Goal: Information Seeking & Learning: Check status

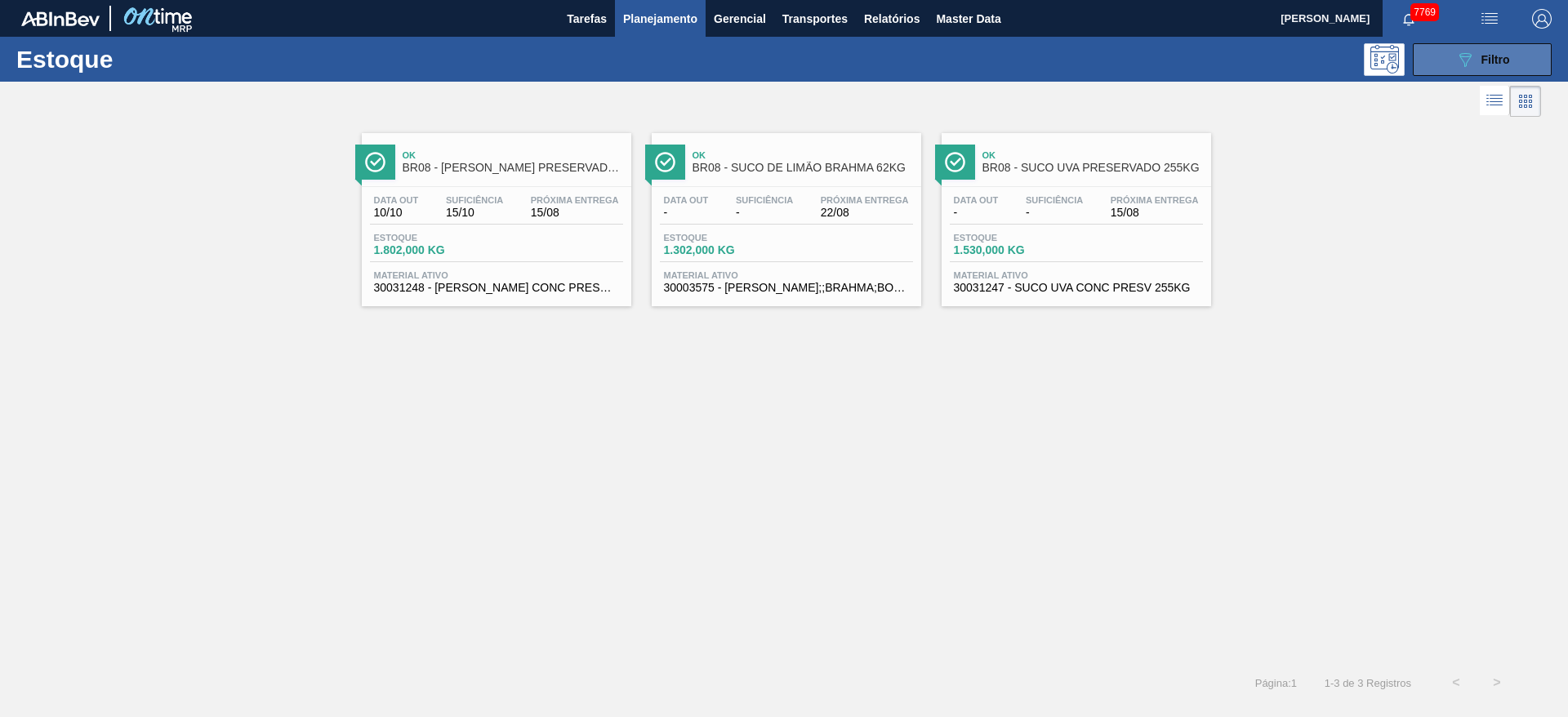
click at [1443, 59] on button "089F7B8B-B2A5-4AFE-B5C0-19BA573D28AC Filtro" at bounding box center [1481, 60] width 139 height 33
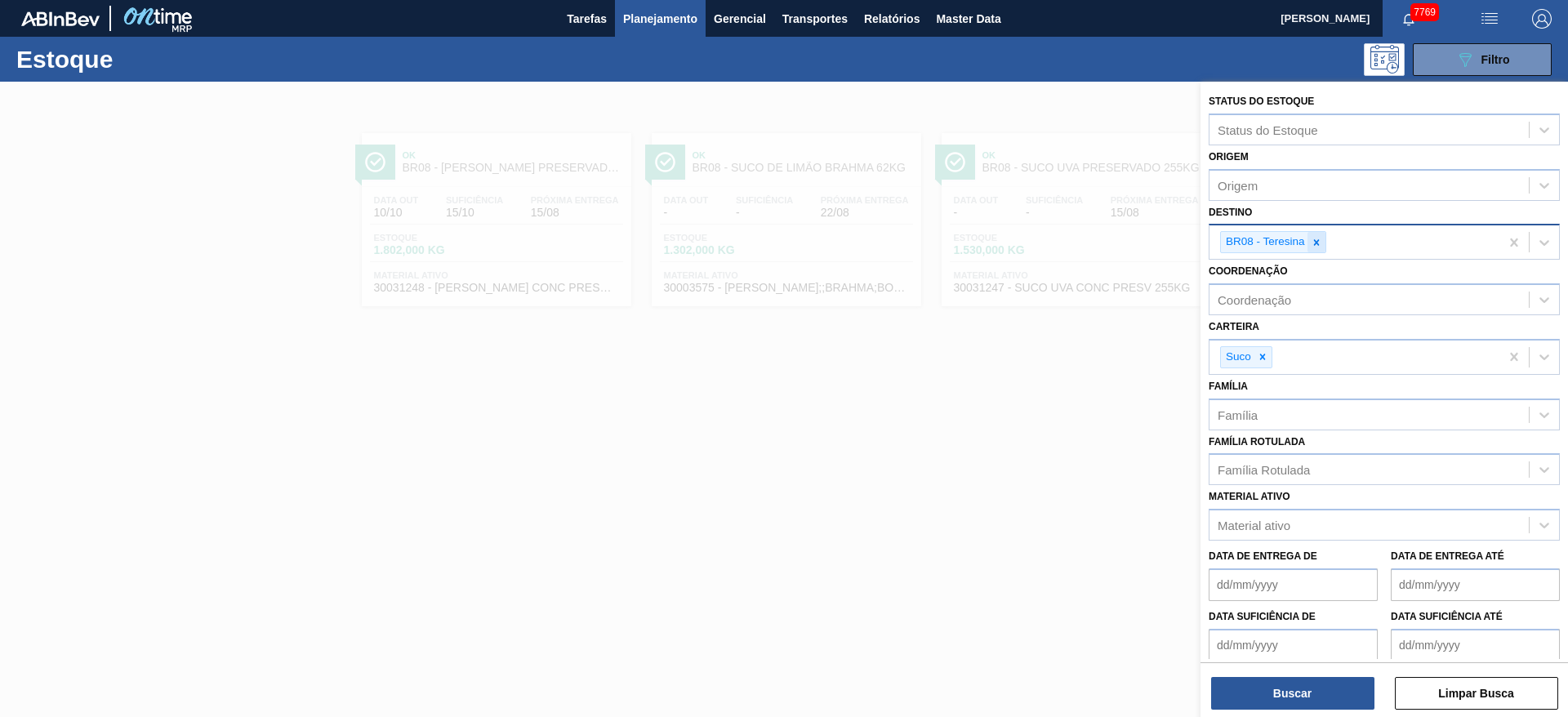
click at [1313, 242] on icon at bounding box center [1317, 243] width 11 height 11
click at [1312, 244] on div "Destino" at bounding box center [1369, 240] width 319 height 23
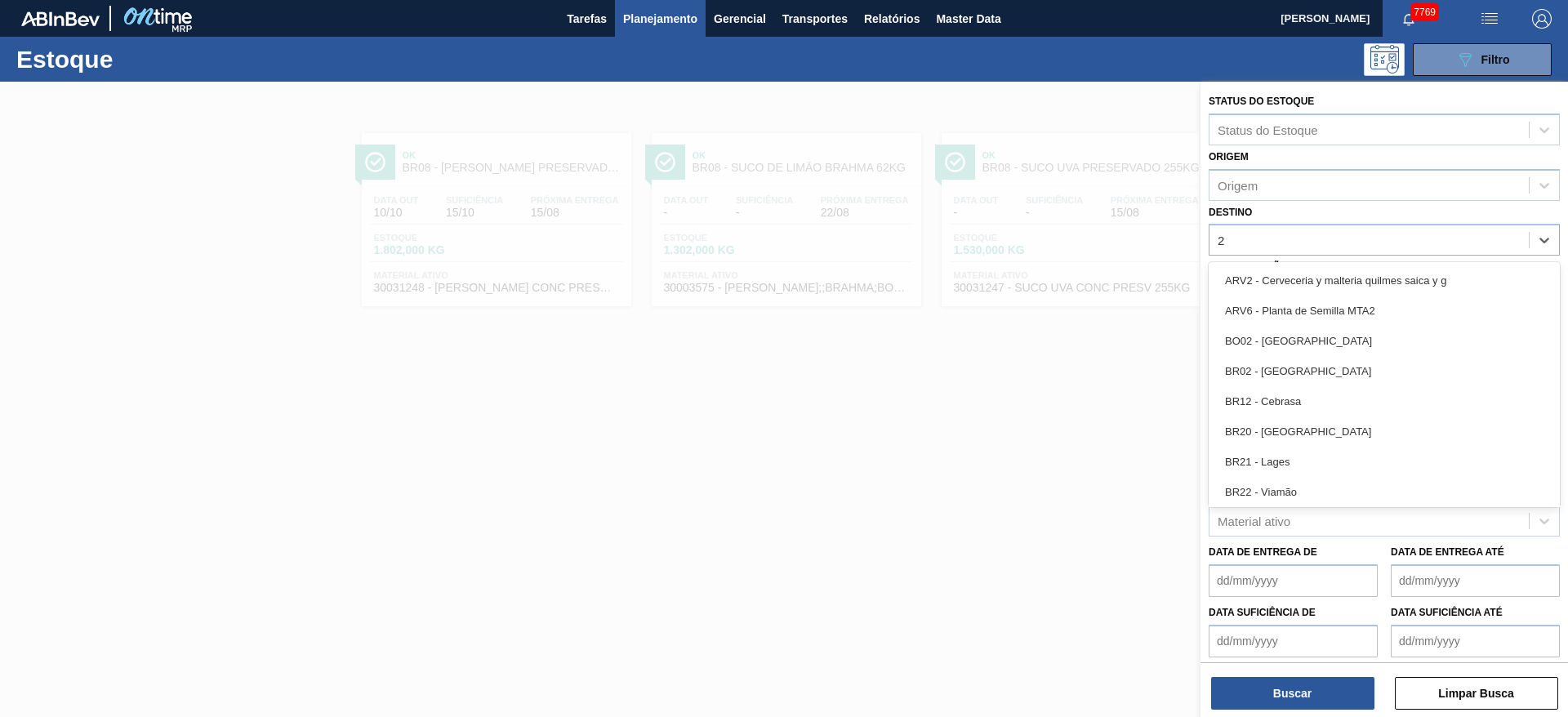
type input "20"
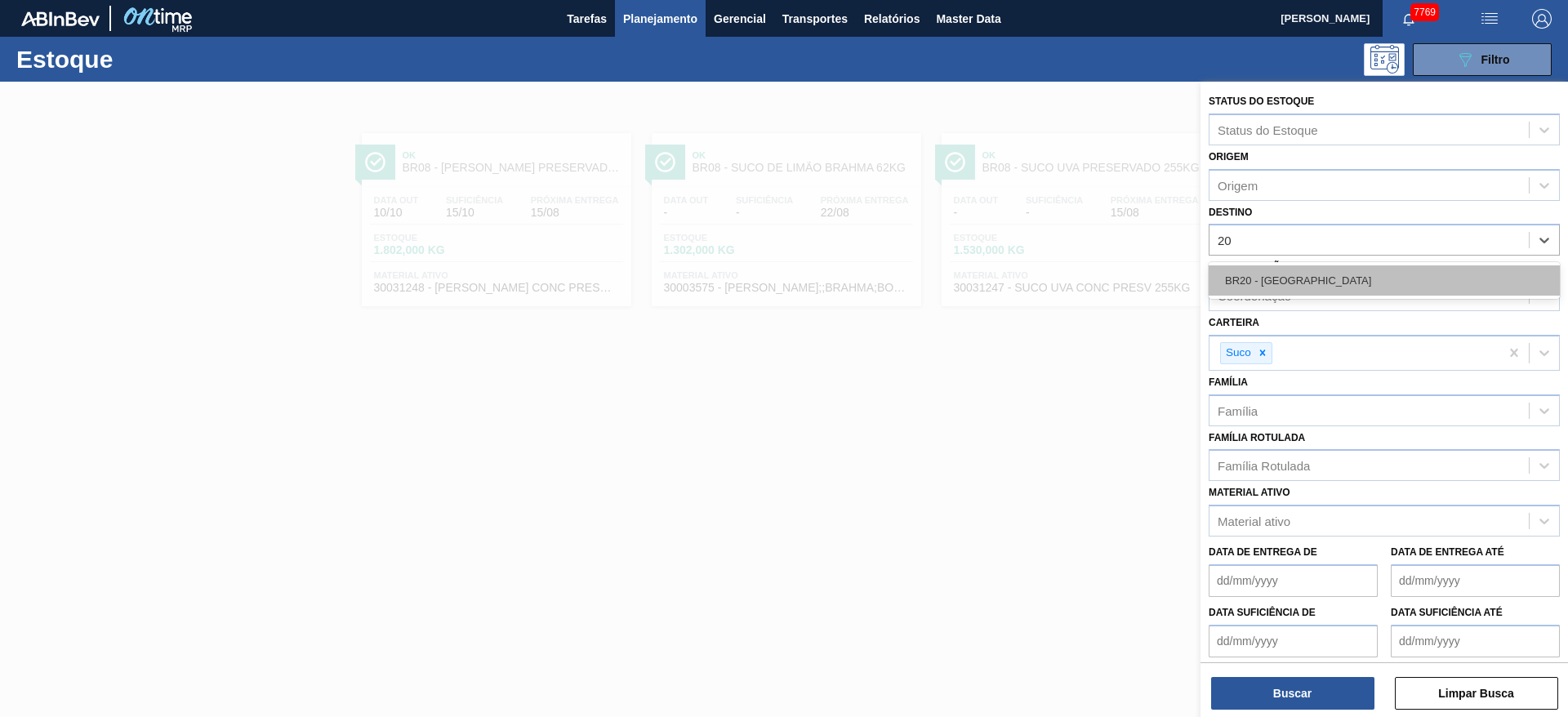
click at [1285, 280] on div "BR20 - Sapucaia" at bounding box center [1384, 280] width 351 height 30
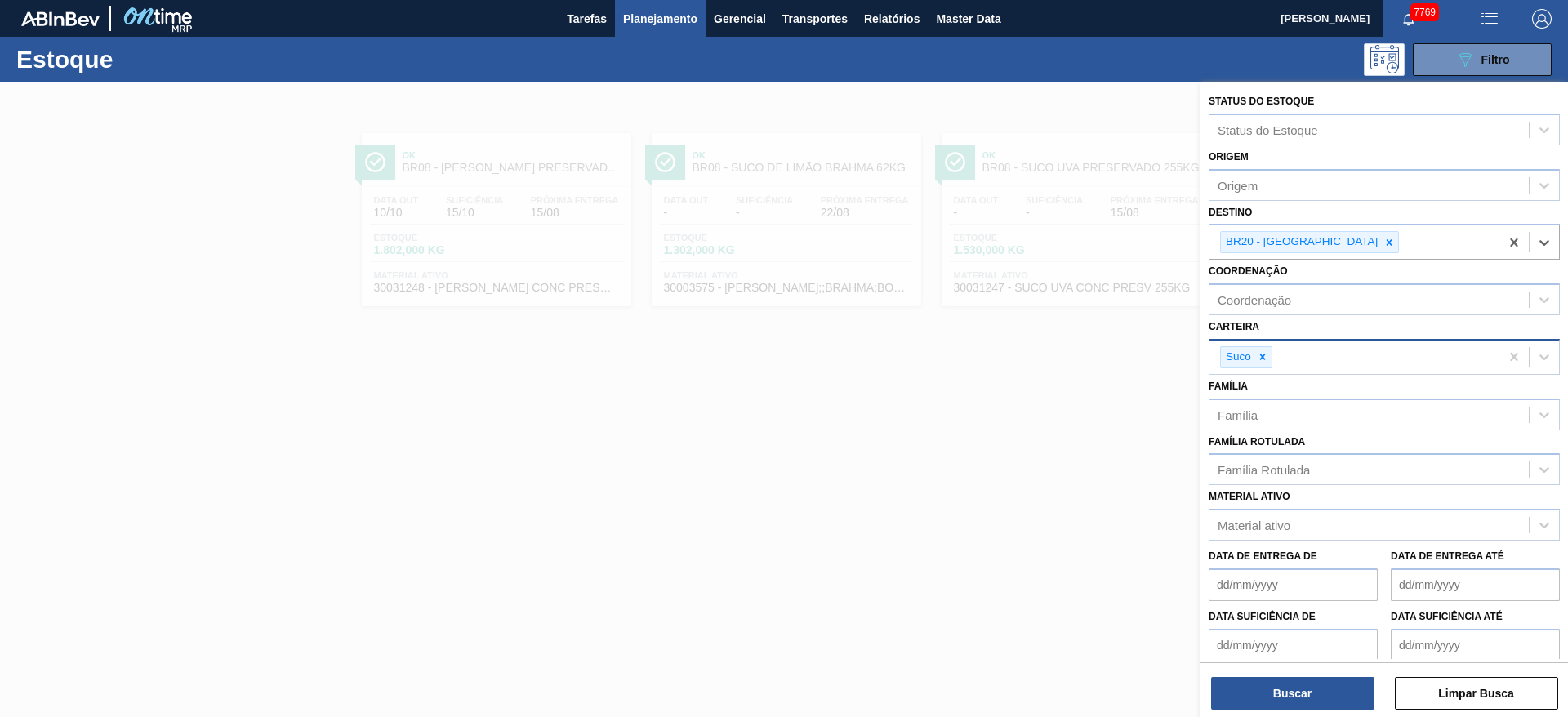
click at [1264, 346] on div "Suco" at bounding box center [1246, 357] width 52 height 22
click at [1257, 360] on div at bounding box center [1262, 357] width 18 height 20
click at [1255, 360] on div "Carteira" at bounding box center [1240, 354] width 44 height 14
click at [1257, 360] on div "Carteira" at bounding box center [1240, 354] width 44 height 14
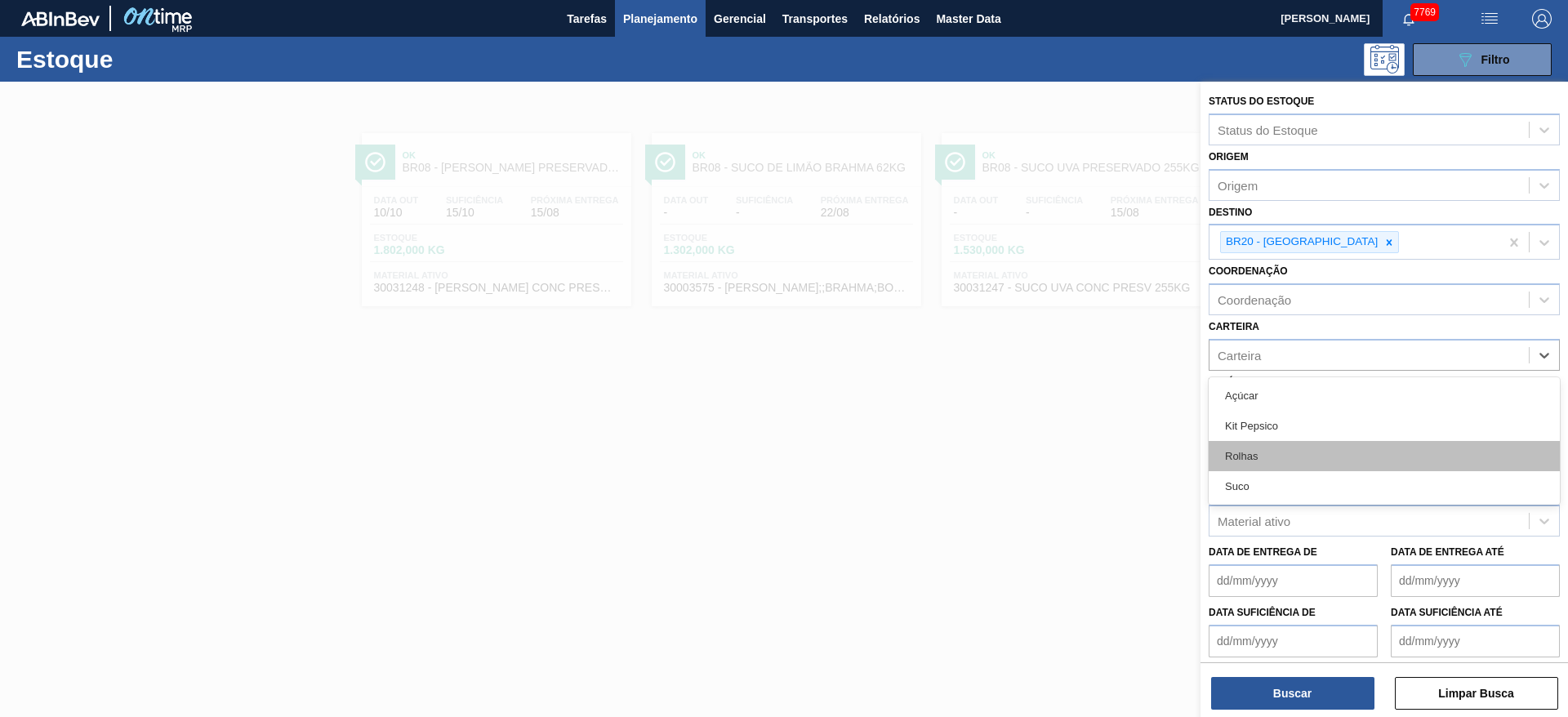
click at [1277, 450] on div "Rolhas" at bounding box center [1384, 456] width 351 height 30
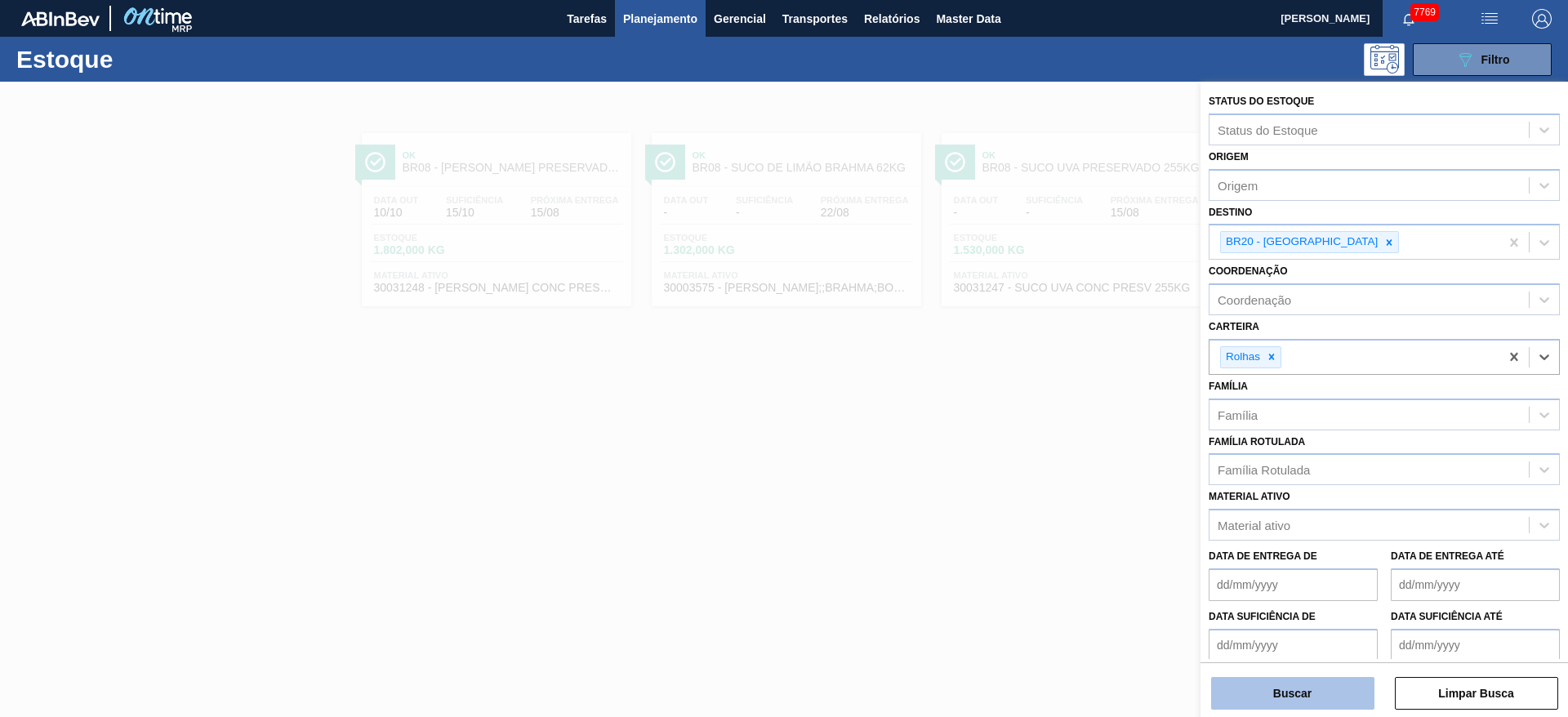
click at [1288, 690] on button "Buscar" at bounding box center [1293, 693] width 164 height 33
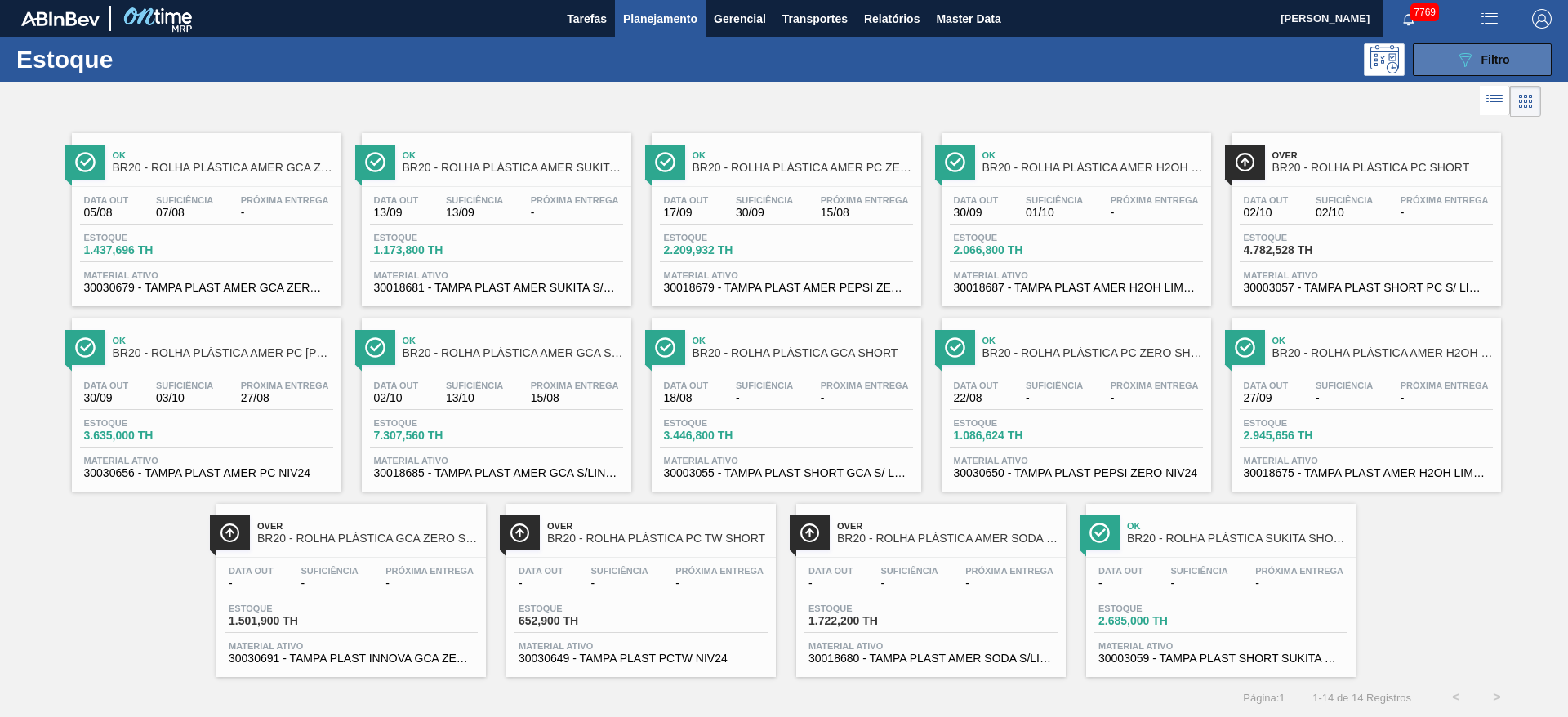
click at [1455, 50] on icon "089F7B8B-B2A5-4AFE-B5C0-19BA573D28AC" at bounding box center [1465, 60] width 20 height 20
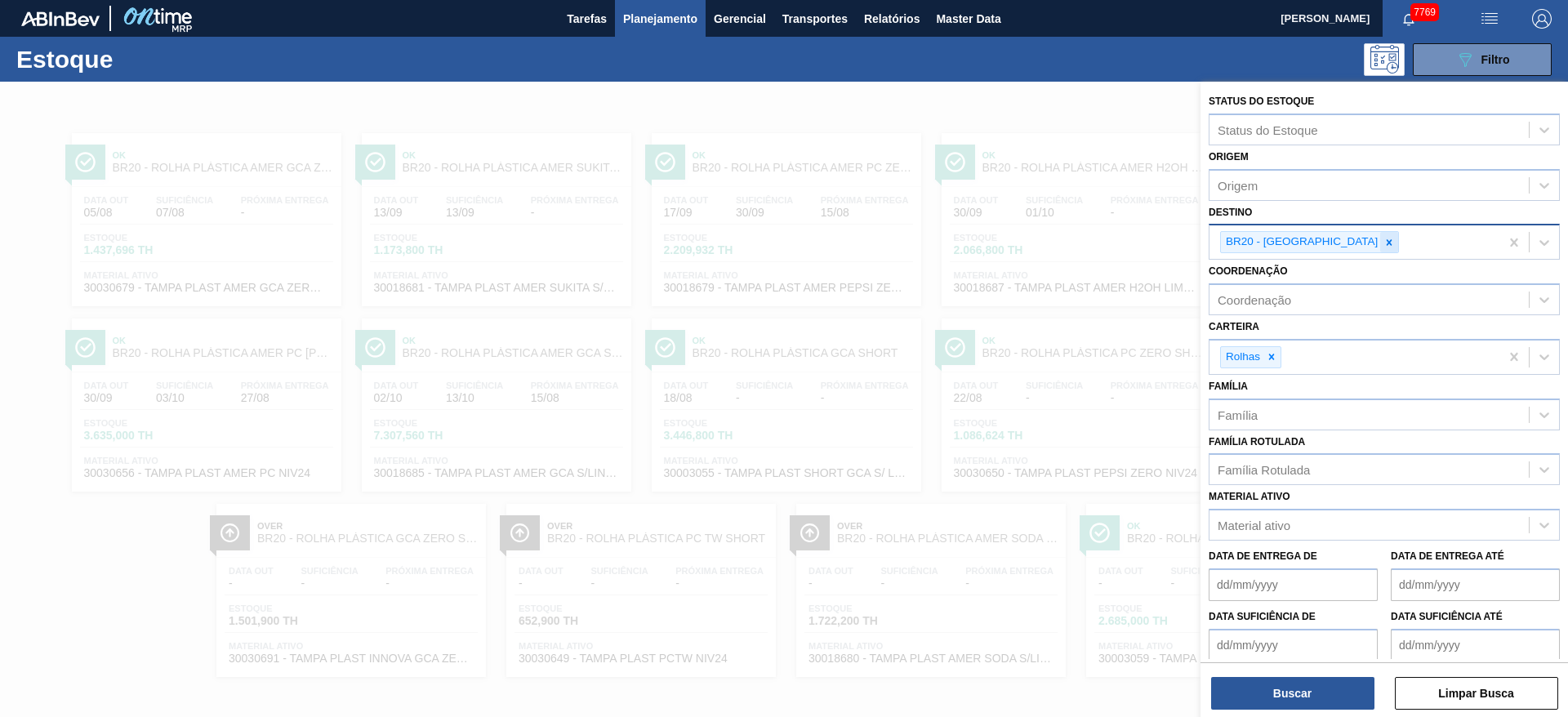
click at [1380, 246] on div at bounding box center [1388, 242] width 18 height 20
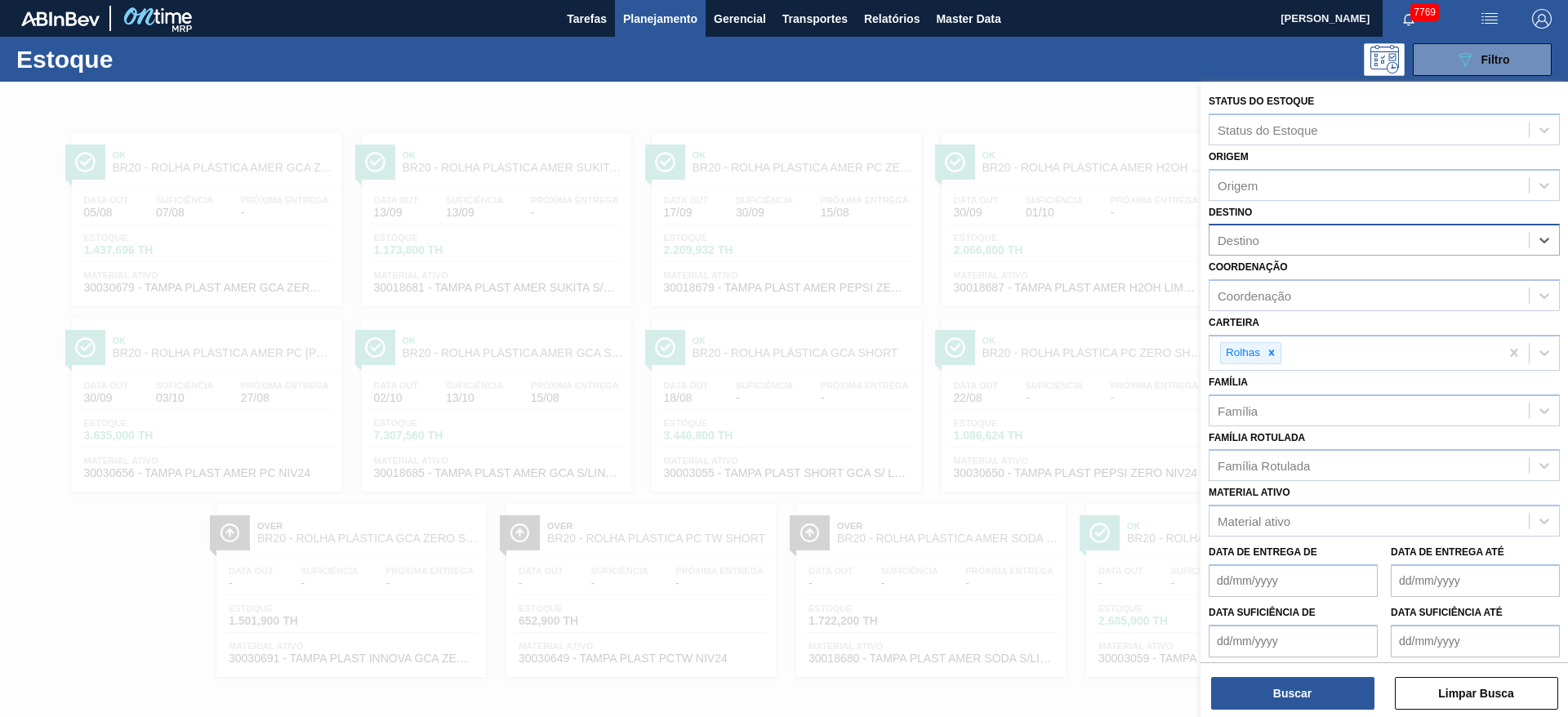
type input "15"
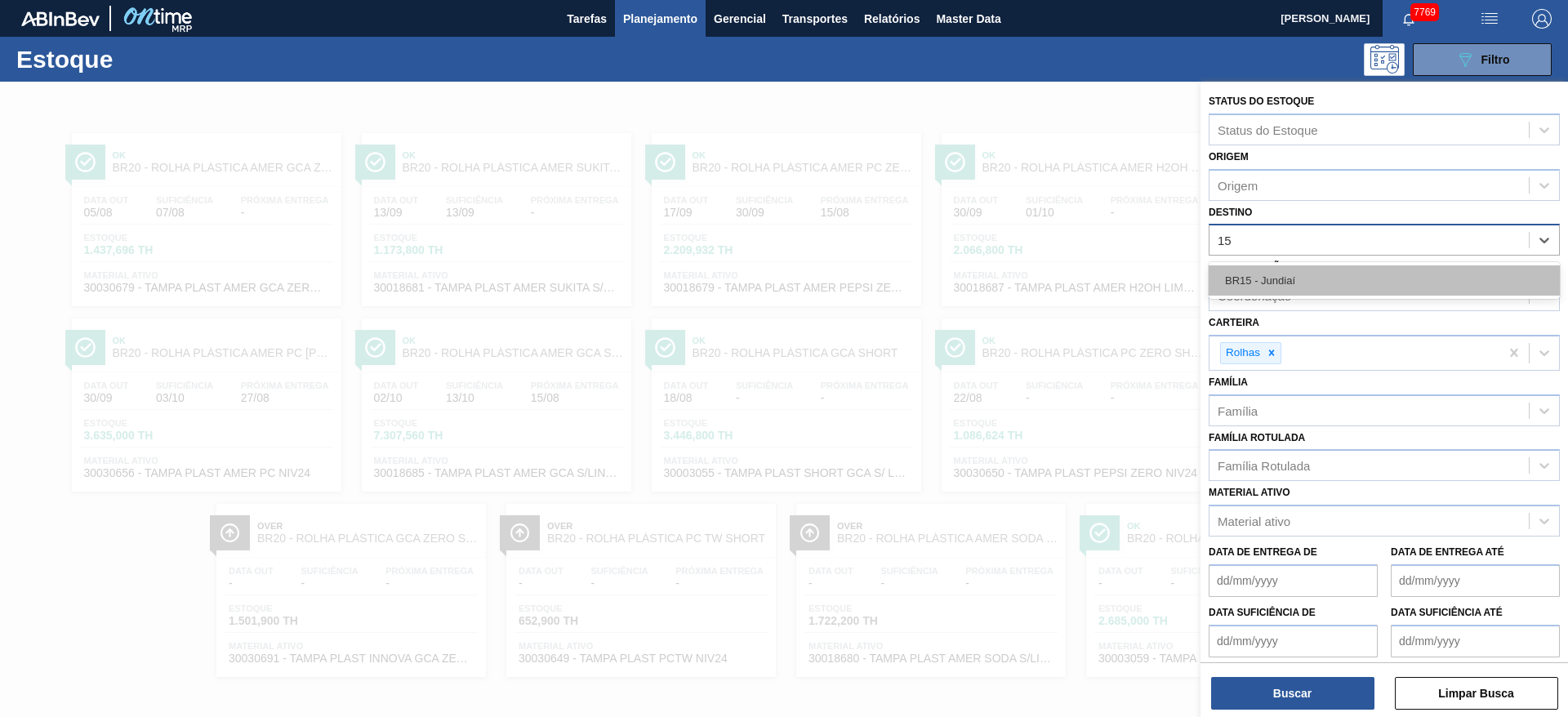
click at [1302, 281] on div "BR15 - Jundiaí" at bounding box center [1384, 280] width 351 height 30
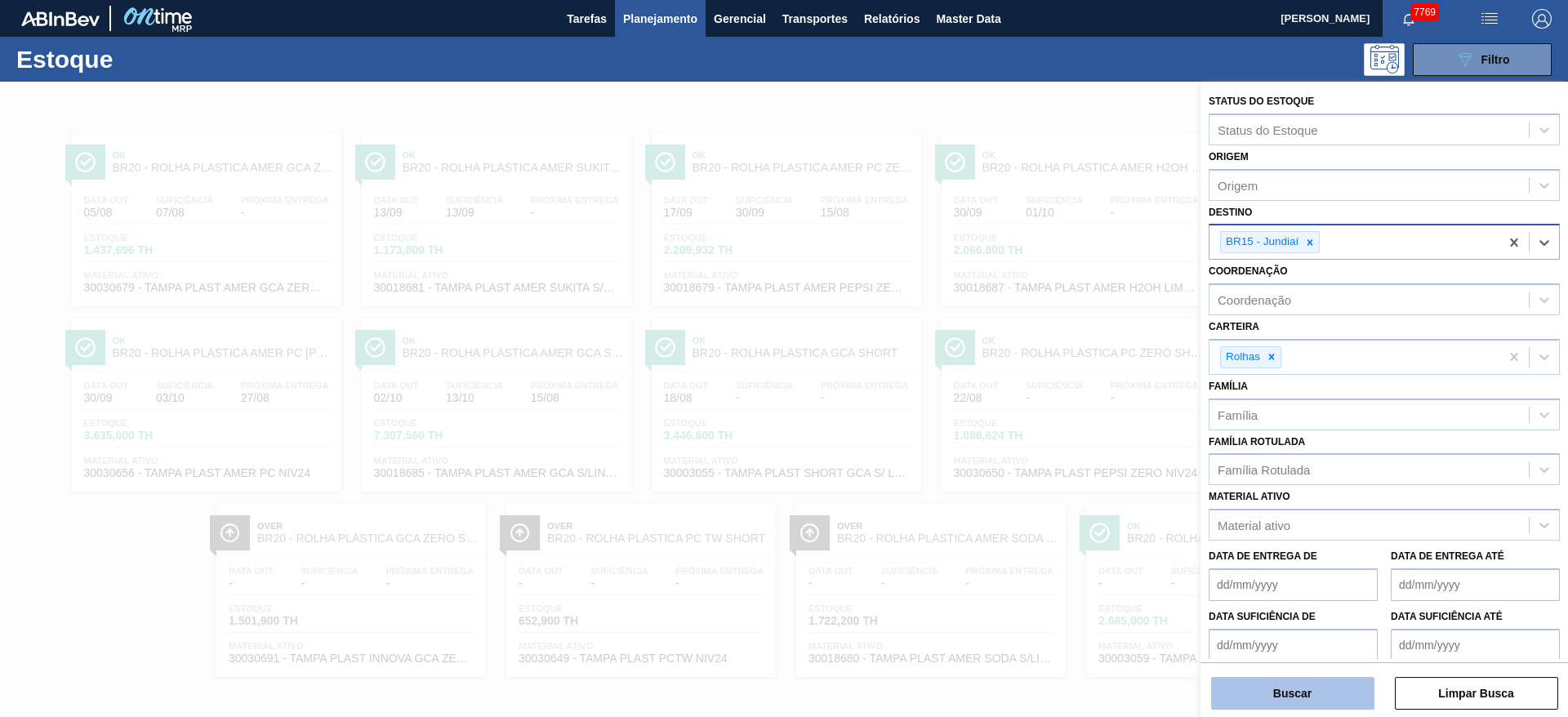
click at [1306, 689] on button "Buscar" at bounding box center [1293, 693] width 164 height 33
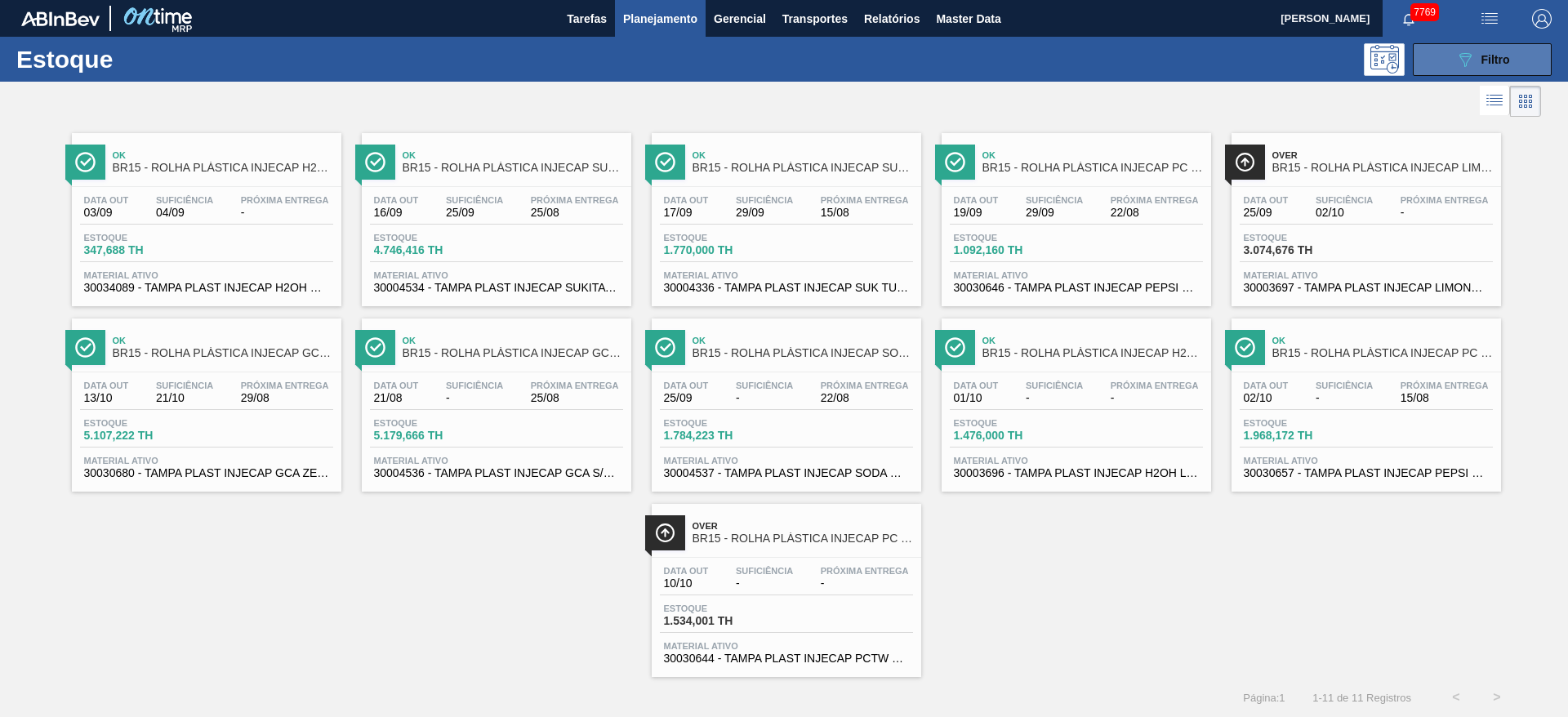
click at [1448, 53] on button "089F7B8B-B2A5-4AFE-B5C0-19BA573D28AC Filtro" at bounding box center [1481, 60] width 139 height 33
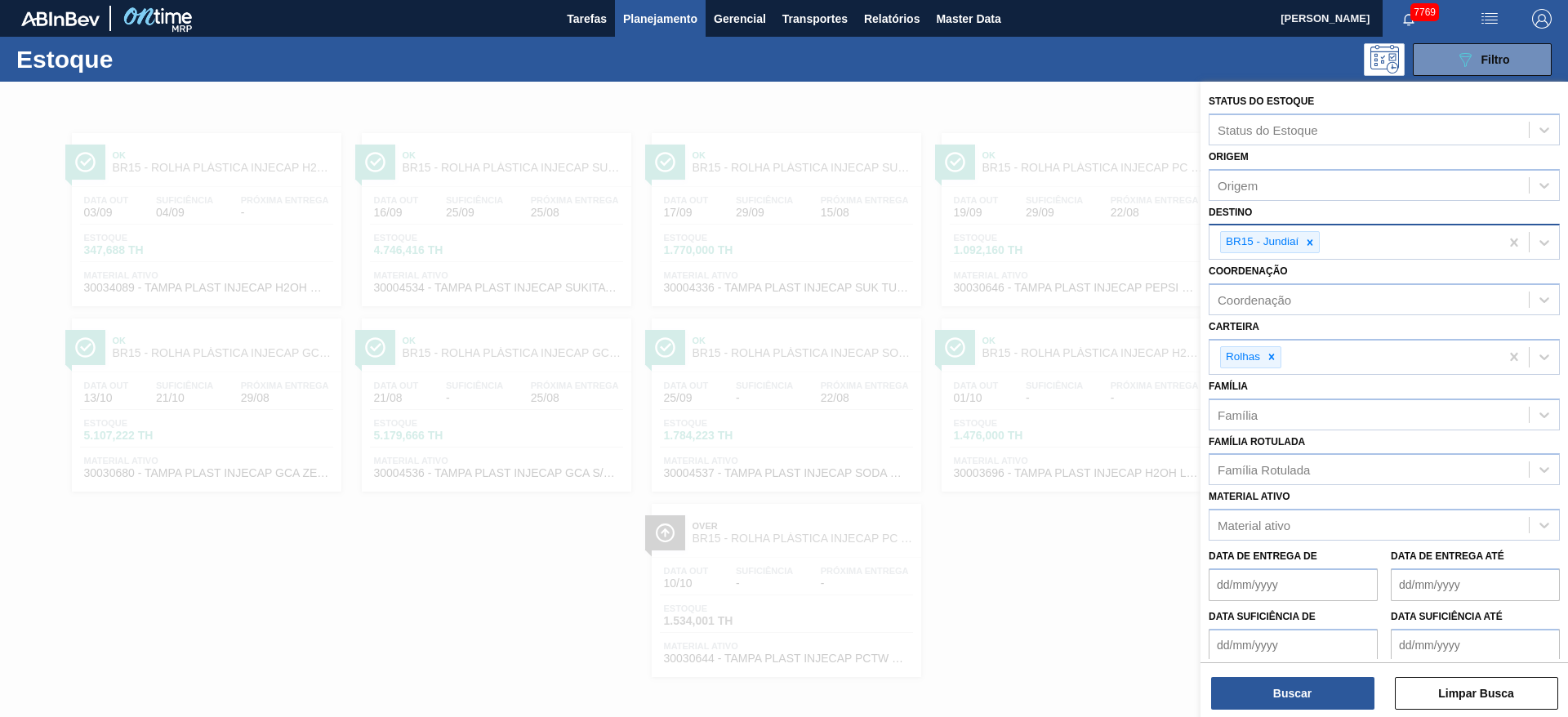
click at [1301, 221] on div "Destino BR15 - Jundiaí" at bounding box center [1384, 231] width 351 height 60
click at [1312, 248] on div at bounding box center [1309, 242] width 18 height 20
type input "4"
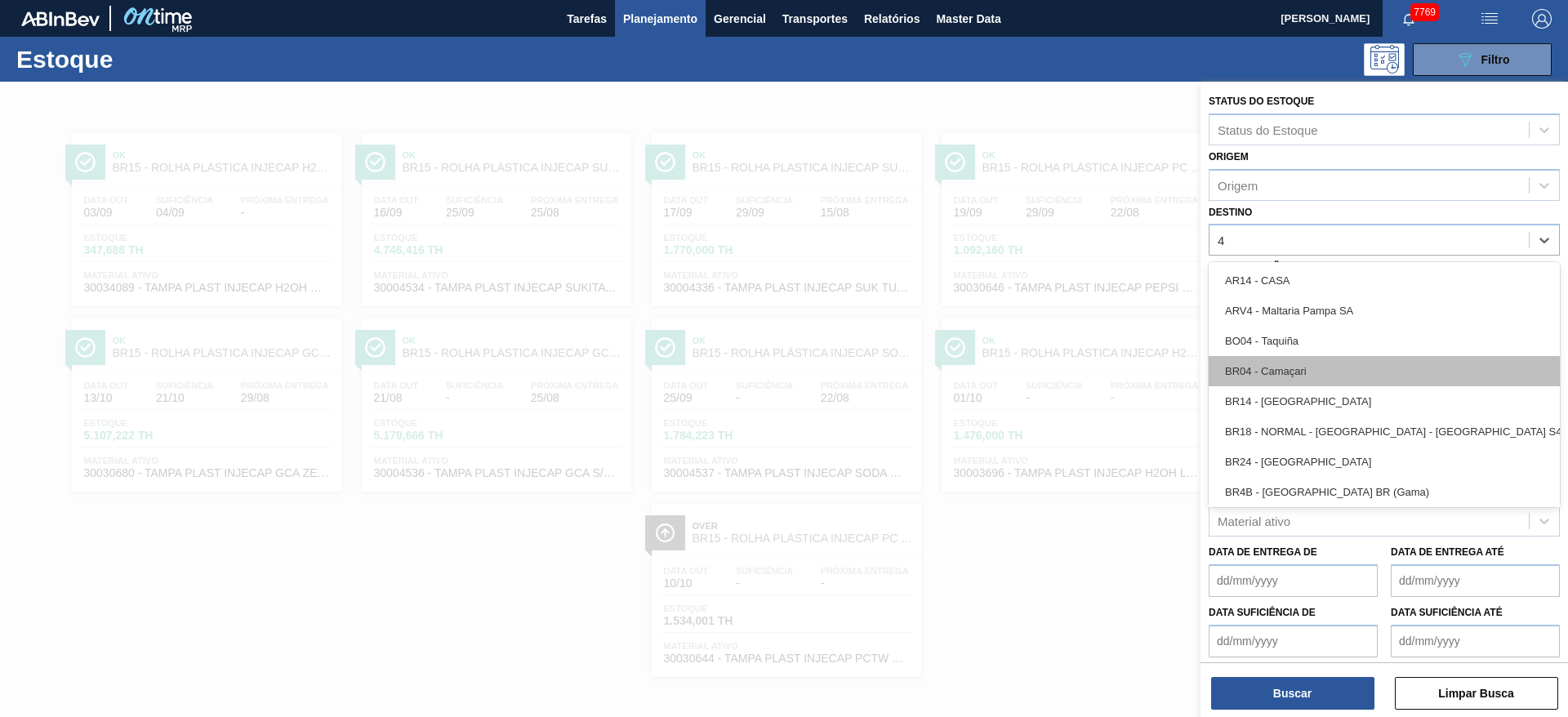
click at [1285, 369] on div "BR04 - Camaçari" at bounding box center [1384, 371] width 351 height 30
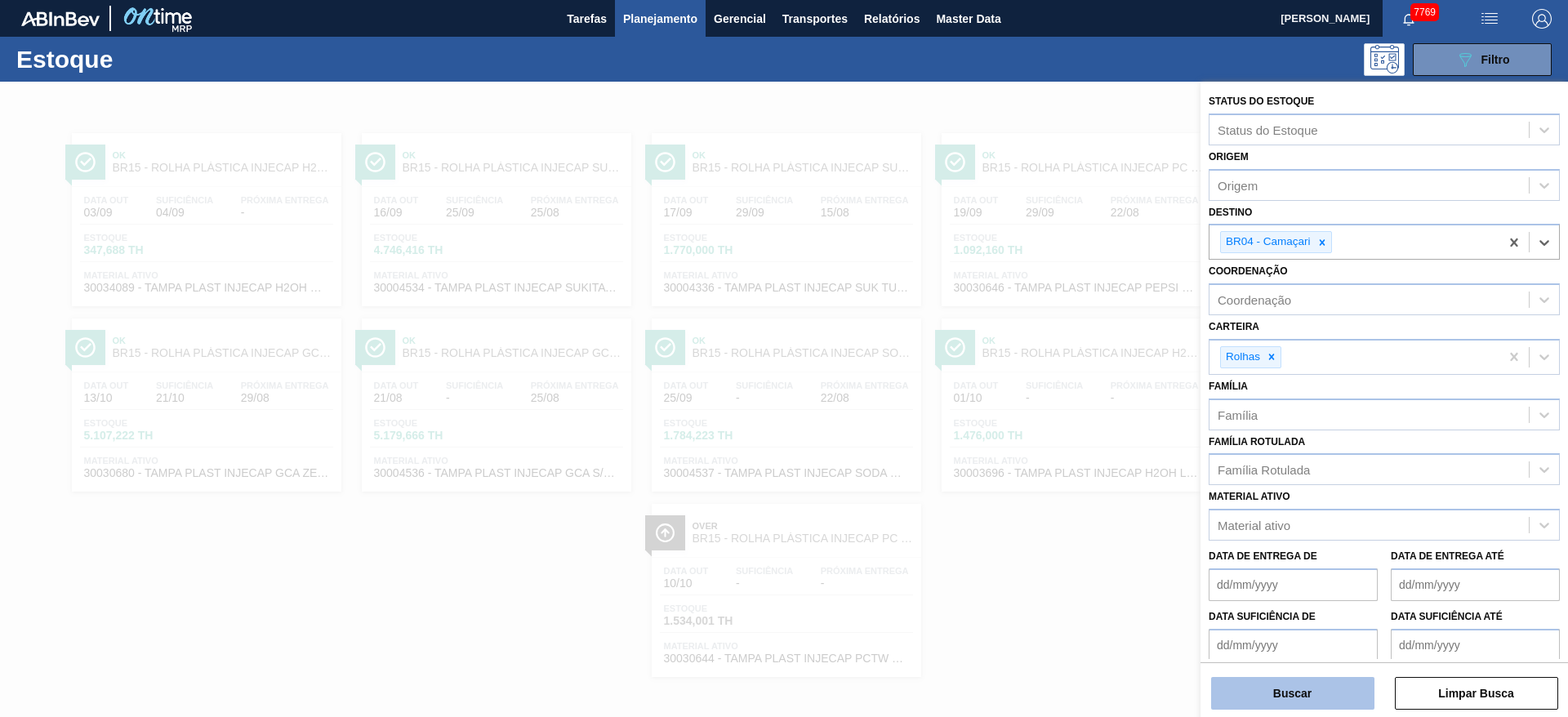
click at [1304, 701] on button "Buscar" at bounding box center [1293, 693] width 164 height 33
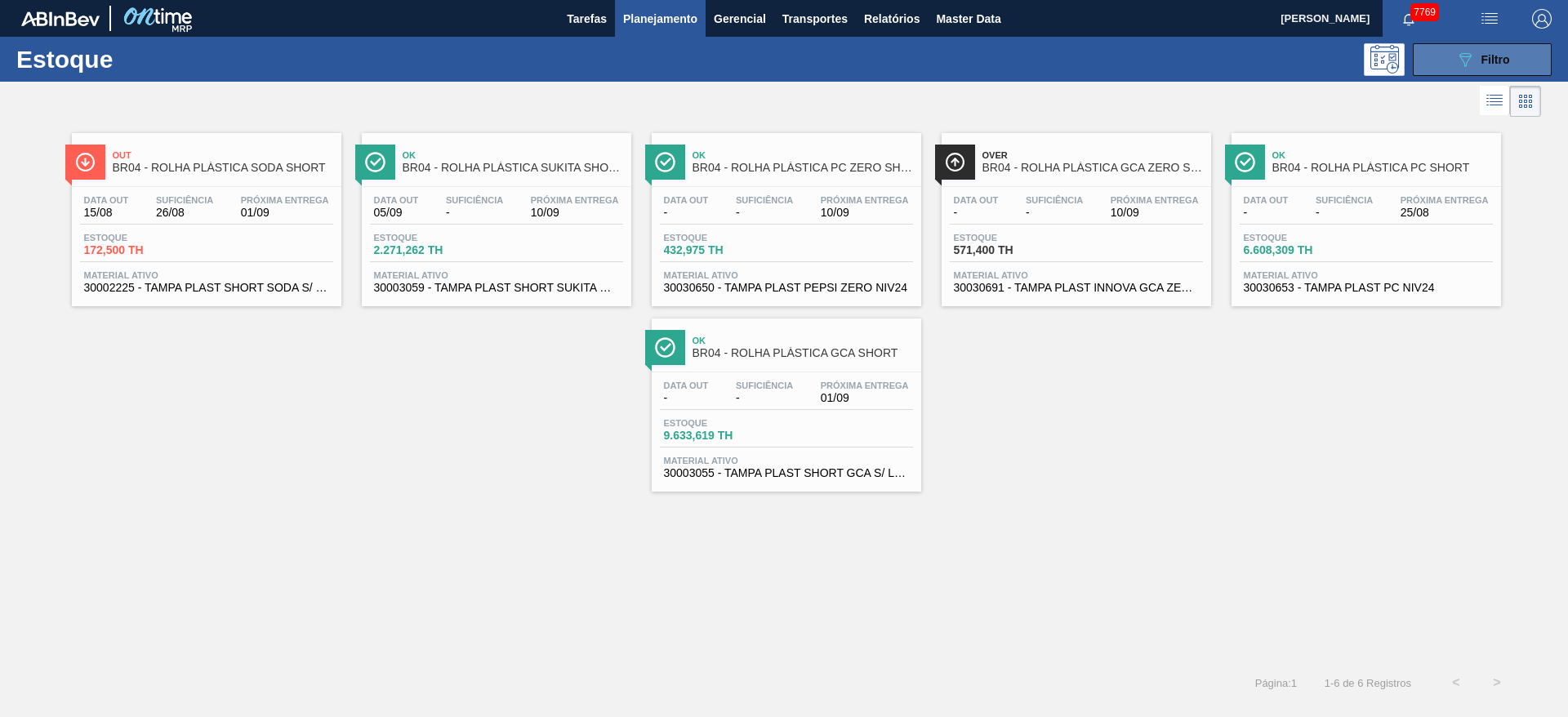
click at [1490, 68] on div "089F7B8B-B2A5-4AFE-B5C0-19BA573D28AC Filtro" at bounding box center [1482, 60] width 55 height 20
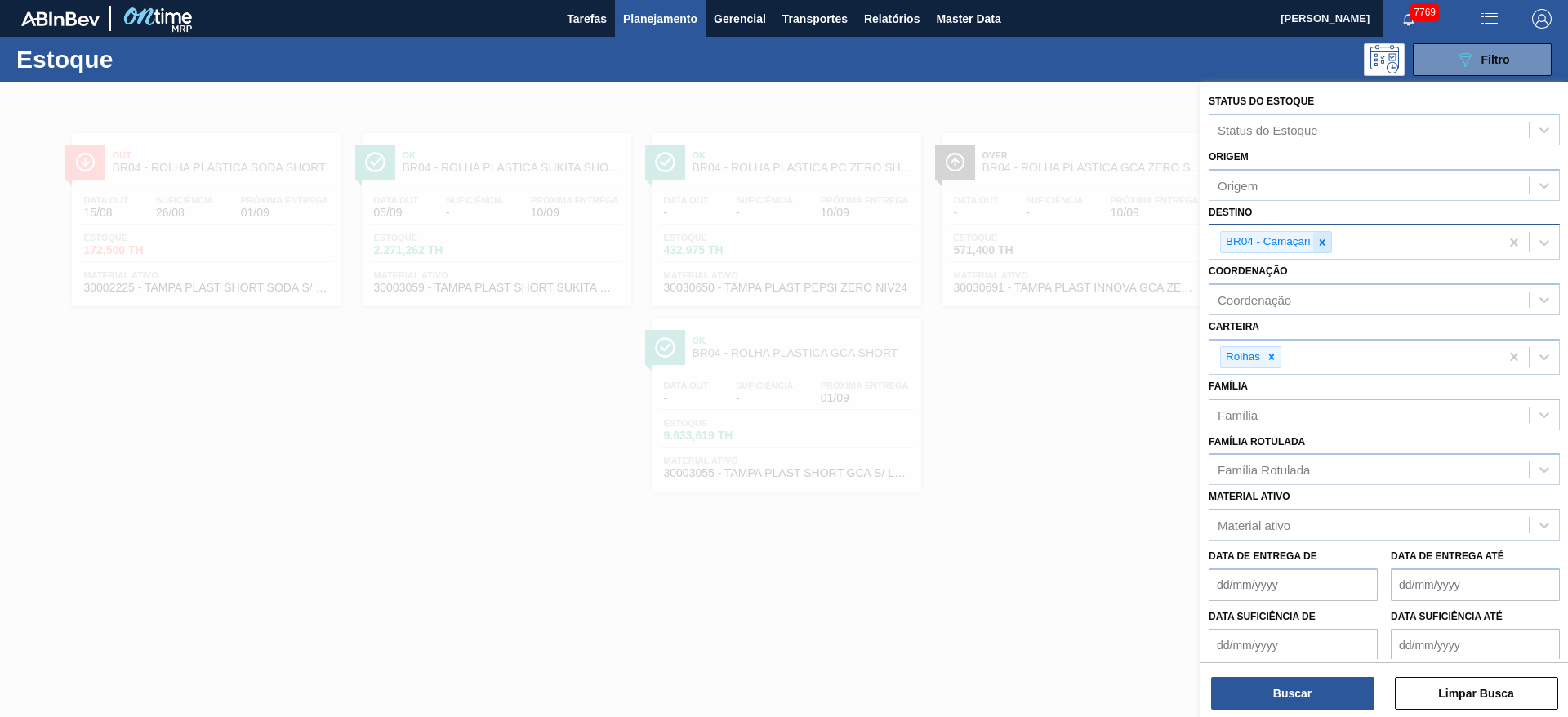
click at [1319, 240] on icon at bounding box center [1322, 243] width 11 height 11
click at [1319, 240] on div "BR04 - Camaçari" at bounding box center [1355, 242] width 290 height 33
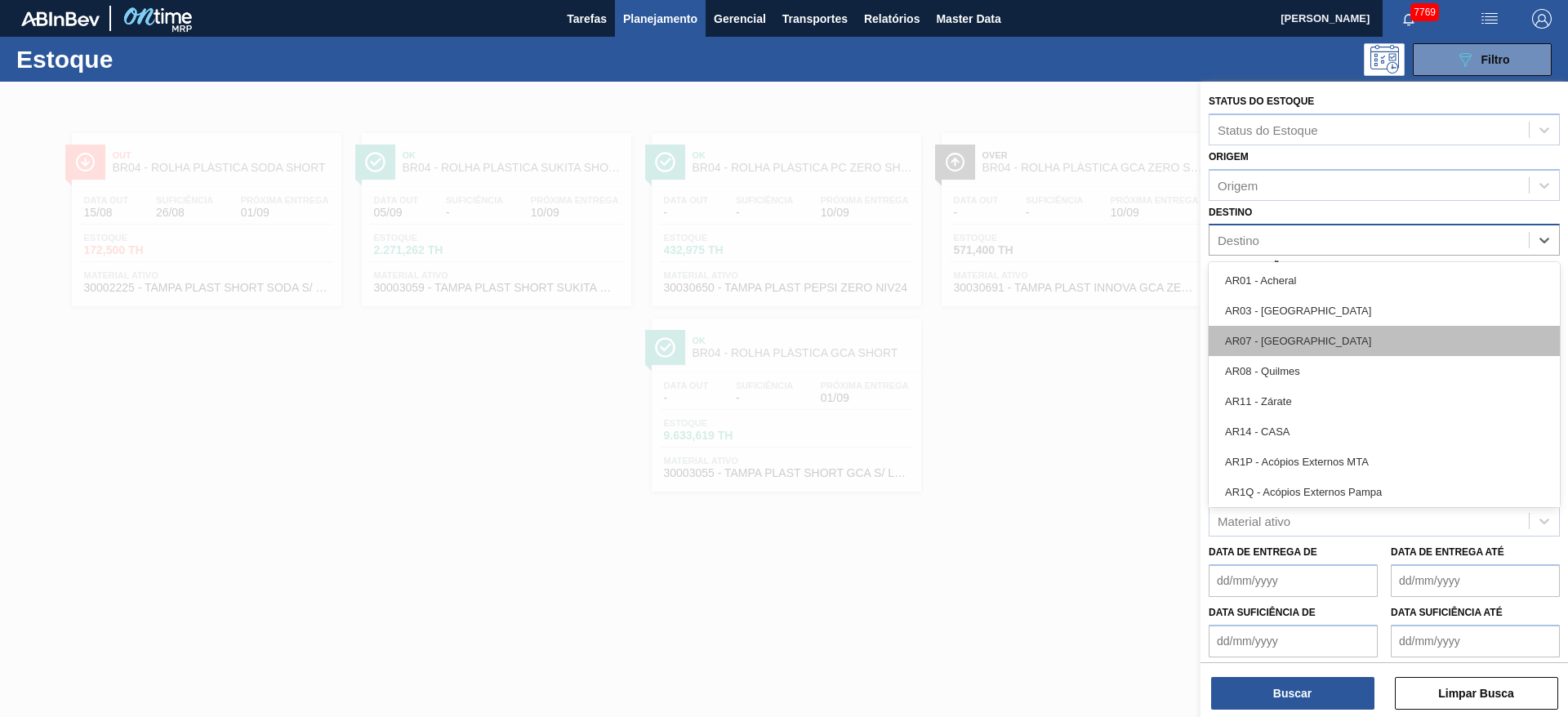
scroll to position [735, 0]
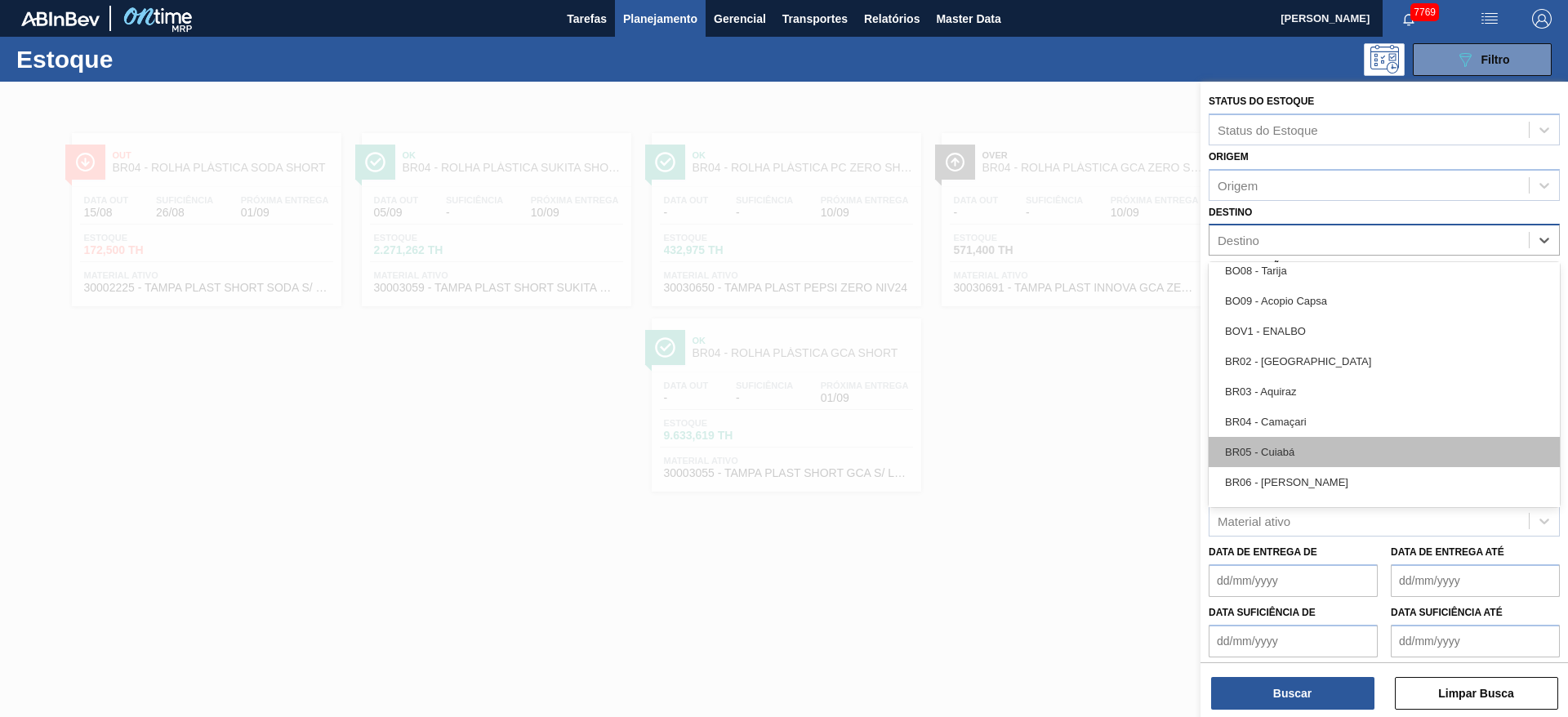
click at [1287, 450] on div "BR05 - Cuiabá" at bounding box center [1384, 452] width 351 height 30
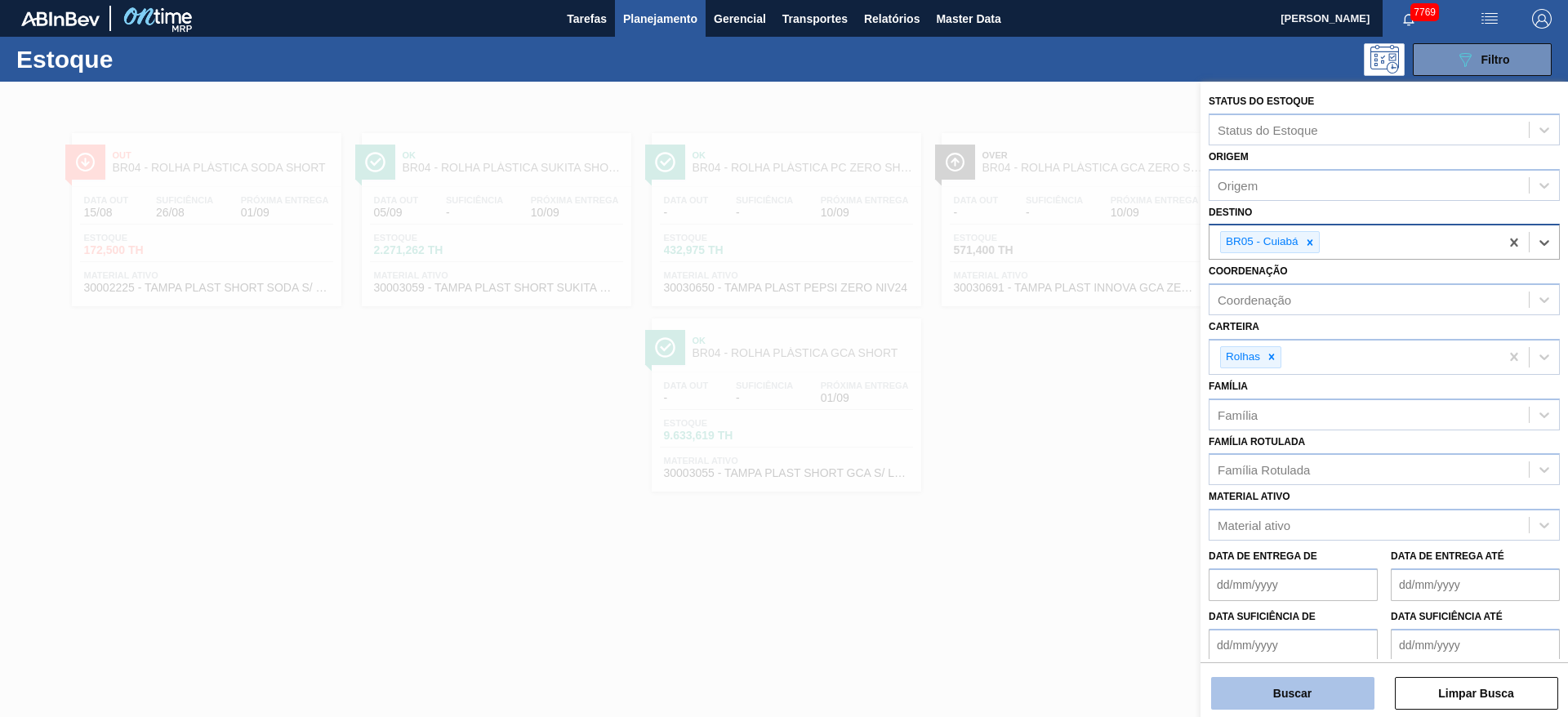
click at [1270, 697] on button "Buscar" at bounding box center [1293, 693] width 164 height 33
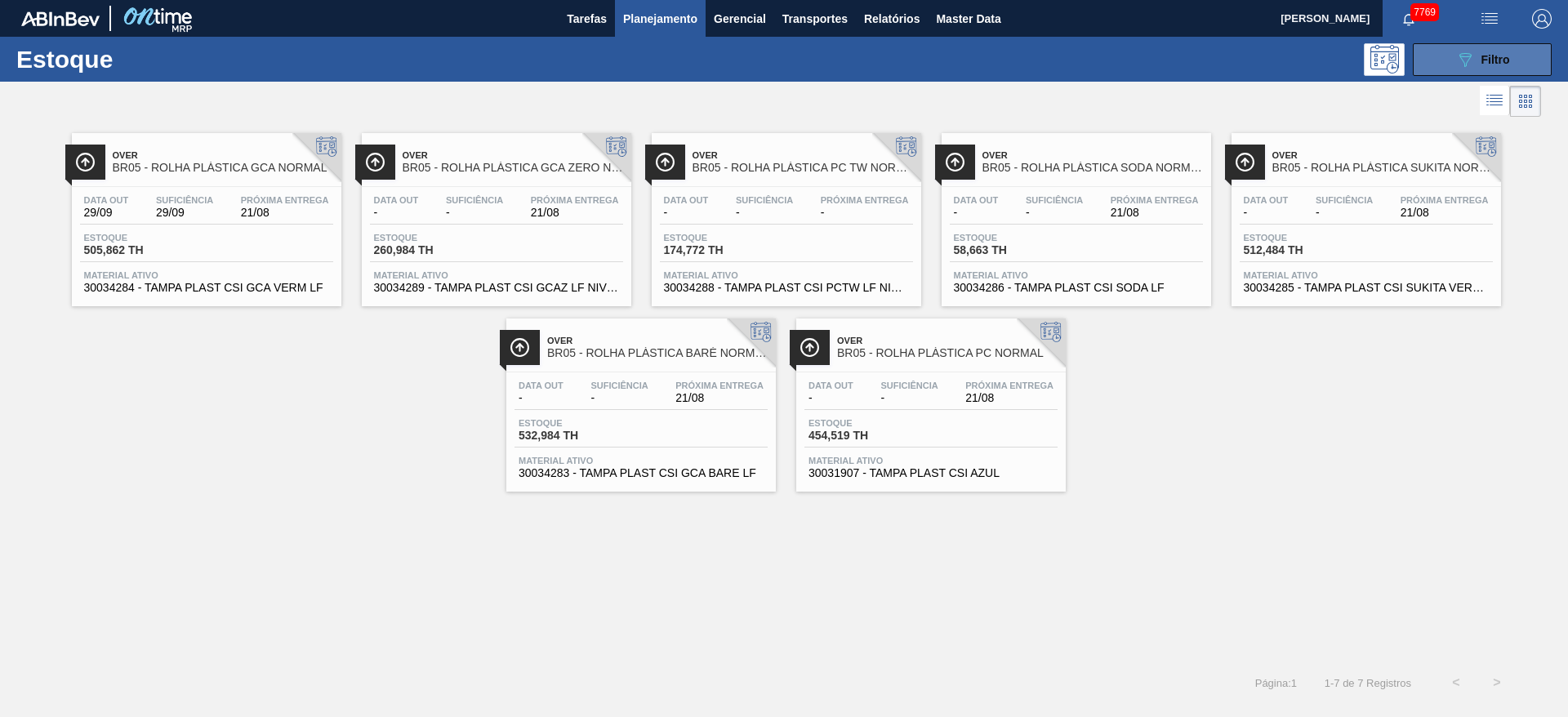
click at [1484, 60] on span "Filtro" at bounding box center [1495, 60] width 29 height 13
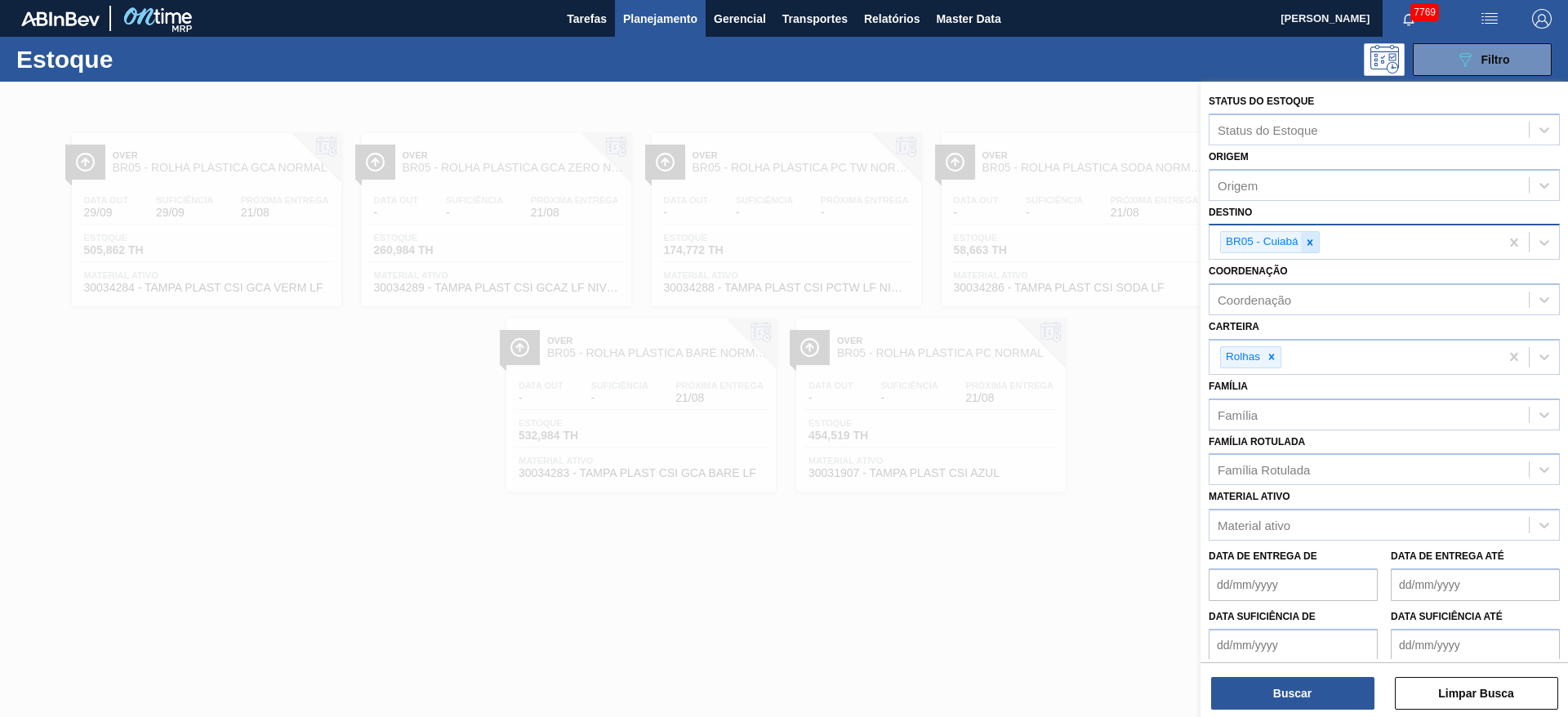
click at [1306, 245] on icon at bounding box center [1310, 243] width 11 height 11
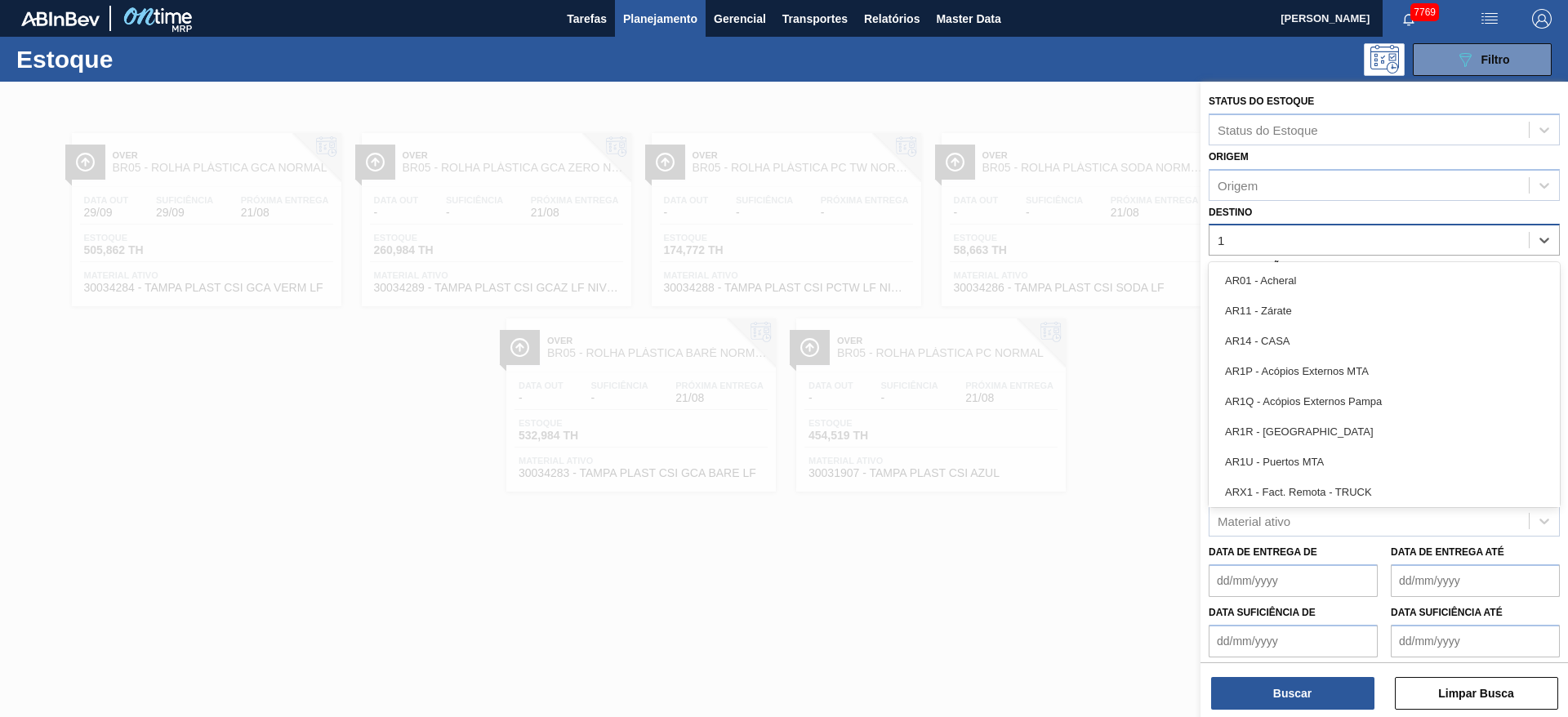
type input "19"
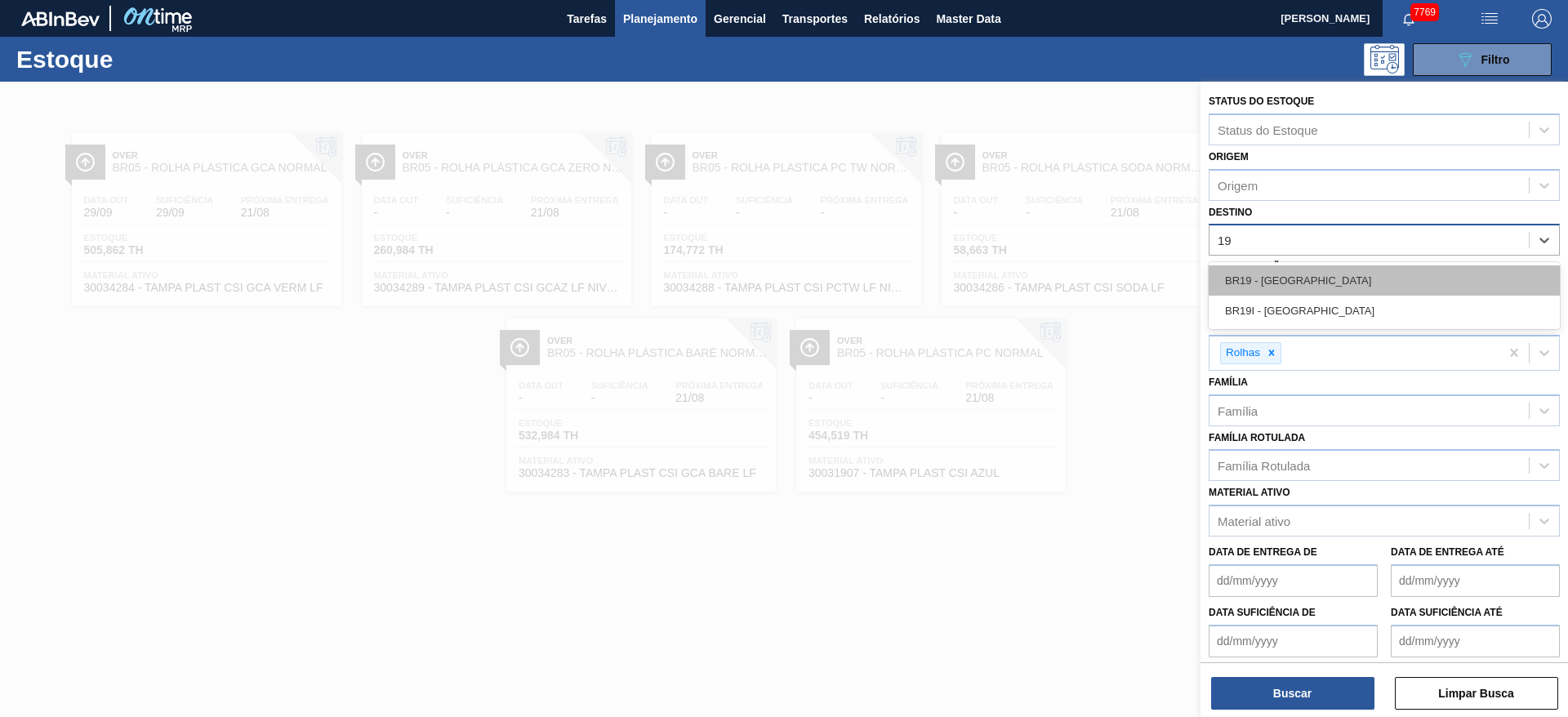
click at [1298, 279] on div "BR19 - Nova Rio" at bounding box center [1384, 280] width 351 height 30
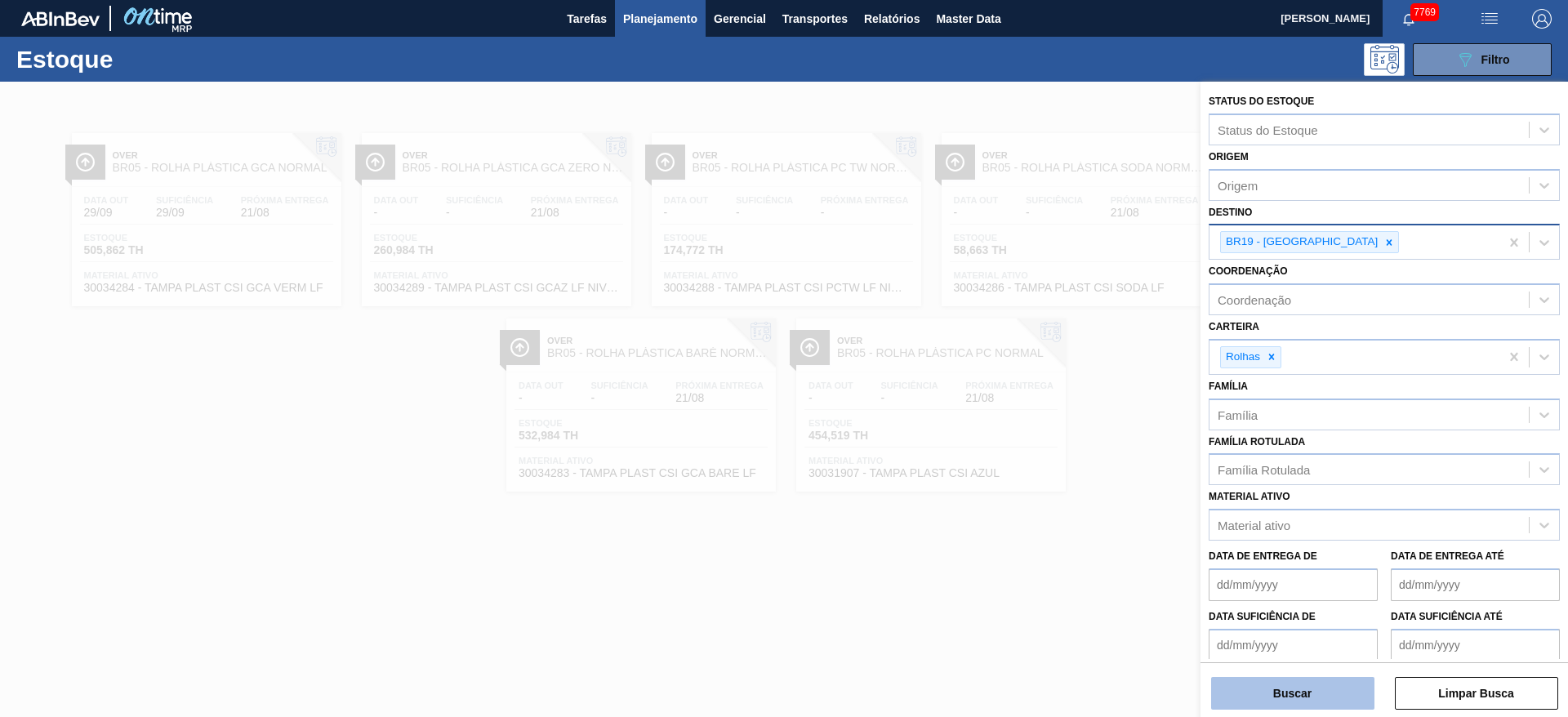
click at [1300, 700] on button "Buscar" at bounding box center [1293, 693] width 164 height 33
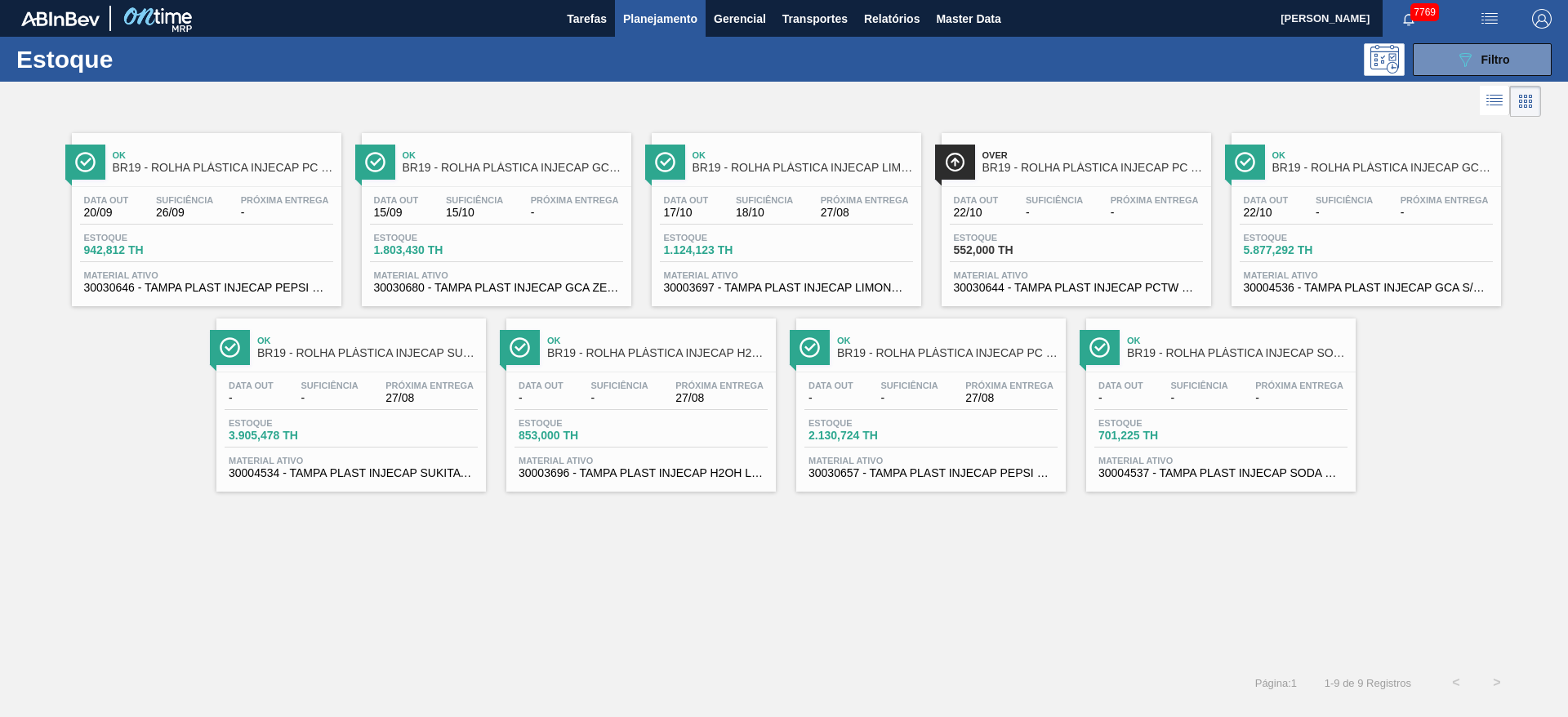
drag, startPoint x: 263, startPoint y: 190, endPoint x: 395, endPoint y: 188, distance: 132.0
drag, startPoint x: 282, startPoint y: 390, endPoint x: 311, endPoint y: 391, distance: 29.0
click at [1440, 50] on button "089F7B8B-B2A5-4AFE-B5C0-19BA573D28AC Filtro" at bounding box center [1481, 60] width 139 height 33
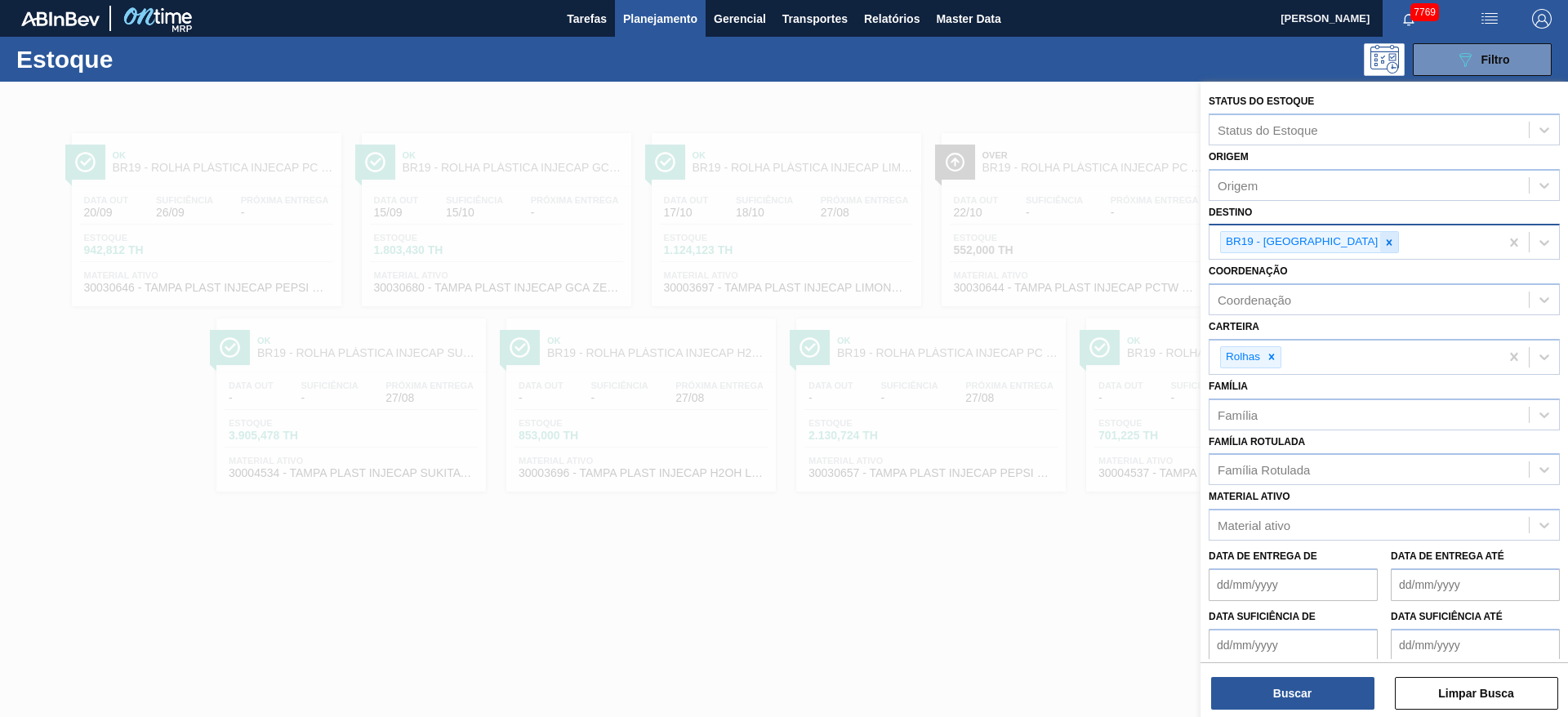
click at [1384, 247] on icon at bounding box center [1389, 243] width 11 height 11
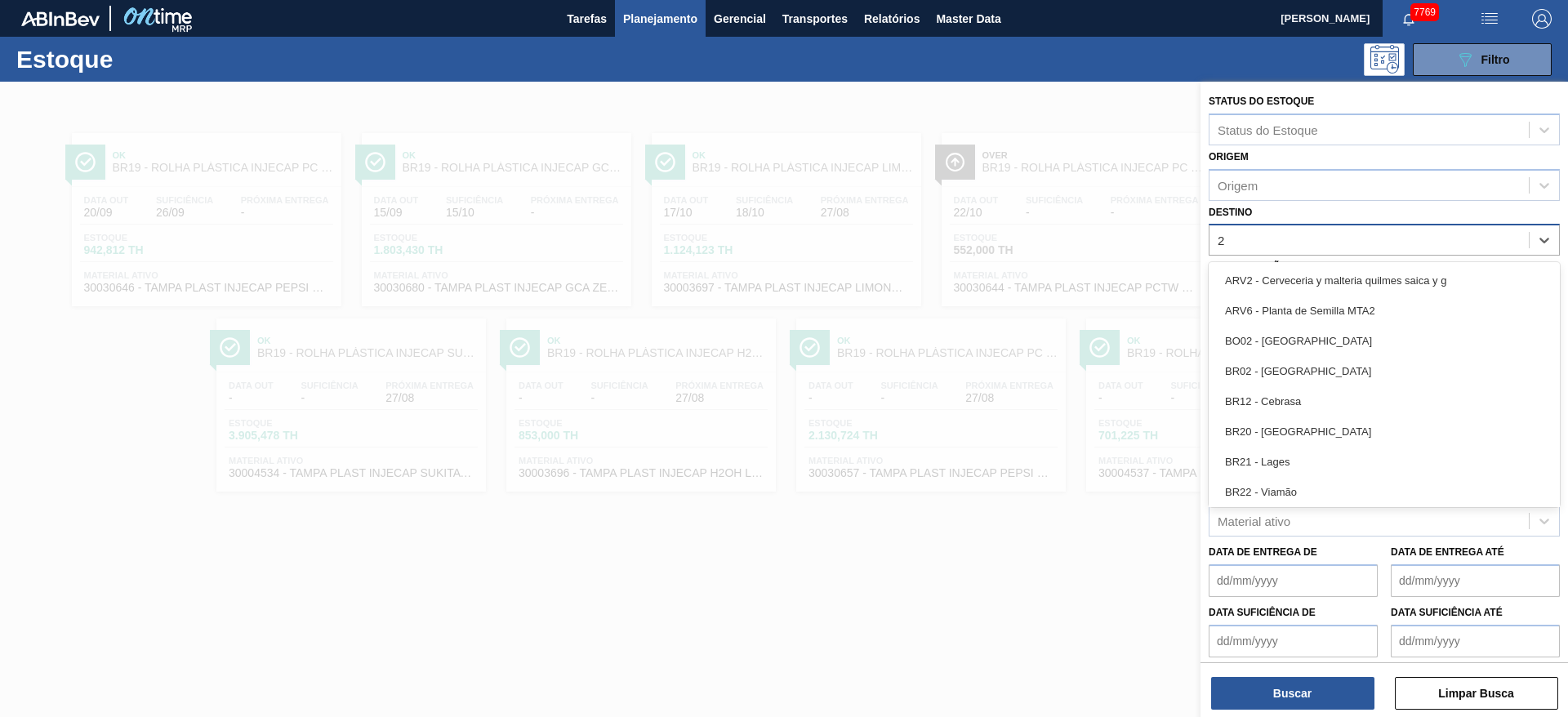
type input "20"
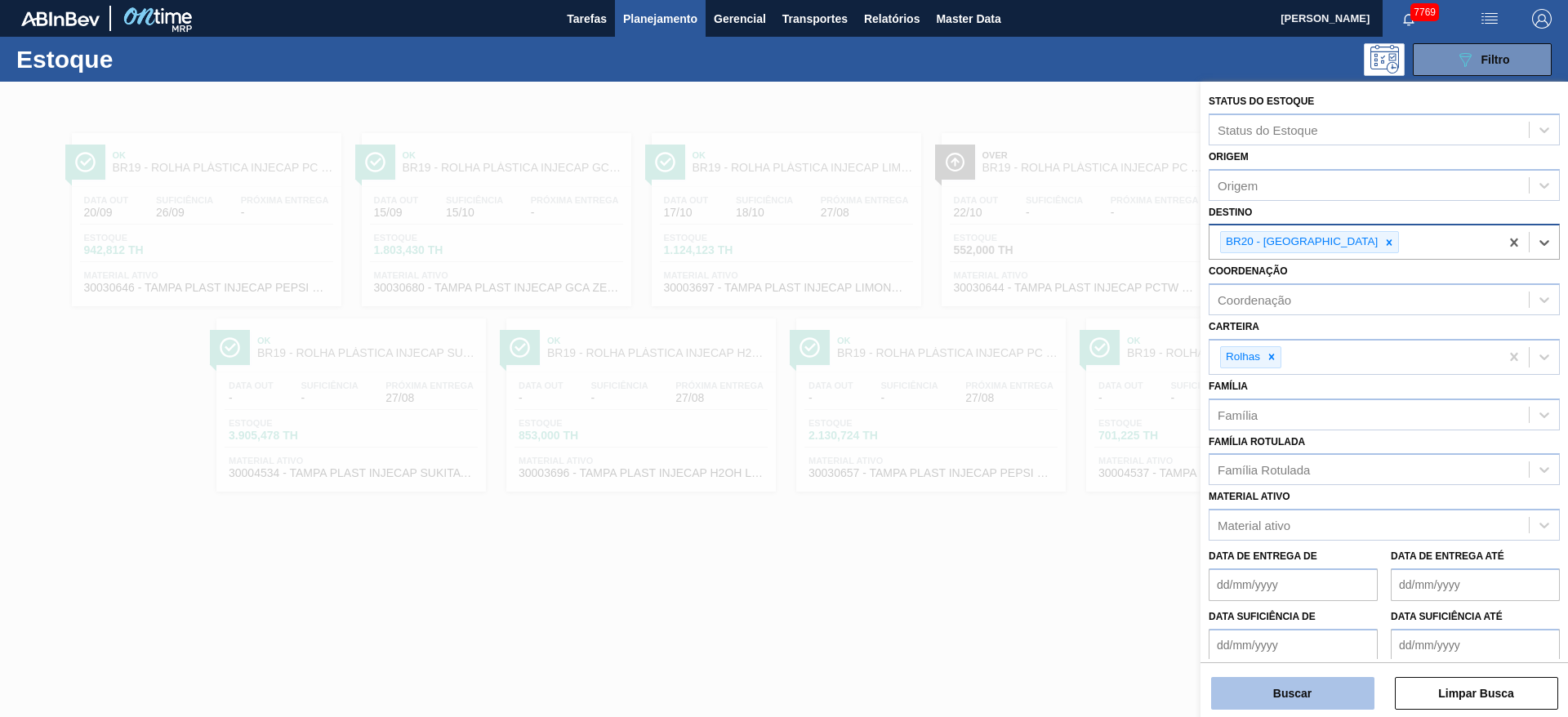
click at [1300, 690] on button "Buscar" at bounding box center [1293, 693] width 164 height 33
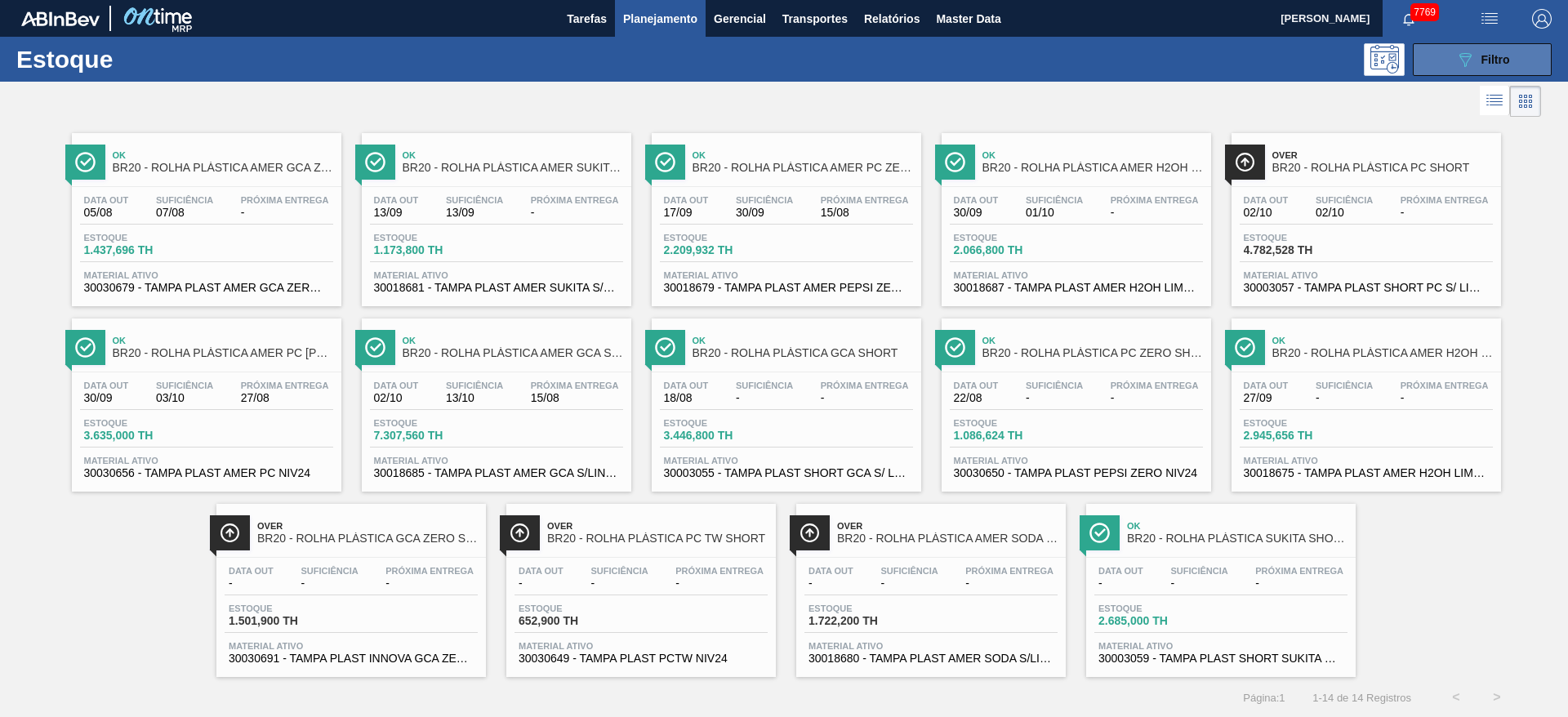
click at [1485, 62] on span "Filtro" at bounding box center [1495, 60] width 29 height 13
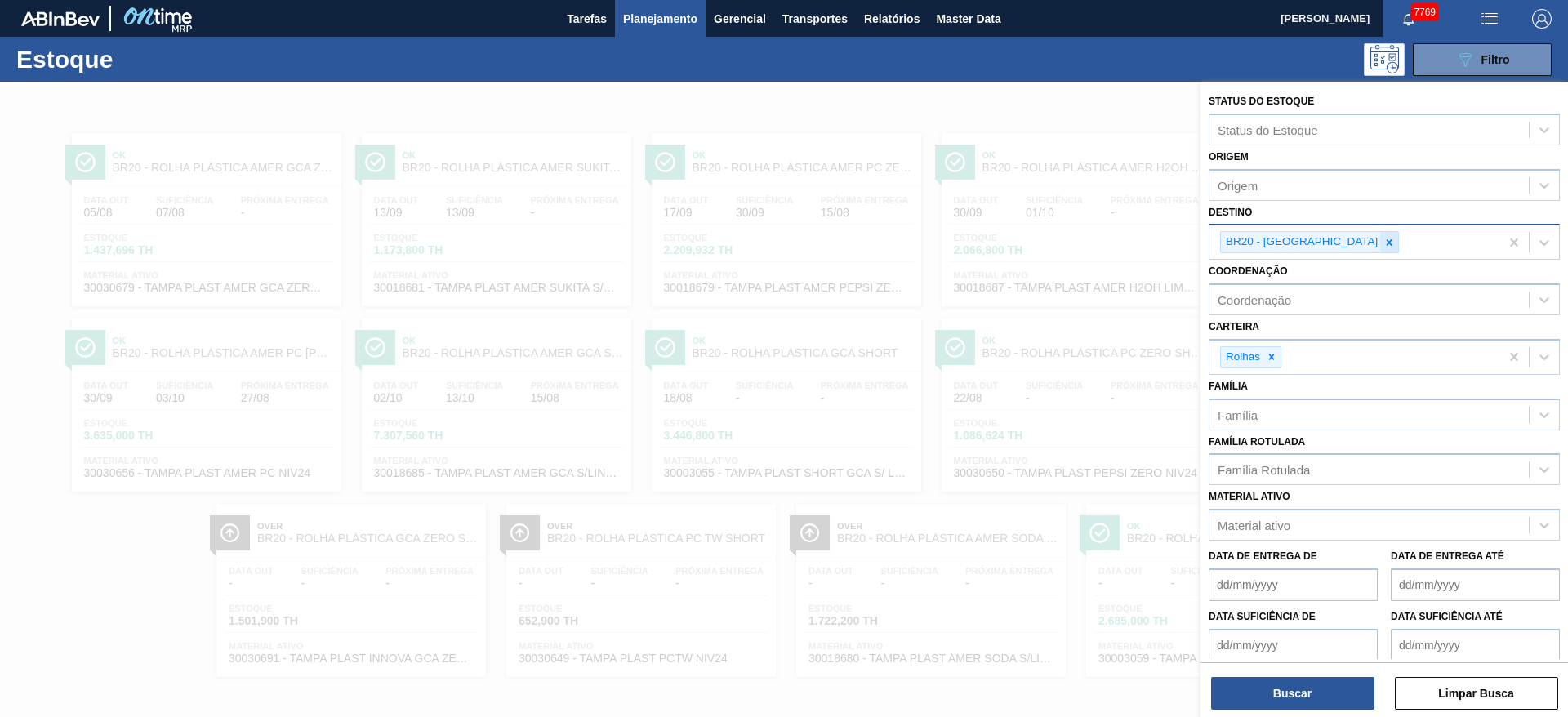
click at [1380, 243] on div at bounding box center [1388, 242] width 18 height 20
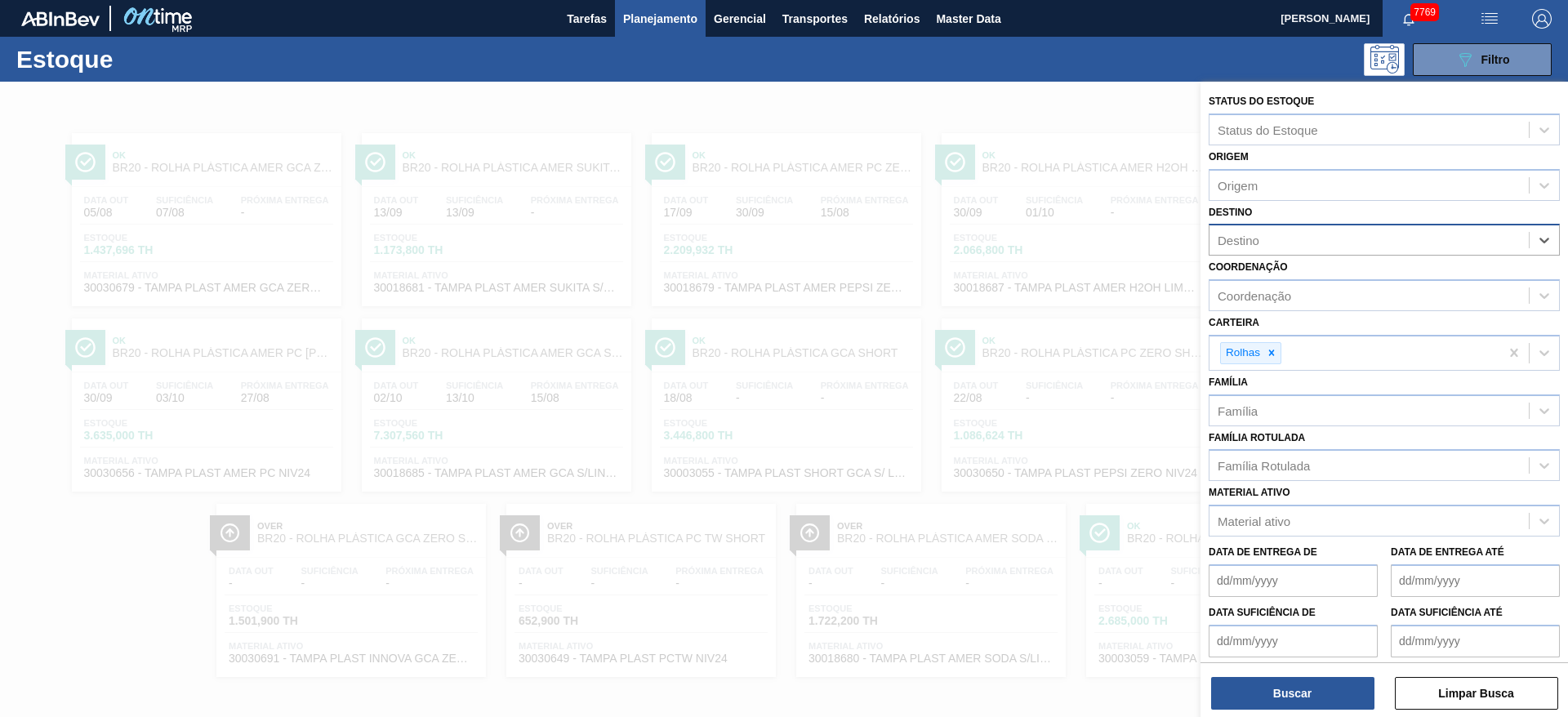
click at [1252, 596] on de "Data de Entrega de" at bounding box center [1293, 579] width 169 height 33
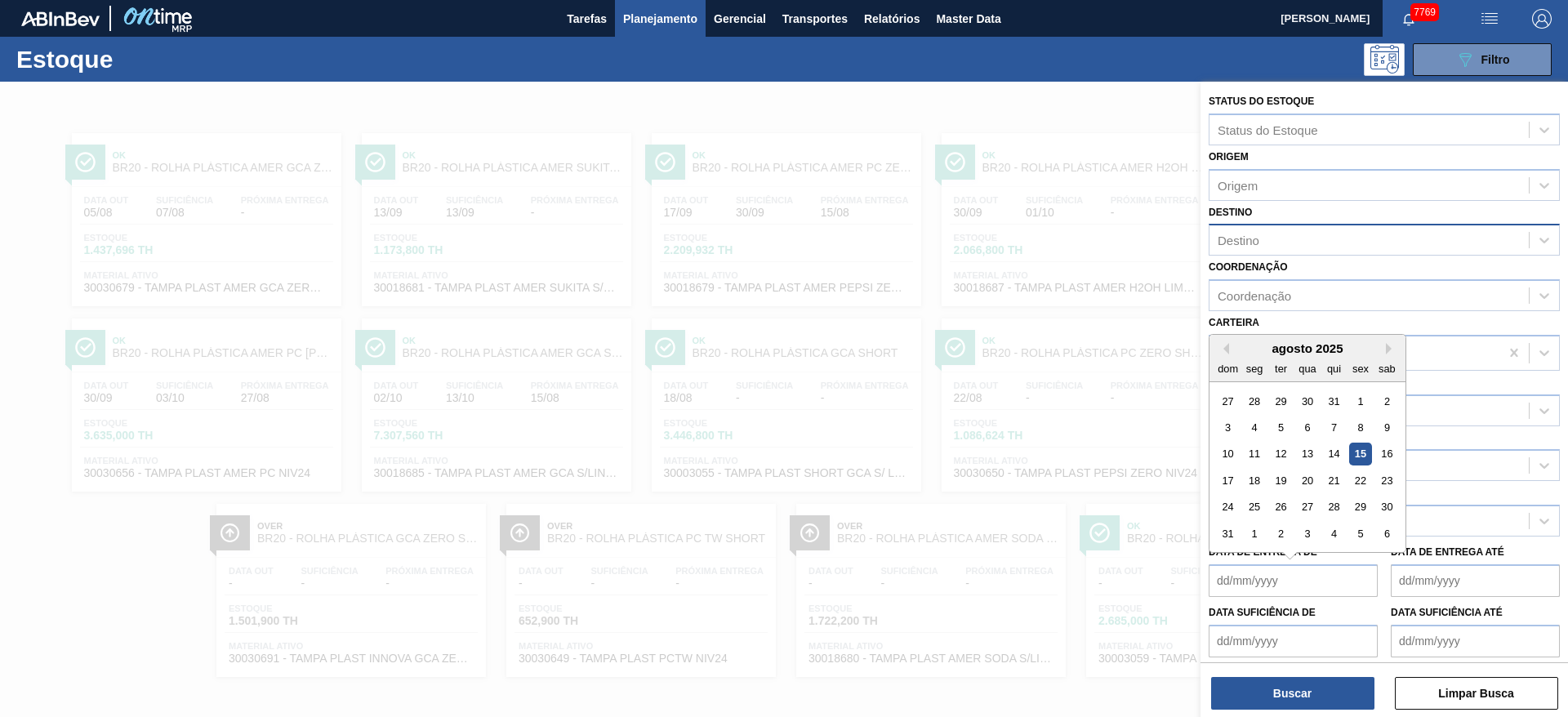
click at [1273, 635] on de "Data suficiência de" at bounding box center [1293, 640] width 169 height 33
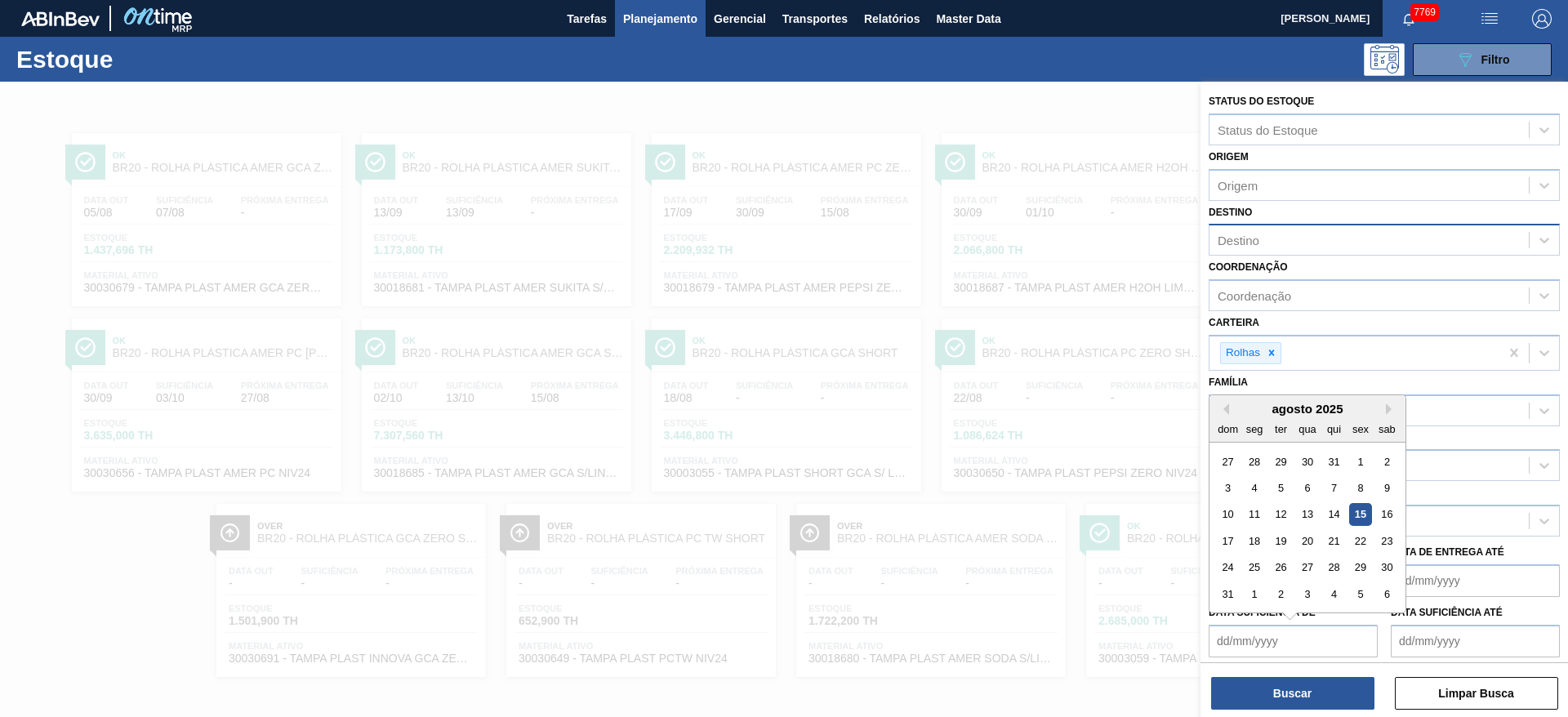
click at [1282, 416] on div "dom seg ter qua qui sex sab" at bounding box center [1307, 429] width 196 height 26
click at [1367, 511] on div "15" at bounding box center [1360, 514] width 22 height 22
click at [1258, 633] on de "[DATE]" at bounding box center [1293, 640] width 169 height 33
click at [1290, 422] on div "ter" at bounding box center [1281, 429] width 22 height 22
click at [1387, 517] on div "16" at bounding box center [1387, 514] width 22 height 22
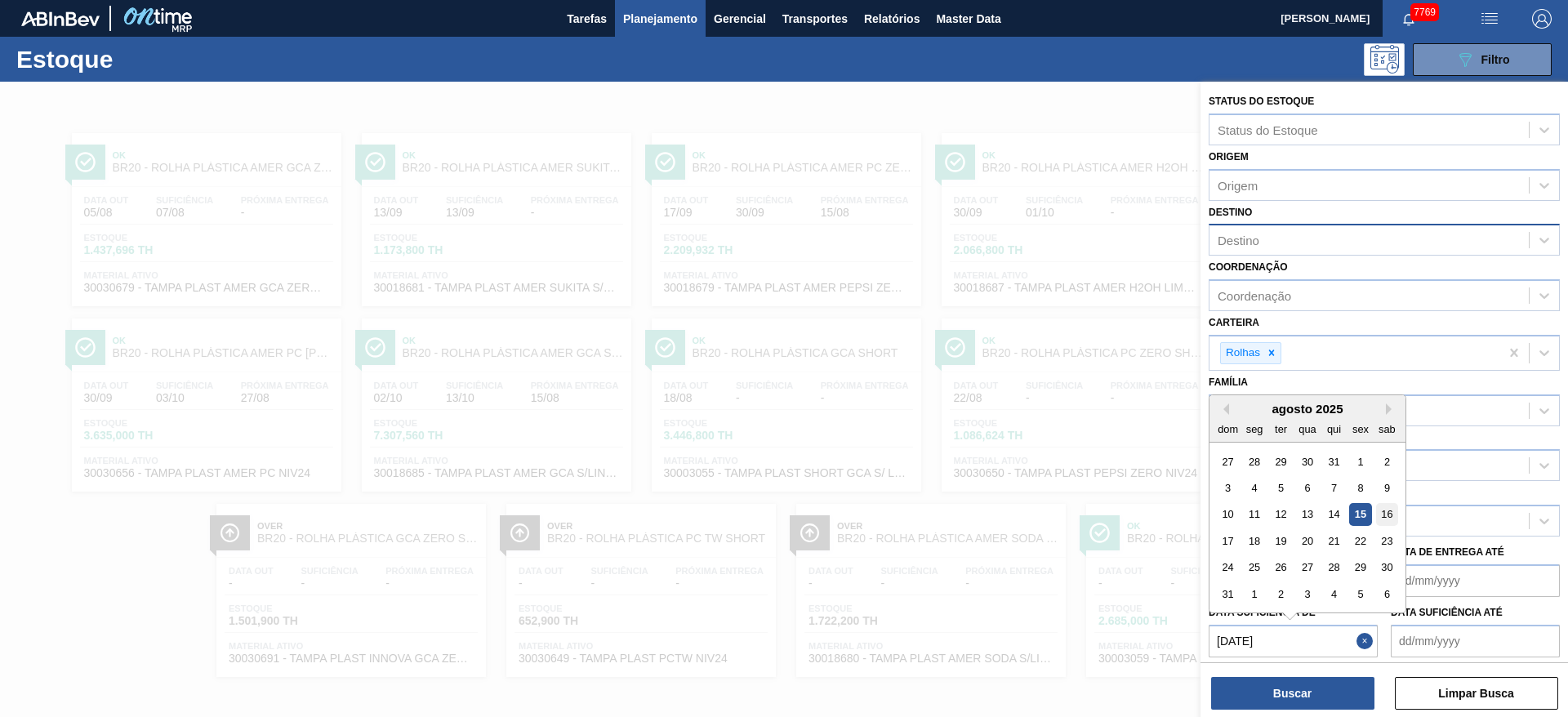
type de "16/08/2025"
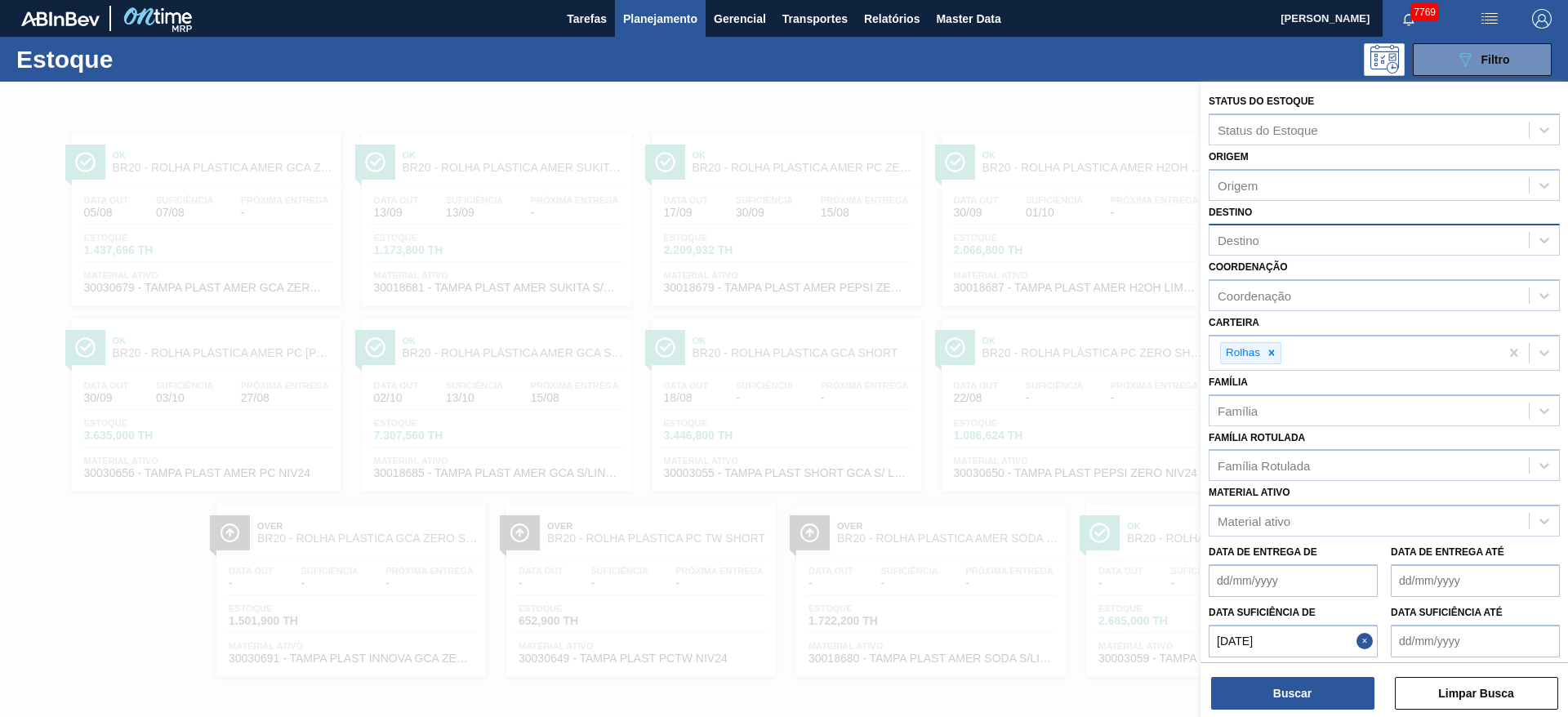
click at [1431, 637] on até "Data suficiência até" at bounding box center [1476, 640] width 169 height 33
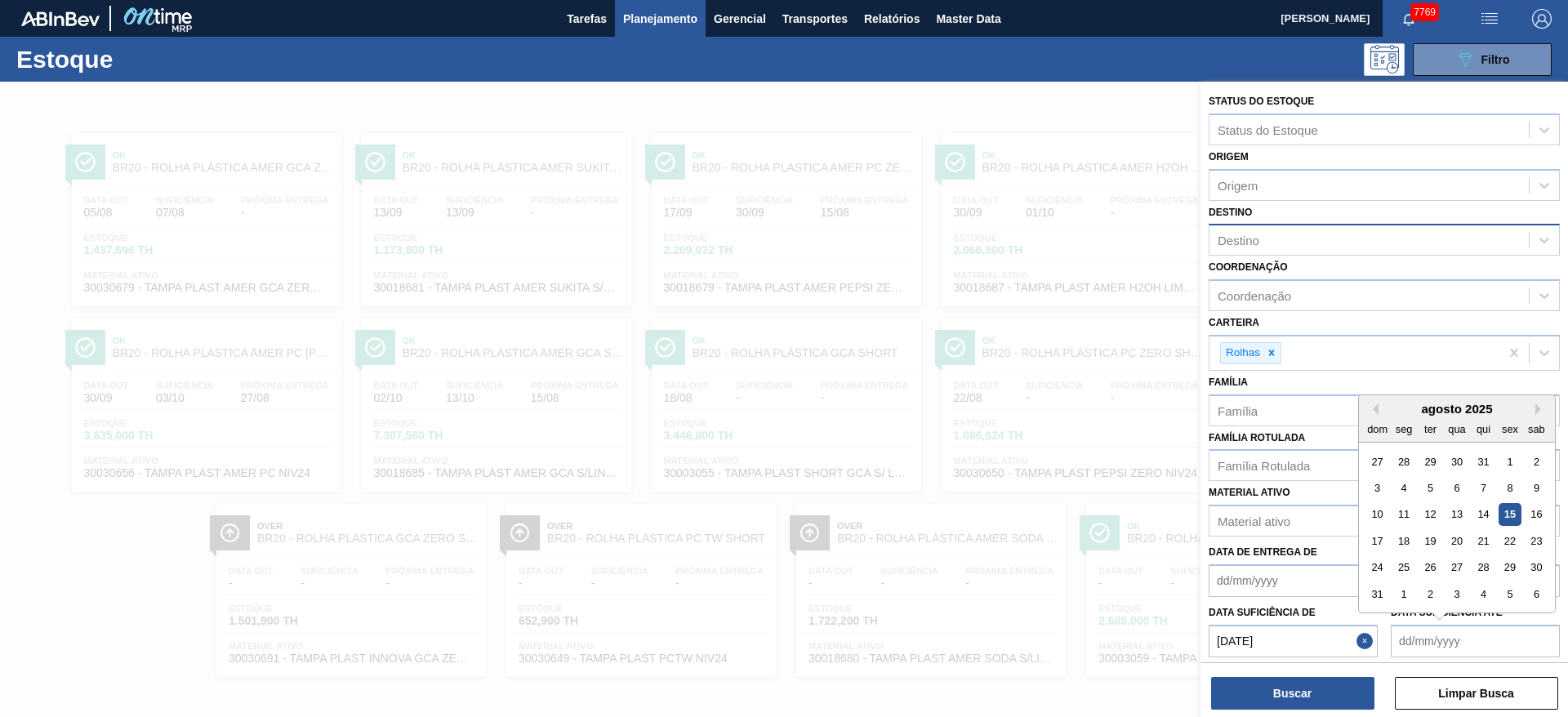
drag, startPoint x: 1427, startPoint y: 422, endPoint x: 1444, endPoint y: 474, distance: 54.7
click at [1428, 423] on div "ter" at bounding box center [1430, 429] width 22 height 22
click at [1399, 589] on div "1" at bounding box center [1404, 594] width 22 height 22
type até "01/09/2025"
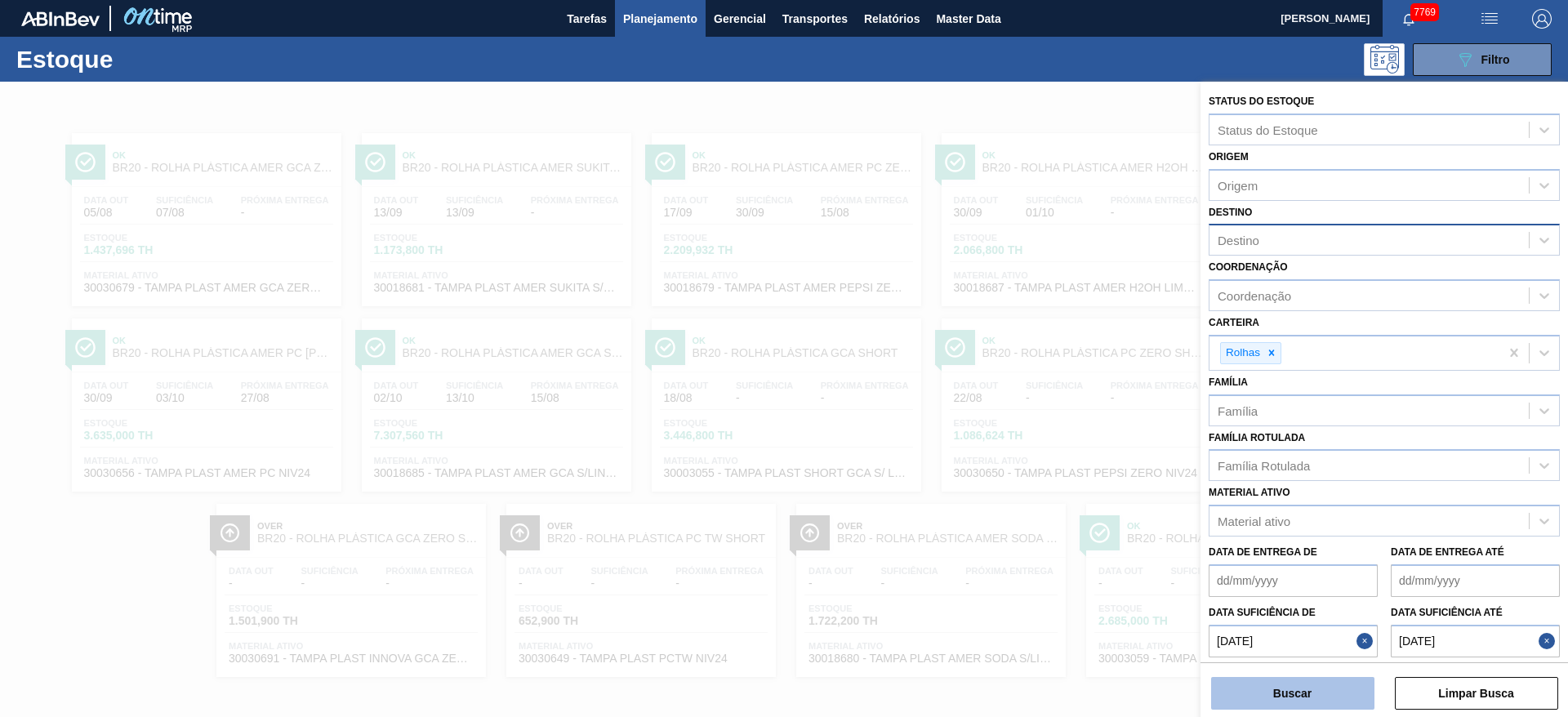
click at [1318, 679] on button "Buscar" at bounding box center [1293, 693] width 164 height 33
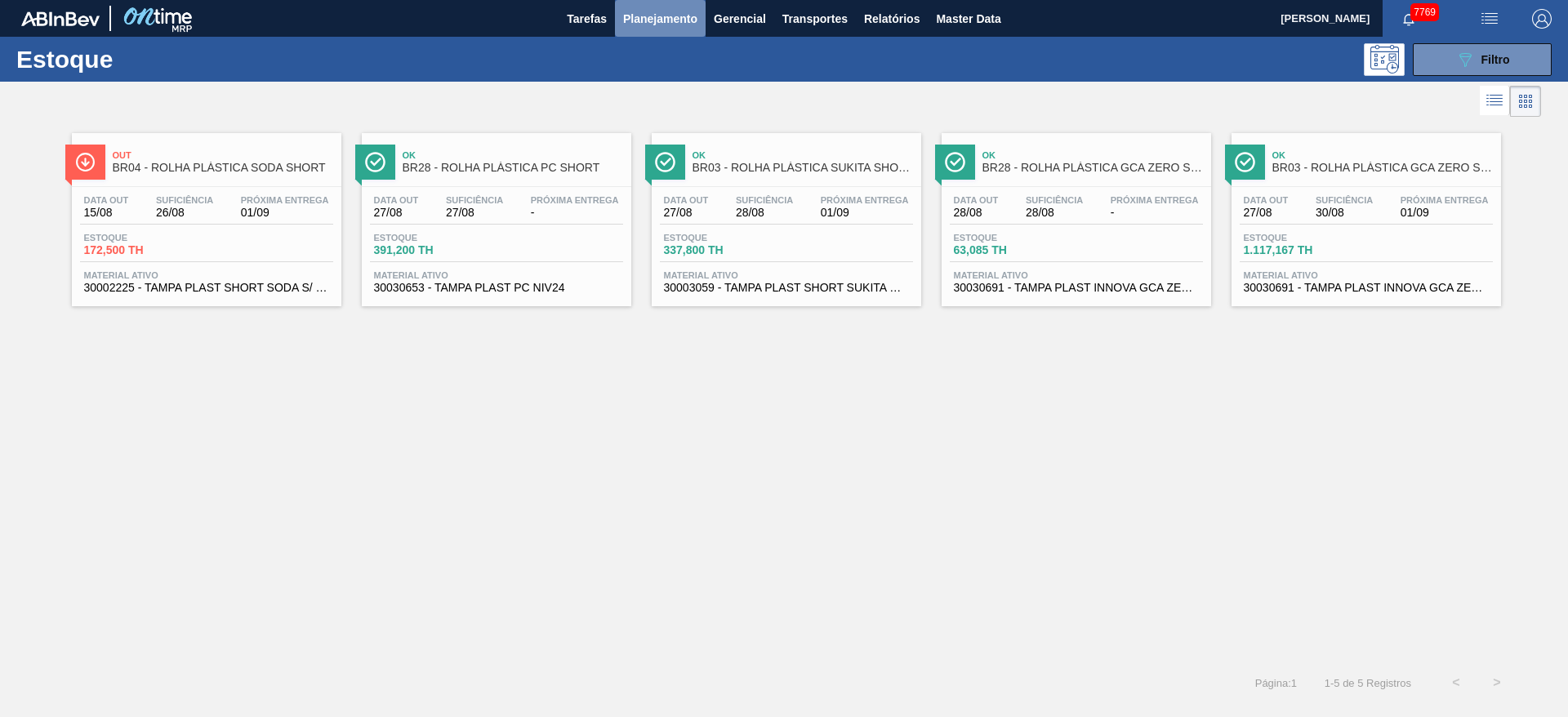
click at [652, 24] on span "Planejamento" at bounding box center [661, 19] width 74 height 20
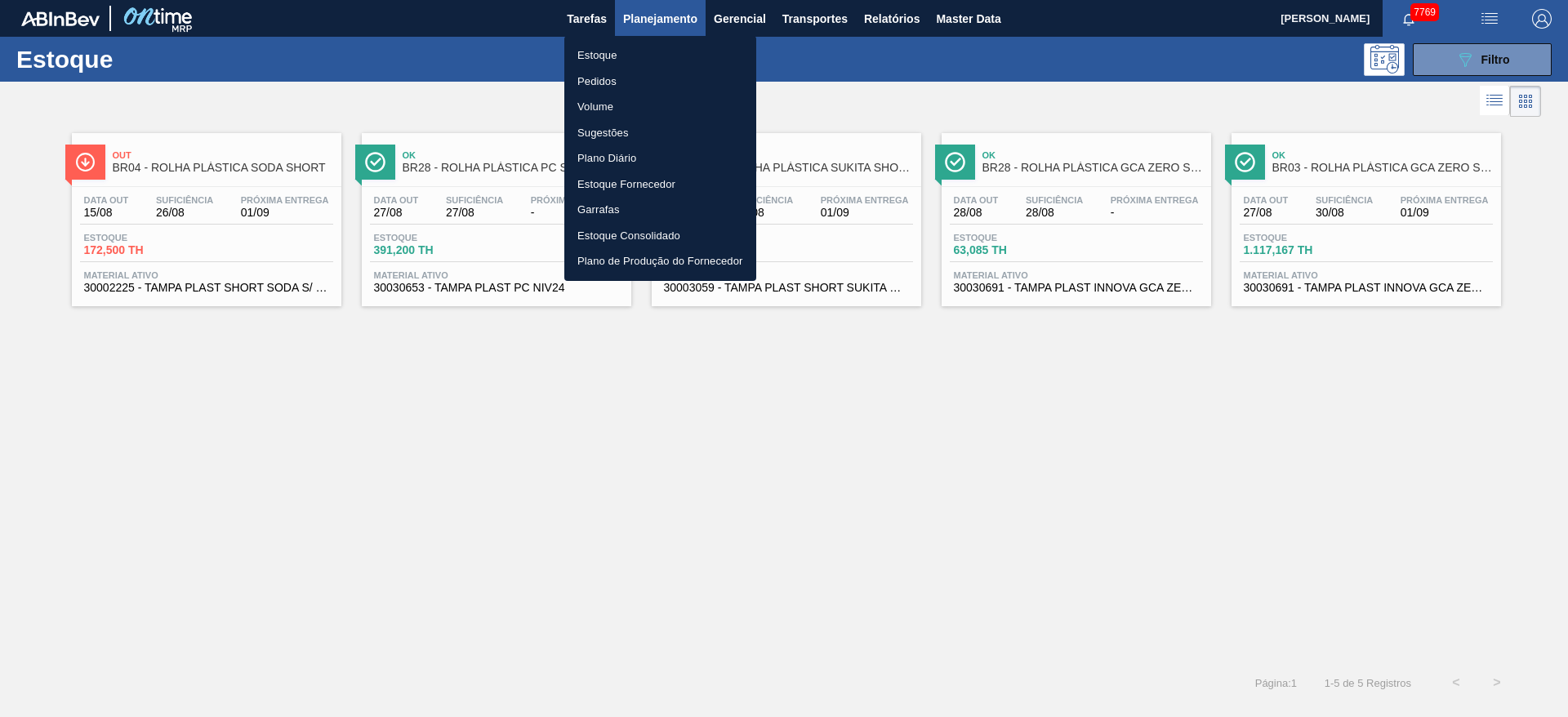
click at [881, 85] on div at bounding box center [784, 358] width 1568 height 717
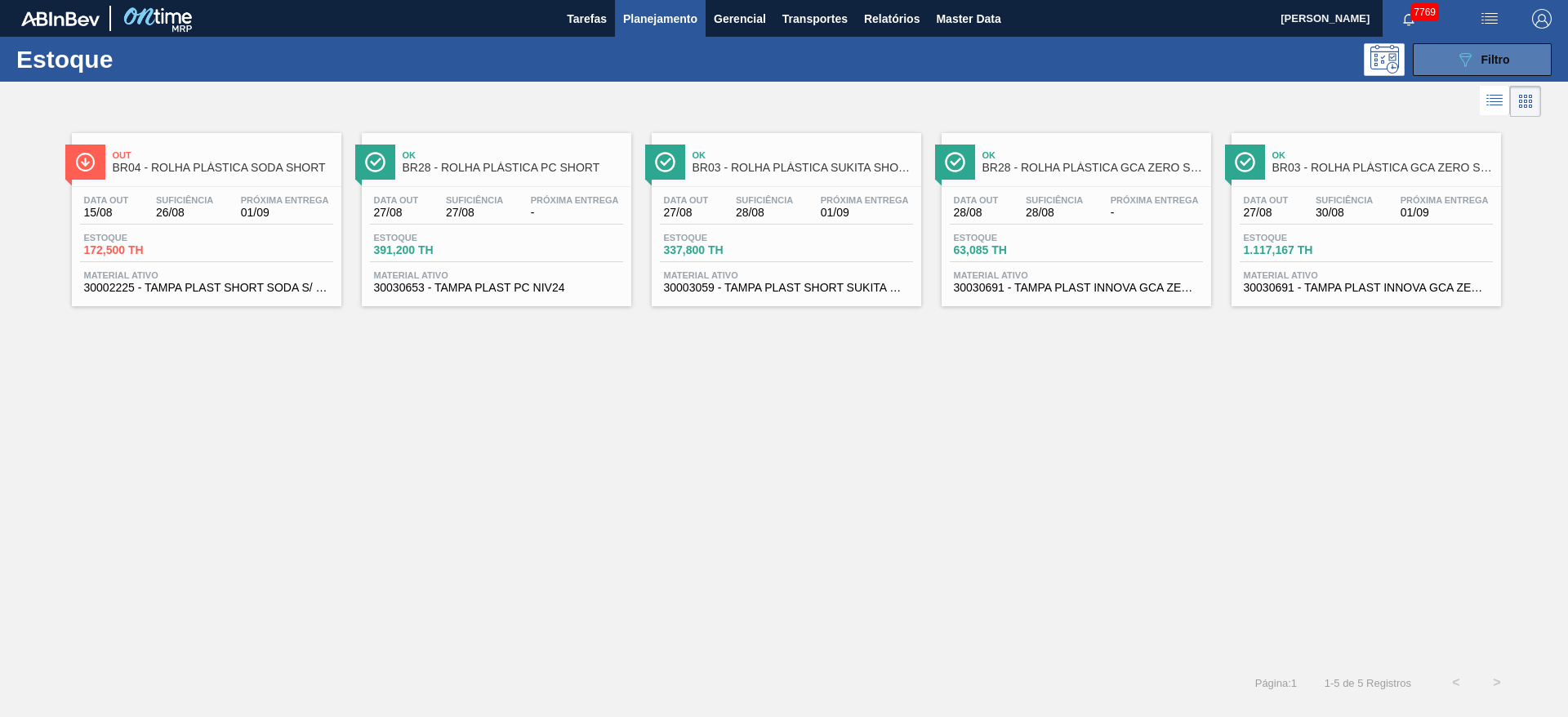
click at [1433, 64] on button "089F7B8B-B2A5-4AFE-B5C0-19BA573D28AC Filtro" at bounding box center [1481, 60] width 139 height 33
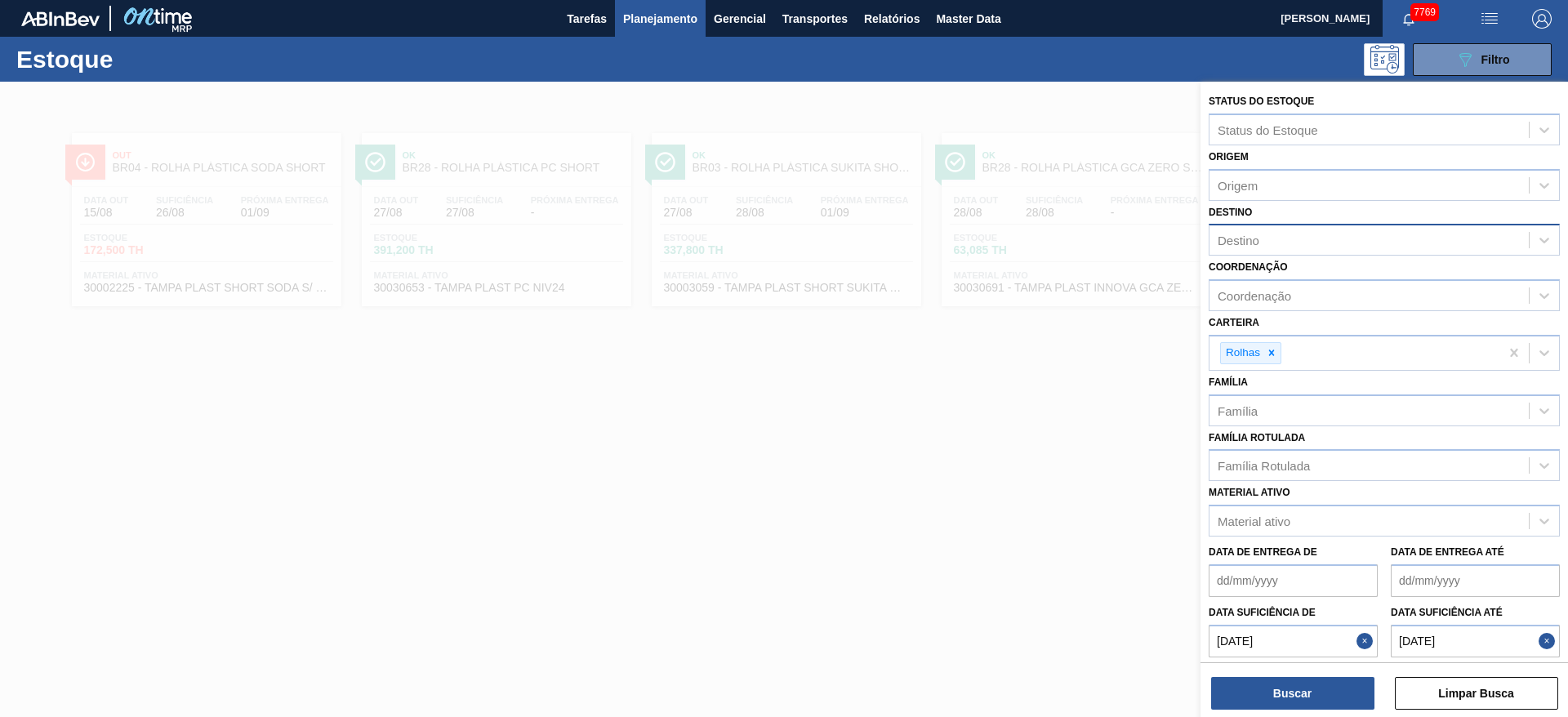
click at [1368, 648] on button "Close" at bounding box center [1367, 640] width 21 height 33
click at [688, 442] on div at bounding box center [784, 440] width 1568 height 717
type de "16/08/2025"
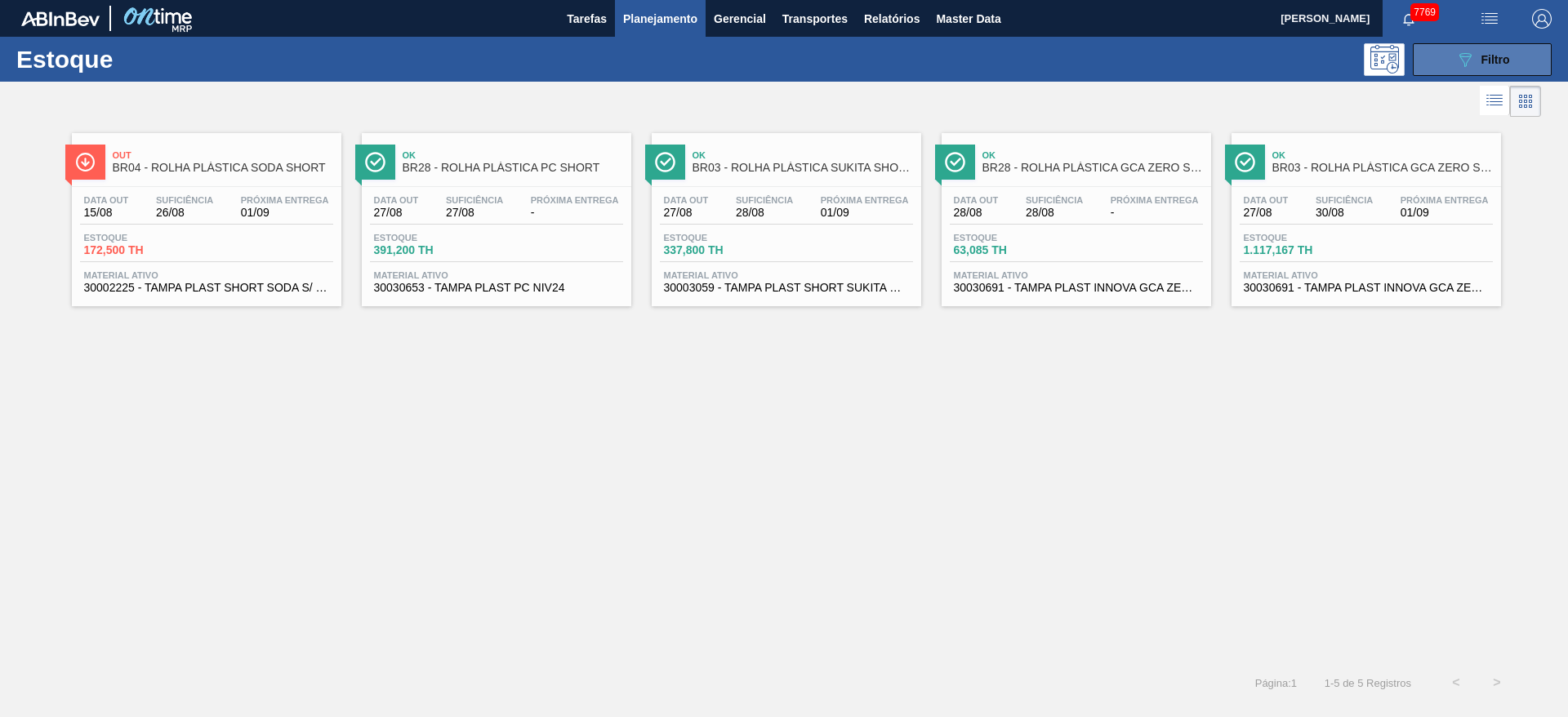
click at [1478, 60] on div "089F7B8B-B2A5-4AFE-B5C0-19BA573D28AC Filtro" at bounding box center [1482, 60] width 55 height 20
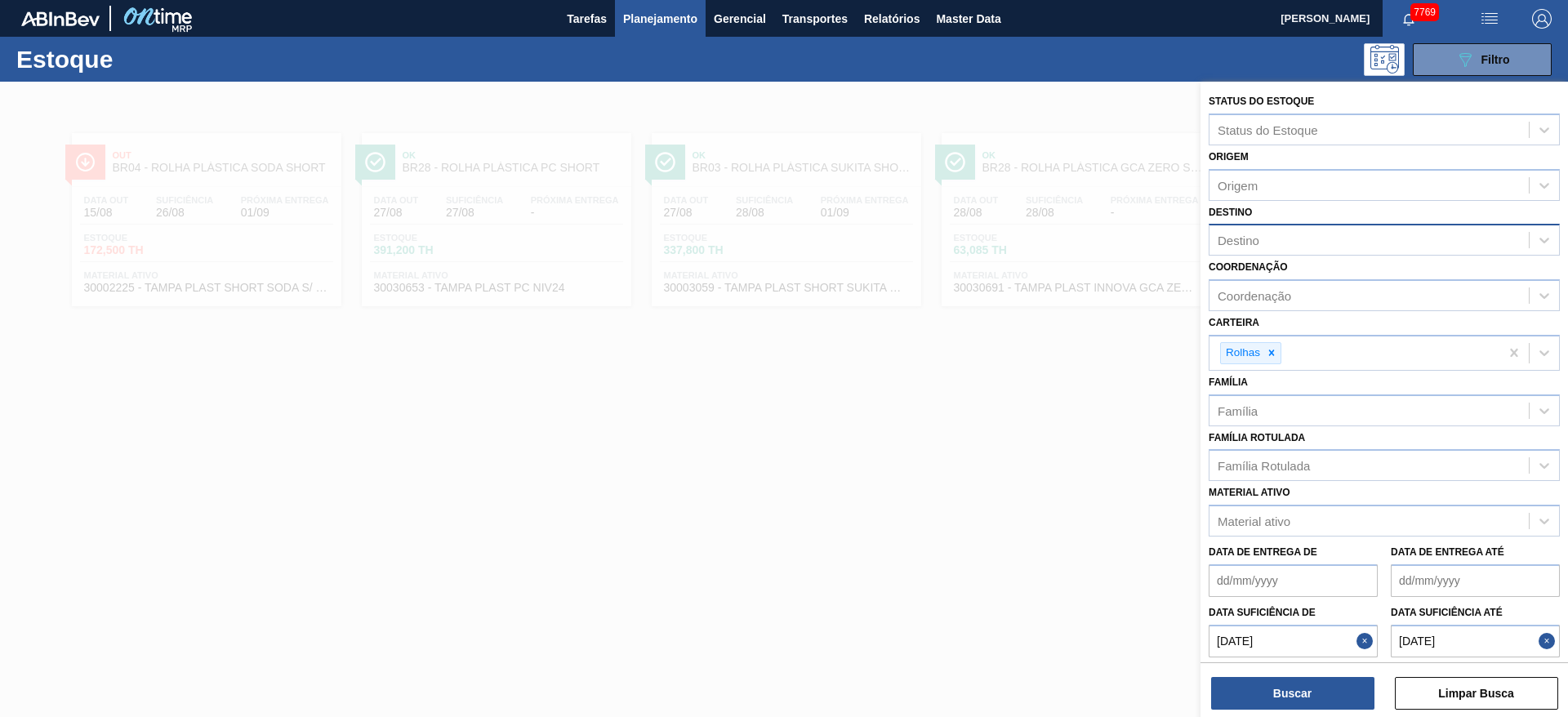
click at [1364, 648] on button "Close" at bounding box center [1367, 640] width 21 height 33
click at [1535, 648] on até "01/09/2025" at bounding box center [1476, 640] width 169 height 33
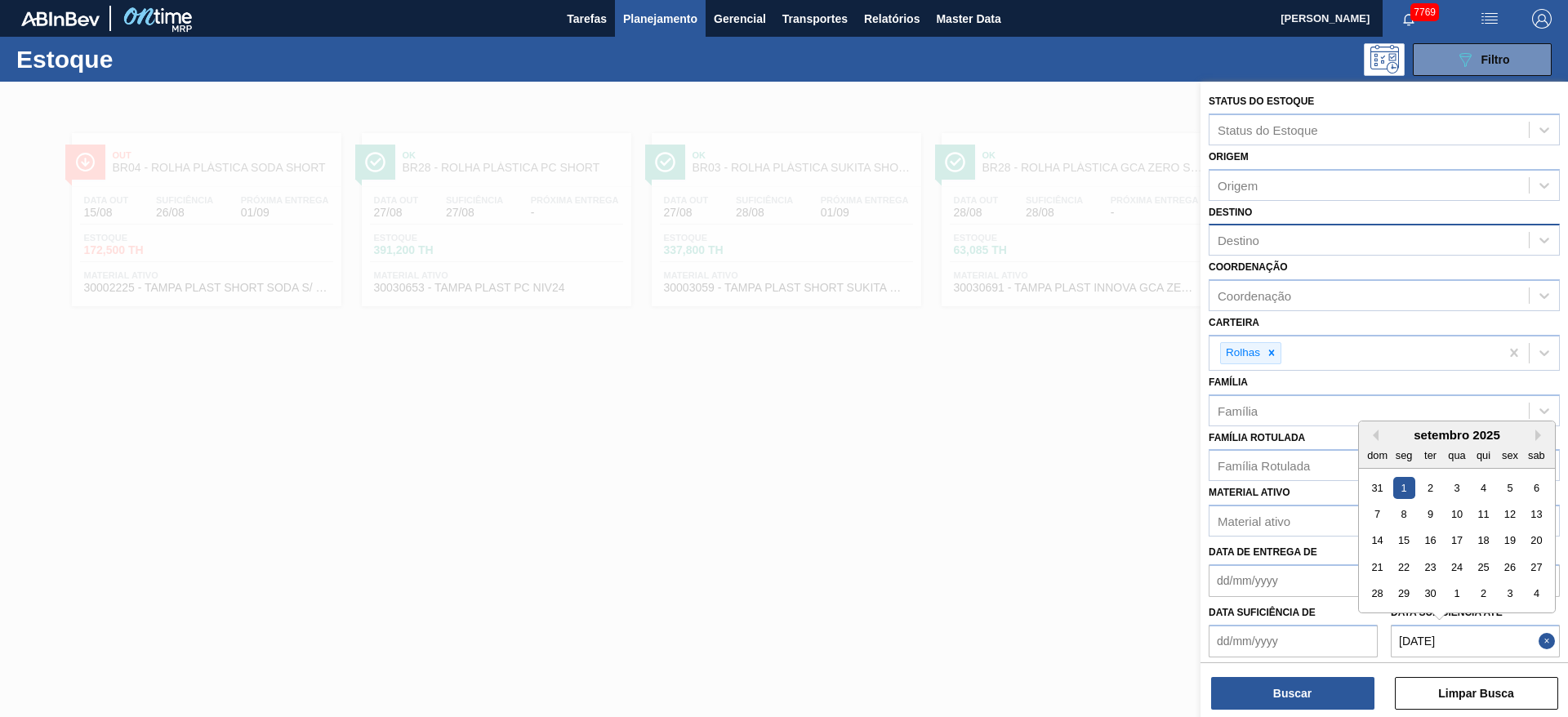
click at [1542, 644] on button "Close" at bounding box center [1549, 640] width 21 height 33
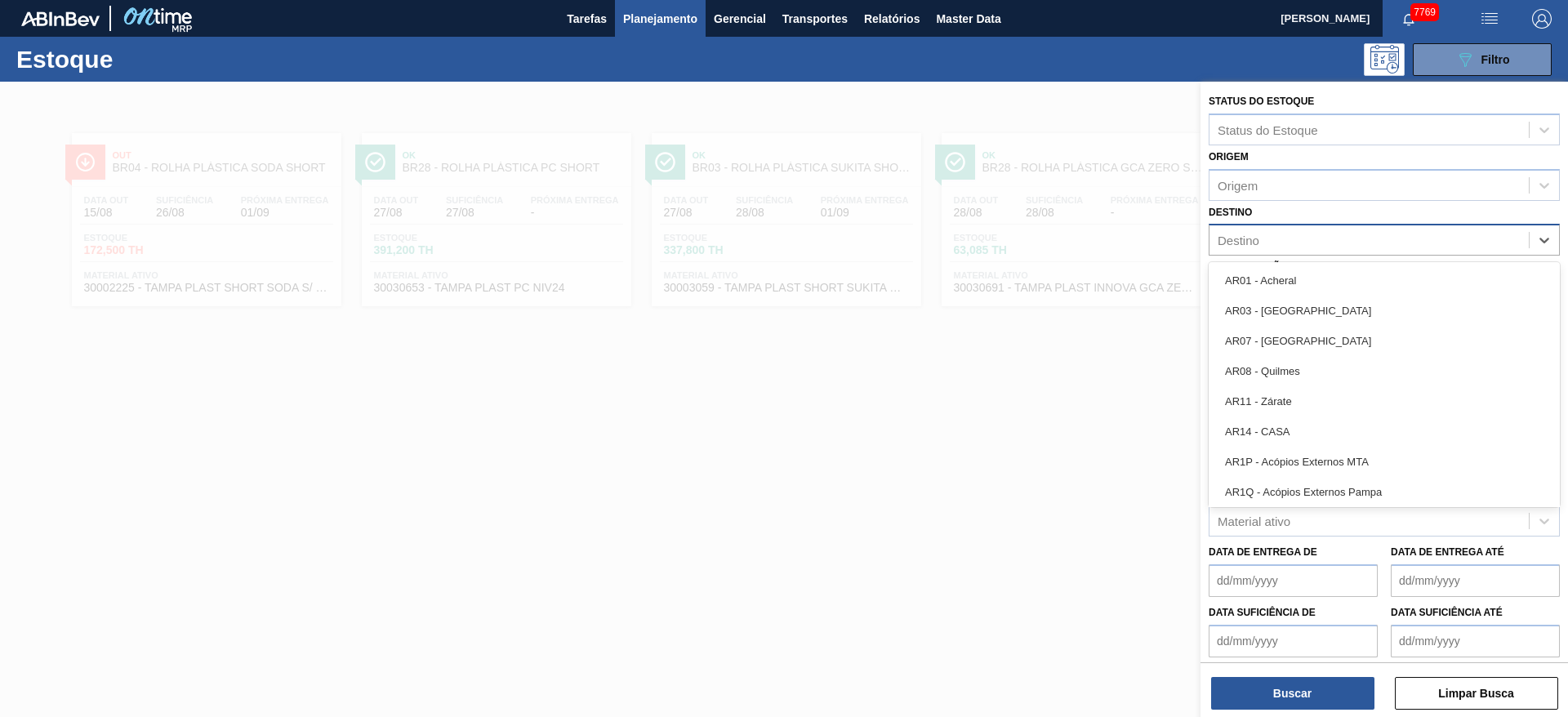
click at [1279, 229] on div "Destino" at bounding box center [1369, 240] width 319 height 23
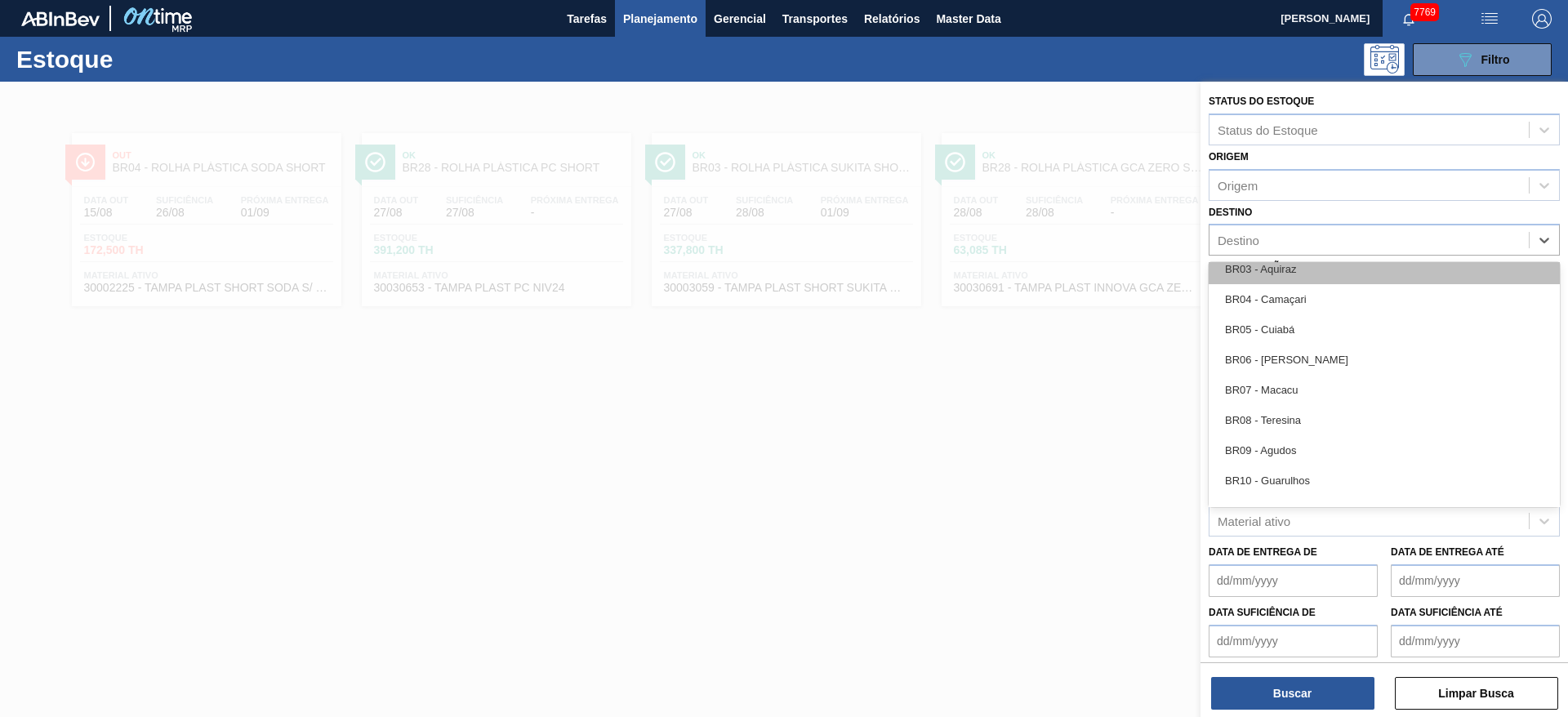
click at [1335, 281] on div "BR03 - Aquiraz" at bounding box center [1384, 269] width 351 height 30
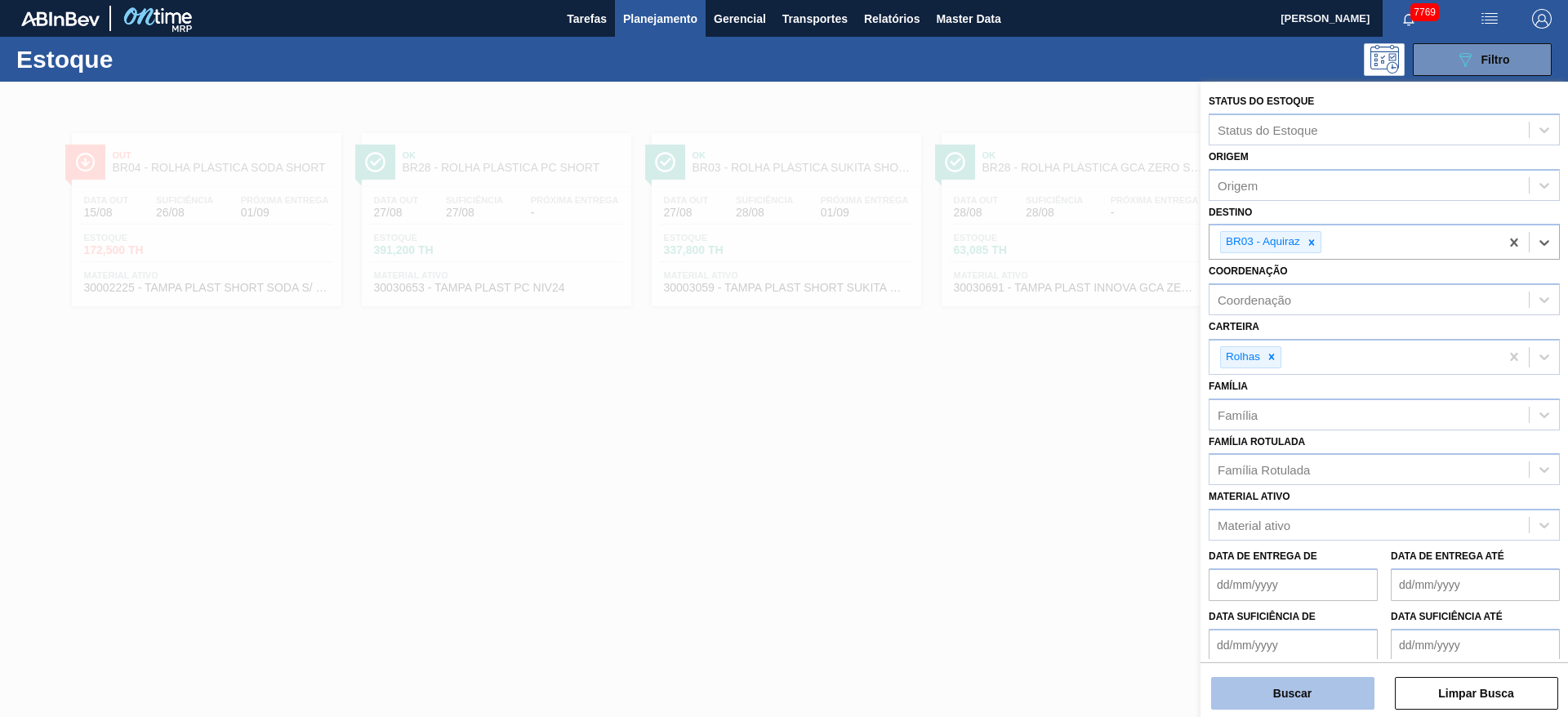
click at [1335, 690] on button "Buscar" at bounding box center [1293, 693] width 164 height 33
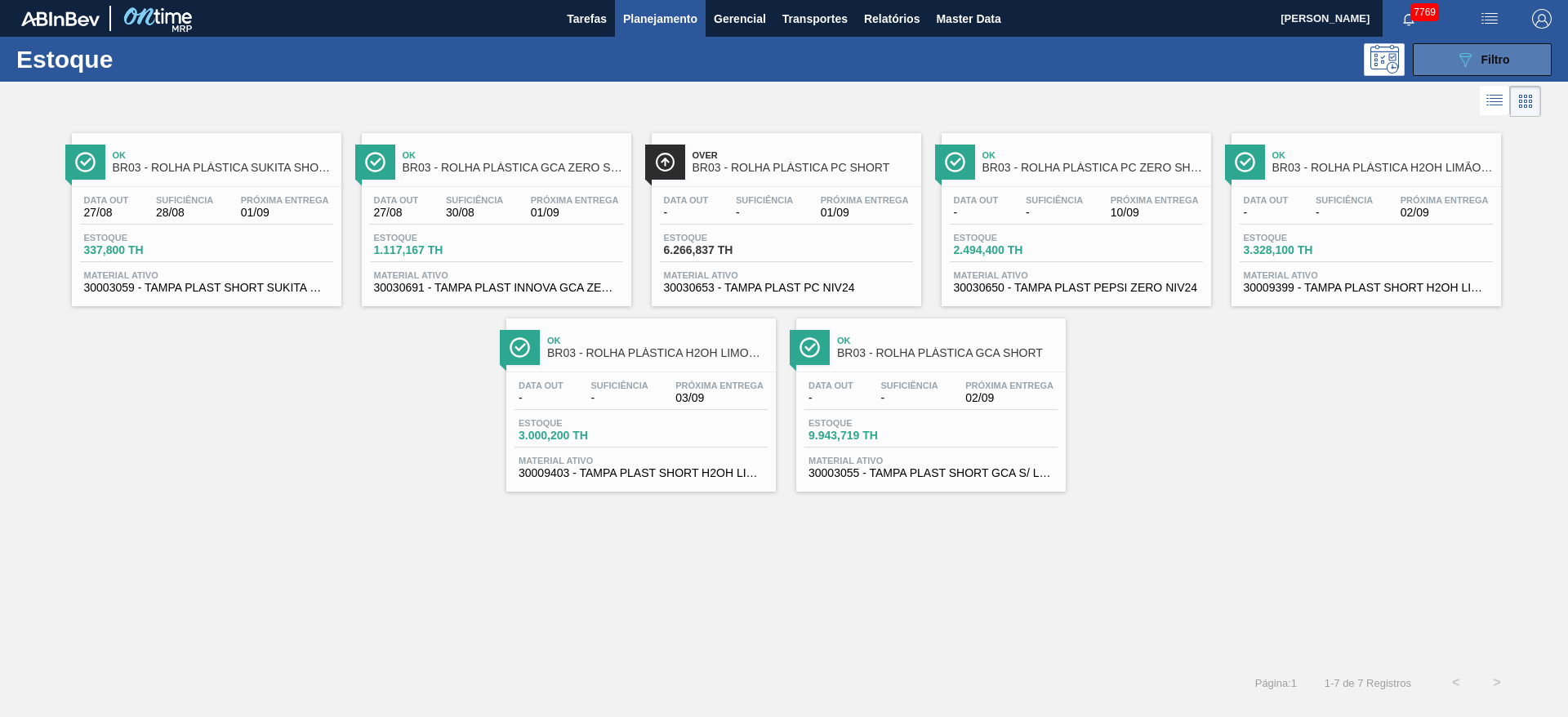
click at [1461, 64] on icon "089F7B8B-B2A5-4AFE-B5C0-19BA573D28AC" at bounding box center [1465, 60] width 20 height 20
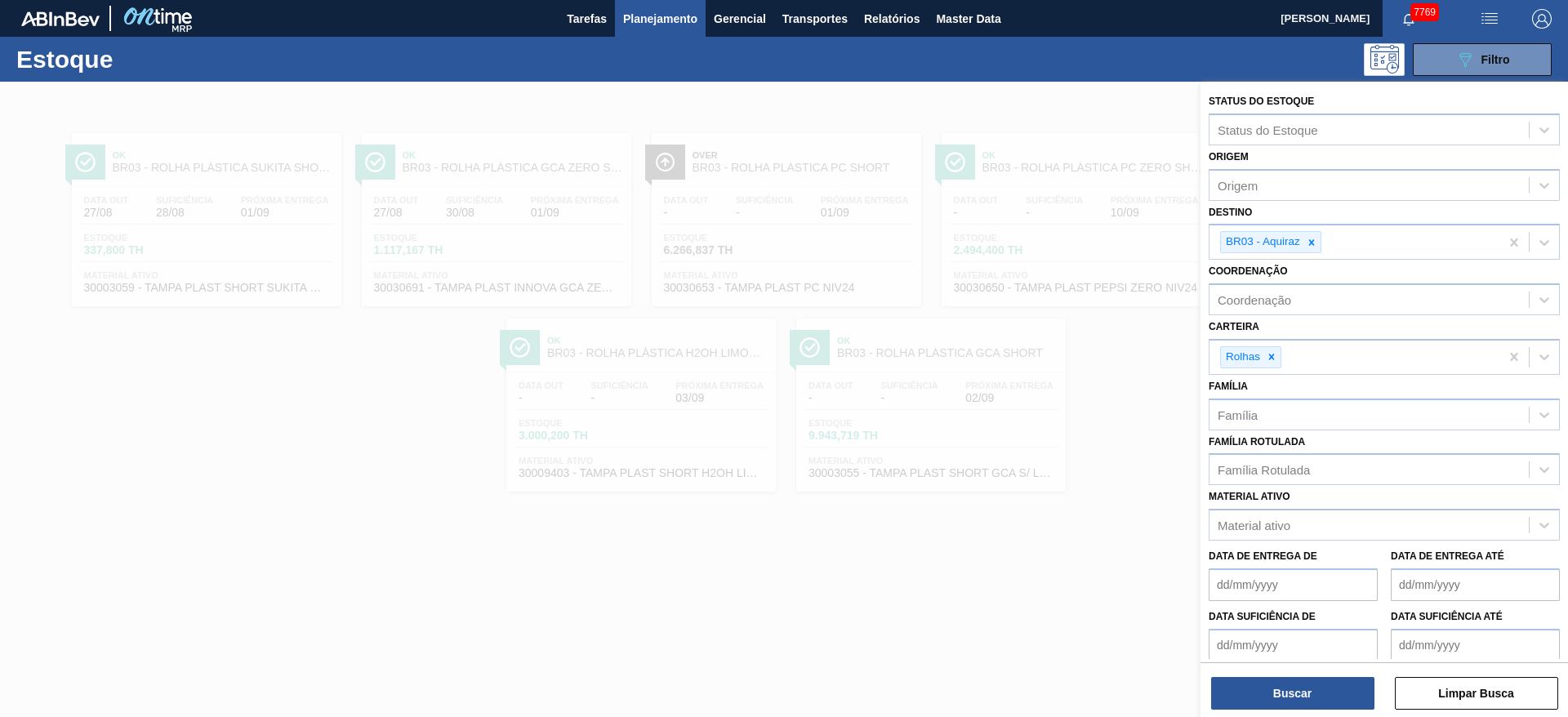
click at [823, 90] on div at bounding box center [784, 440] width 1568 height 717
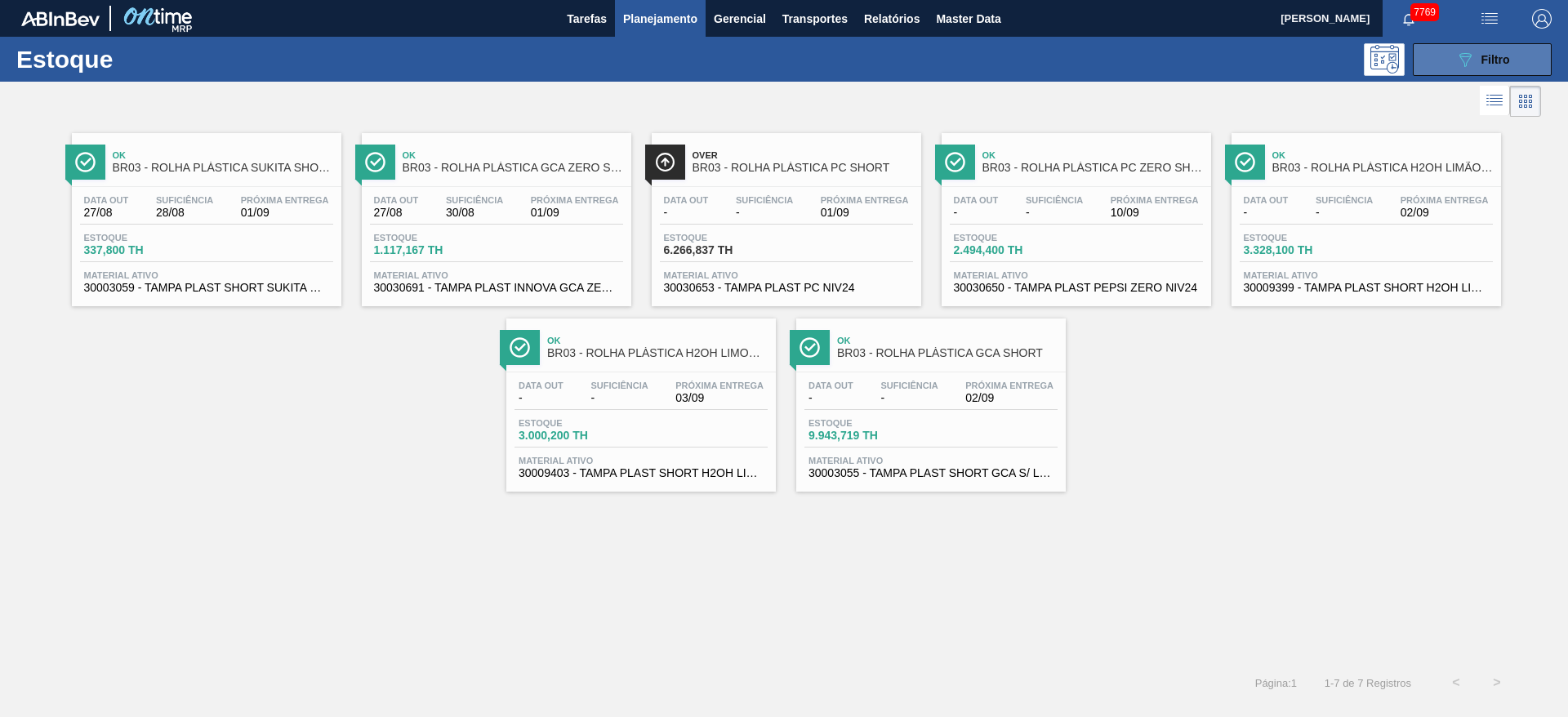
click at [1502, 50] on div "089F7B8B-B2A5-4AFE-B5C0-19BA573D28AC Filtro" at bounding box center [1482, 60] width 55 height 20
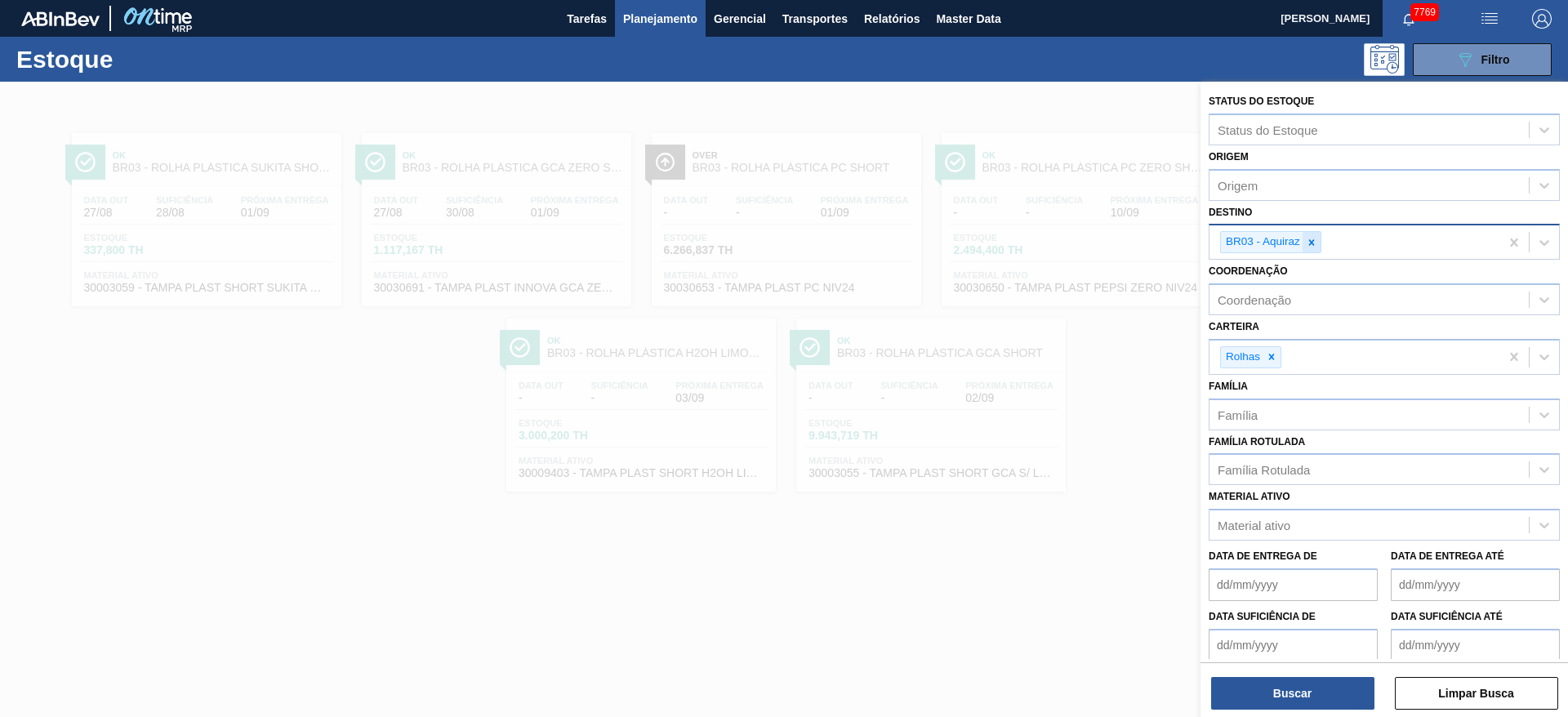
click at [1320, 247] on div at bounding box center [1311, 242] width 18 height 20
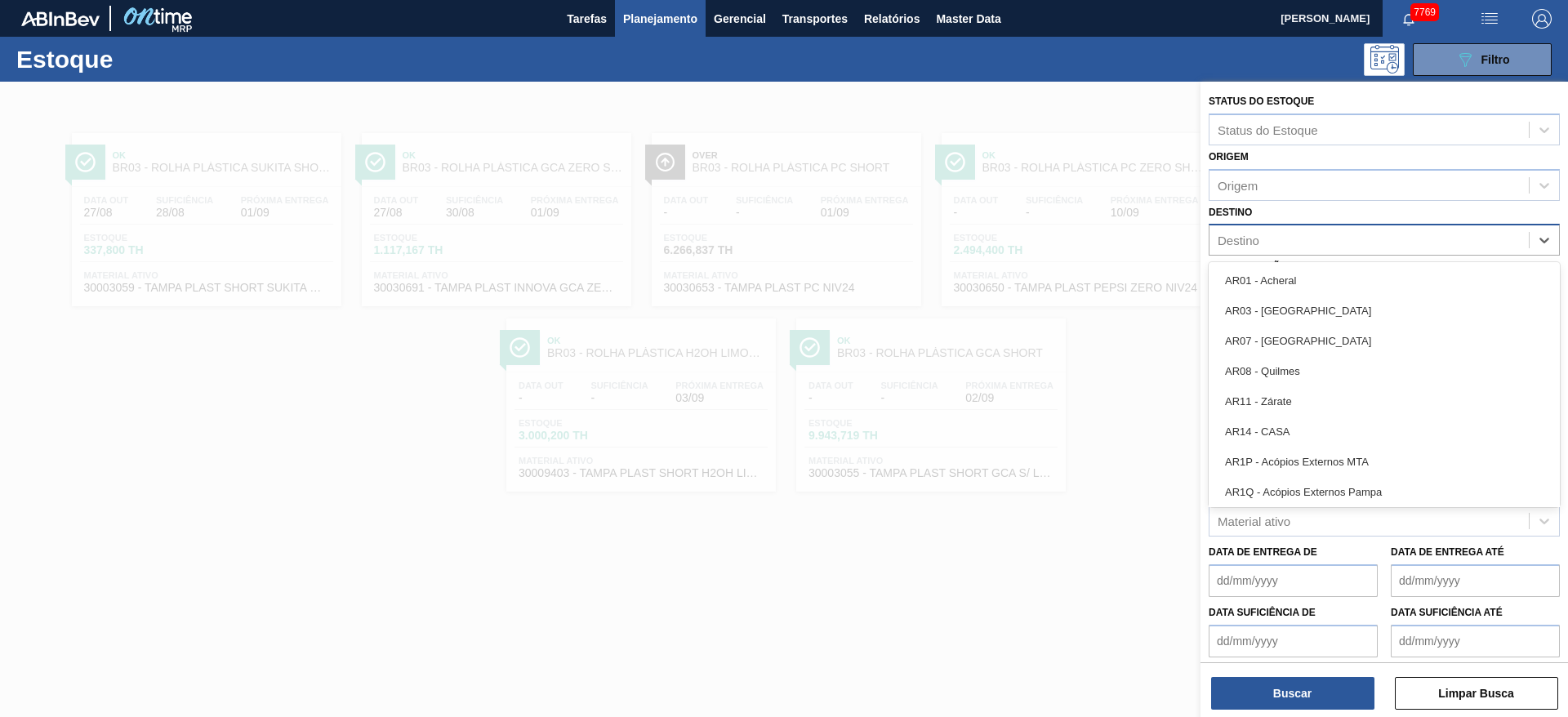
click at [1320, 247] on div "Destino" at bounding box center [1369, 240] width 319 height 23
type input "18"
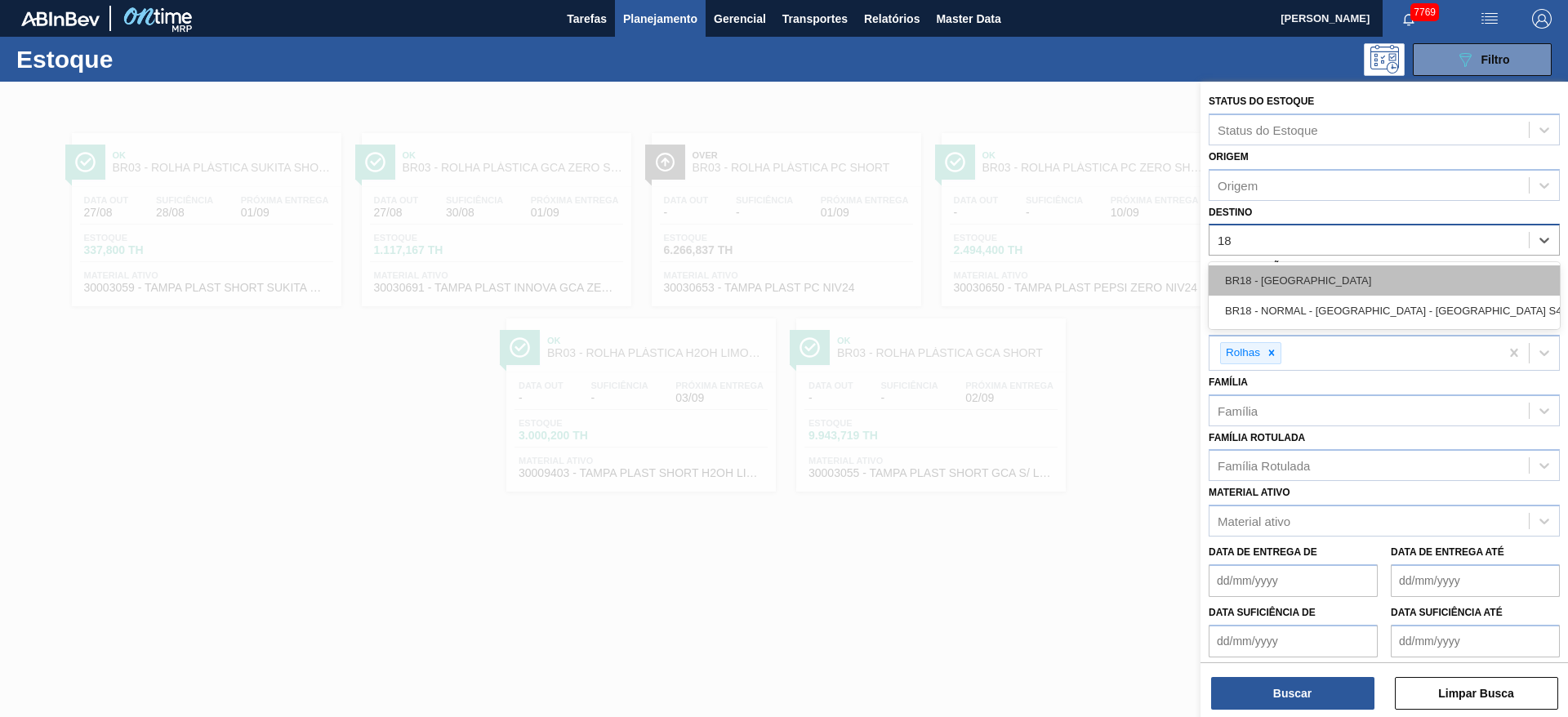
click at [1252, 289] on div "BR18 - Pernambuco" at bounding box center [1384, 280] width 351 height 30
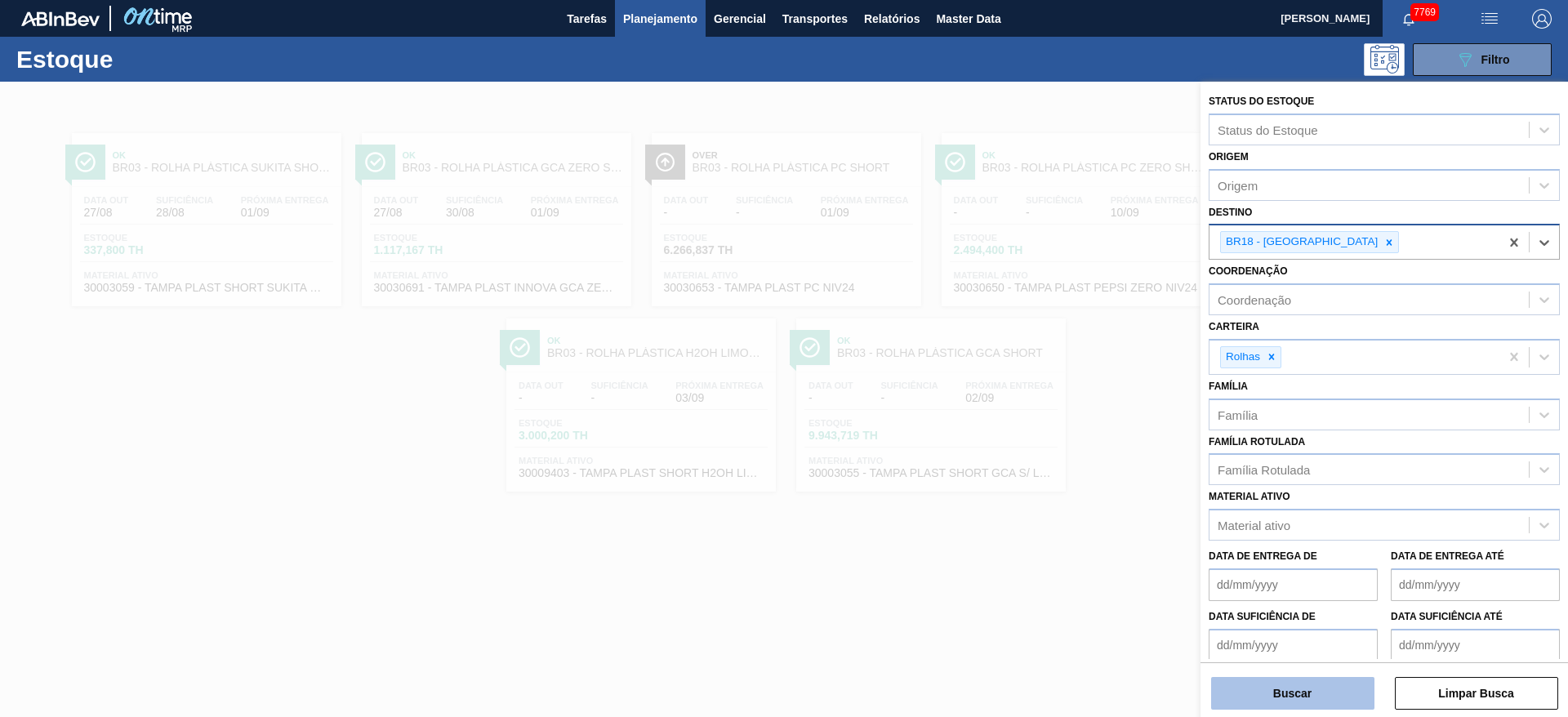
click at [1294, 691] on button "Buscar" at bounding box center [1293, 693] width 164 height 33
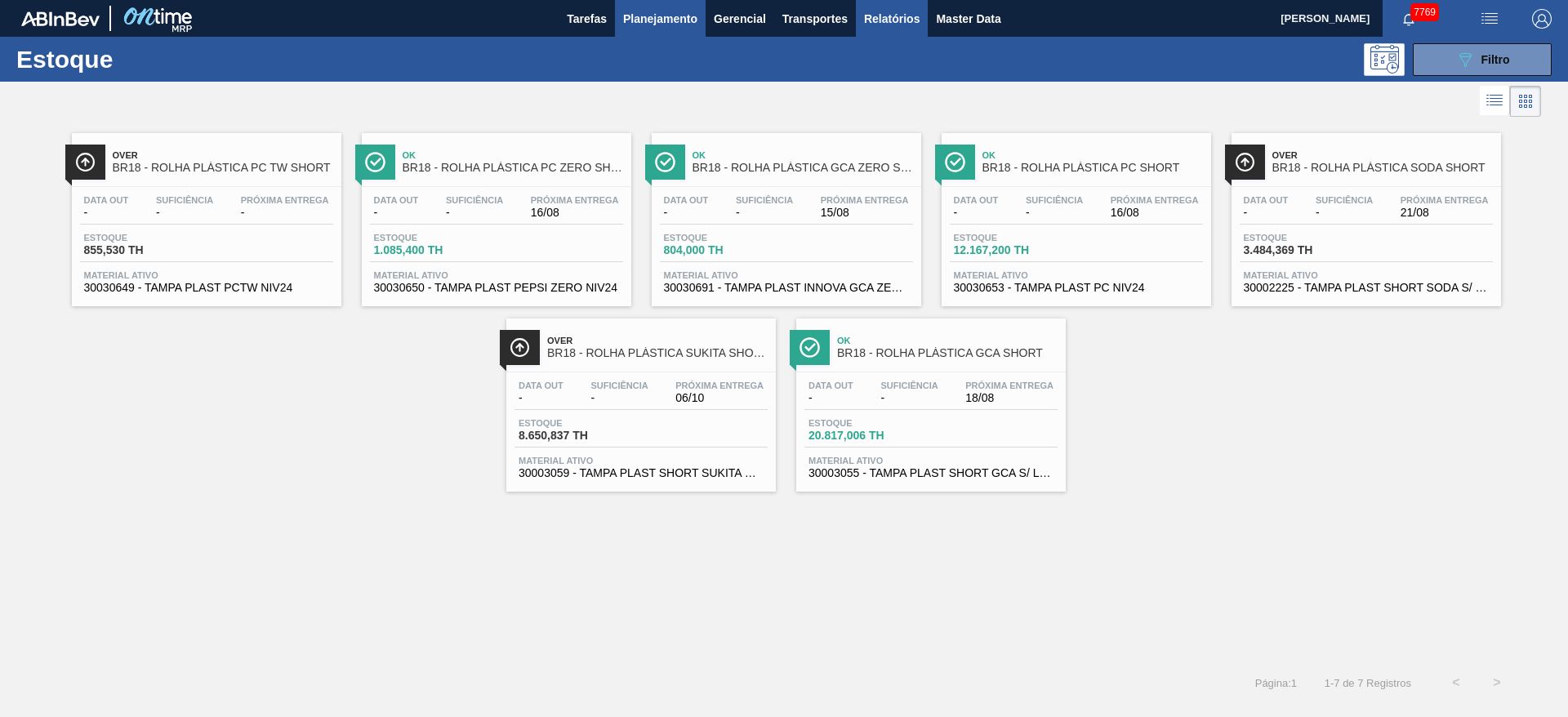
drag, startPoint x: 904, startPoint y: 16, endPoint x: 904, endPoint y: 30, distance: 14.0
click at [904, 16] on span "Relatórios" at bounding box center [892, 19] width 56 height 20
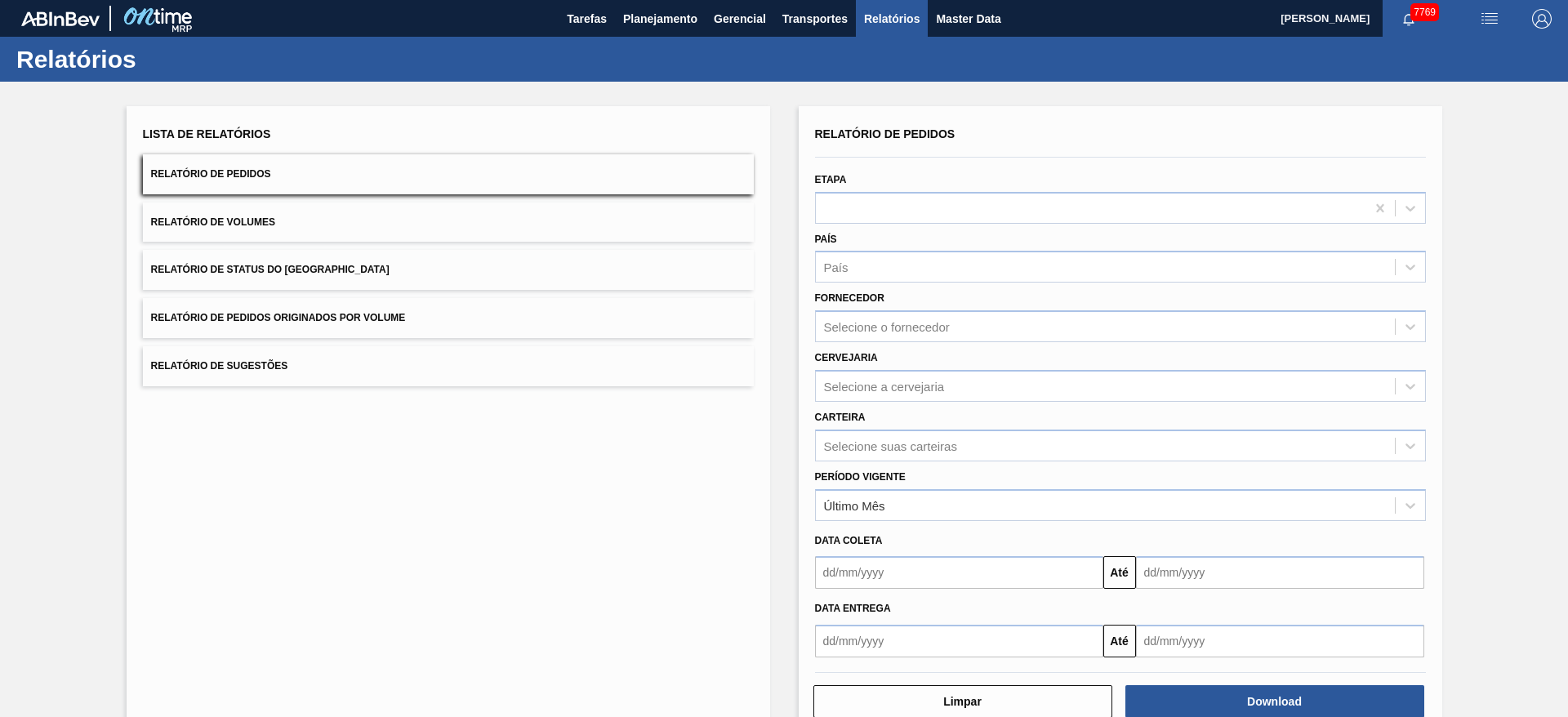
drag, startPoint x: 898, startPoint y: 450, endPoint x: 898, endPoint y: 461, distance: 11.0
click at [897, 445] on div "Selecione suas carteiras" at bounding box center [891, 445] width 133 height 14
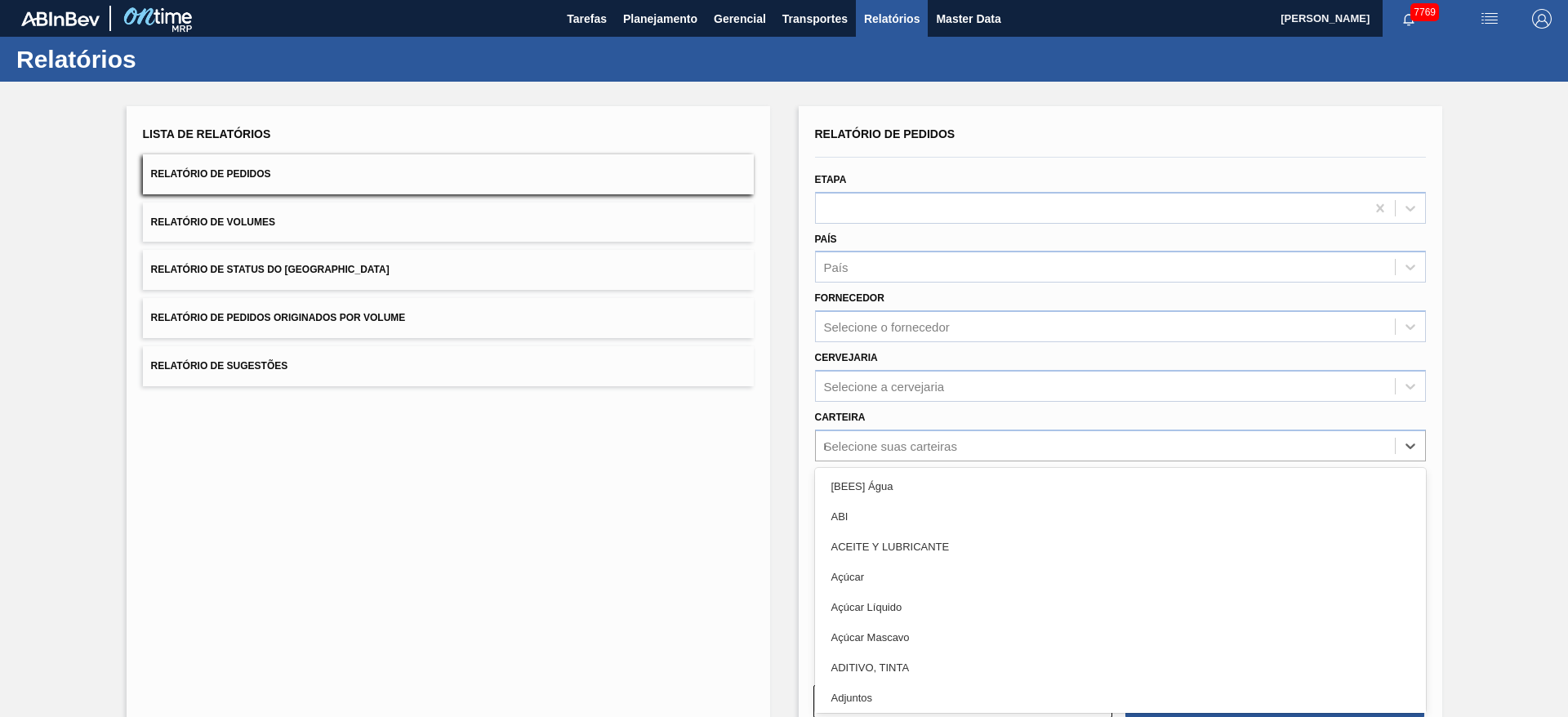
type input "rol"
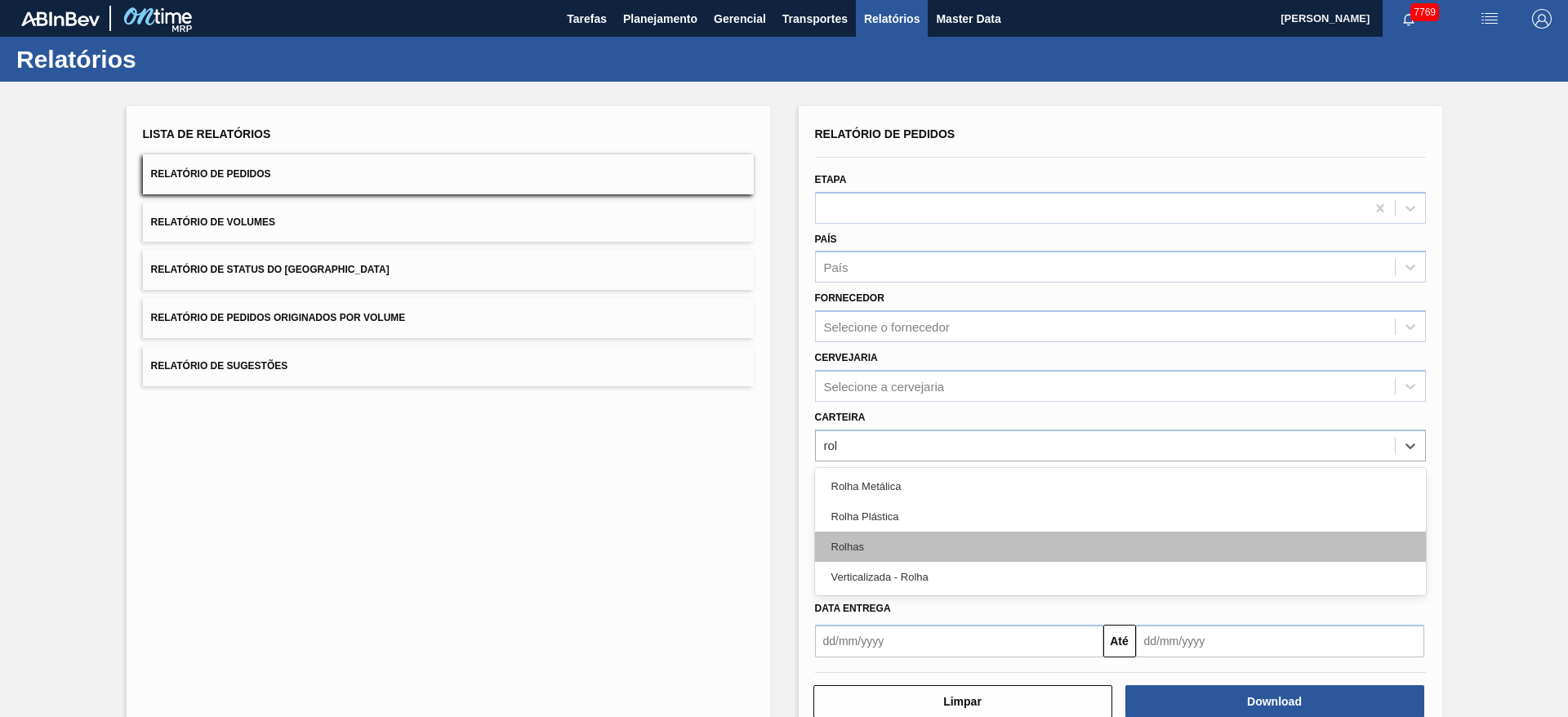
click at [991, 532] on div "Rolhas" at bounding box center [1120, 546] width 611 height 30
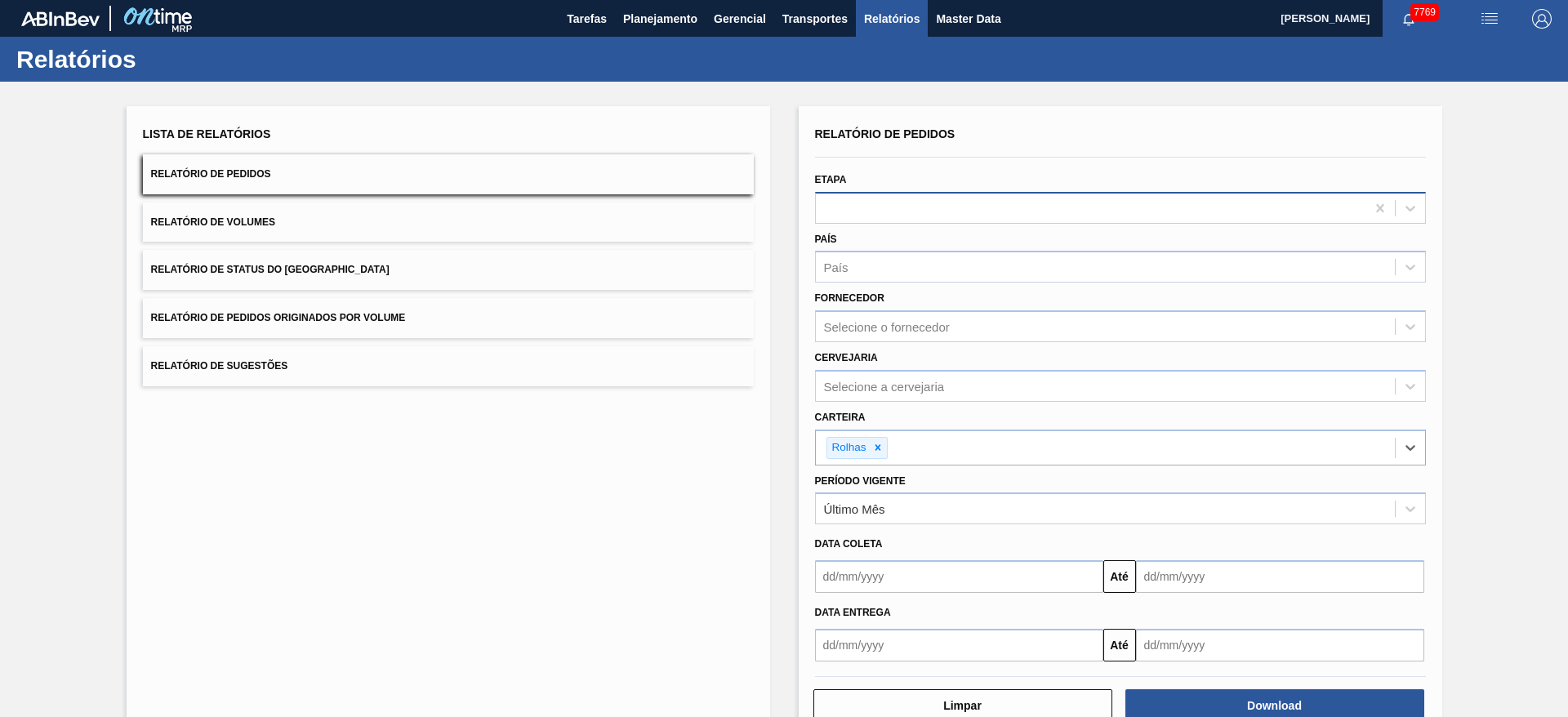
click at [945, 209] on div at bounding box center [1091, 207] width 550 height 23
click at [782, 286] on div "Lista de Relatórios Relatório de Pedidos Relatório de Volumes Relatório de Stat…" at bounding box center [784, 420] width 1568 height 678
click at [872, 444] on icon at bounding box center [878, 447] width 11 height 11
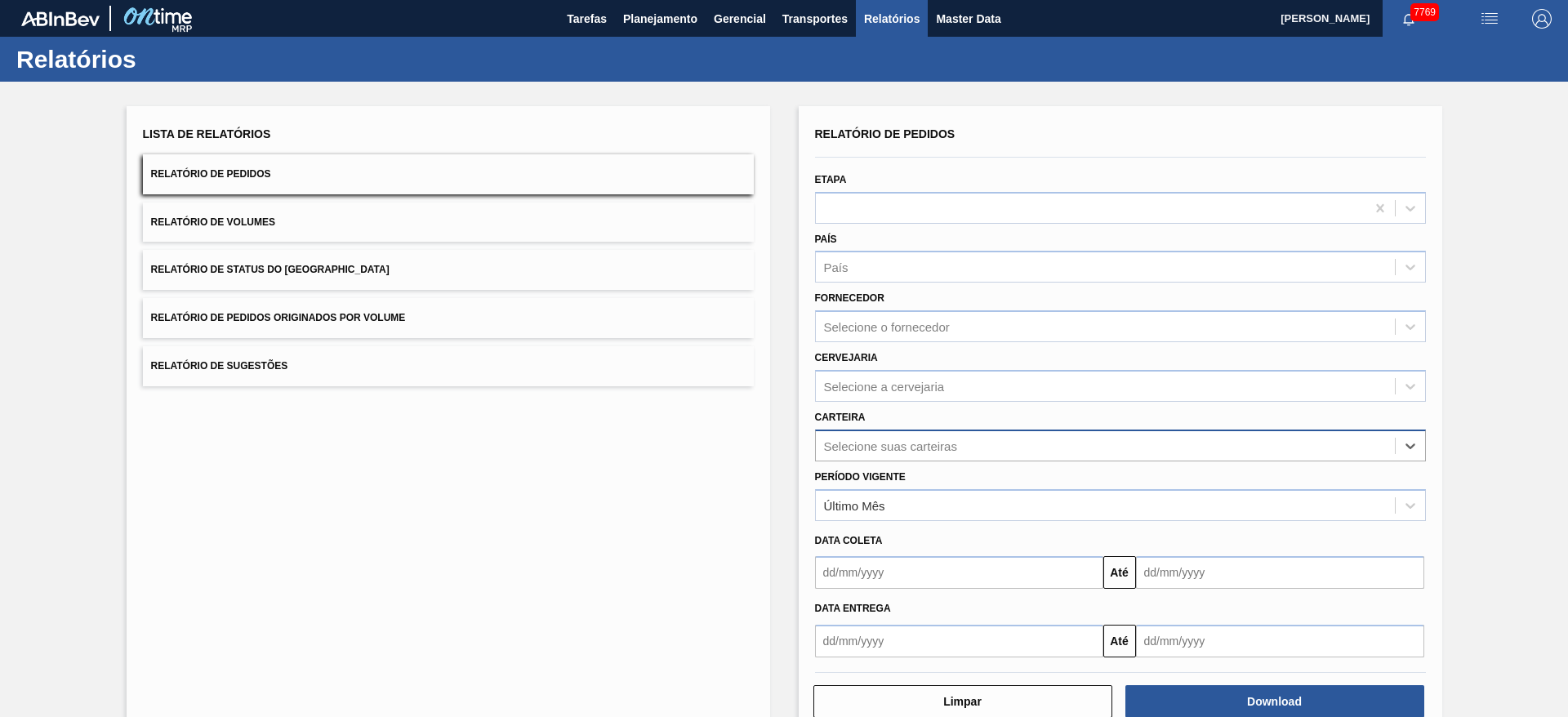
click at [791, 418] on div "Lista de Relatórios Relatório de Pedidos Relatório de Volumes Relatório de Stat…" at bounding box center [784, 418] width 1568 height 674
click at [643, 11] on span "Planejamento" at bounding box center [661, 19] width 74 height 20
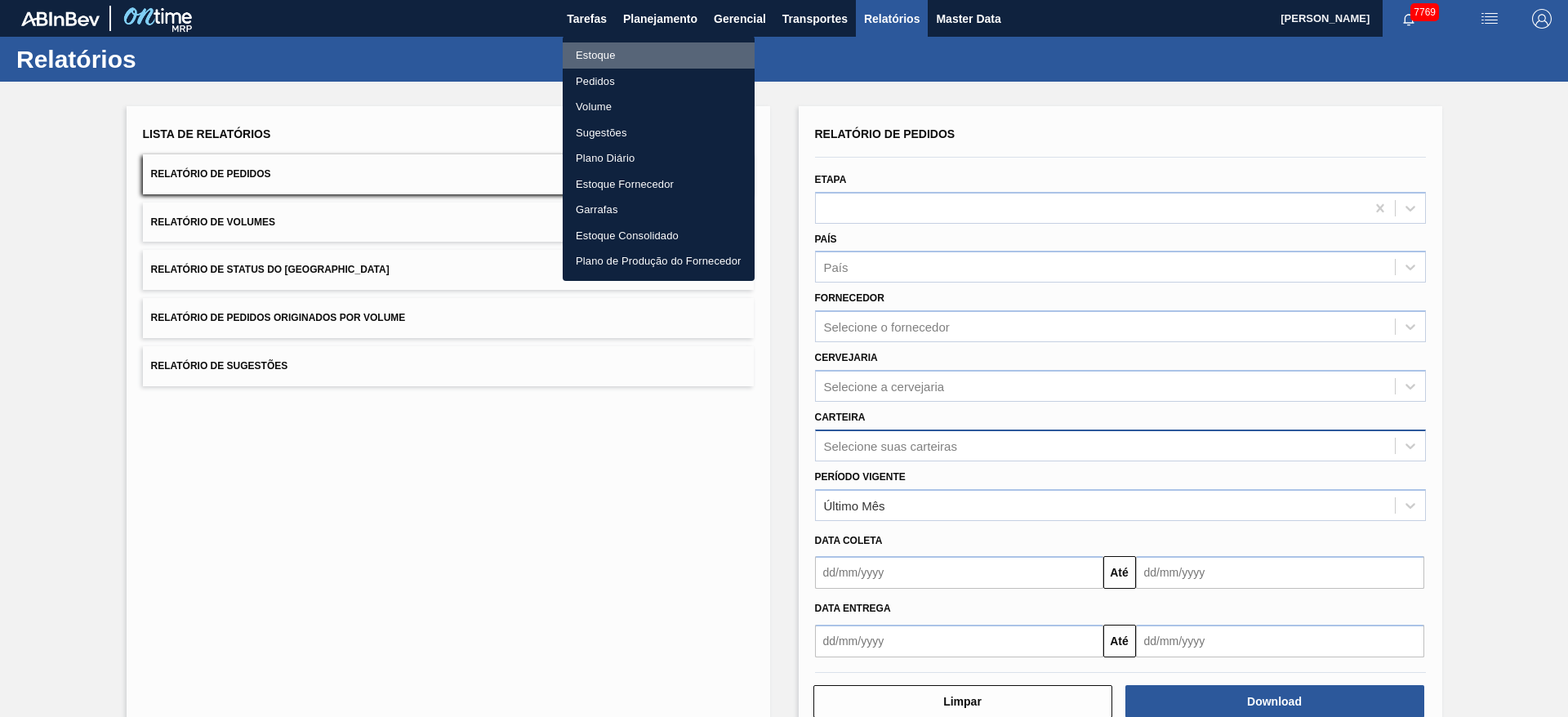
click at [643, 46] on li "Estoque" at bounding box center [659, 56] width 192 height 26
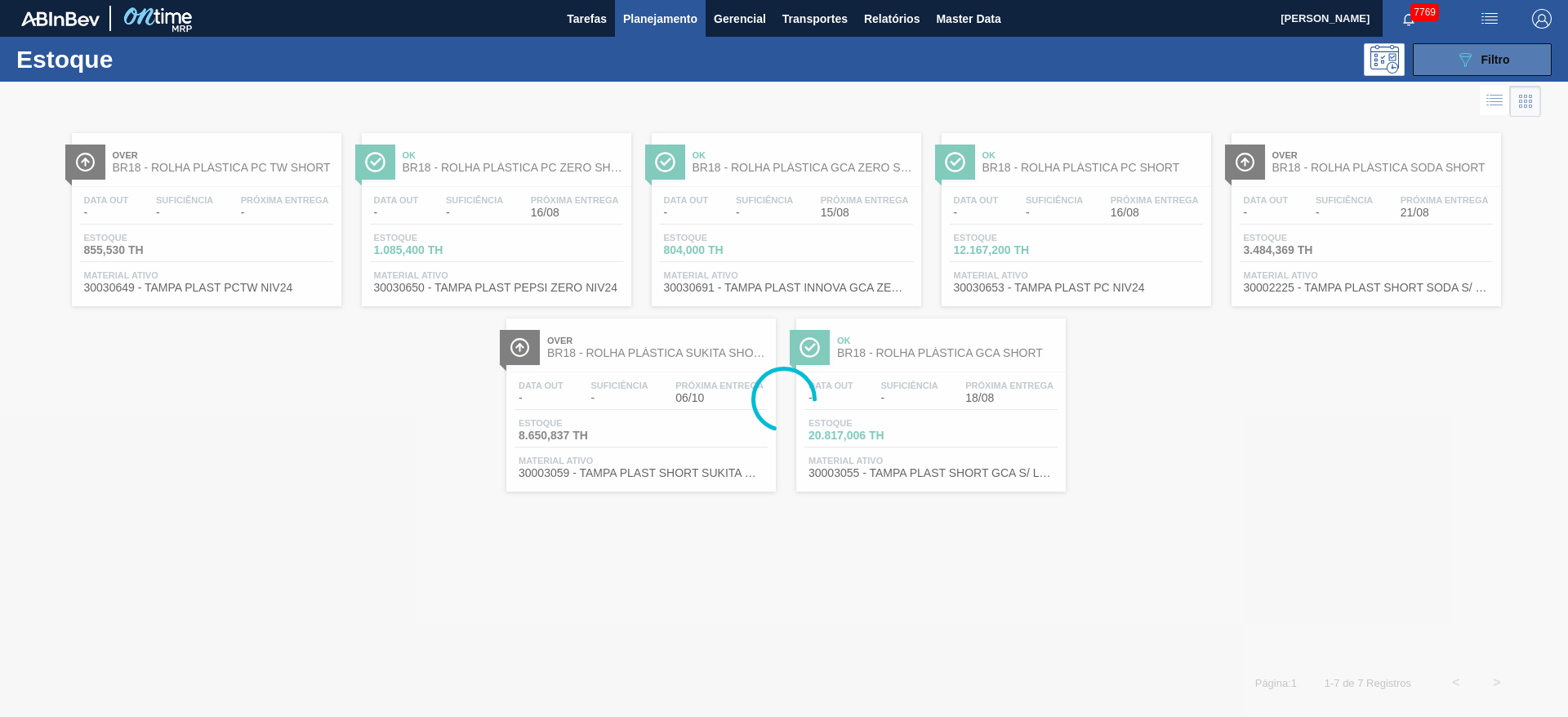
click at [1452, 57] on button "089F7B8B-B2A5-4AFE-B5C0-19BA573D28AC Filtro" at bounding box center [1481, 60] width 139 height 33
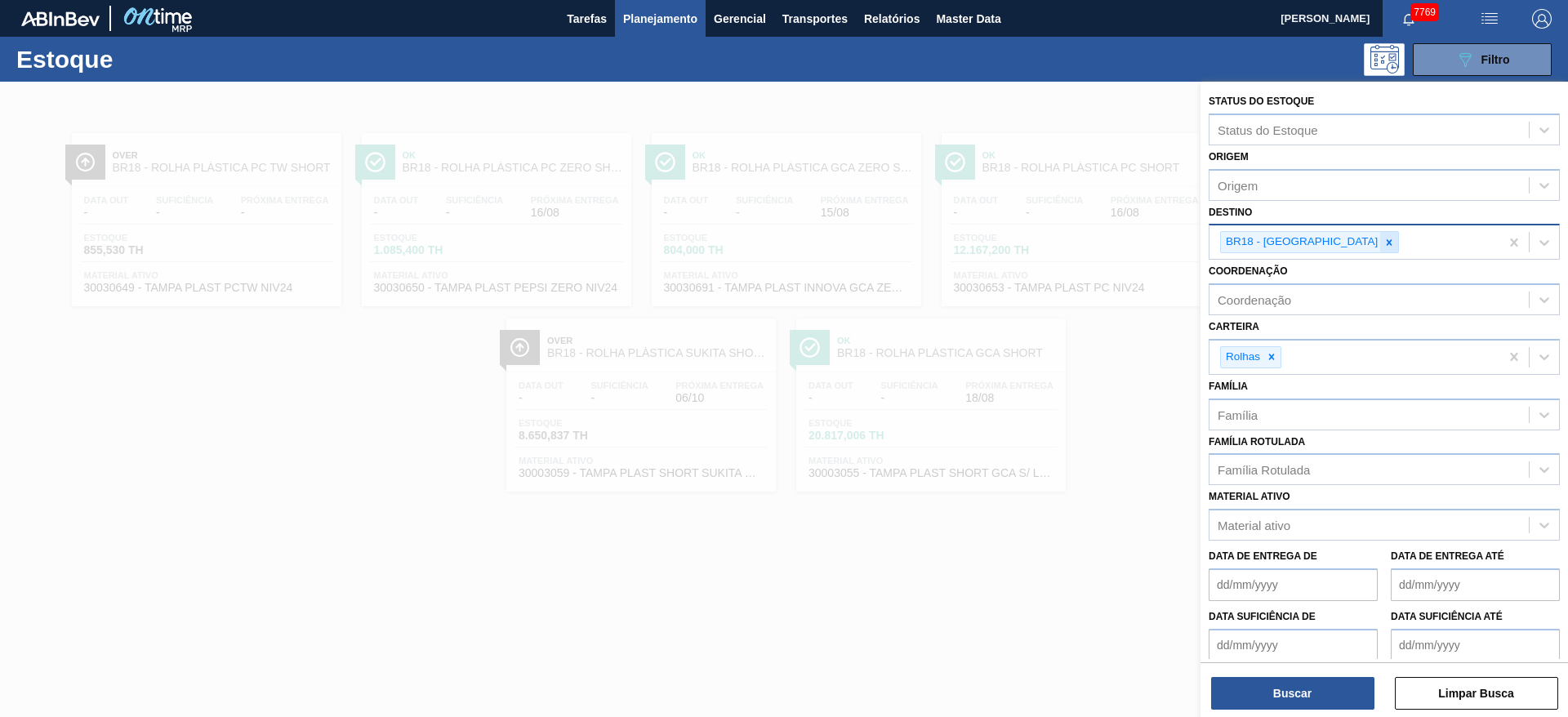
click at [1384, 242] on icon at bounding box center [1389, 243] width 11 height 11
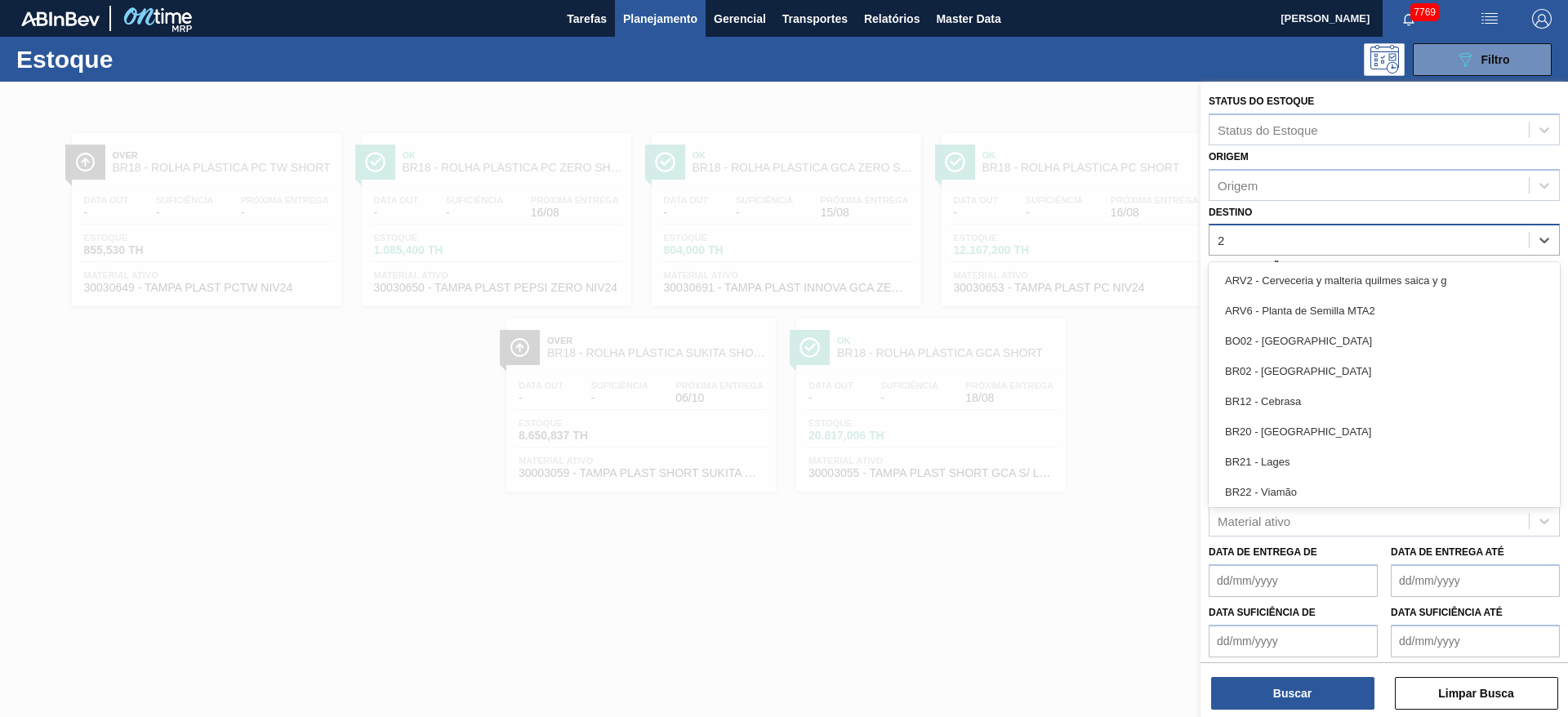
type input "22"
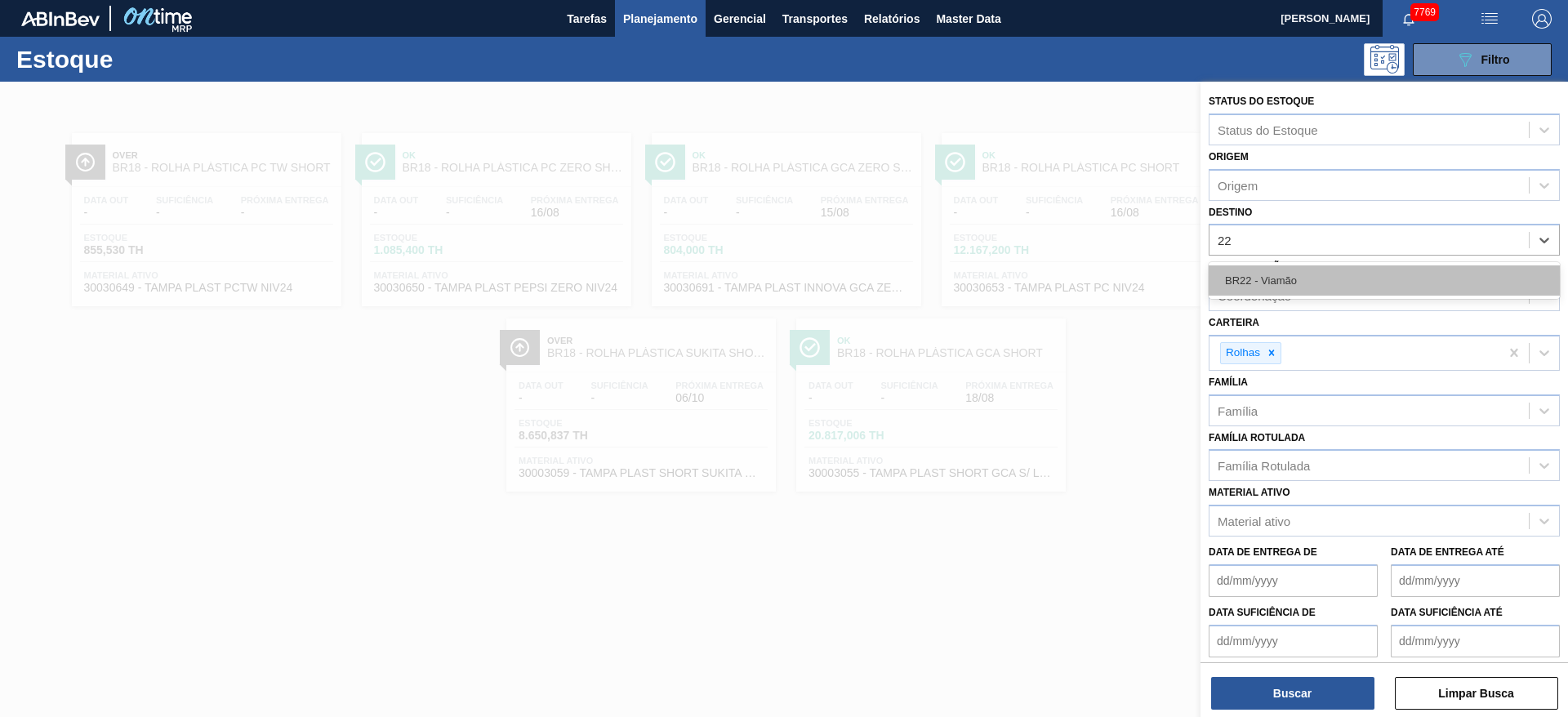
click at [1306, 272] on div "BR22 - Viamão" at bounding box center [1384, 280] width 351 height 30
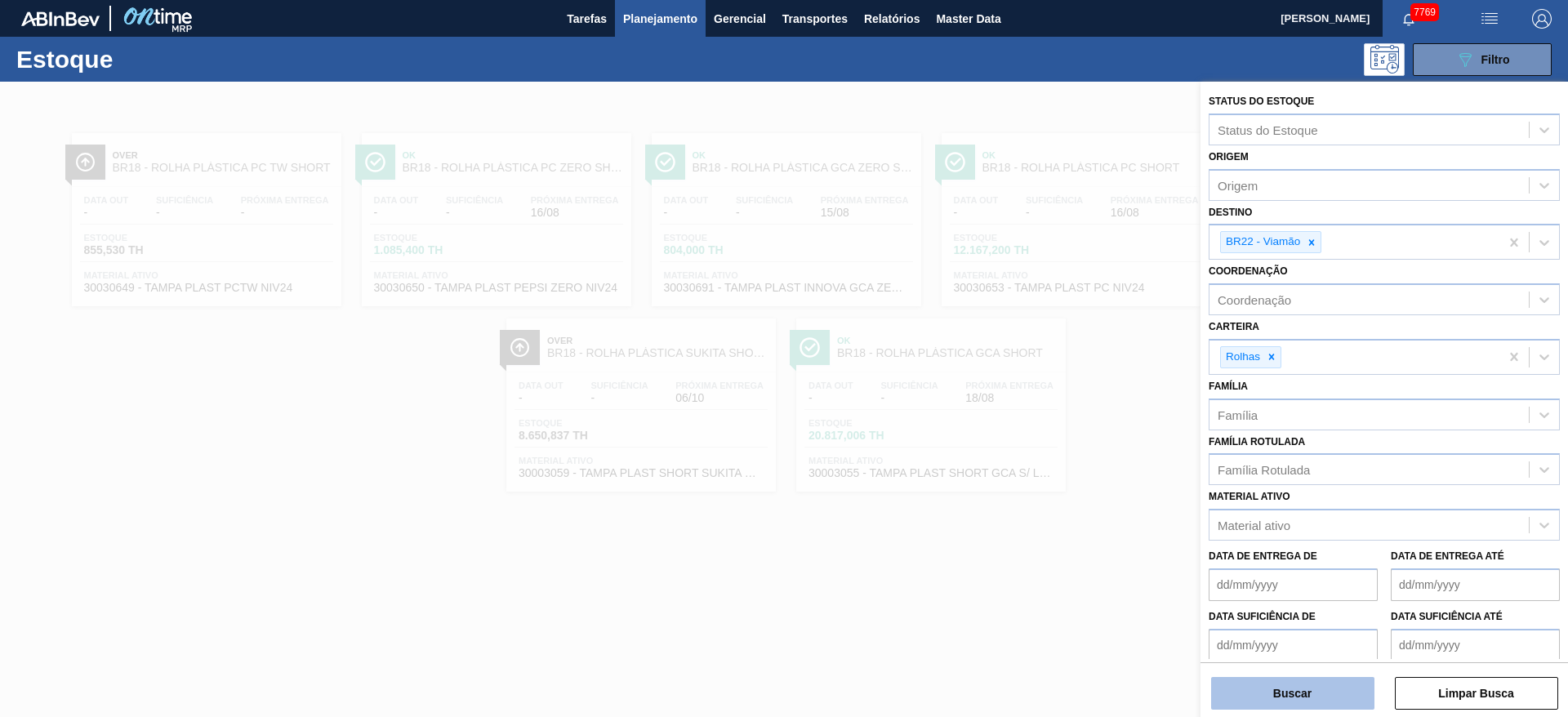
click at [1269, 684] on button "Buscar" at bounding box center [1293, 693] width 164 height 33
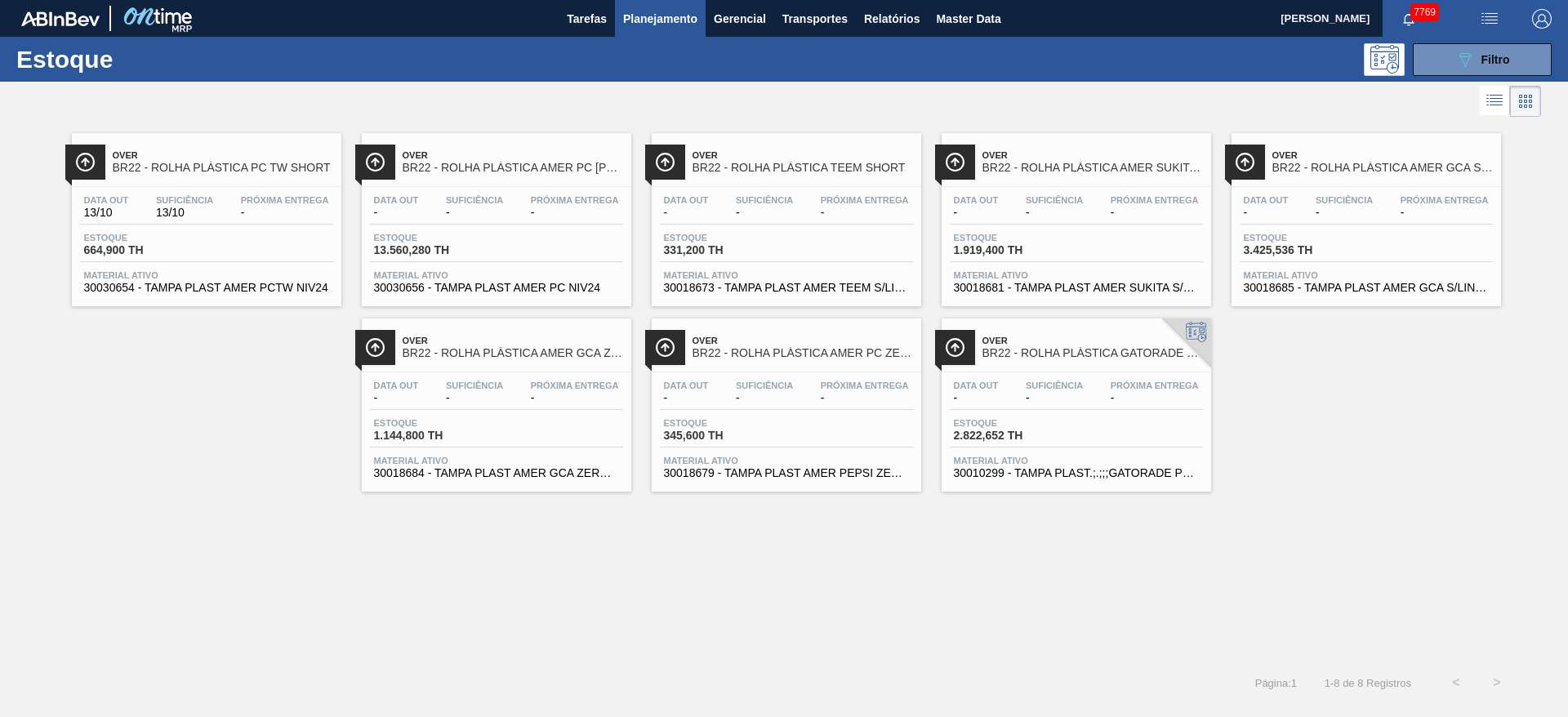
drag, startPoint x: 1063, startPoint y: 217, endPoint x: 1151, endPoint y: 221, distance: 88.1
drag, startPoint x: 1352, startPoint y: 209, endPoint x: 1181, endPoint y: 270, distance: 181.6
drag, startPoint x: 798, startPoint y: 387, endPoint x: 824, endPoint y: 383, distance: 26.3
click at [1472, 59] on icon "089F7B8B-B2A5-4AFE-B5C0-19BA573D28AC" at bounding box center [1465, 60] width 20 height 20
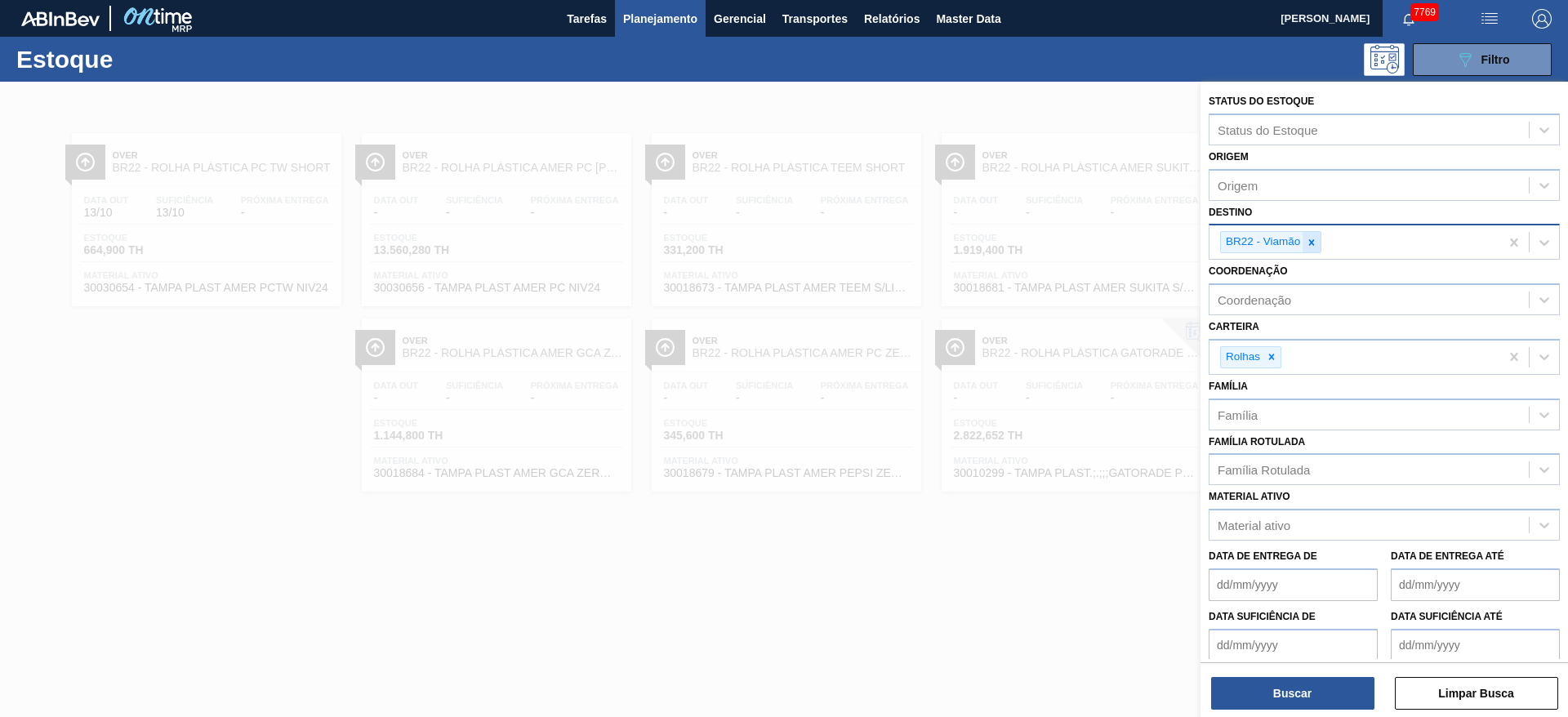
click at [1307, 241] on icon at bounding box center [1311, 243] width 11 height 11
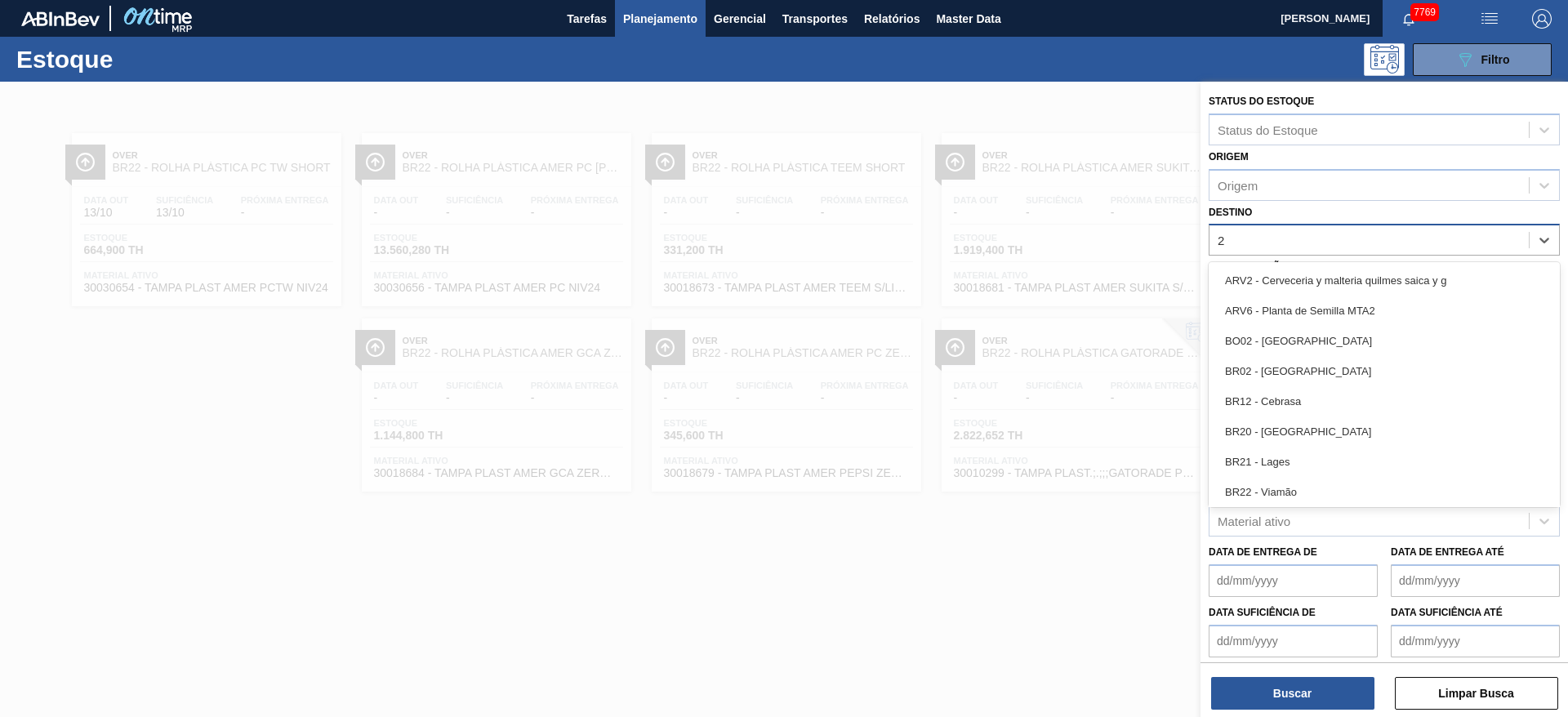
type input "23"
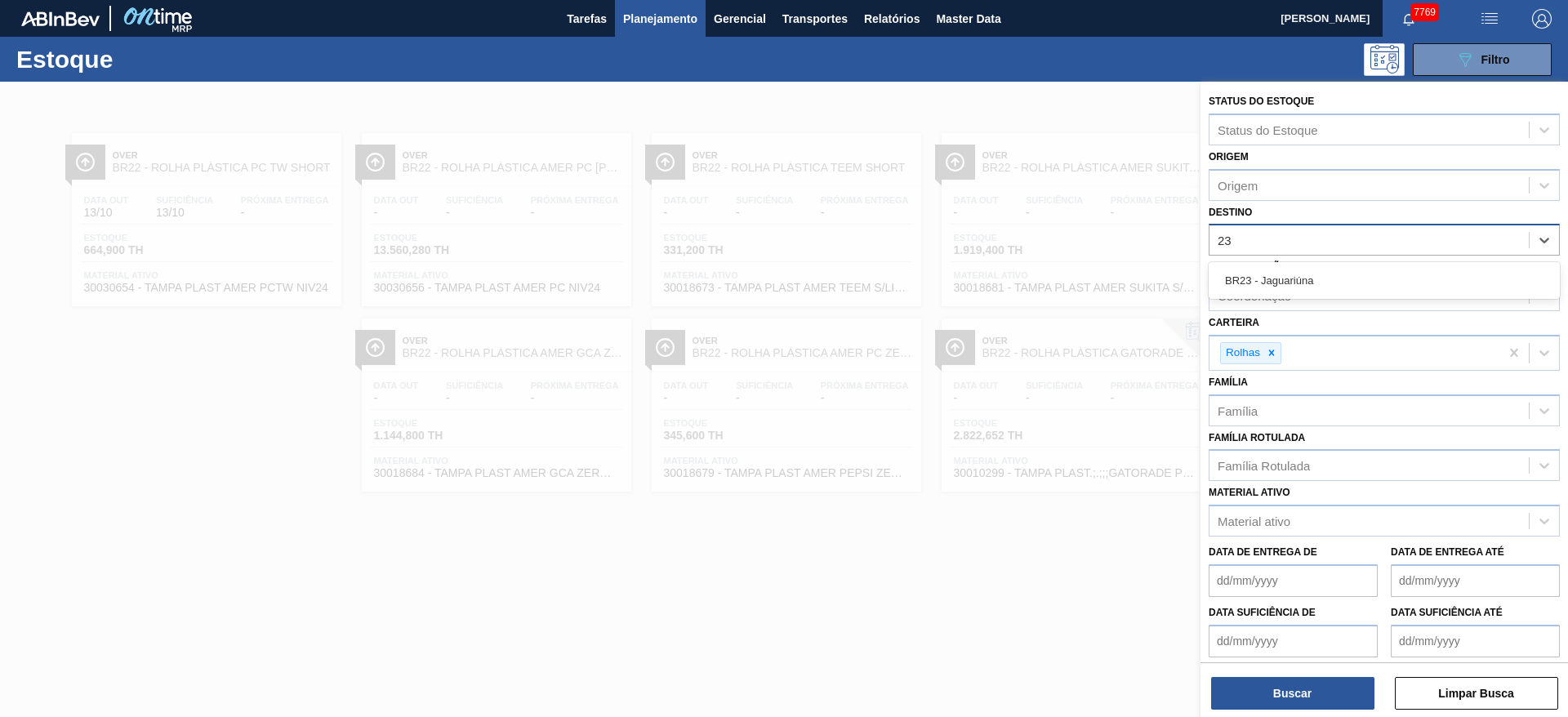
drag, startPoint x: 1295, startPoint y: 290, endPoint x: 1282, endPoint y: 301, distance: 17.0
click at [1293, 290] on div "BR23 - Jaguariúna" at bounding box center [1384, 280] width 351 height 30
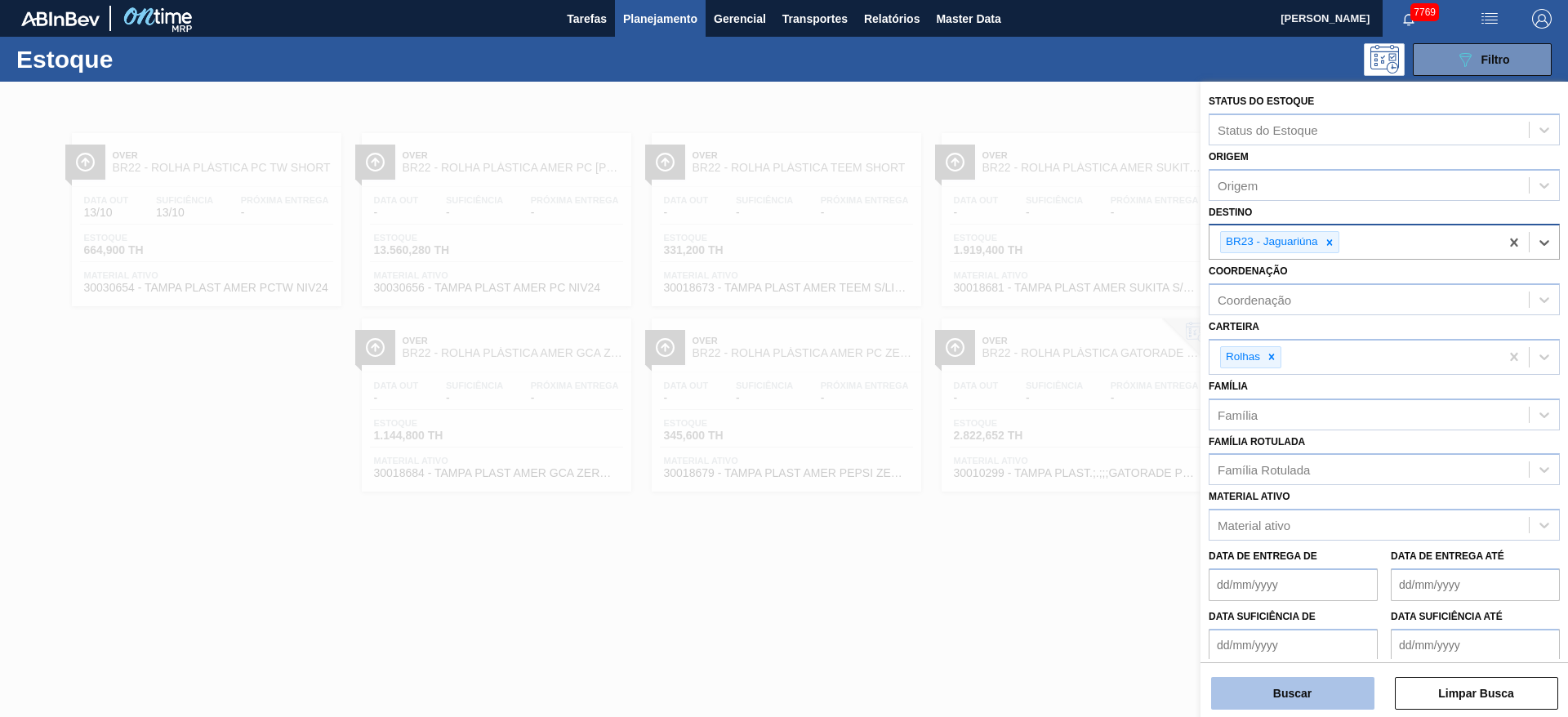
click at [1277, 695] on button "Buscar" at bounding box center [1293, 693] width 164 height 33
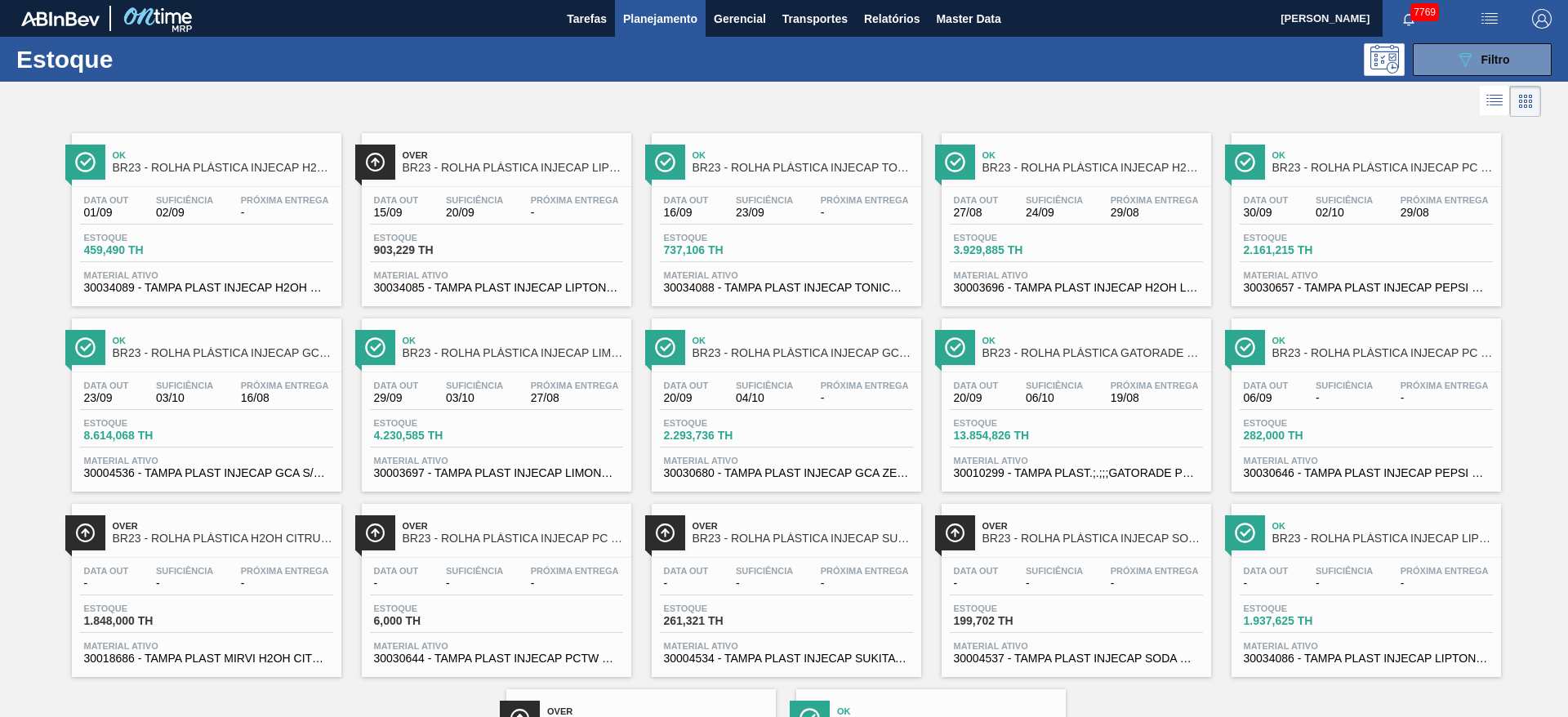
click at [0, 276] on div "Ok BR23 - ROLHA PLÁSTICA INJECAP H2OH CITRUS SHORT Data out 01/09 Suficiência 0…" at bounding box center [784, 491] width 1568 height 741
click at [1445, 63] on button "089F7B8B-B2A5-4AFE-B5C0-19BA573D28AC Filtro" at bounding box center [1481, 60] width 139 height 33
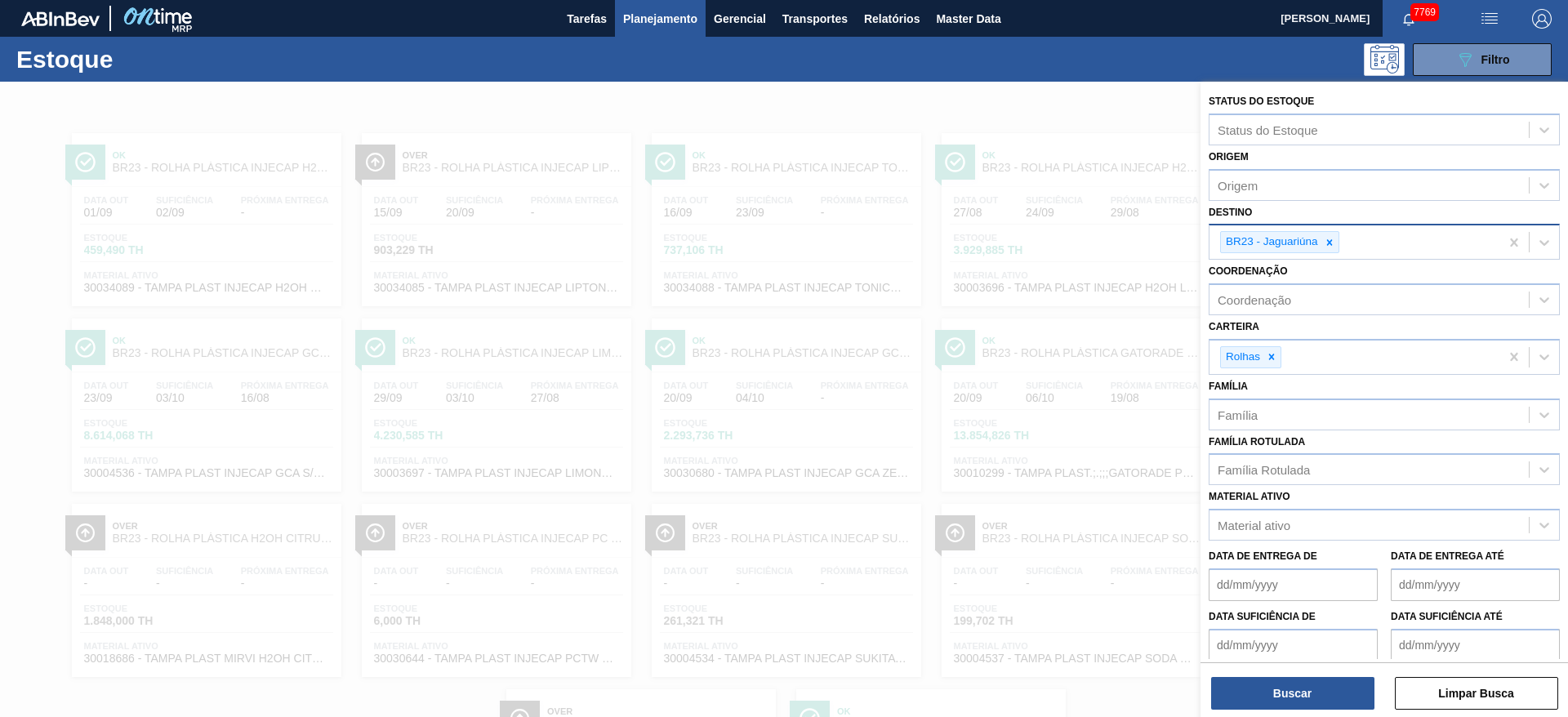
click at [1330, 223] on div "BR23 - Jaguariúna" at bounding box center [1384, 241] width 351 height 36
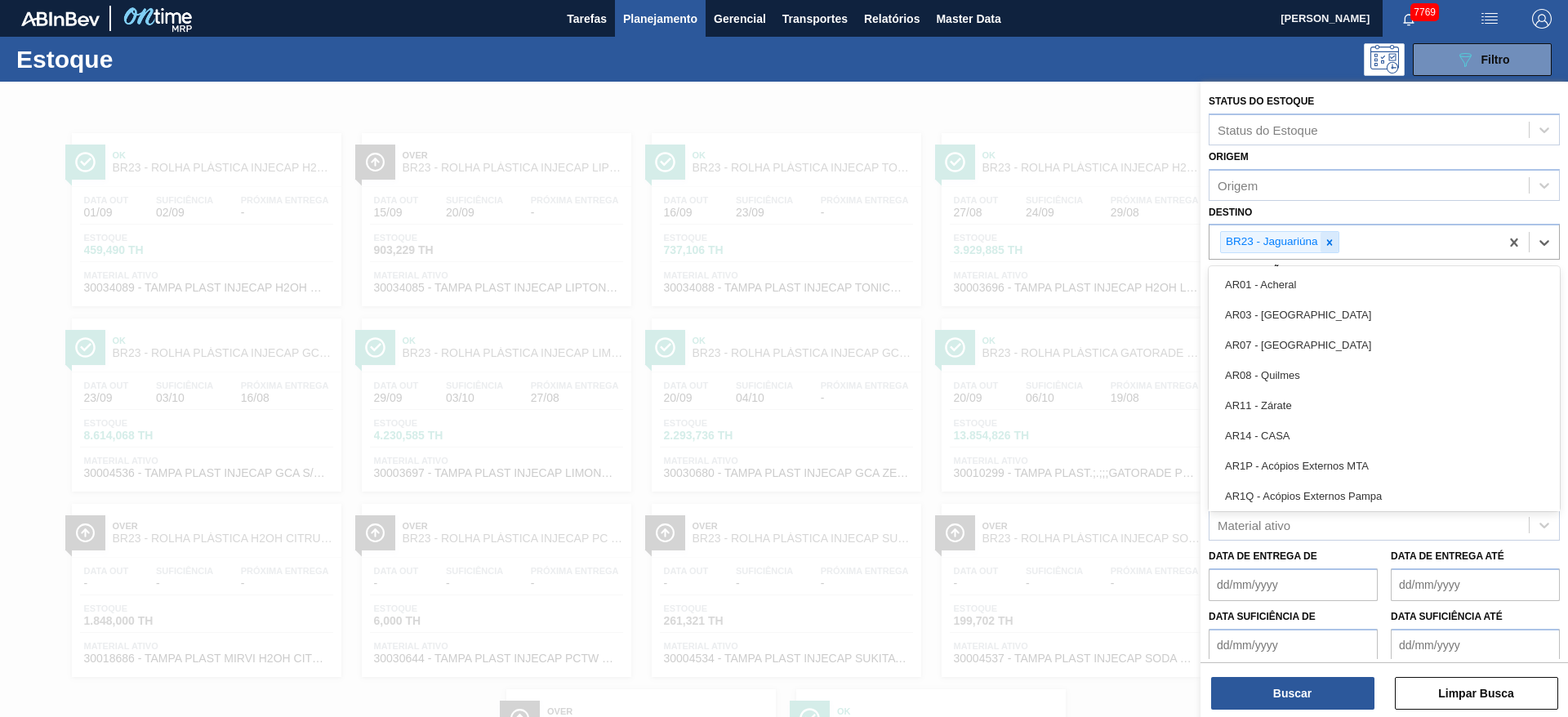
click at [1328, 242] on icon at bounding box center [1330, 243] width 11 height 11
click at [1328, 242] on div "BR23 - Jaguariúna" at bounding box center [1355, 242] width 290 height 33
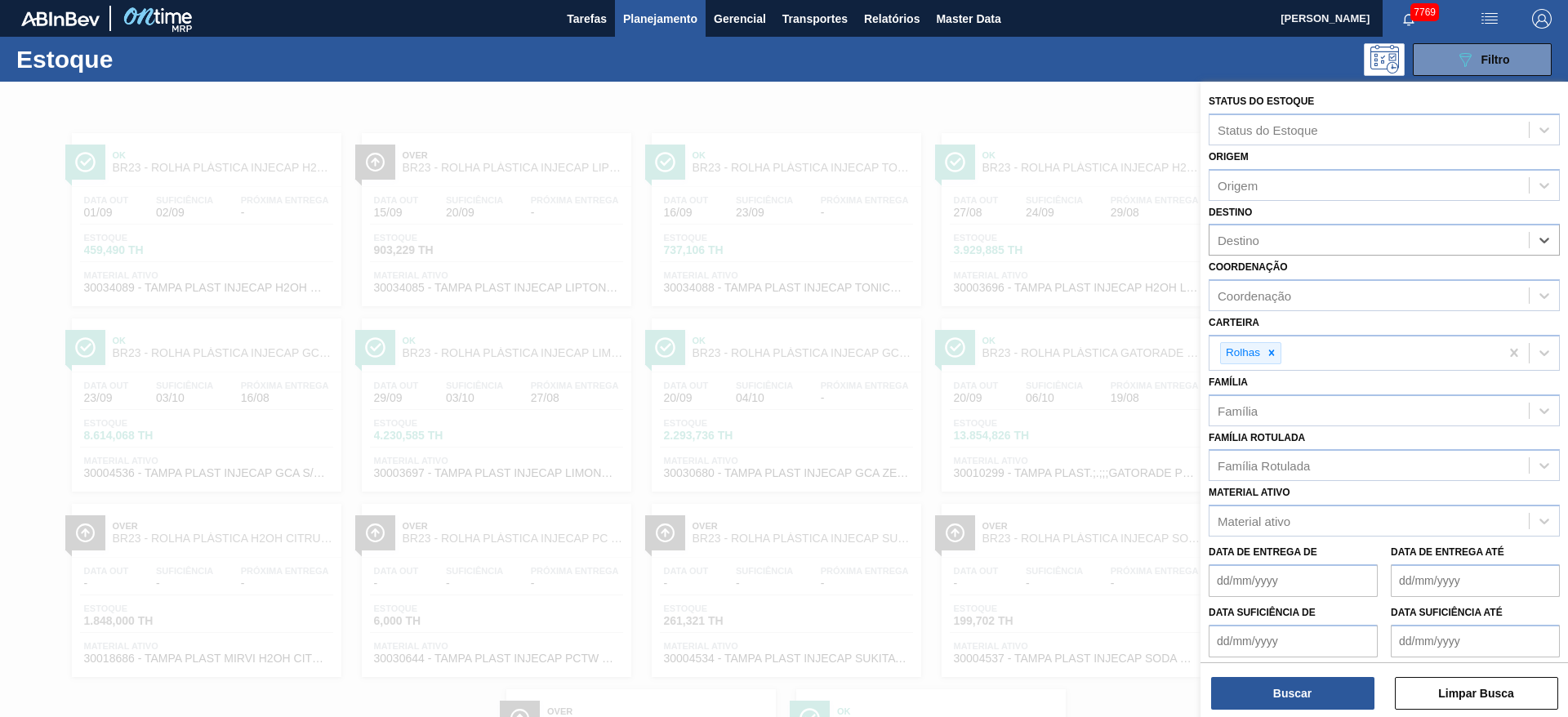
click at [1331, 237] on div "Destino" at bounding box center [1369, 240] width 319 height 23
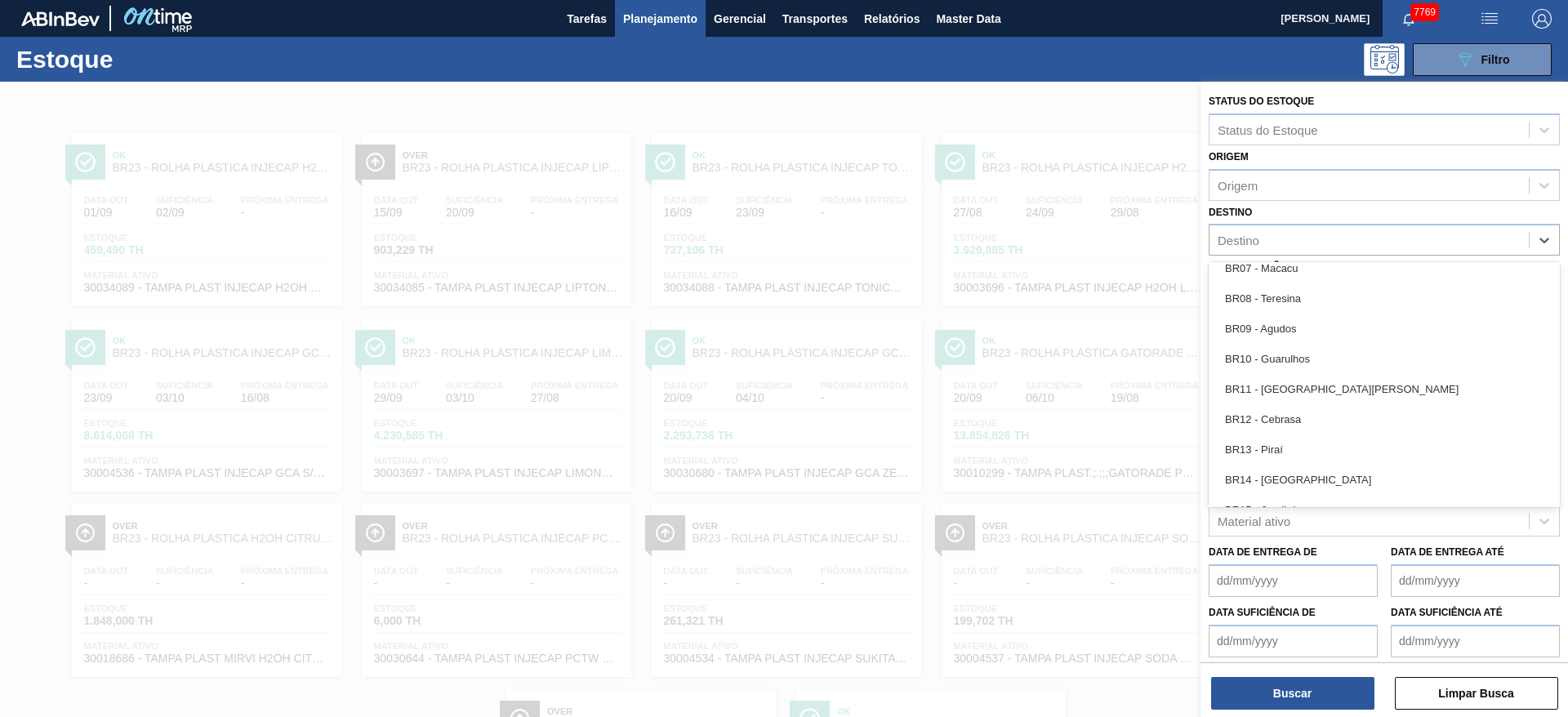
scroll to position [979, 0]
click at [1324, 449] on div "BR13 - Piraí" at bounding box center [1384, 448] width 351 height 30
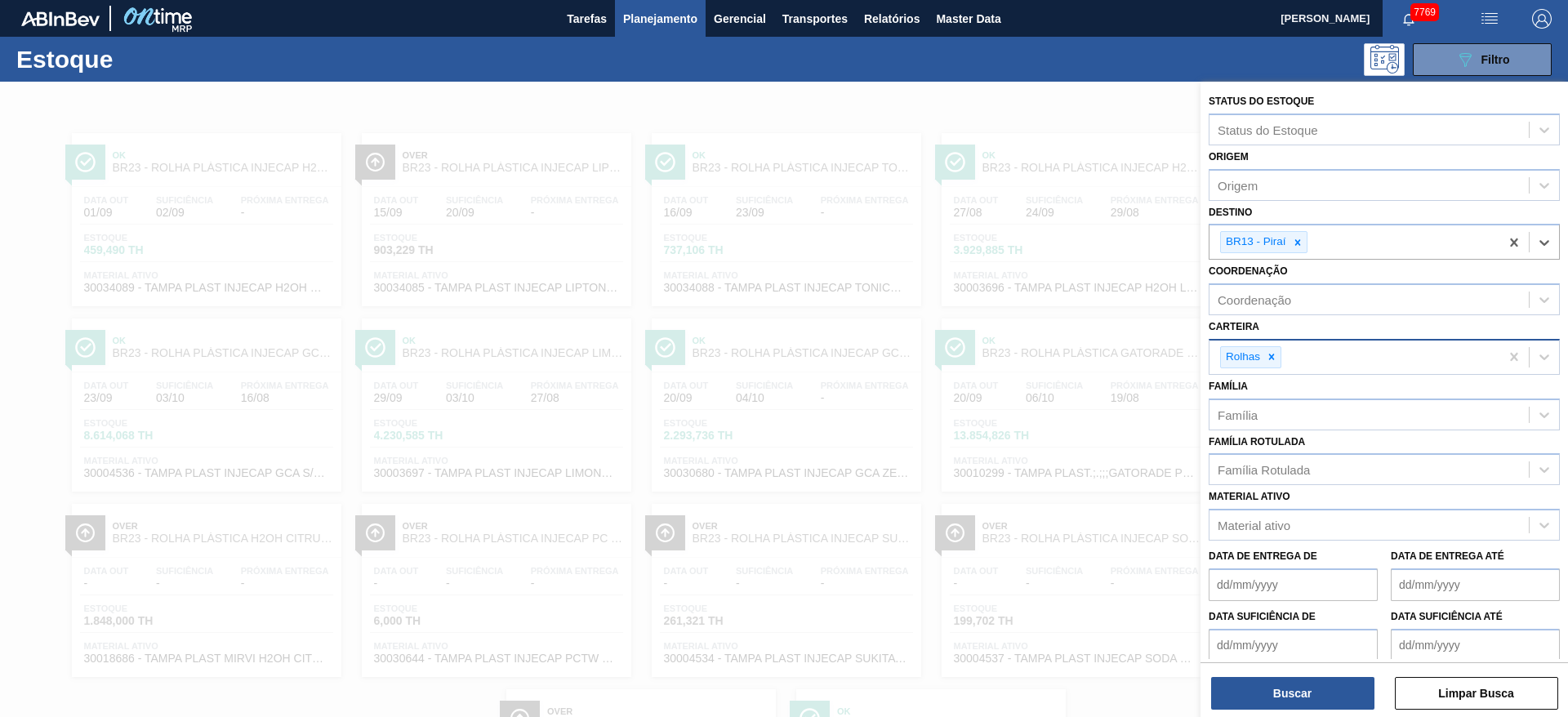
click at [1267, 370] on div "Rolhas" at bounding box center [1355, 357] width 290 height 33
click at [1258, 355] on div "Rolhas" at bounding box center [1241, 357] width 42 height 20
click at [1263, 355] on div at bounding box center [1271, 357] width 18 height 20
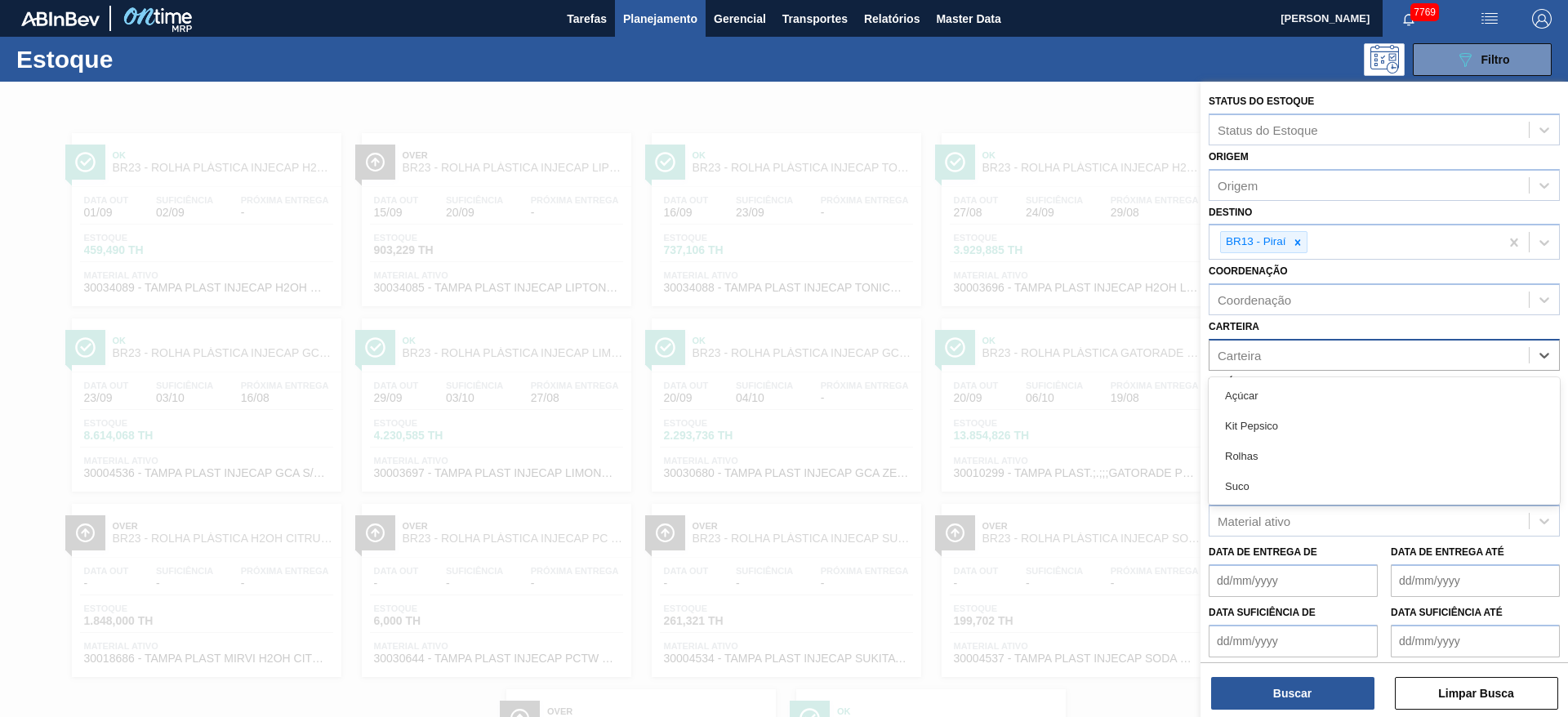
click at [1266, 355] on div "Carteira" at bounding box center [1369, 354] width 319 height 23
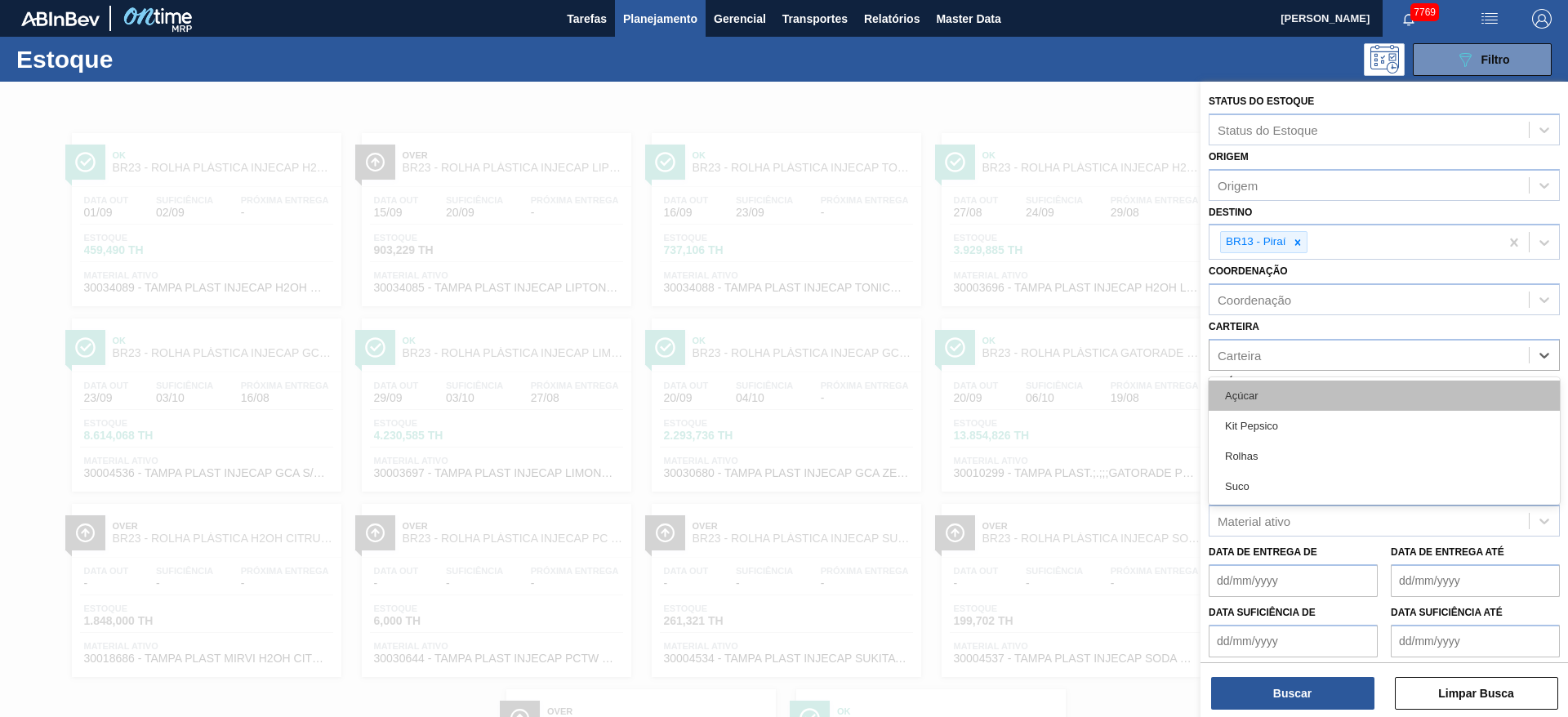
click at [1269, 408] on div "Açúcar" at bounding box center [1384, 395] width 351 height 30
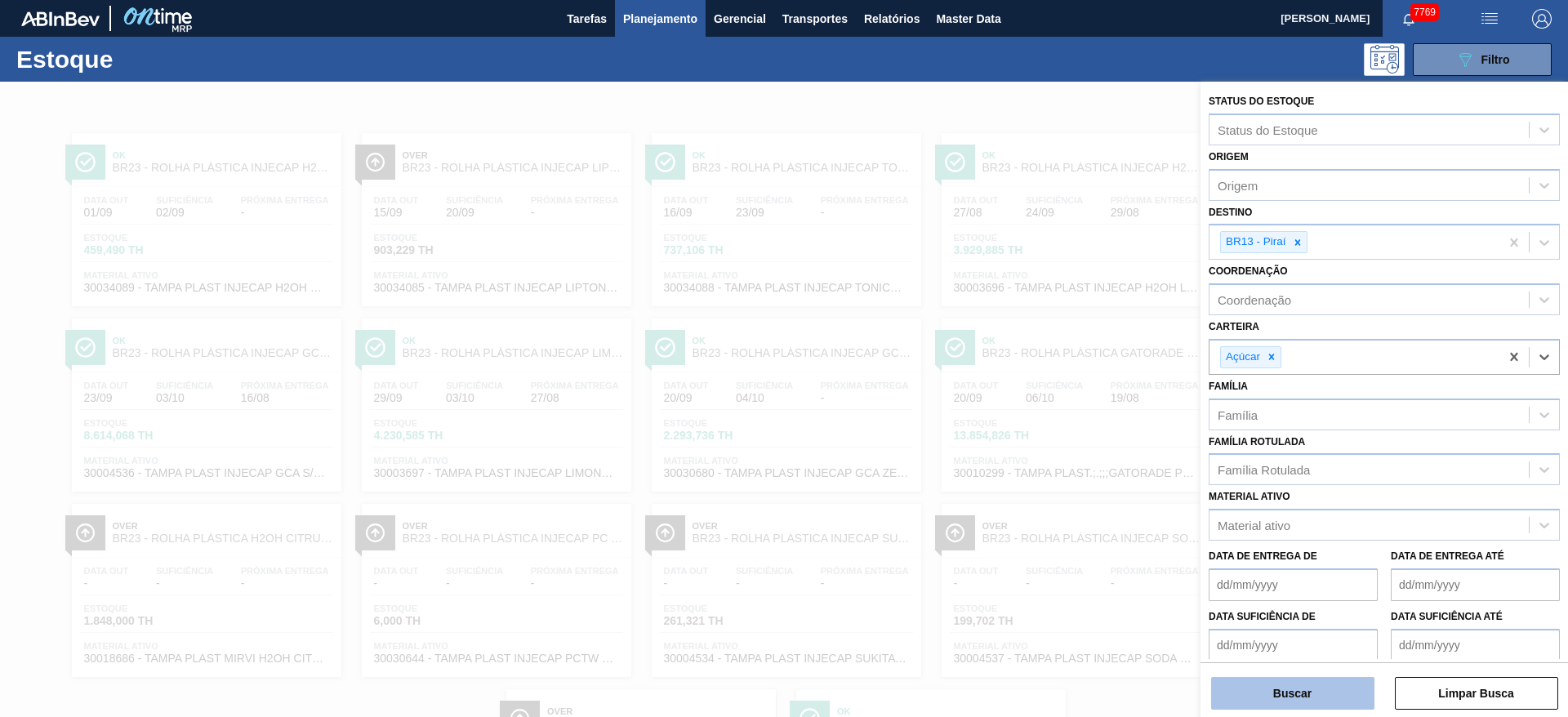
click at [1324, 677] on button "Buscar" at bounding box center [1293, 693] width 164 height 33
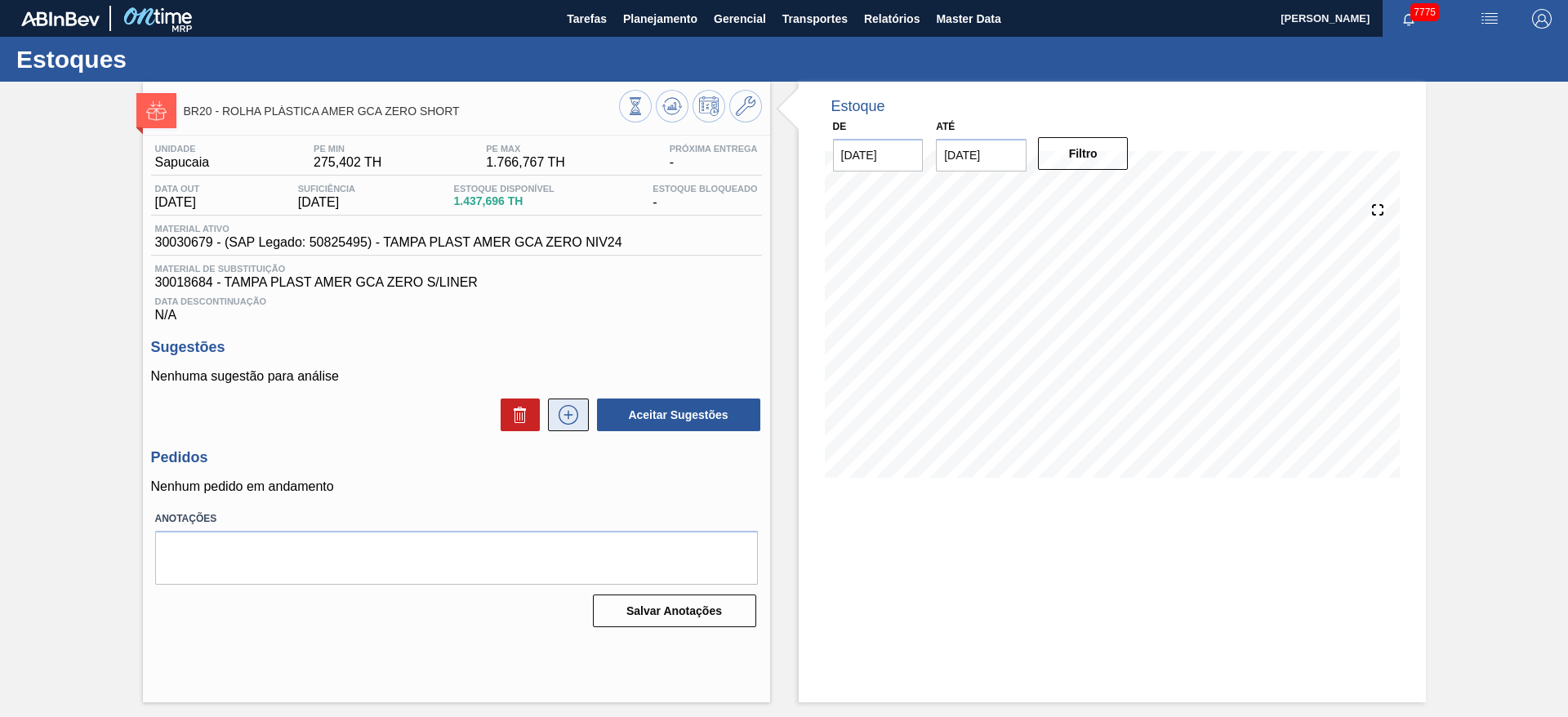
click at [577, 420] on icon at bounding box center [569, 414] width 26 height 20
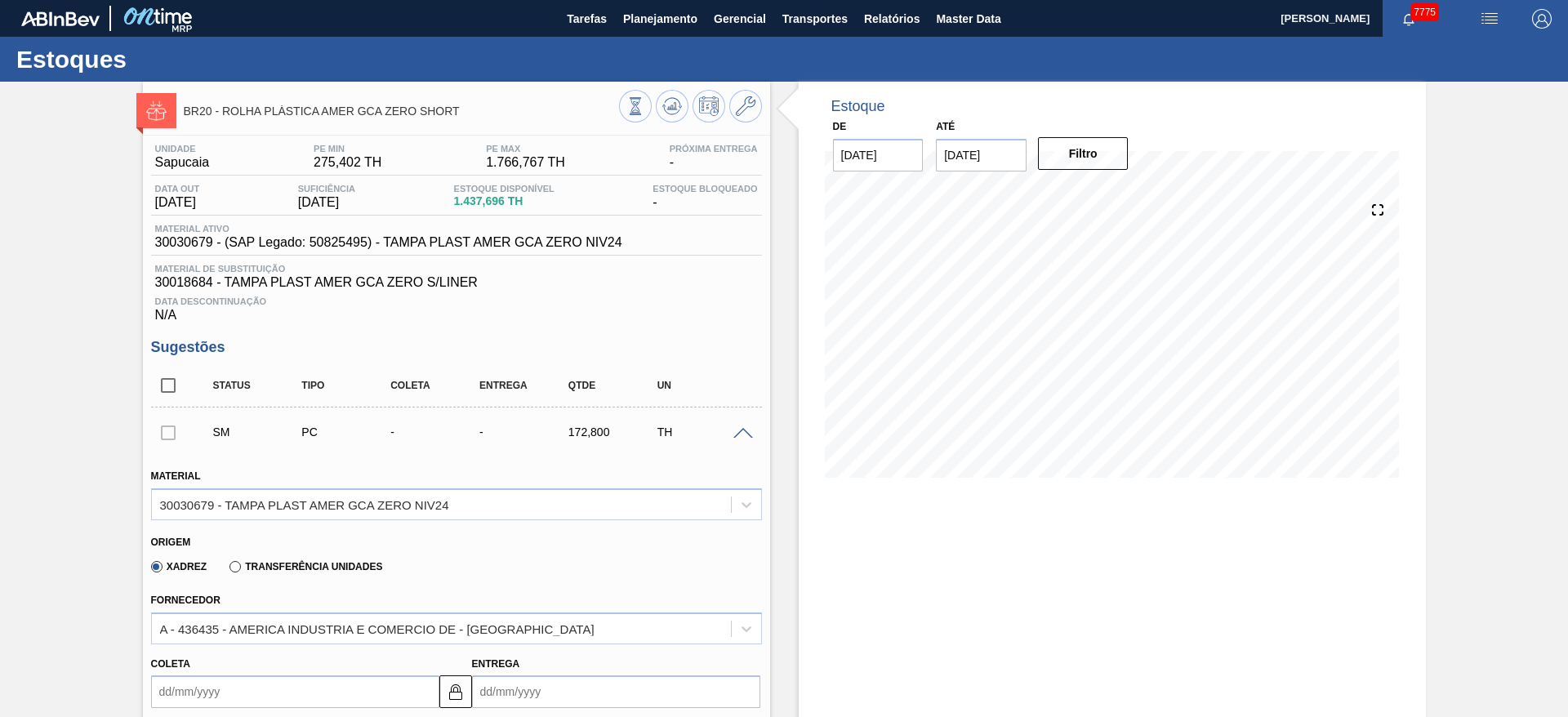
click at [889, 494] on div at bounding box center [1112, 339] width 575 height 326
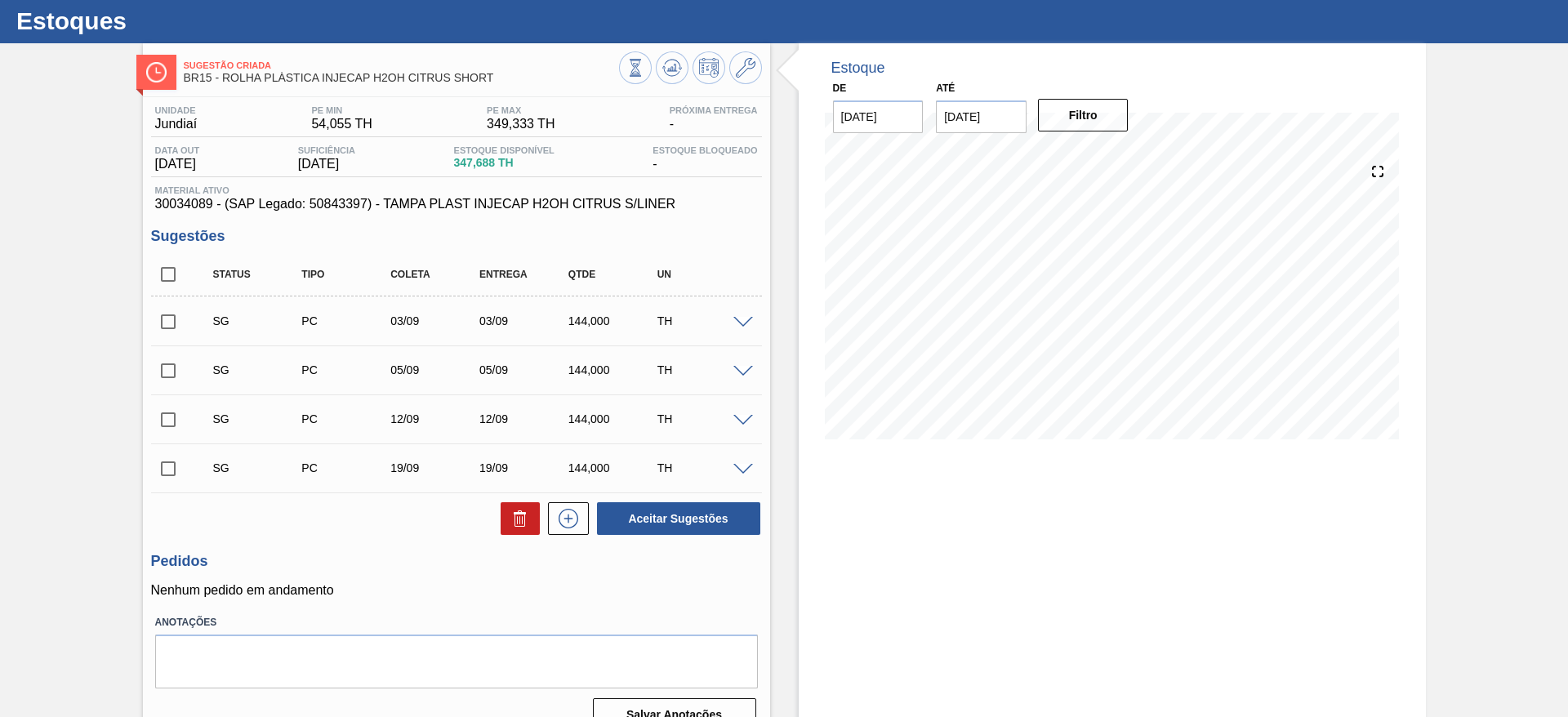
scroll to position [66, 0]
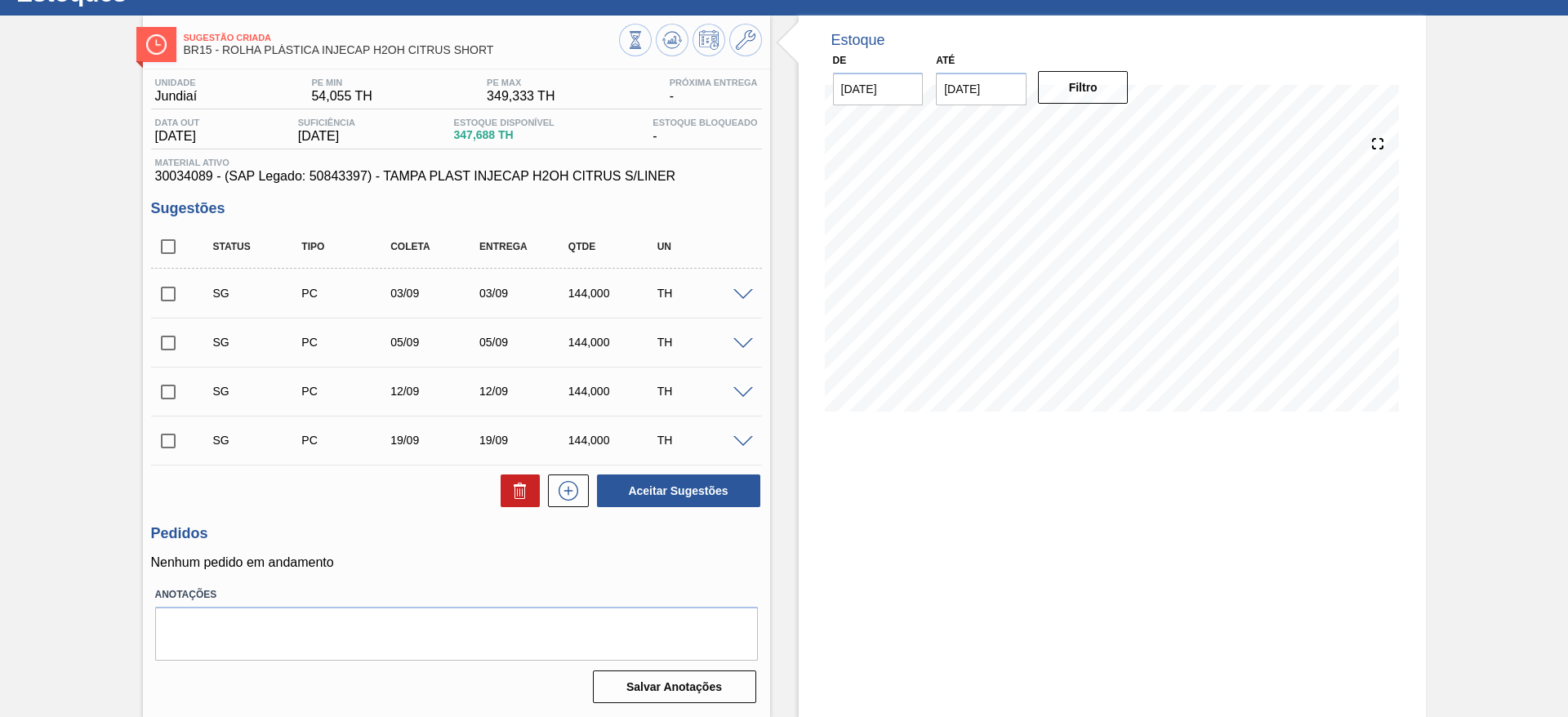
click at [765, 305] on div "Unidade Jundiaí PE MIN 54,055 TH PE MAX 349,333 TH Próxima Entrega - Data out 0…" at bounding box center [457, 389] width 627 height 639
click at [750, 285] on div "SG PC 03/09 03/09 144,000 TH" at bounding box center [456, 293] width 611 height 41
click at [733, 301] on div "SG PC 03/09 03/09 144,000 TH" at bounding box center [469, 293] width 533 height 33
click at [752, 297] on div at bounding box center [745, 293] width 33 height 12
click at [746, 292] on span at bounding box center [743, 295] width 20 height 12
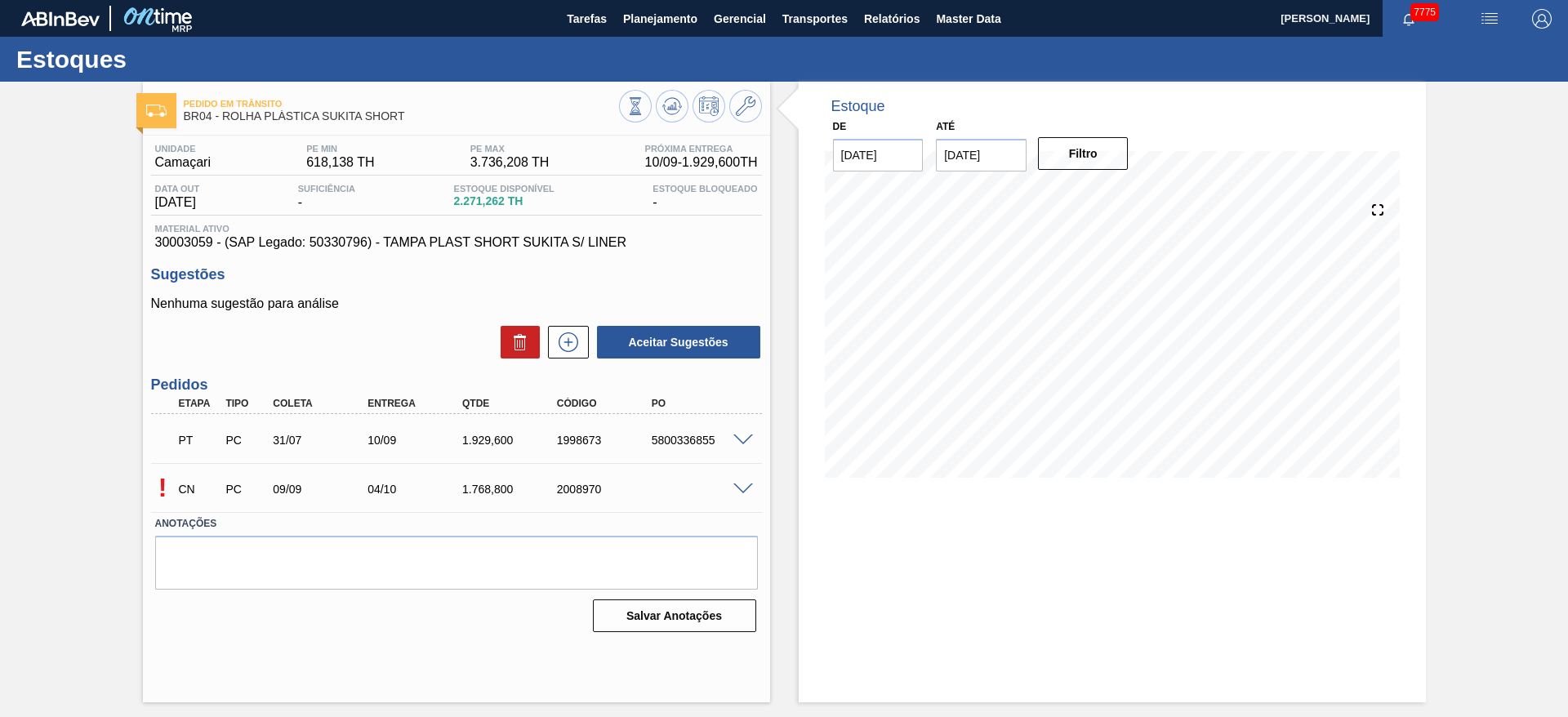
click at [737, 437] on span at bounding box center [743, 440] width 20 height 12
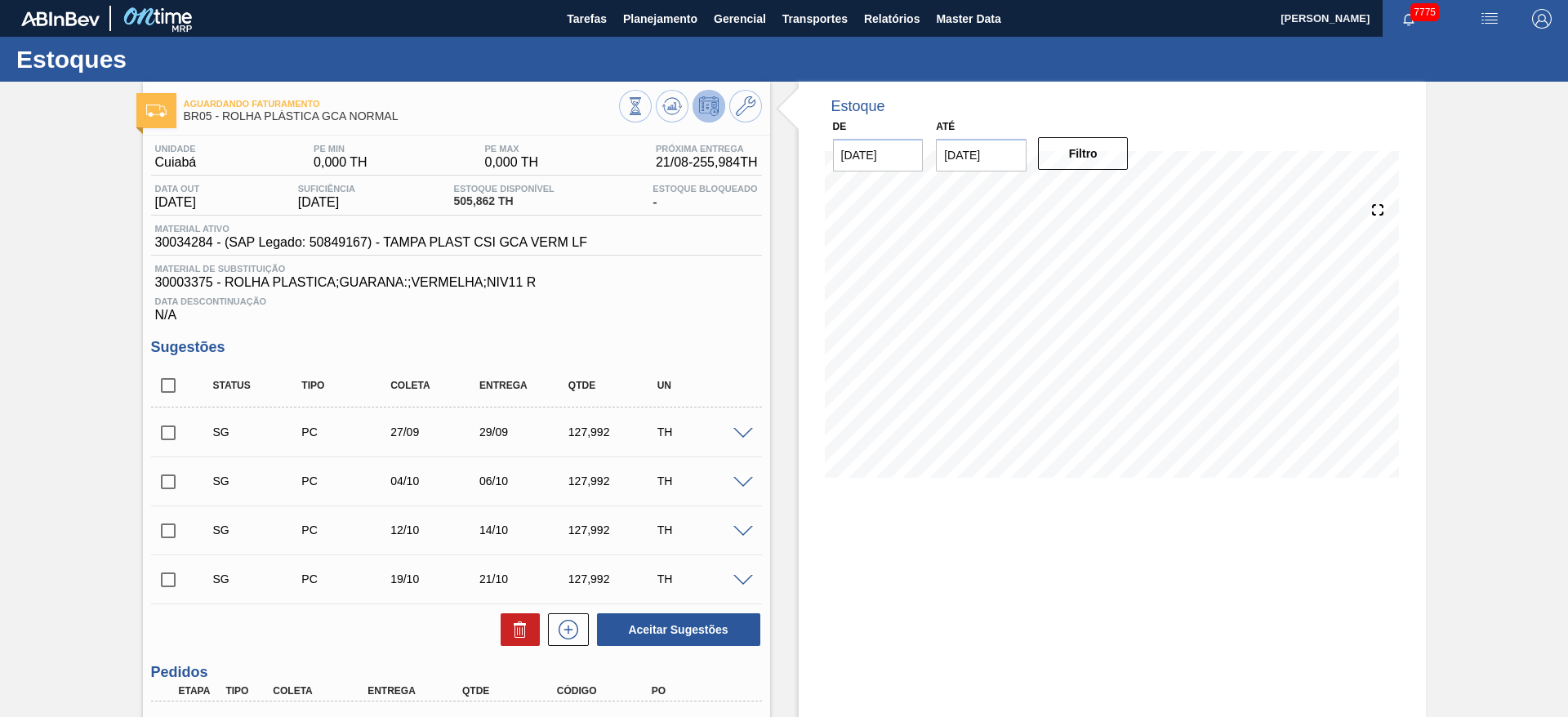
click at [744, 435] on span at bounding box center [743, 433] width 20 height 12
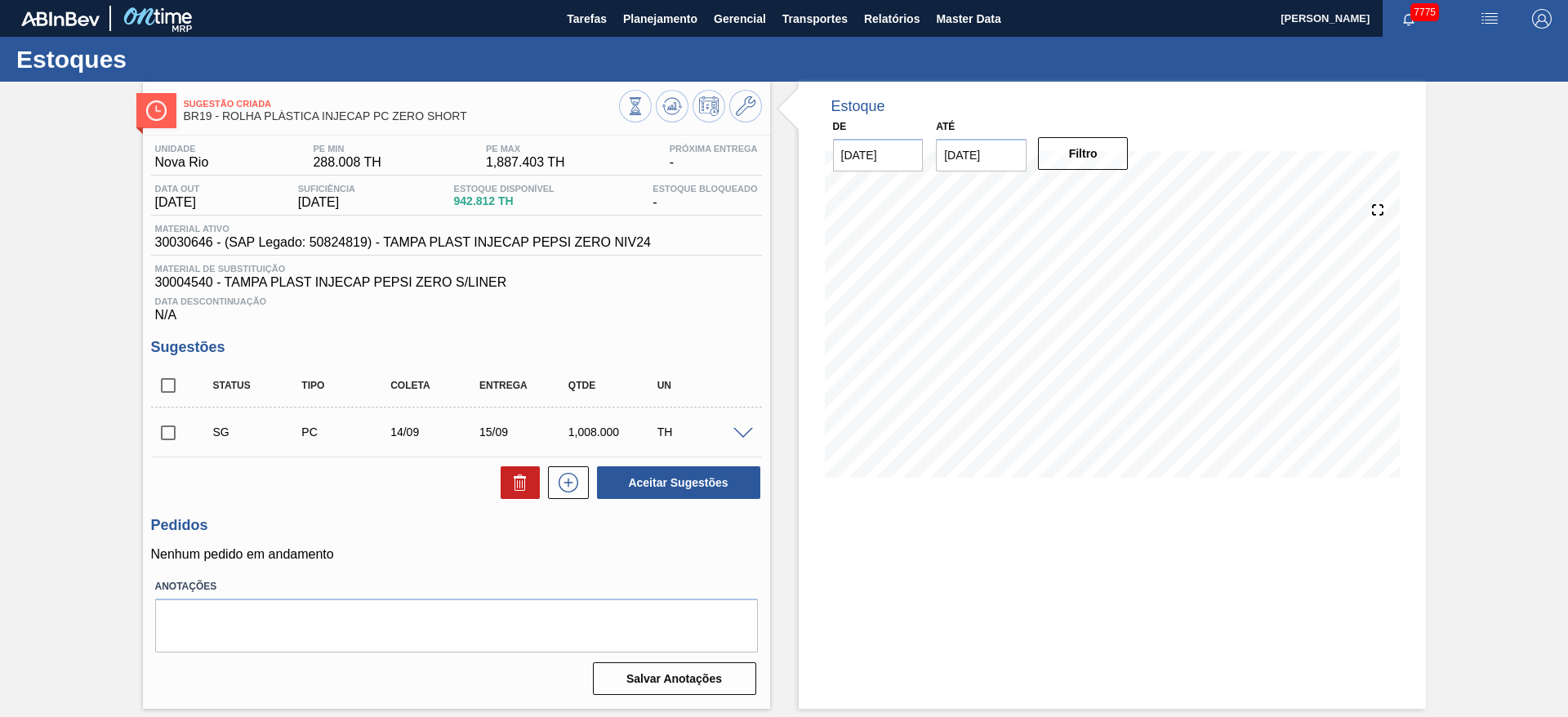
click at [745, 428] on span at bounding box center [743, 433] width 20 height 12
type input "144,000"
type input "0,25"
type input "1.008"
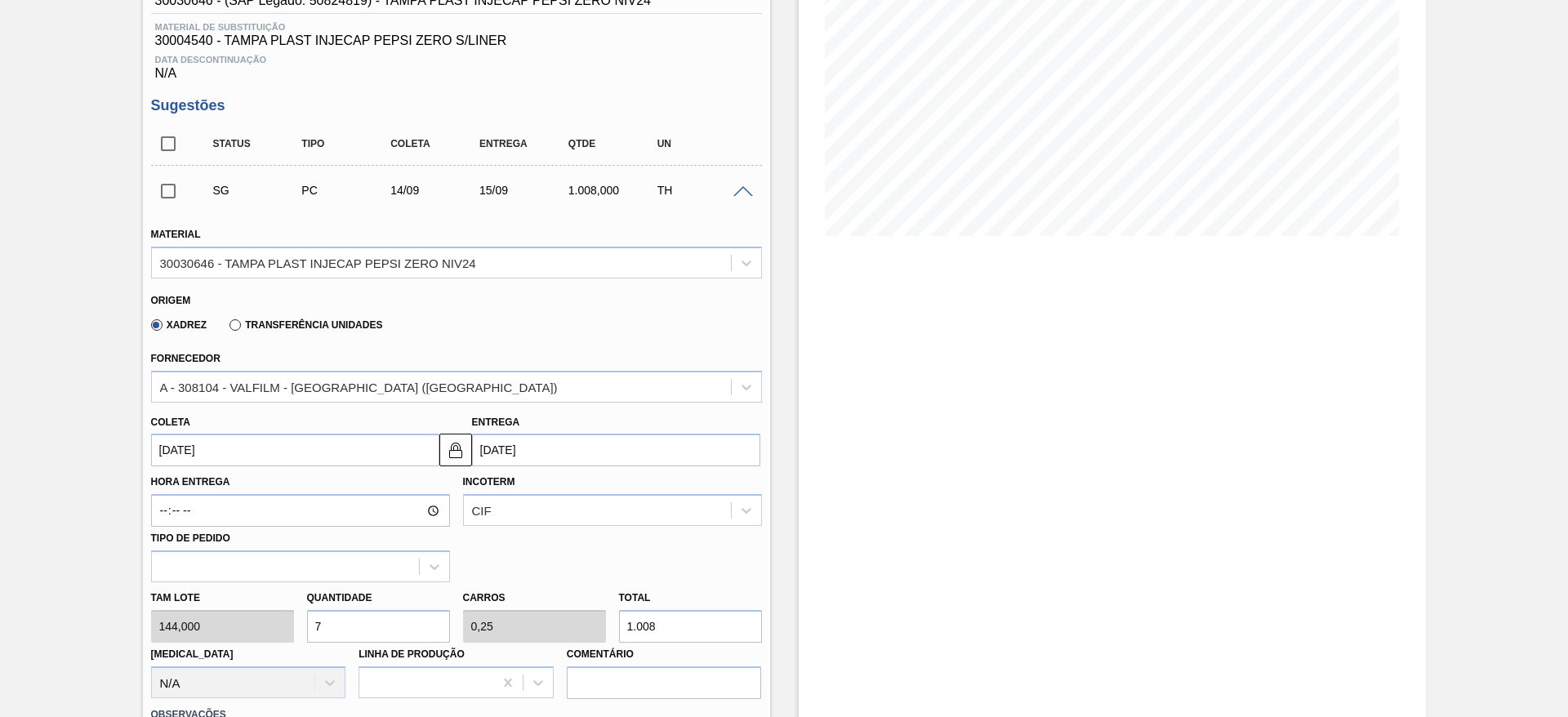
scroll to position [245, 0]
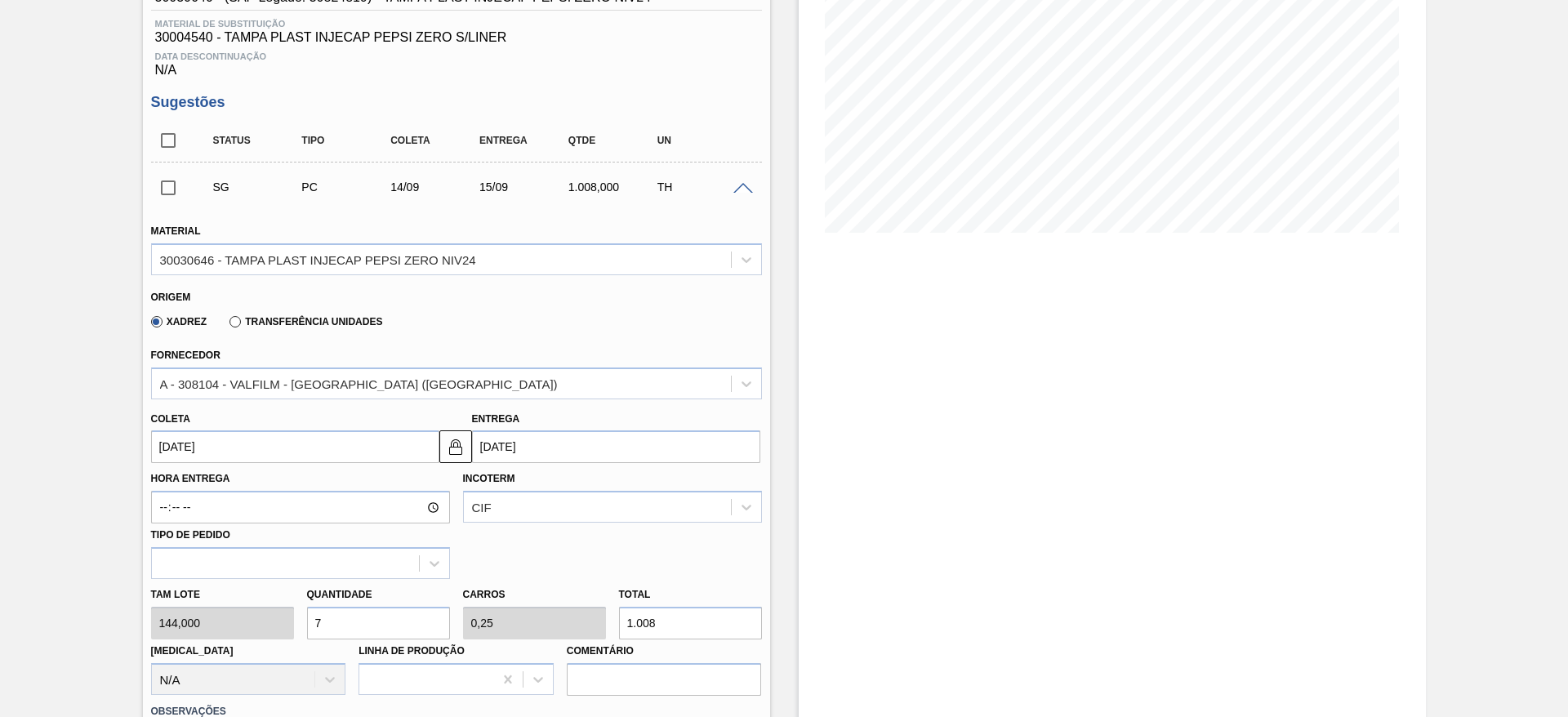
drag, startPoint x: 319, startPoint y: 625, endPoint x: 303, endPoint y: 625, distance: 16.0
click at [303, 625] on div "Quantidade 7" at bounding box center [379, 611] width 156 height 57
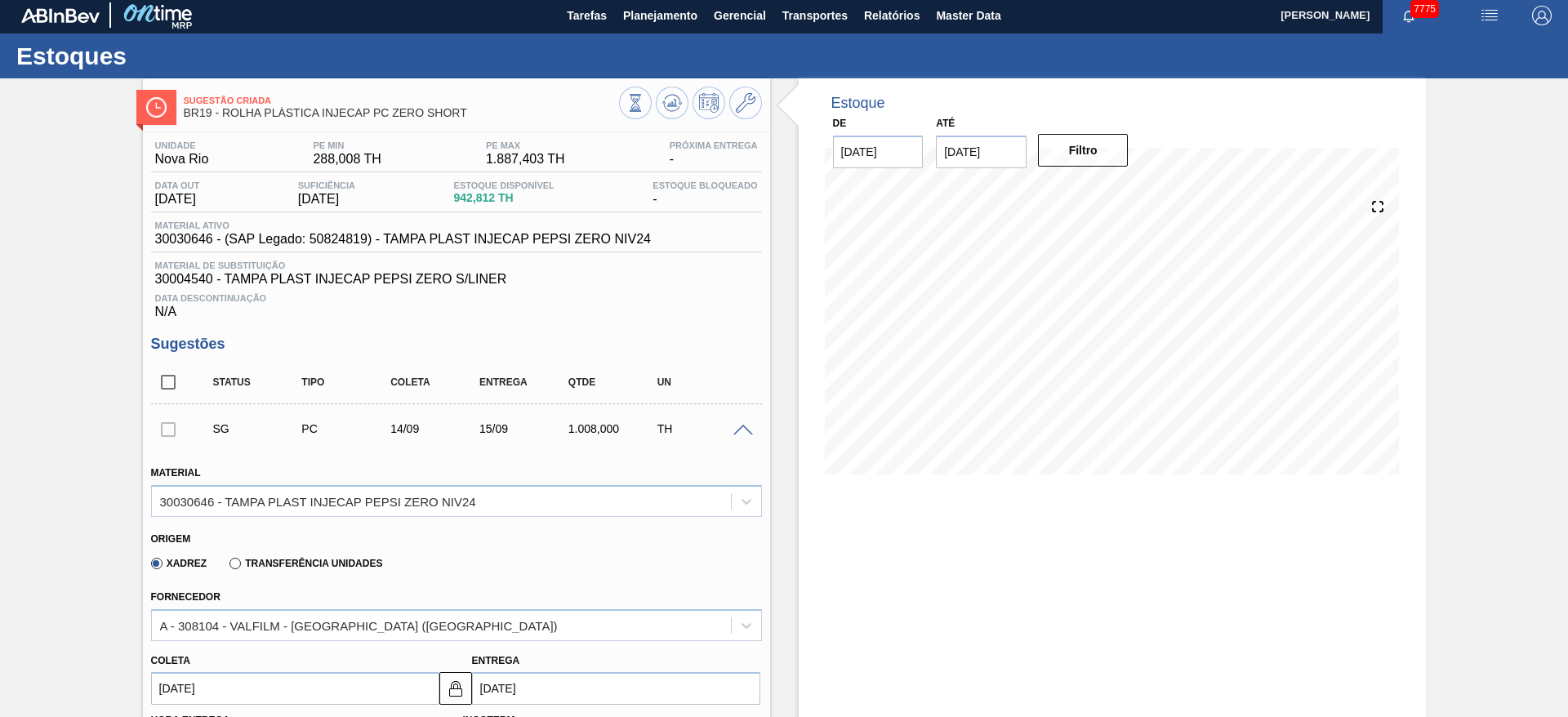
scroll to position [0, 0]
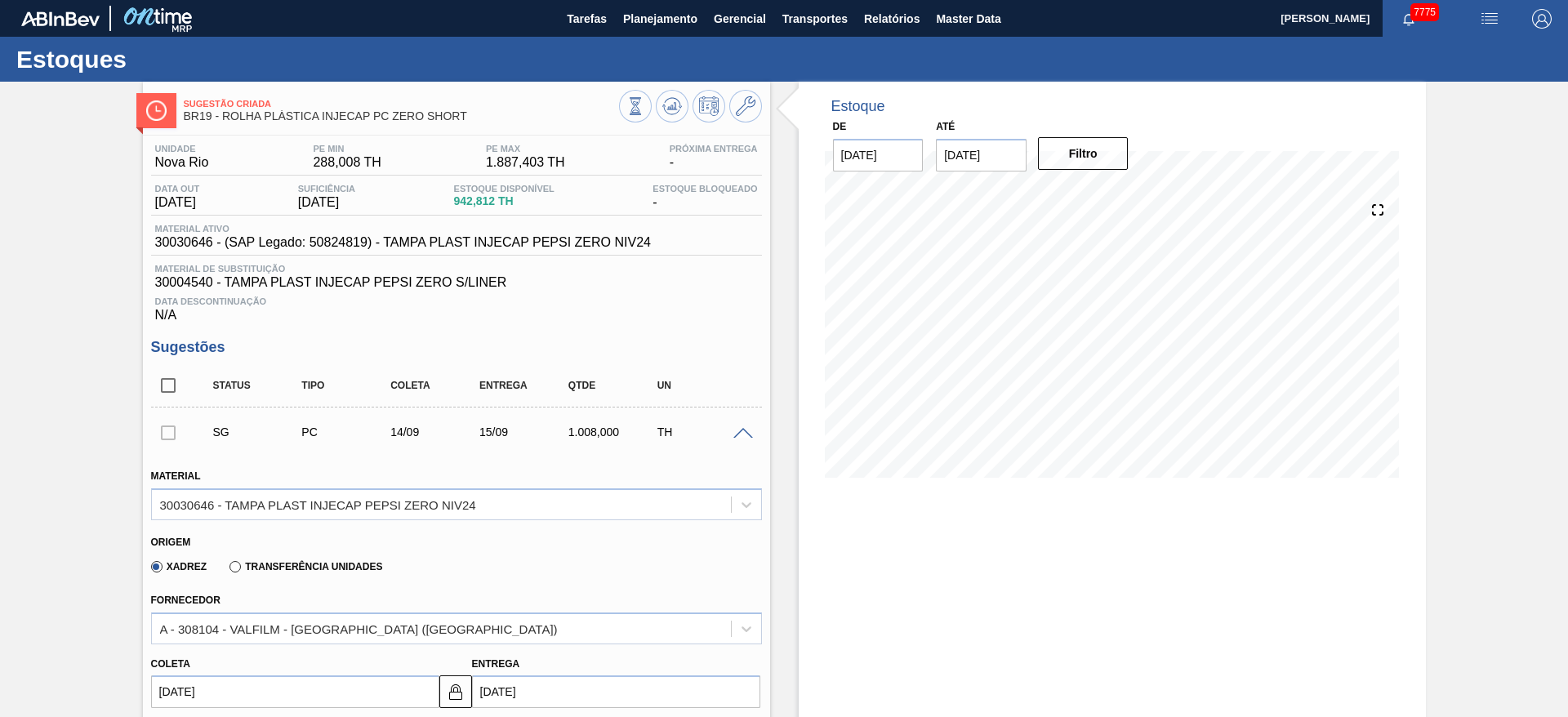
click at [742, 434] on span at bounding box center [743, 433] width 20 height 12
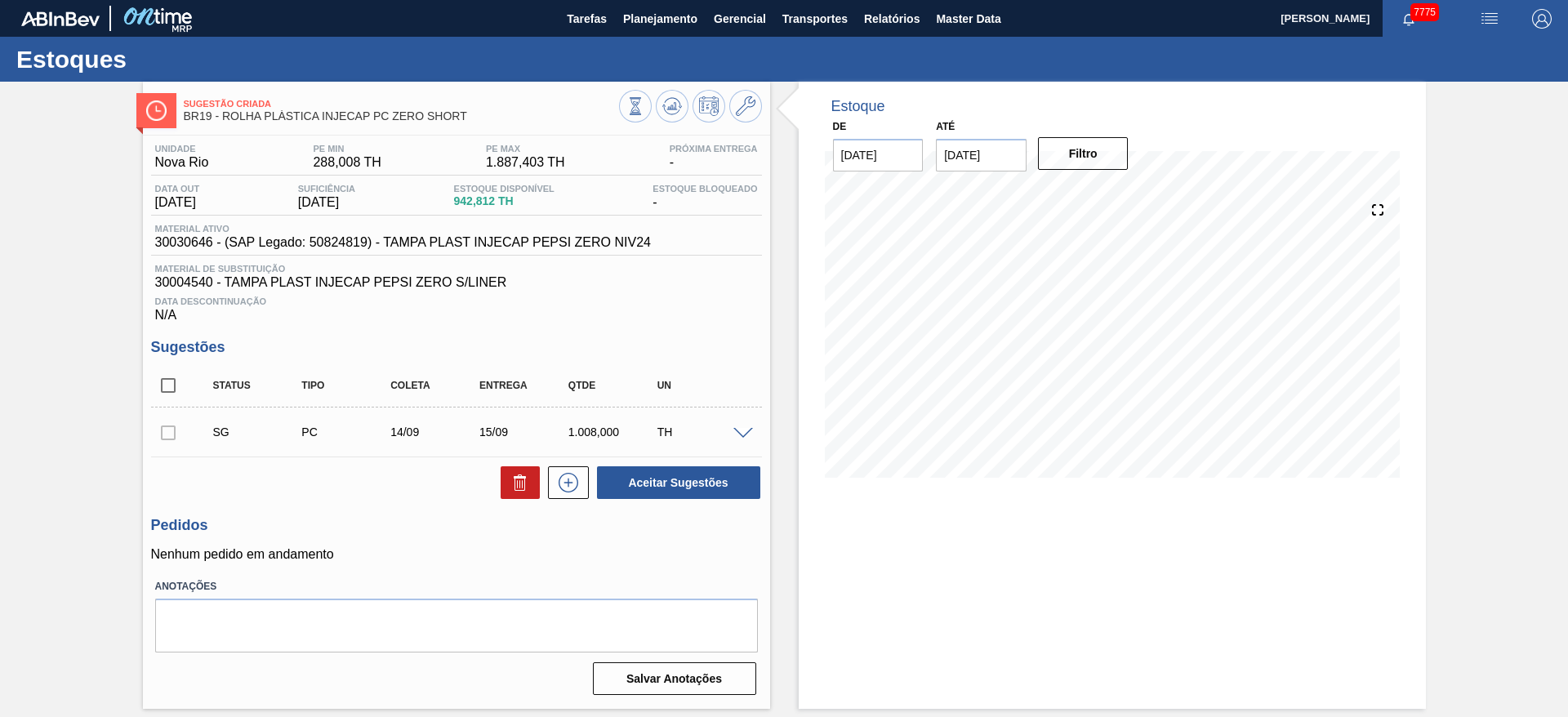
click at [159, 439] on div at bounding box center [168, 432] width 34 height 33
drag, startPoint x: 164, startPoint y: 436, endPoint x: 171, endPoint y: 432, distance: 8.1
click at [171, 432] on div at bounding box center [168, 432] width 34 height 33
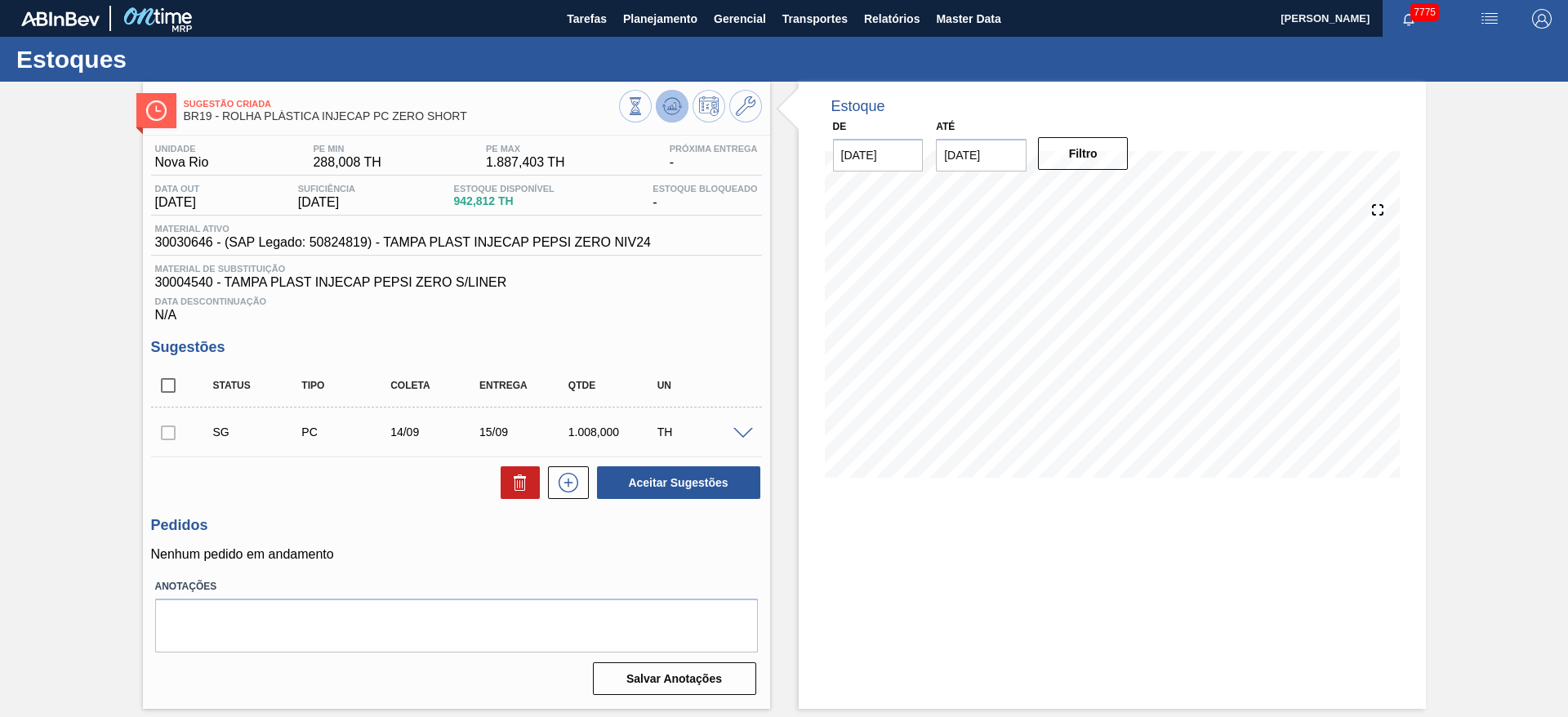
click at [671, 109] on icon at bounding box center [672, 107] width 2 height 4
click at [747, 432] on span at bounding box center [743, 433] width 20 height 12
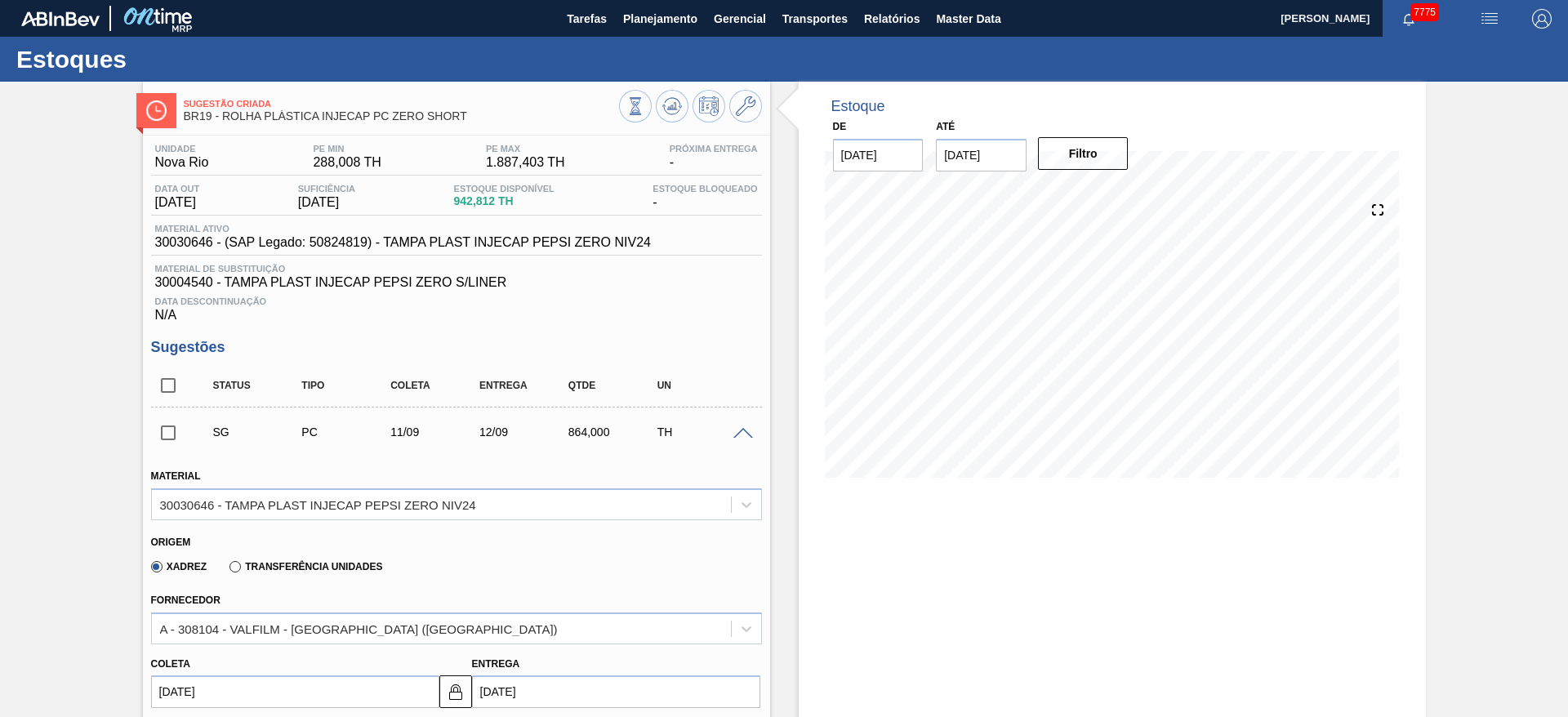
click at [747, 432] on span at bounding box center [743, 433] width 20 height 12
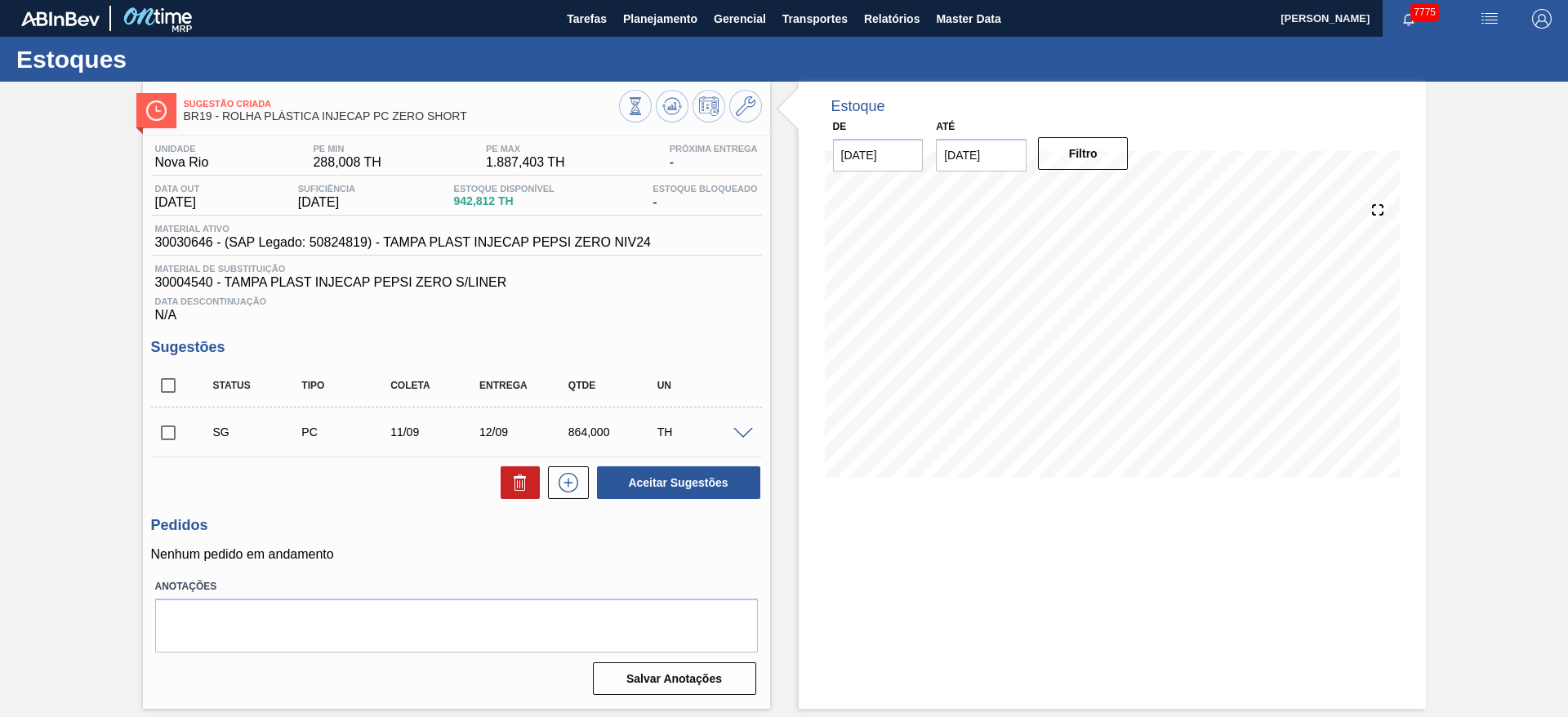
click at [744, 431] on span at bounding box center [743, 433] width 20 height 12
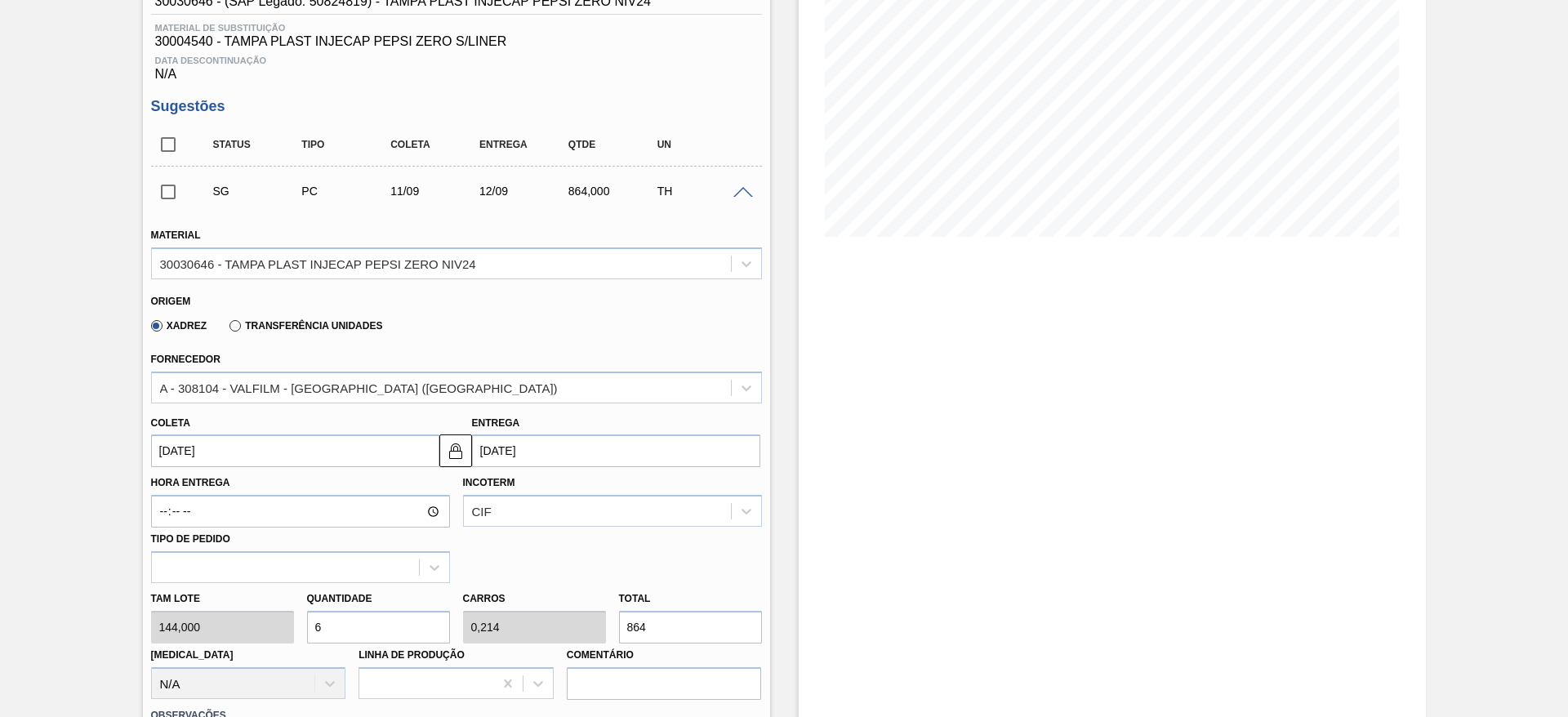
scroll to position [245, 0]
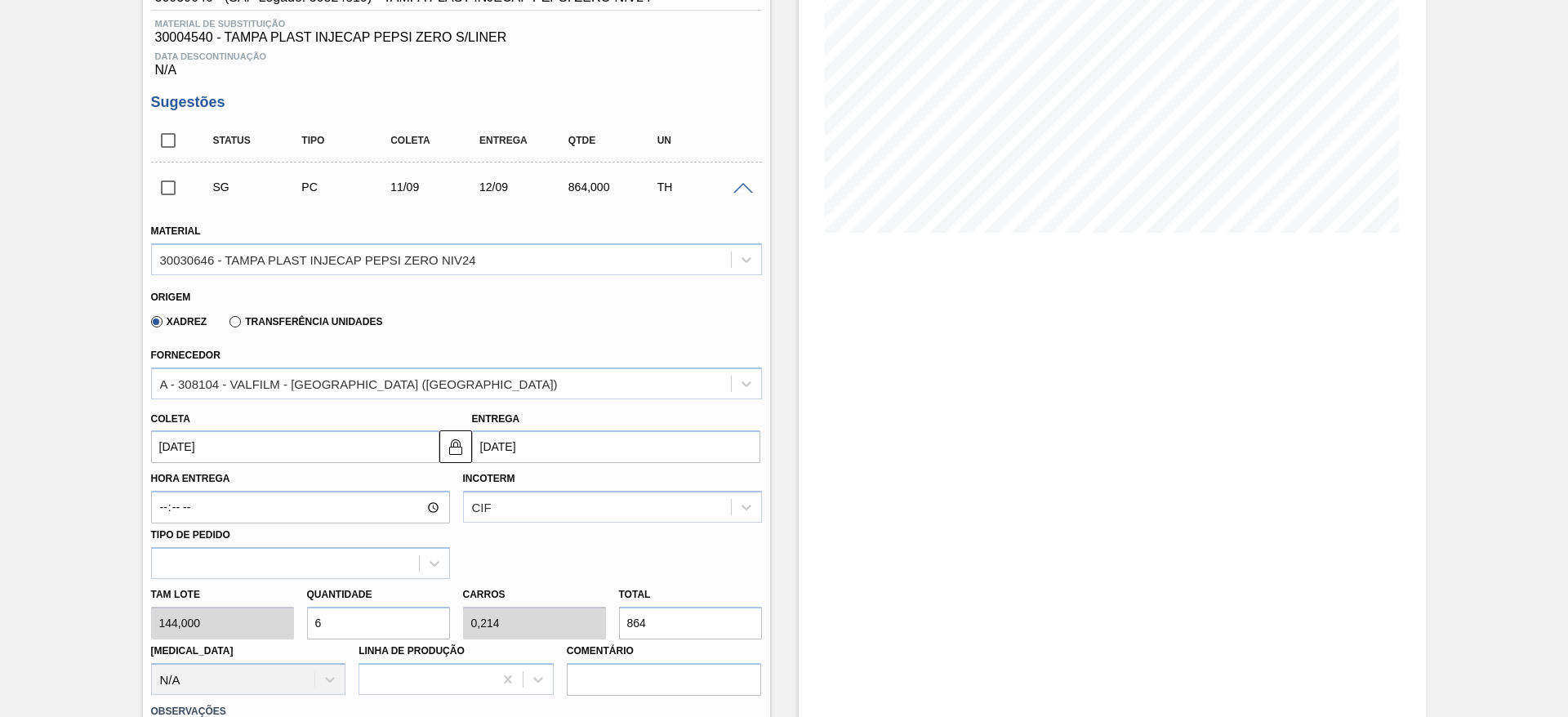
click at [288, 627] on div "Tam lote 144,000 Quantidade 6 Carros 0,214 Total 864 Doca N/A Linha de Produção…" at bounding box center [456, 637] width 624 height 117
click at [342, 616] on input "6" at bounding box center [379, 622] width 143 height 33
drag, startPoint x: 331, startPoint y: 622, endPoint x: 309, endPoint y: 622, distance: 22.0
click at [309, 622] on input "6" at bounding box center [379, 622] width 143 height 33
click at [379, 633] on input "6" at bounding box center [379, 622] width 143 height 33
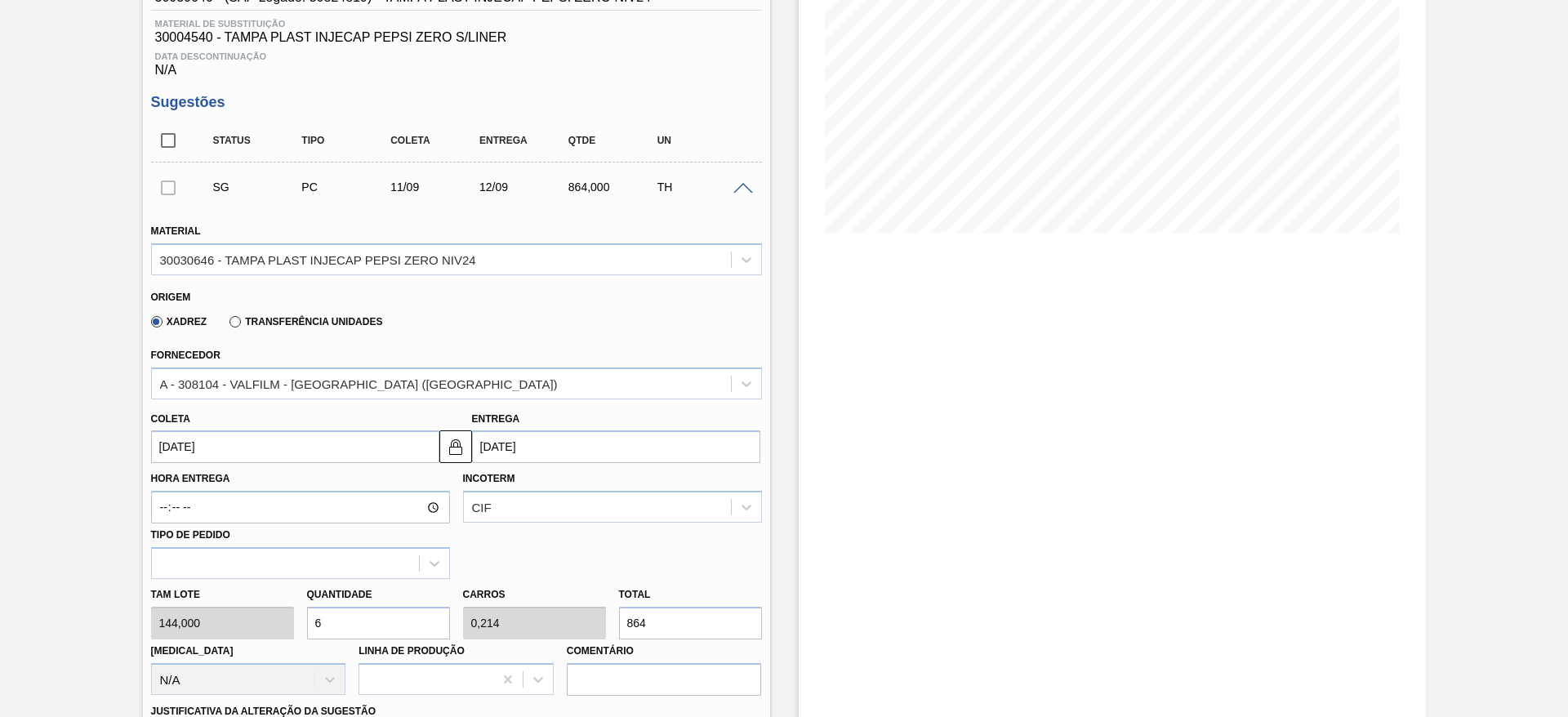
click at [171, 184] on div at bounding box center [168, 186] width 34 height 33
click at [738, 190] on span at bounding box center [743, 189] width 20 height 12
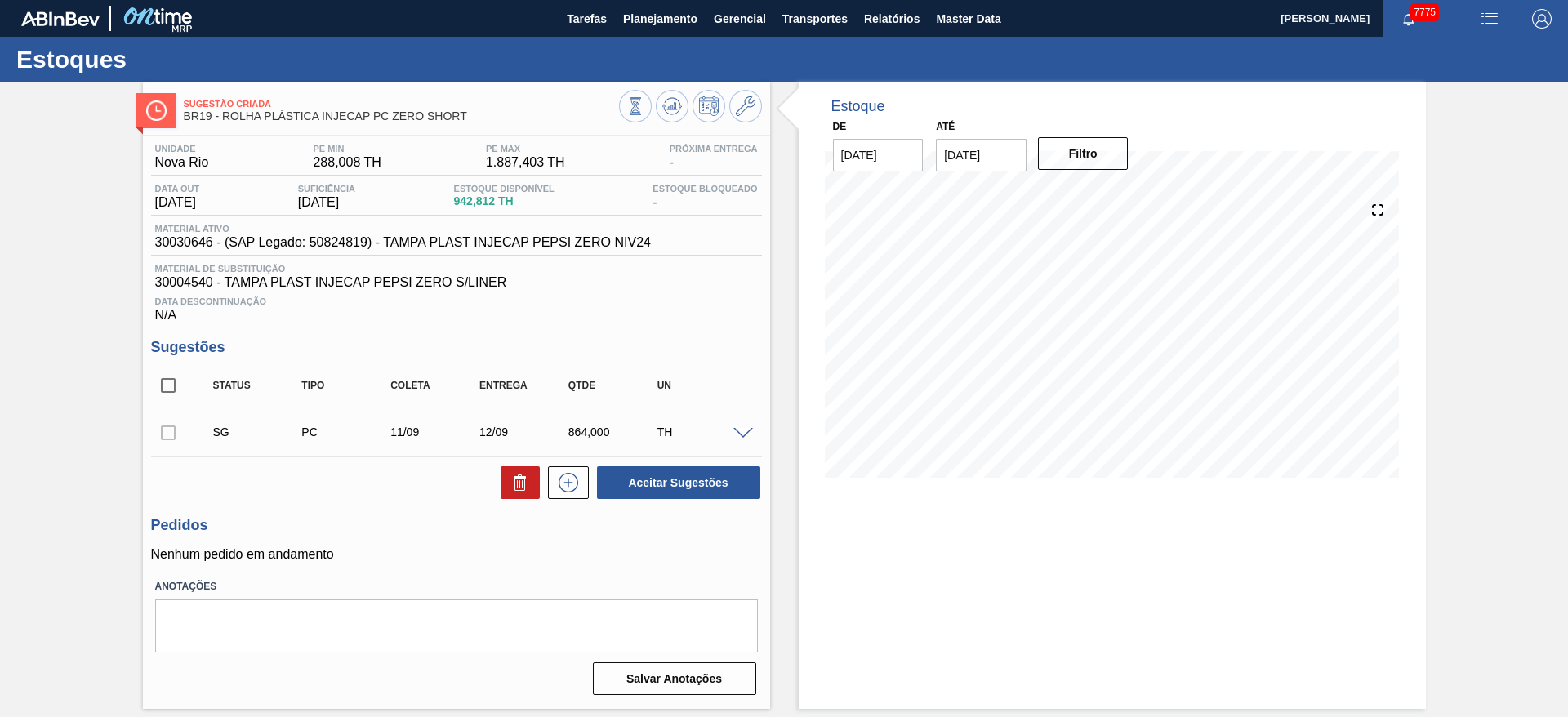
scroll to position [0, 0]
click at [161, 431] on div at bounding box center [168, 432] width 34 height 33
click at [163, 437] on div at bounding box center [168, 432] width 34 height 33
drag, startPoint x: 162, startPoint y: 439, endPoint x: 819, endPoint y: 246, distance: 684.8
click at [305, 401] on div "Status Tipo Coleta Entrega Qtde UN SG PC 11/09 12/09 864,000 TH Material 300306…" at bounding box center [456, 432] width 611 height 137
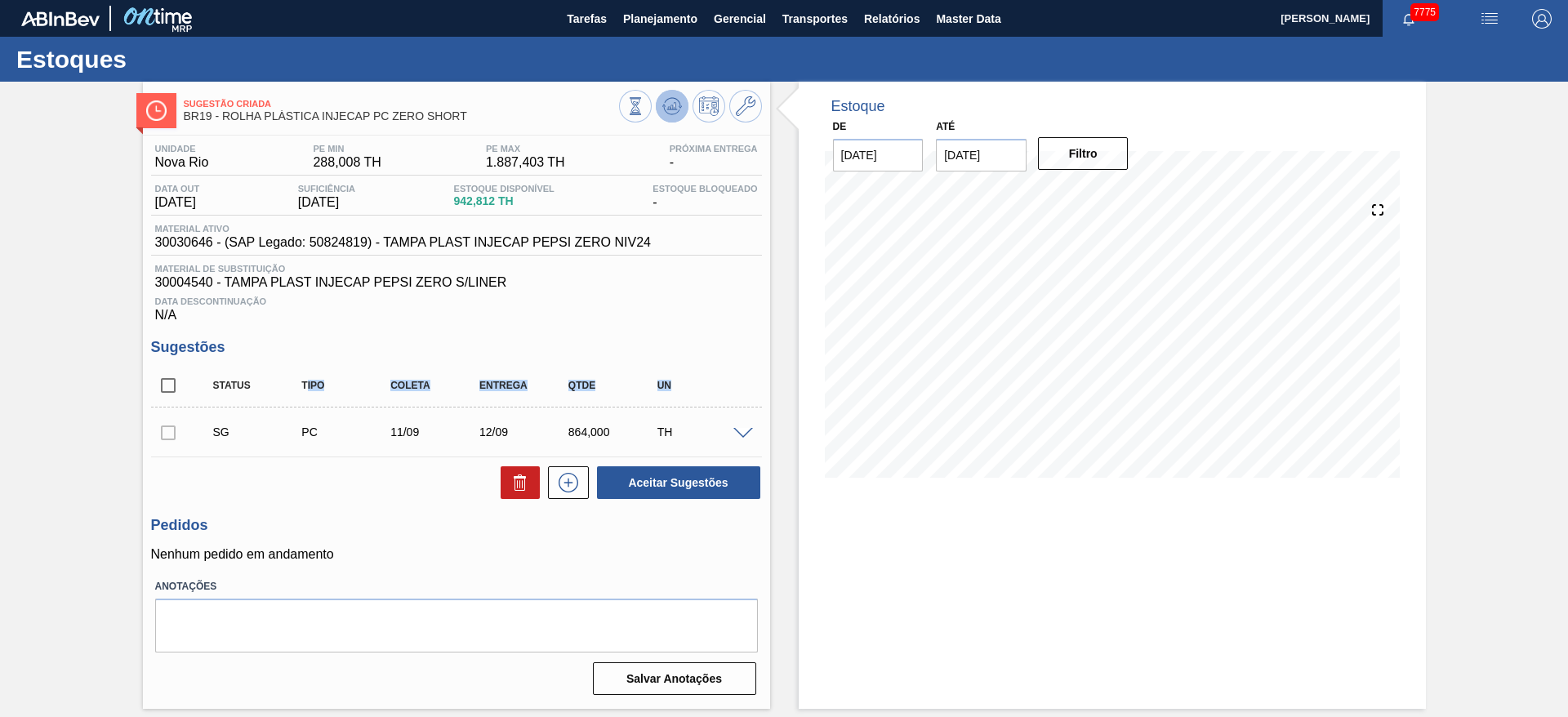
click at [644, 99] on icon at bounding box center [635, 105] width 18 height 18
click at [159, 431] on input "checkbox" at bounding box center [168, 432] width 34 height 34
click at [319, 324] on div "Unidade Nova Rio PE MIN 288,008 TH PE MAX 1.887,403 TH Próxima Entrega - Data o…" at bounding box center [457, 418] width 627 height 564
click at [751, 426] on div at bounding box center [745, 432] width 33 height 12
click at [730, 432] on div at bounding box center [745, 432] width 33 height 12
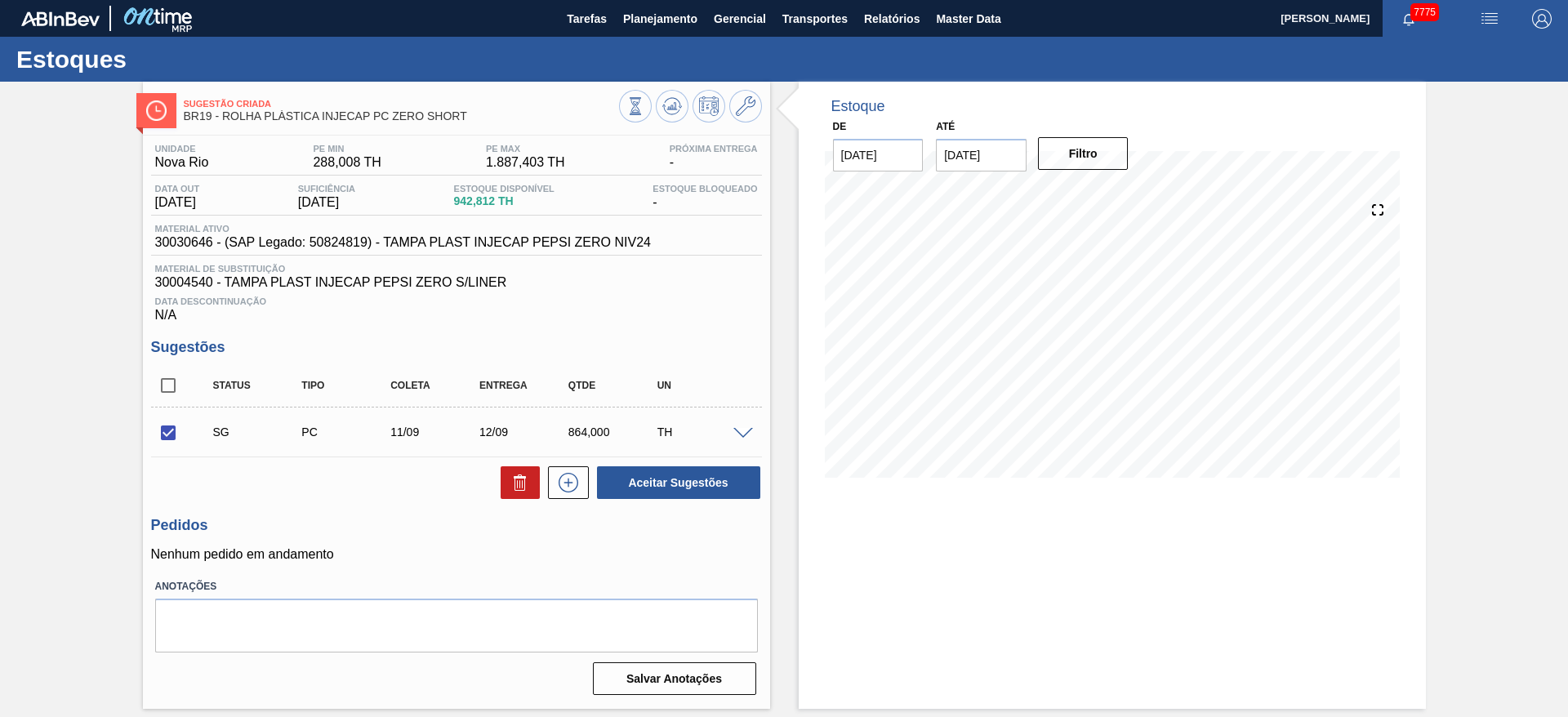
drag, startPoint x: 744, startPoint y: 435, endPoint x: 738, endPoint y: 441, distance: 8.5
click at [746, 437] on div "SG PC 11/09 12/09 864,000 TH" at bounding box center [456, 432] width 611 height 41
drag, startPoint x: 154, startPoint y: 440, endPoint x: 169, endPoint y: 432, distance: 17.0
click at [162, 439] on input "checkbox" at bounding box center [168, 432] width 34 height 34
click at [169, 432] on input "checkbox" at bounding box center [168, 432] width 34 height 34
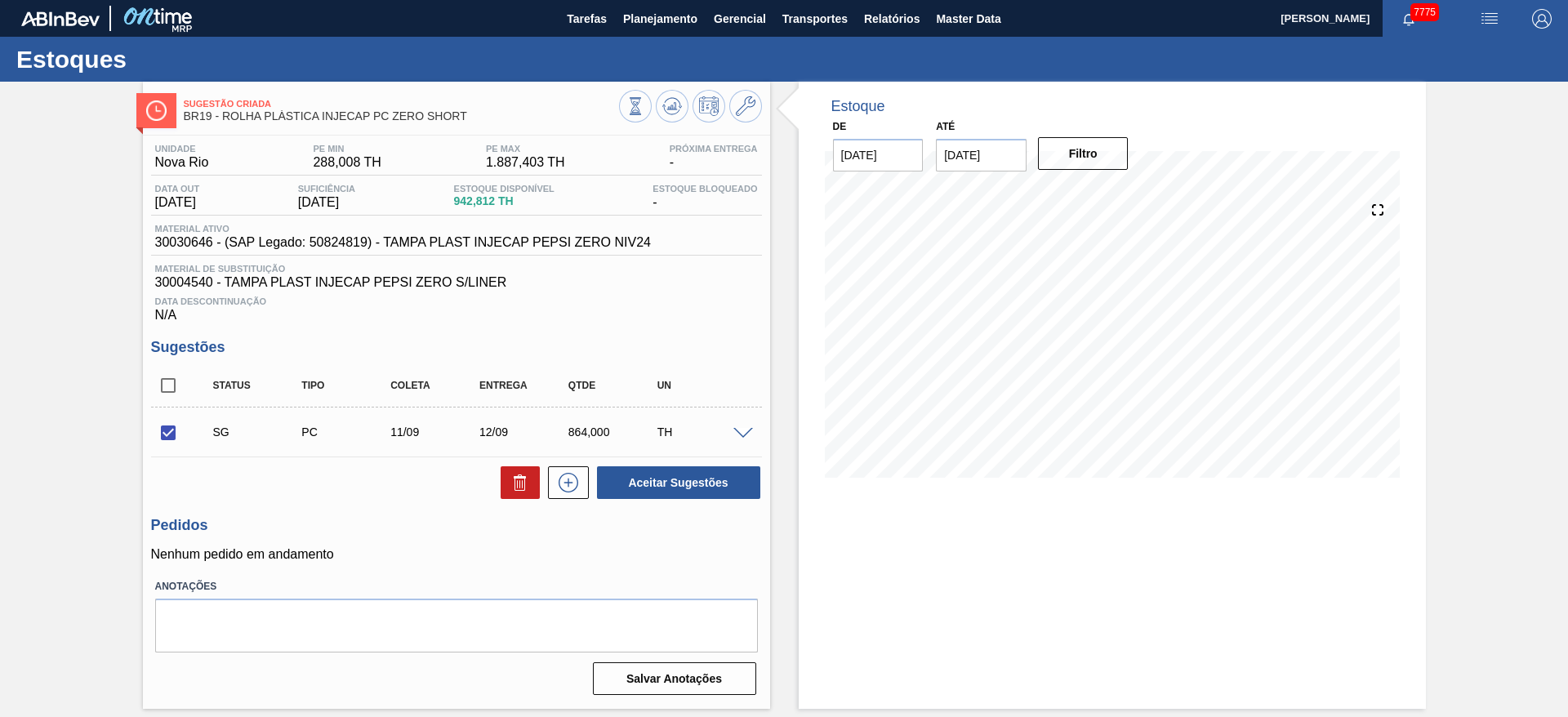
click at [163, 435] on input "checkbox" at bounding box center [168, 432] width 34 height 34
checkbox input "false"
drag, startPoint x: 511, startPoint y: 426, endPoint x: 373, endPoint y: 410, distance: 138.9
click at [373, 410] on div "SG PC 11/09 12/09 864,000 TH Material 30030646 - TAMPA PLAST INJECAP PEPSI ZERO…" at bounding box center [456, 432] width 611 height 49
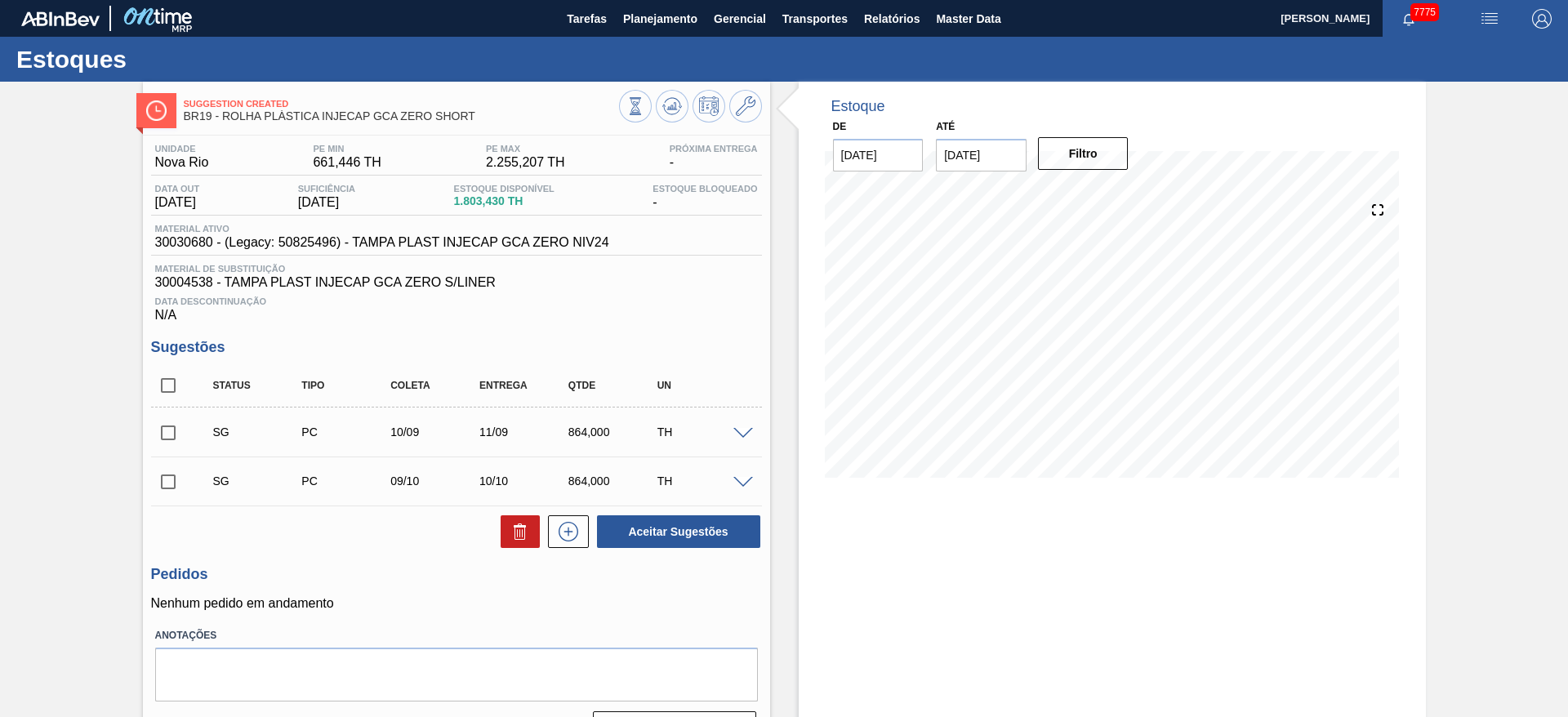
click at [734, 426] on div at bounding box center [745, 432] width 33 height 12
click at [744, 429] on span at bounding box center [743, 433] width 20 height 12
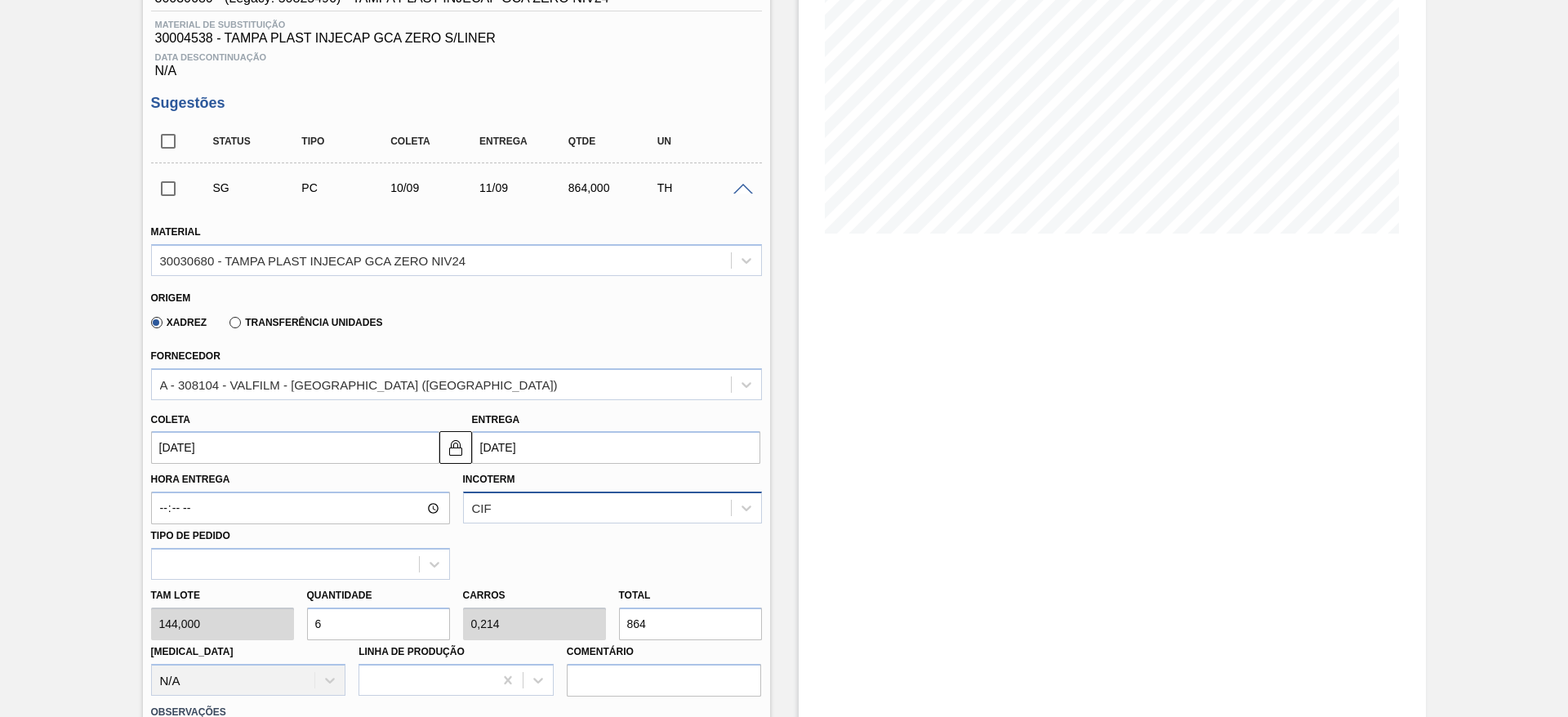
scroll to position [245, 0]
click at [40, 534] on div "Suggestion Created BR19 - ROLHA PLÁSTICA INJECAP GCA ZERO SHORT Unidade Nova Ri…" at bounding box center [784, 479] width 1568 height 1285
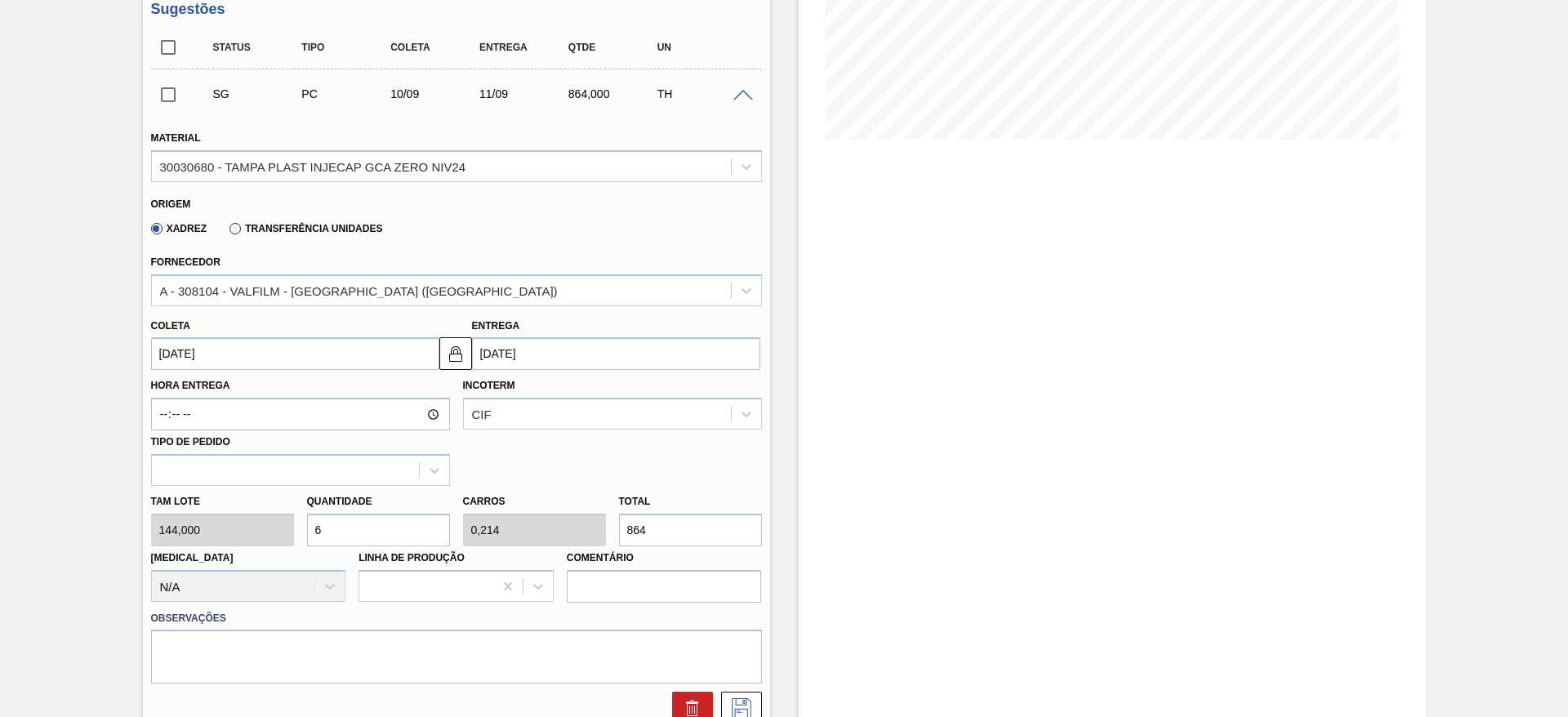
scroll to position [490, 0]
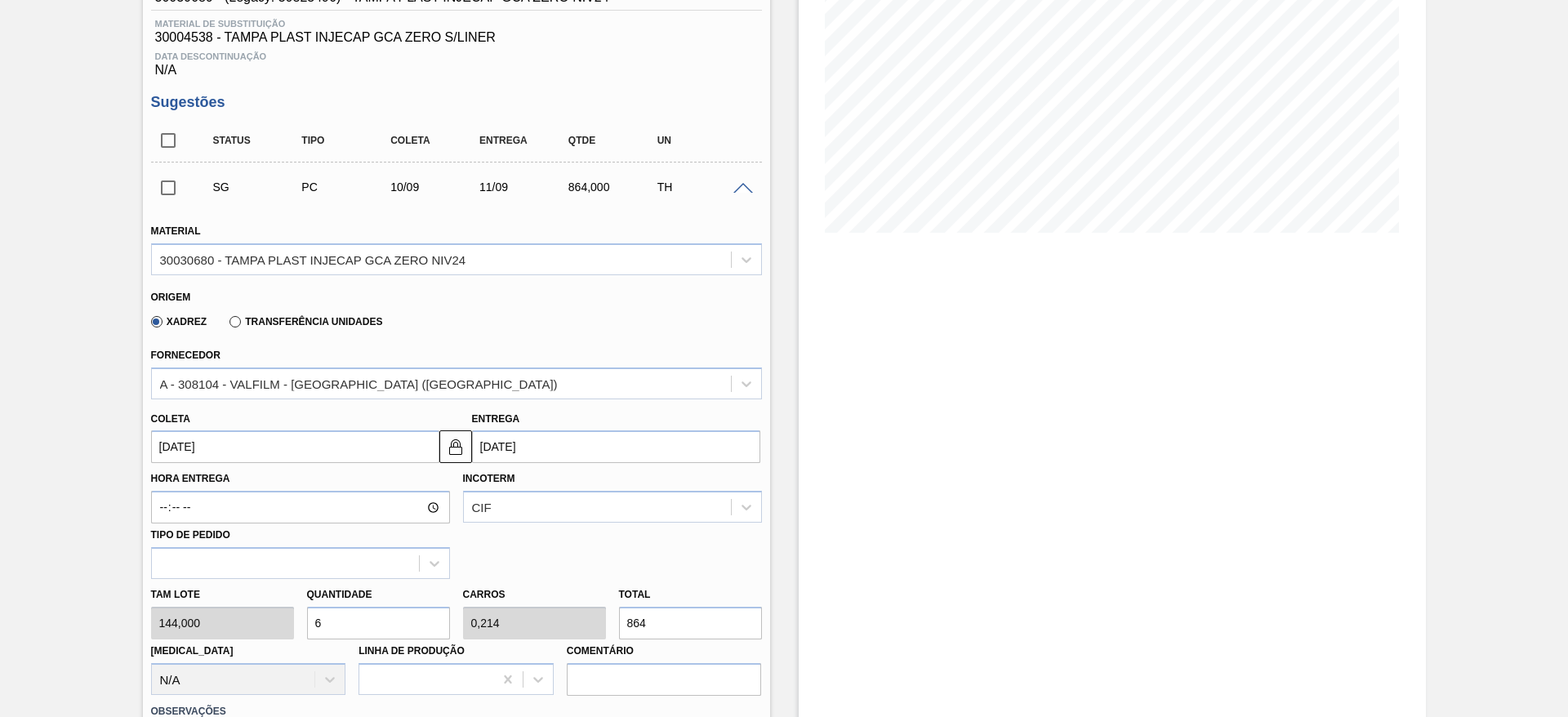
drag, startPoint x: 737, startPoint y: 187, endPoint x: 700, endPoint y: 194, distance: 37.7
click at [737, 187] on span at bounding box center [743, 189] width 20 height 12
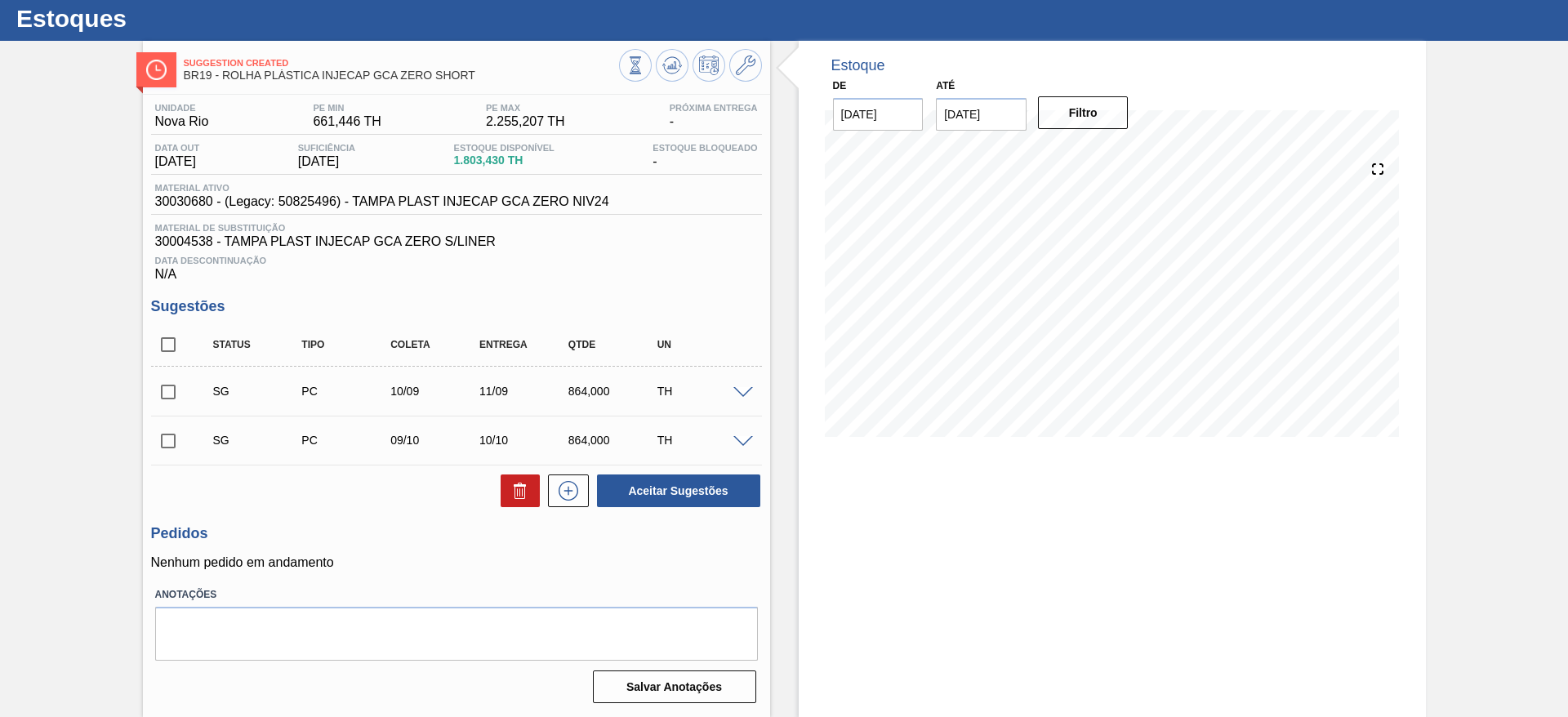
drag, startPoint x: 744, startPoint y: 387, endPoint x: 726, endPoint y: 387, distance: 18.0
click at [744, 387] on span at bounding box center [743, 392] width 20 height 12
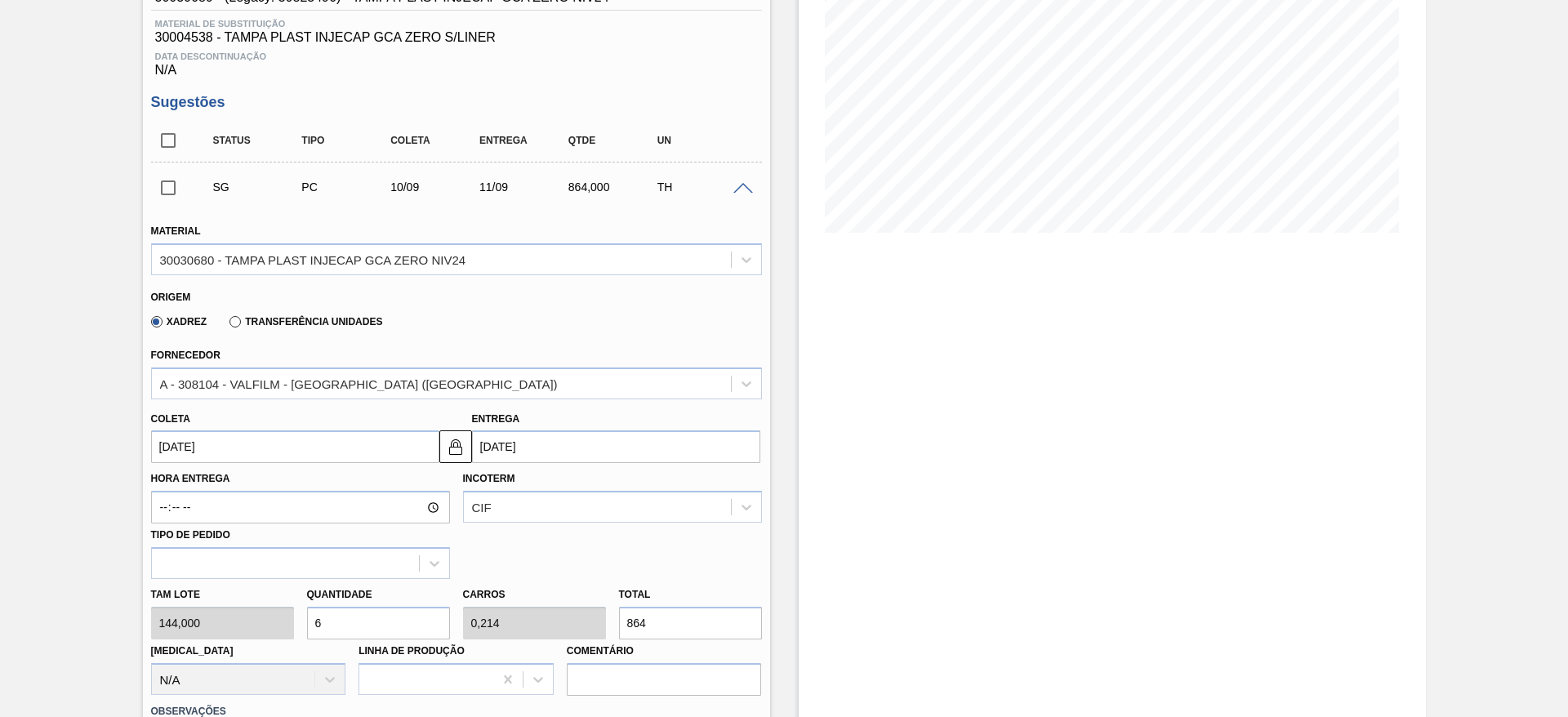
click at [284, 611] on div "Tam lote 144,000 Quantidade 6 Carros 0,214 Total 864 [MEDICAL_DATA] N/A Linha d…" at bounding box center [456, 637] width 624 height 117
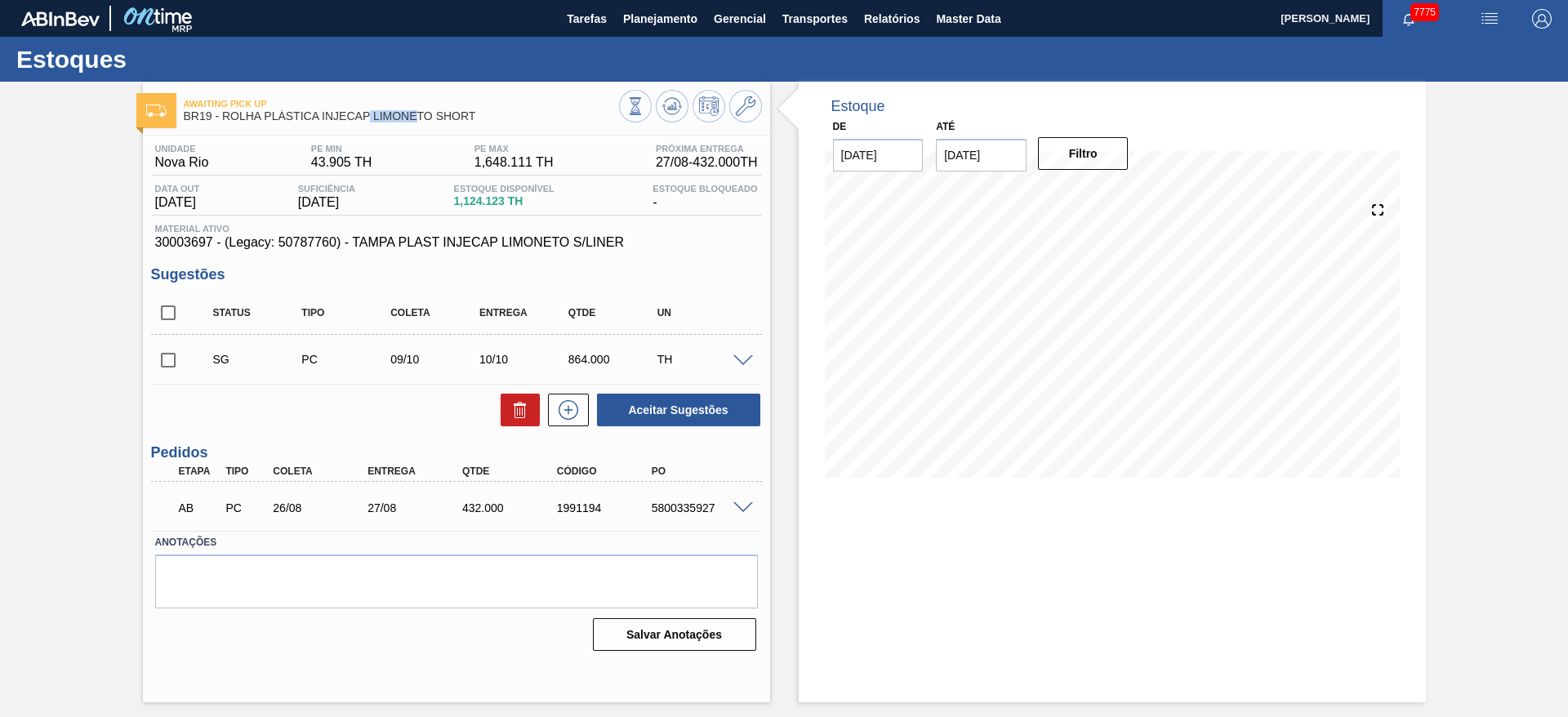
drag, startPoint x: 417, startPoint y: 124, endPoint x: 369, endPoint y: 114, distance: 49.0
click at [369, 114] on div "Awaiting Pick Up BR19 - ROLHA PLÁSTICA INJECAP LIMONETO SHORT" at bounding box center [401, 110] width 436 height 36
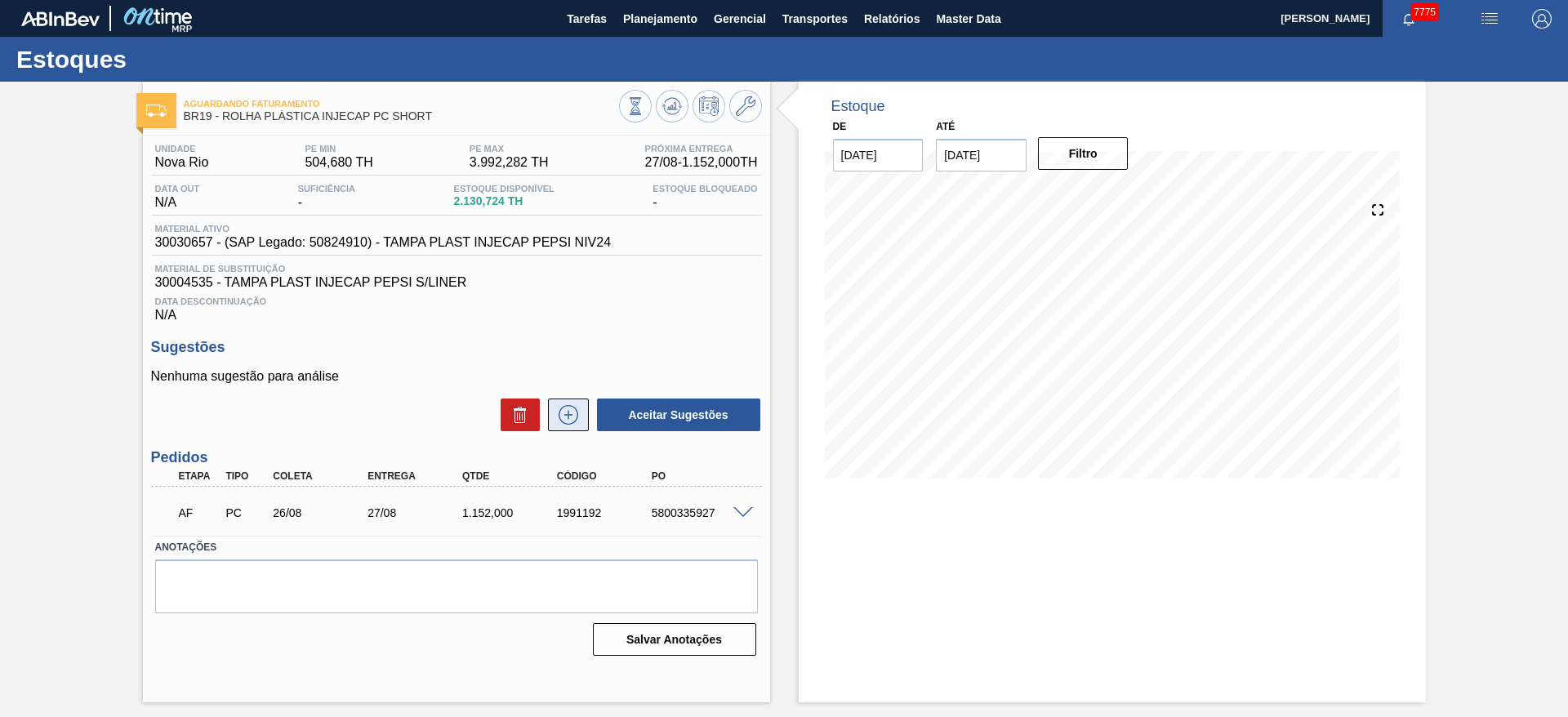
click at [568, 417] on icon at bounding box center [568, 415] width 1 height 9
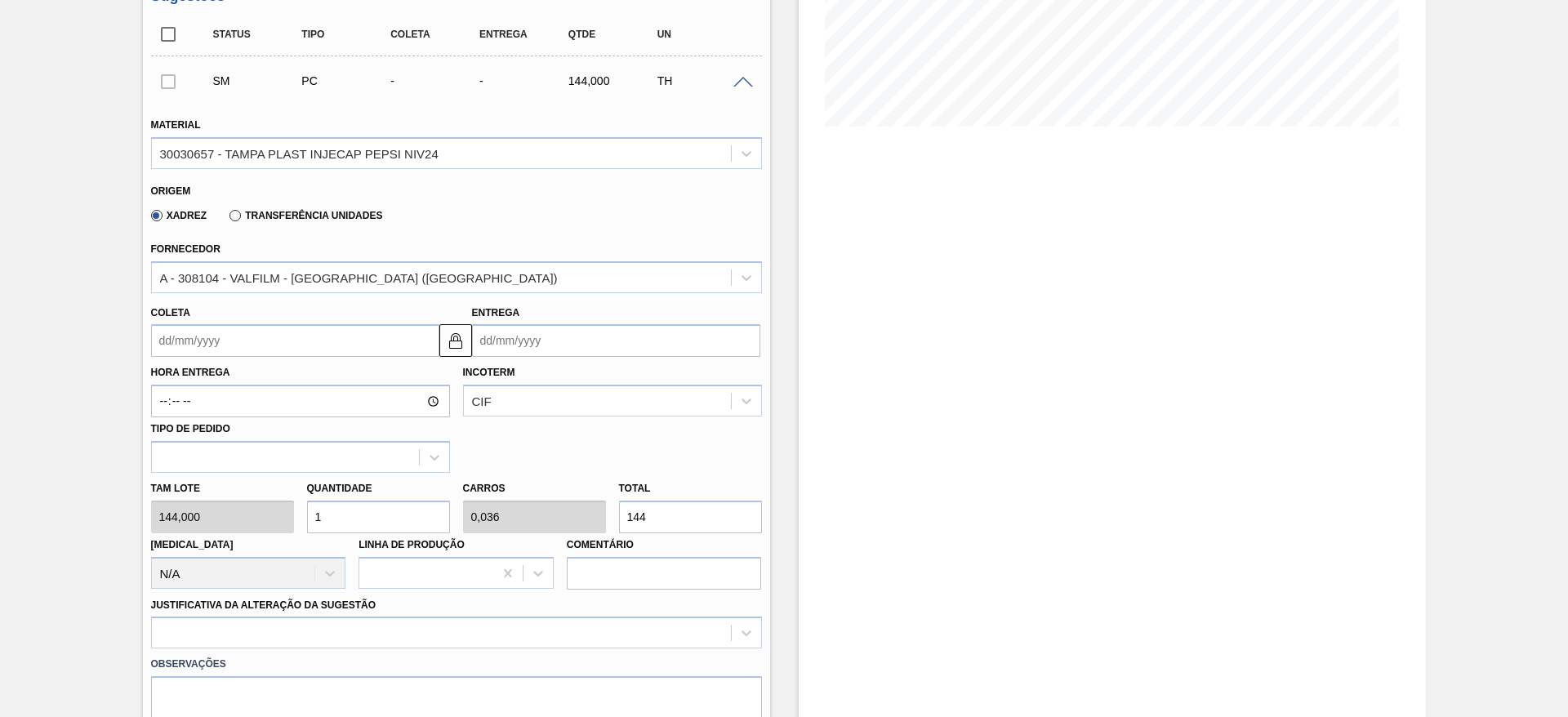
scroll to position [367, 0]
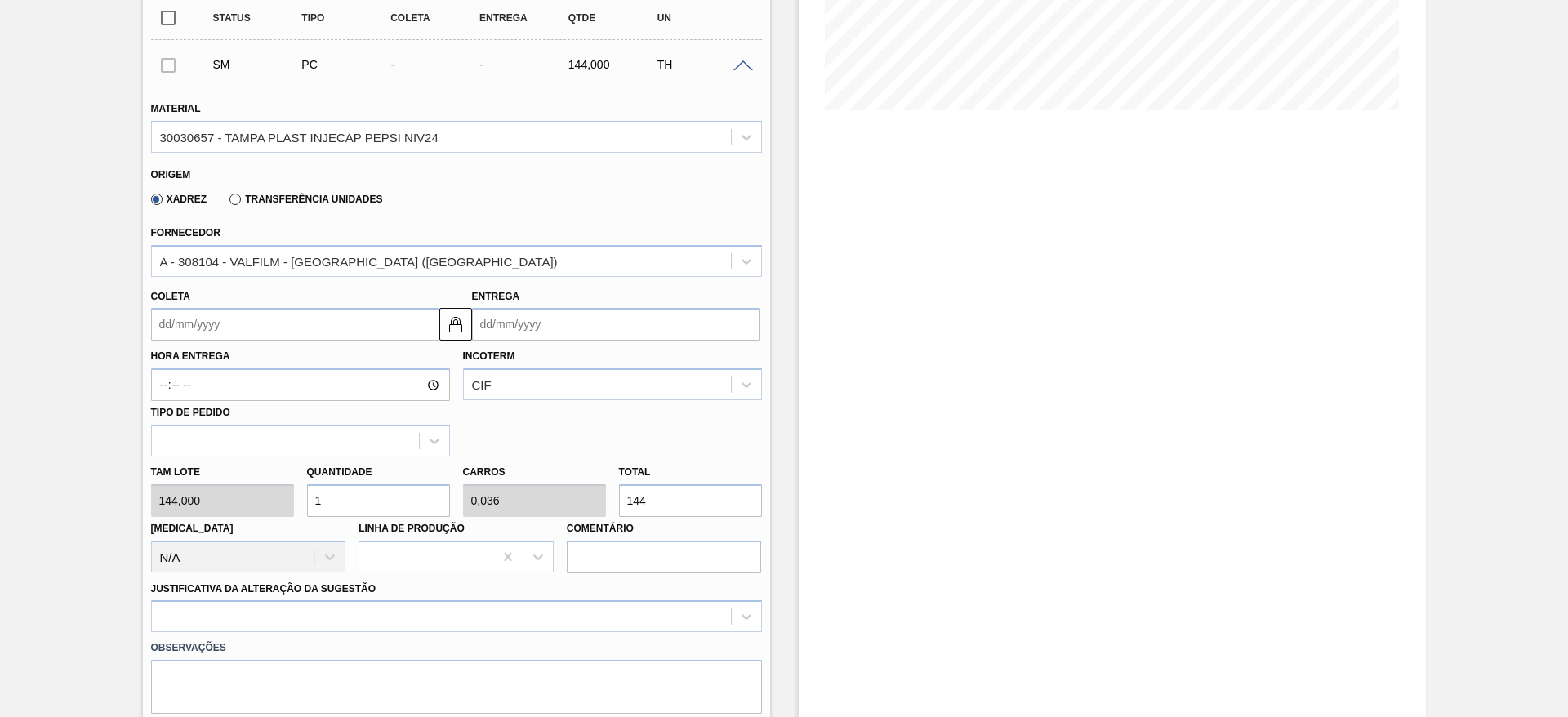
click at [217, 326] on input "Coleta" at bounding box center [295, 324] width 288 height 33
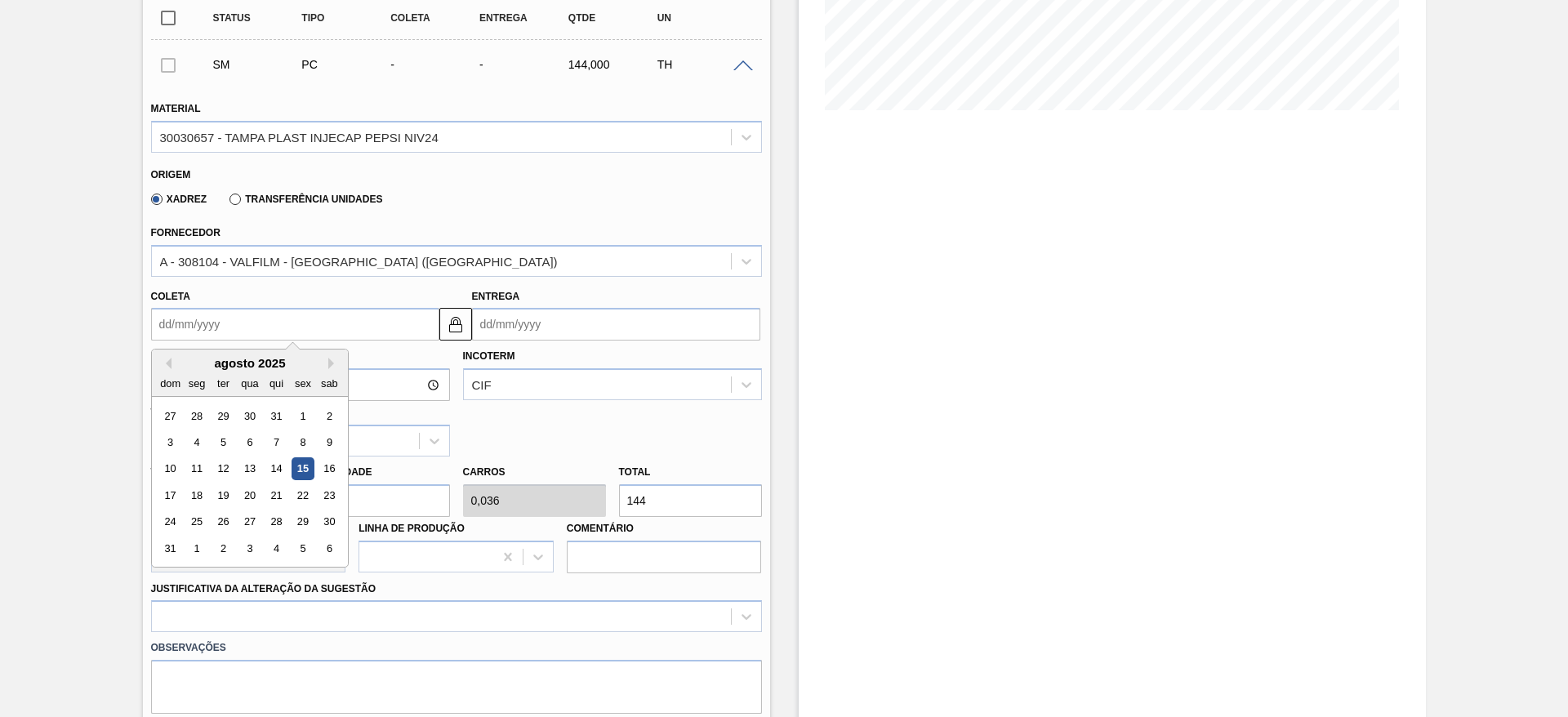
click at [201, 366] on div "agosto 2025" at bounding box center [249, 363] width 196 height 14
drag, startPoint x: 330, startPoint y: 360, endPoint x: 320, endPoint y: 361, distance: 10.0
click at [330, 359] on button "Next Month" at bounding box center [334, 363] width 11 height 11
click at [244, 443] on div "10" at bounding box center [249, 442] width 22 height 22
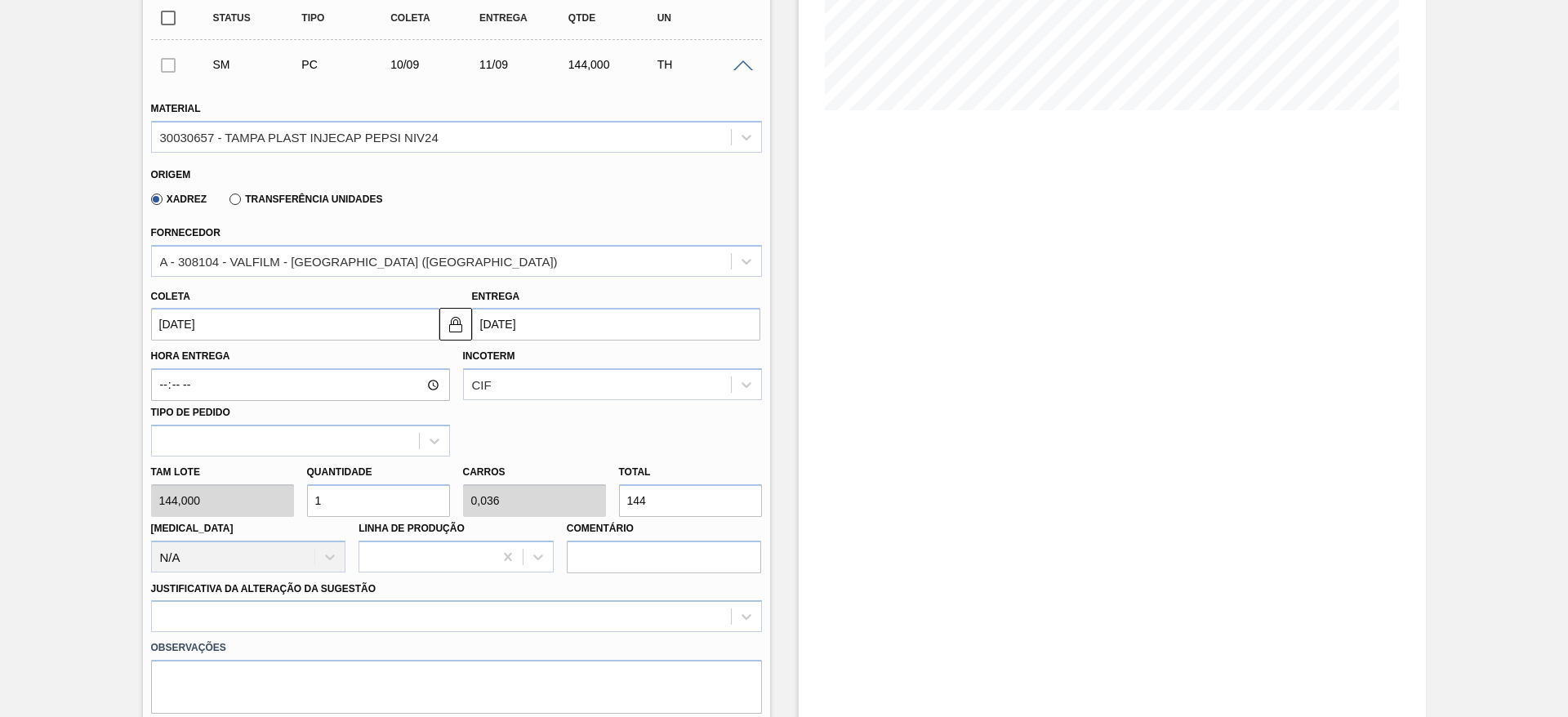
type input "10/09/2025"
type input "11/09/2025"
click at [294, 512] on div "Tam lote 144,000 Quantidade 1 Carros 0,036 Total 144 Doca N/A Linha de Produção…" at bounding box center [456, 515] width 624 height 117
type input "4"
type input "0,143"
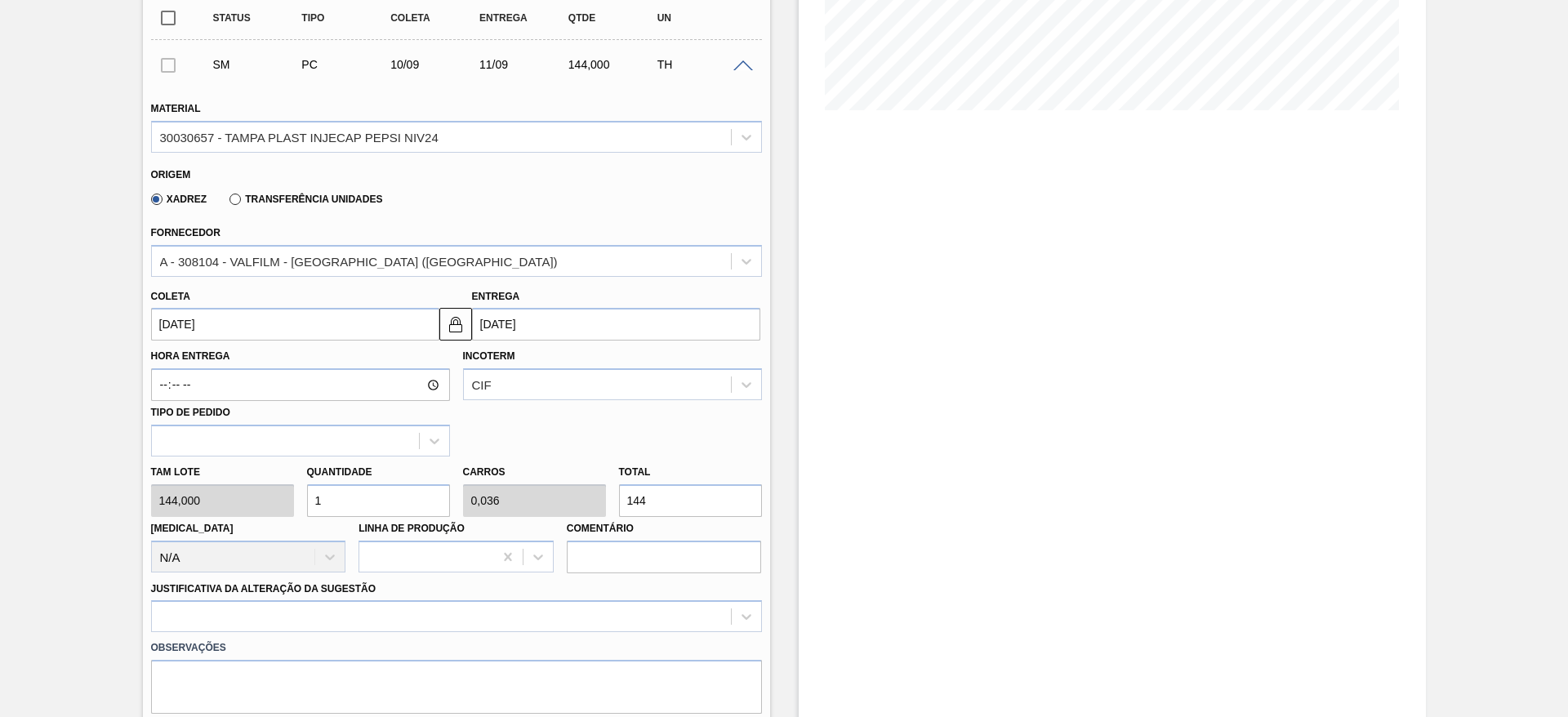
type input "576"
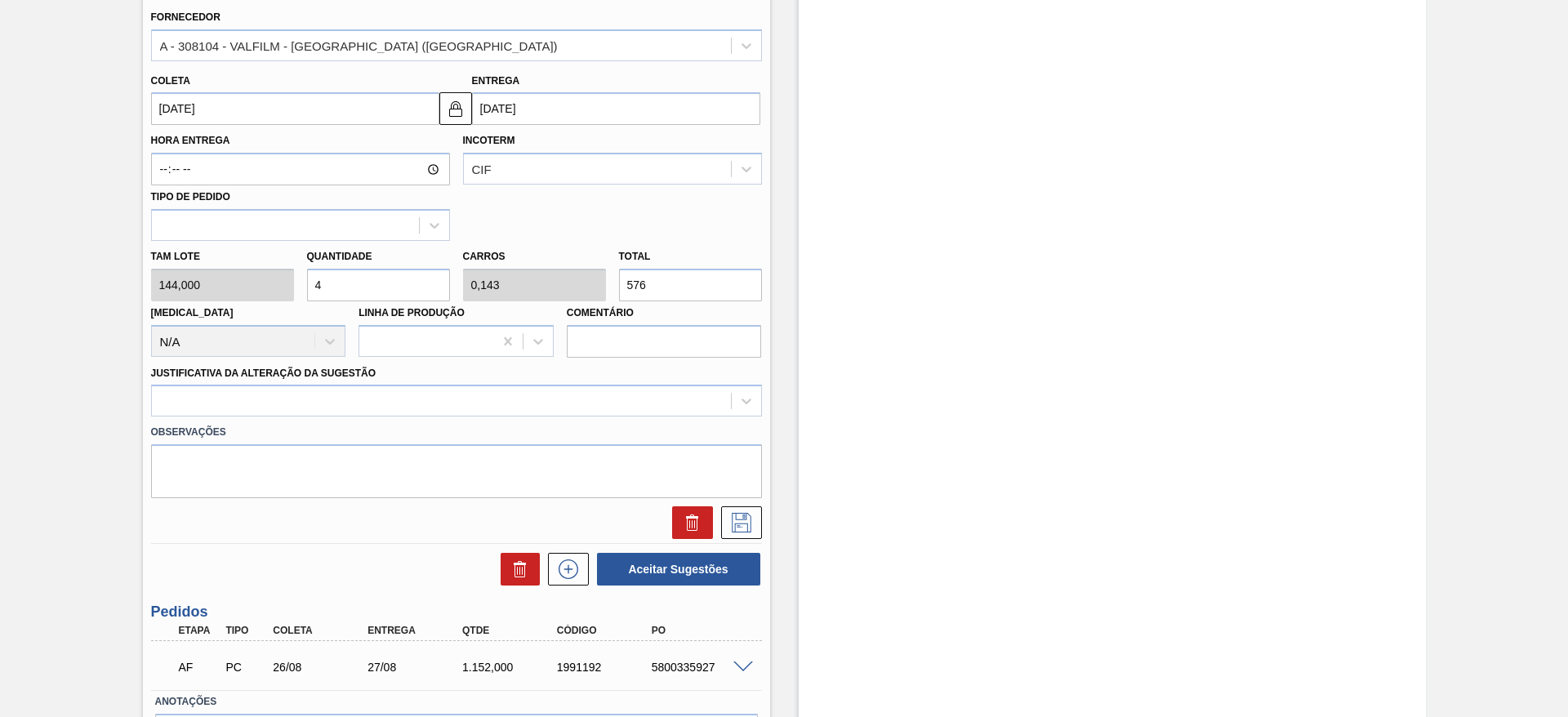
scroll to position [612, 0]
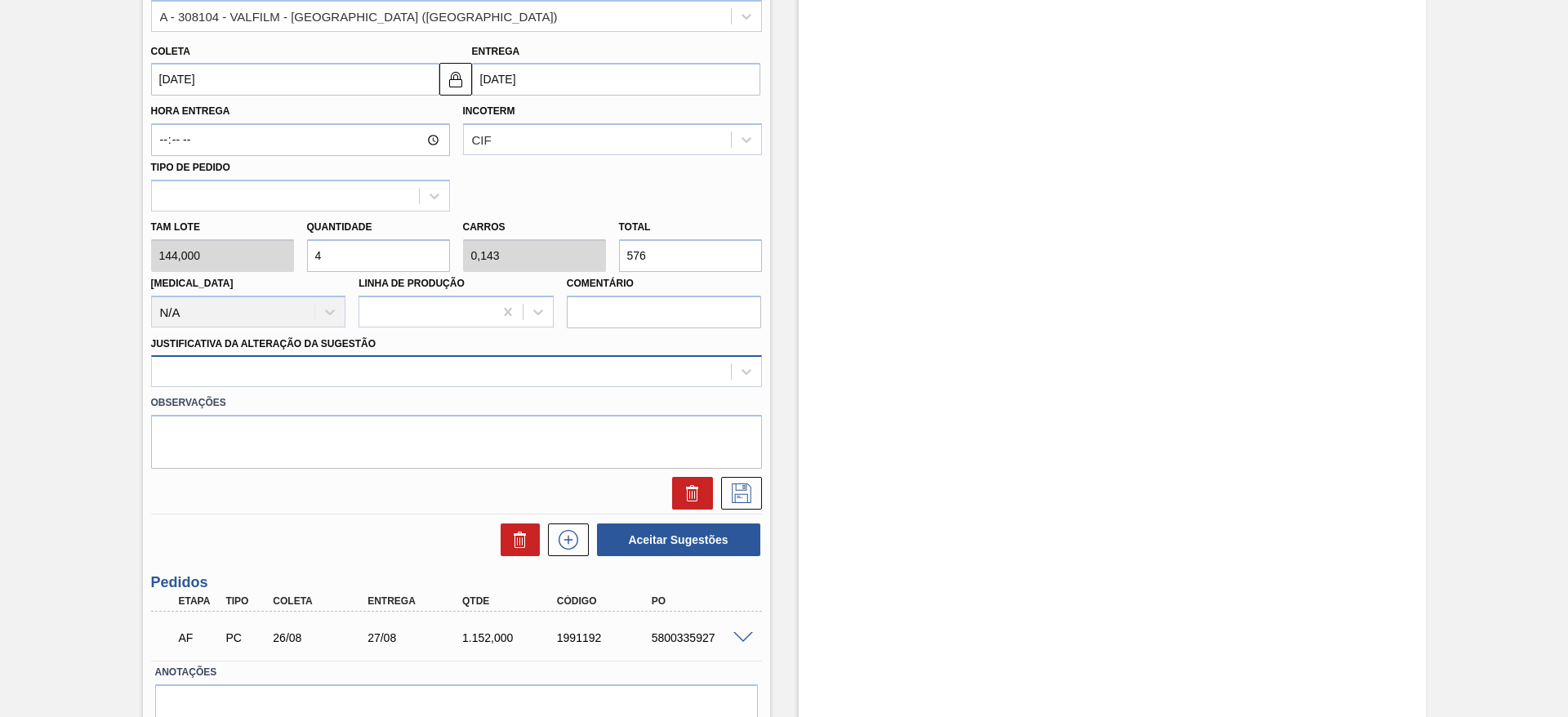
click at [440, 373] on div at bounding box center [441, 371] width 579 height 23
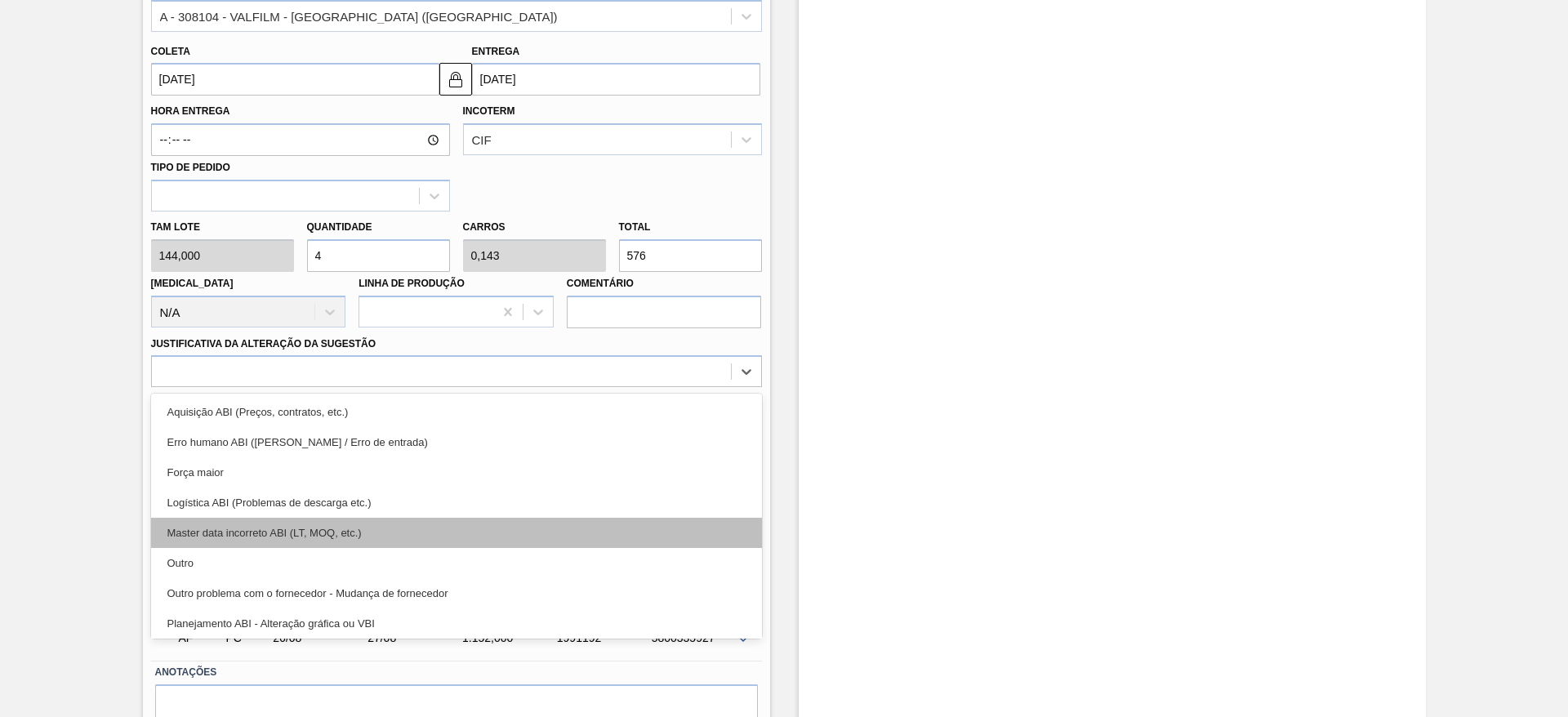
scroll to position [245, 0]
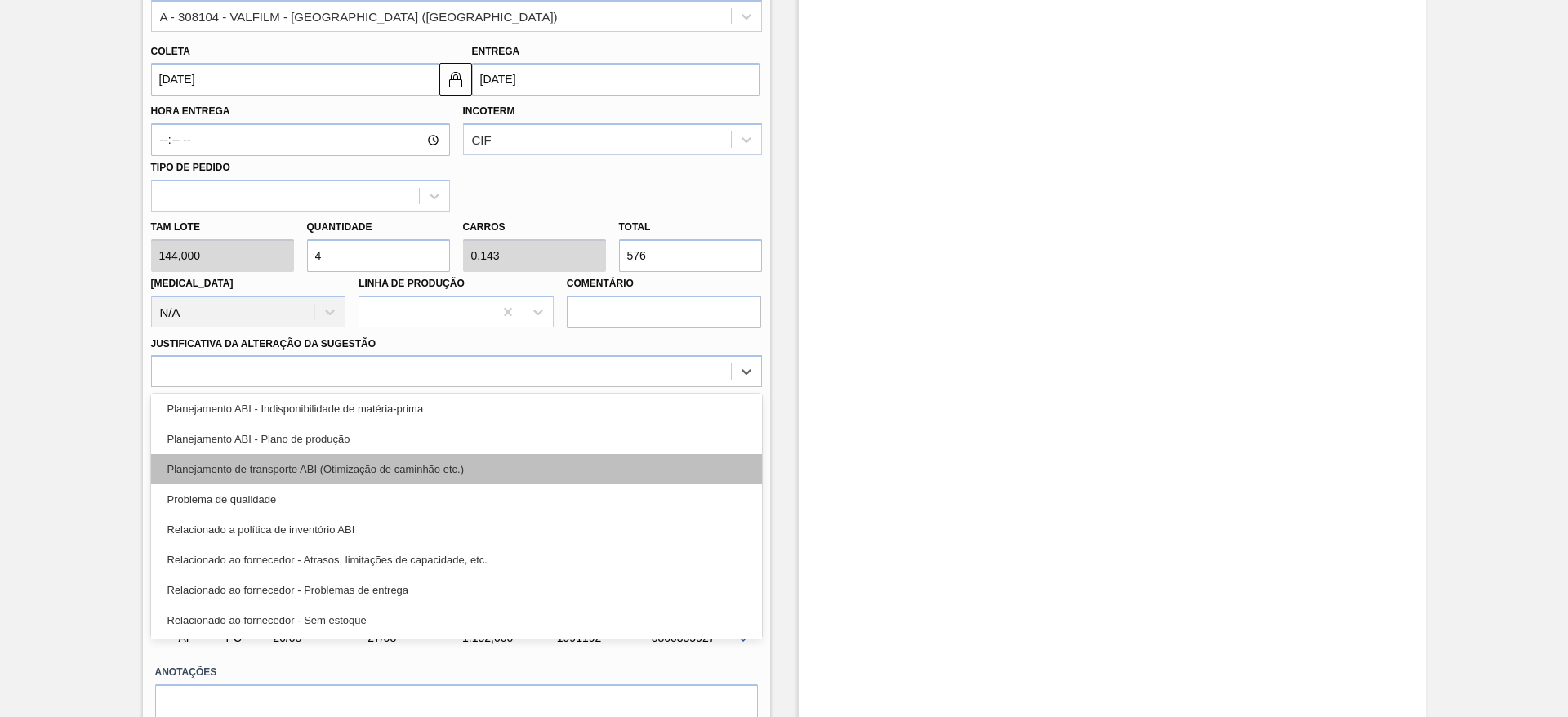
click at [427, 471] on div "Planejamento de transporte ABI (Otimização de caminhão etc.)" at bounding box center [456, 469] width 611 height 30
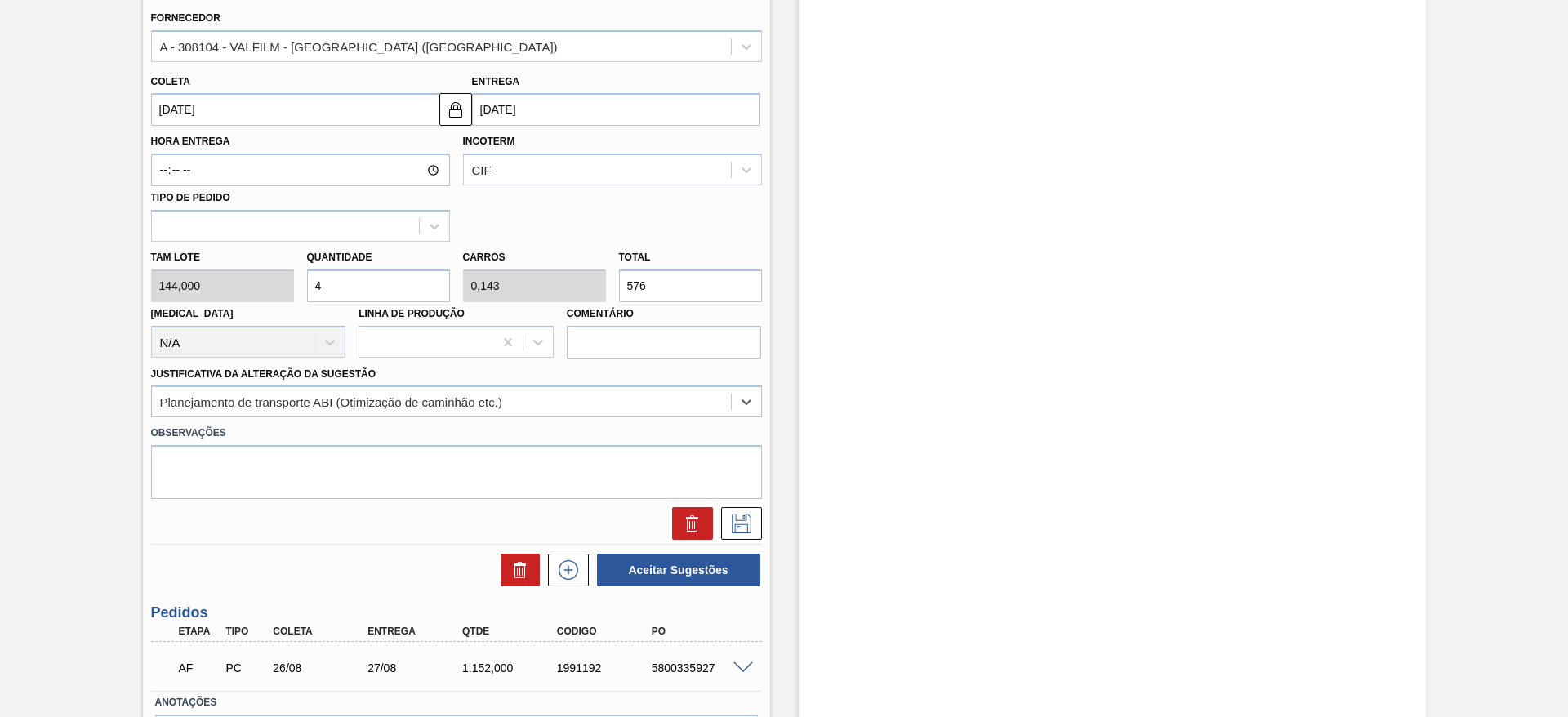
scroll to position [612, 0]
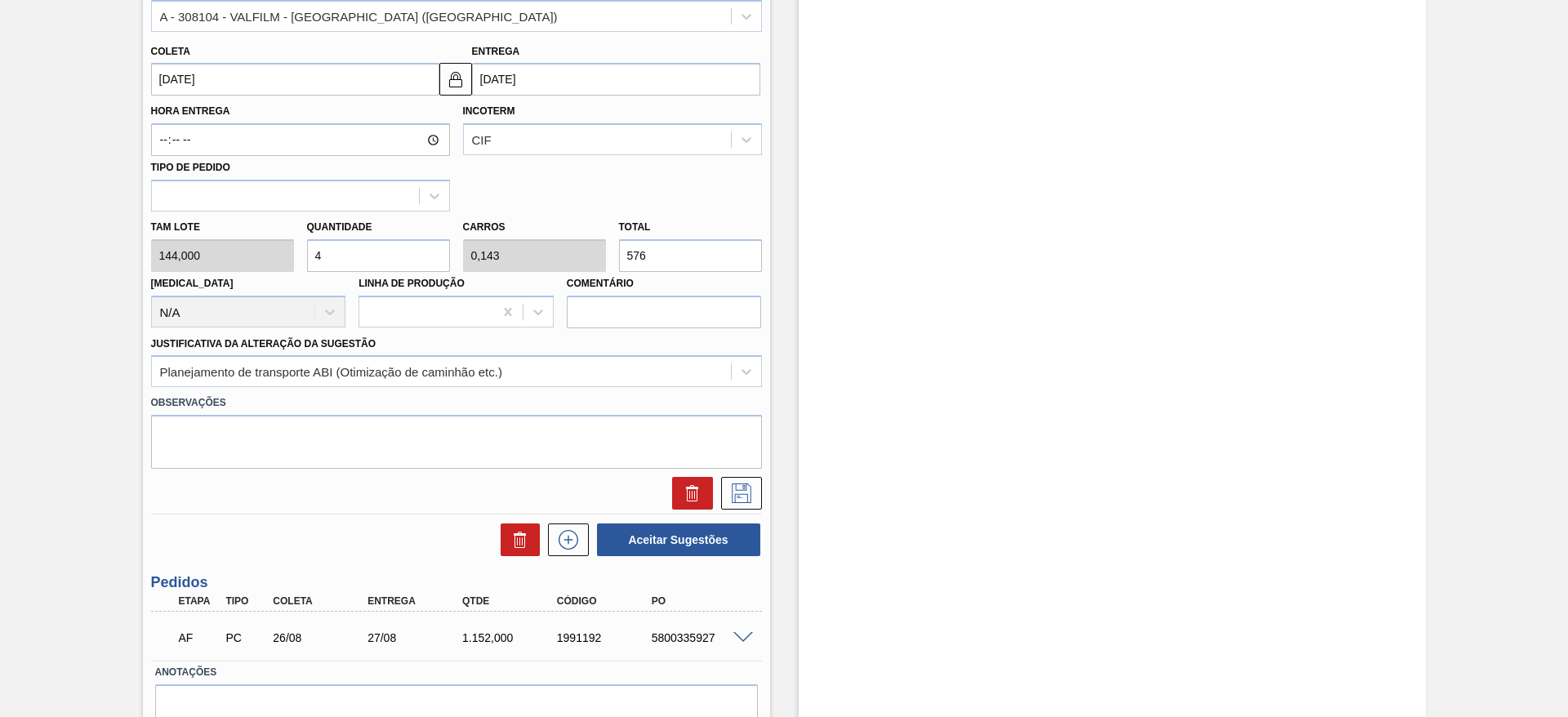
click at [248, 247] on div "Tam lote 144,000 Quantidade 4 Carros 0,143 Total 576 Doca N/A Linha de Produção…" at bounding box center [456, 270] width 624 height 117
type input "5"
type input "0,179"
type input "720"
type input "5"
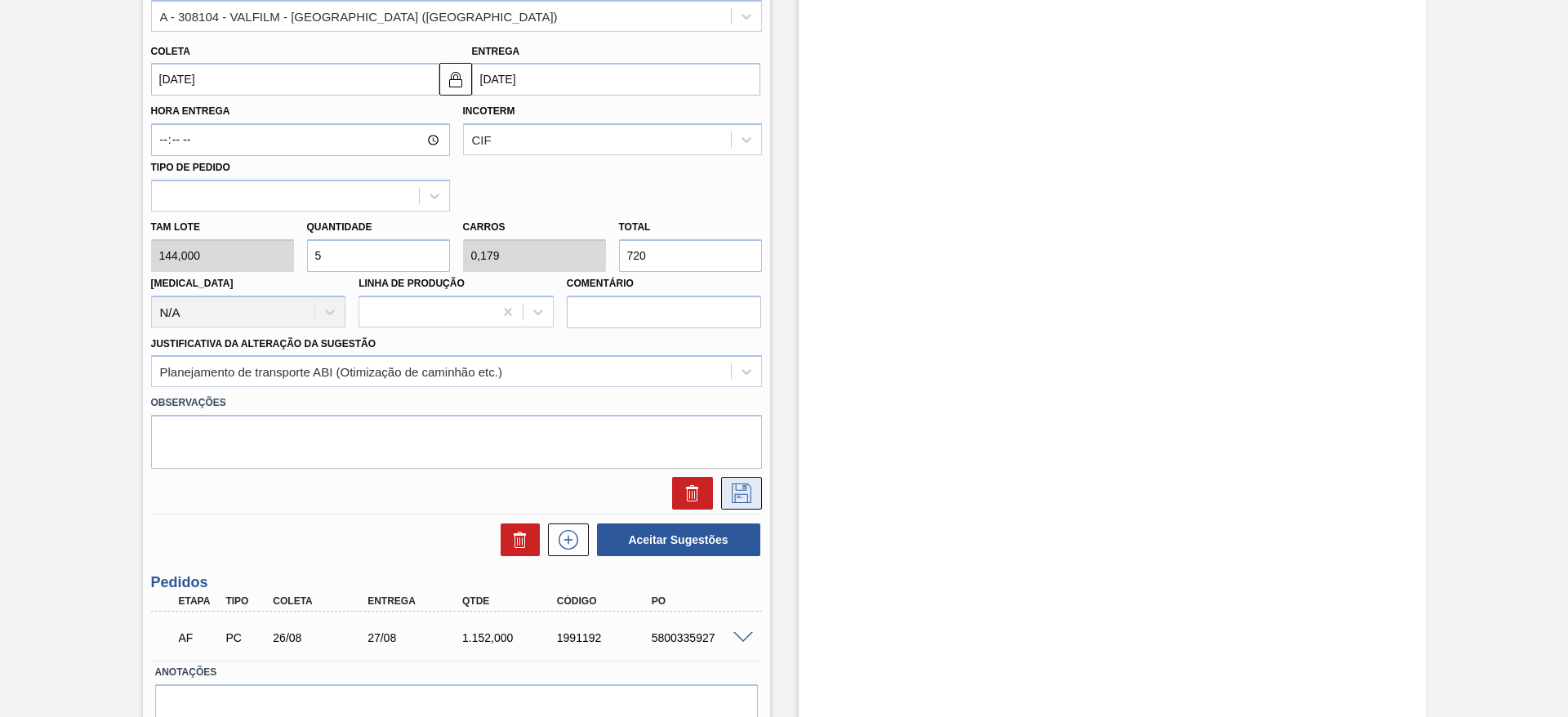
click at [752, 501] on icon at bounding box center [742, 493] width 26 height 20
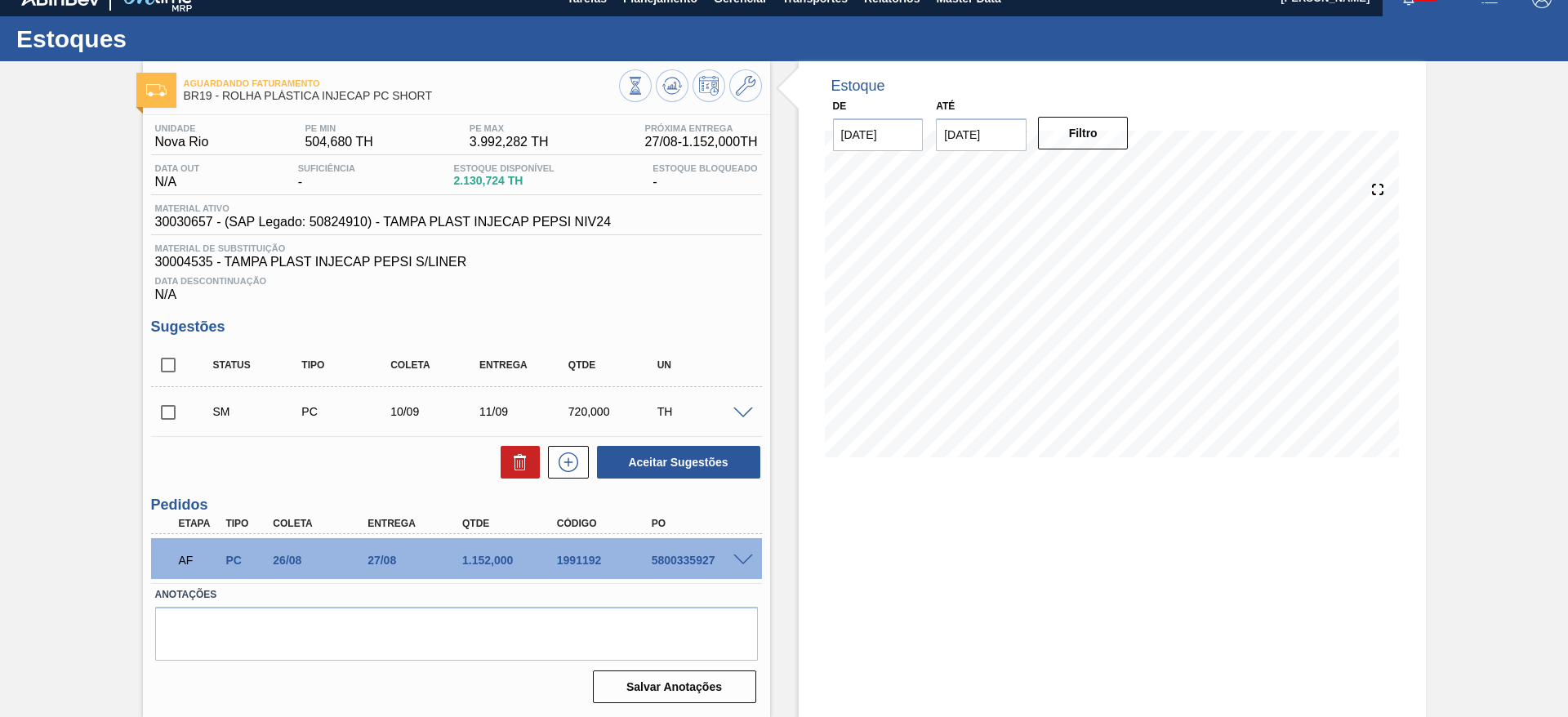
scroll to position [0, 0]
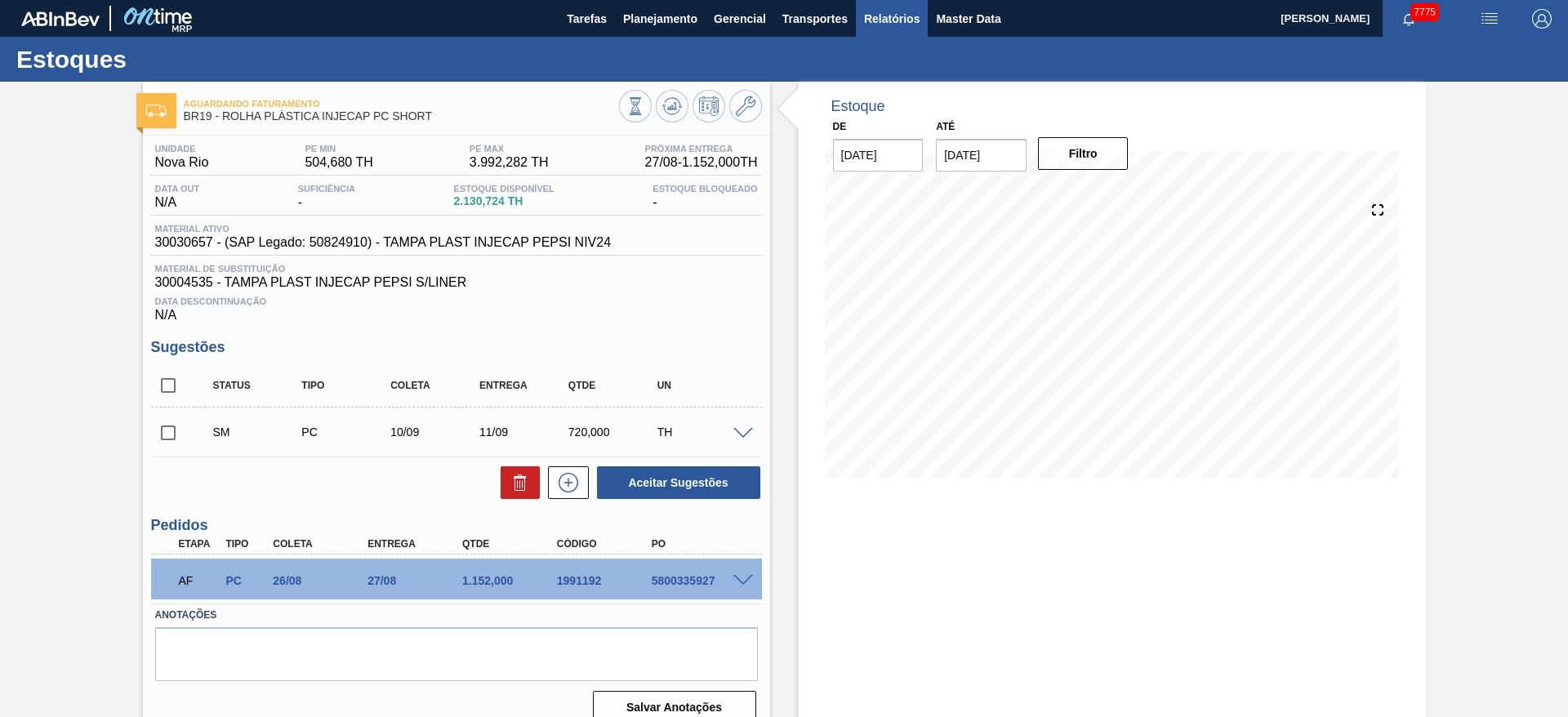
click at [887, 24] on span "Relatórios" at bounding box center [892, 19] width 56 height 20
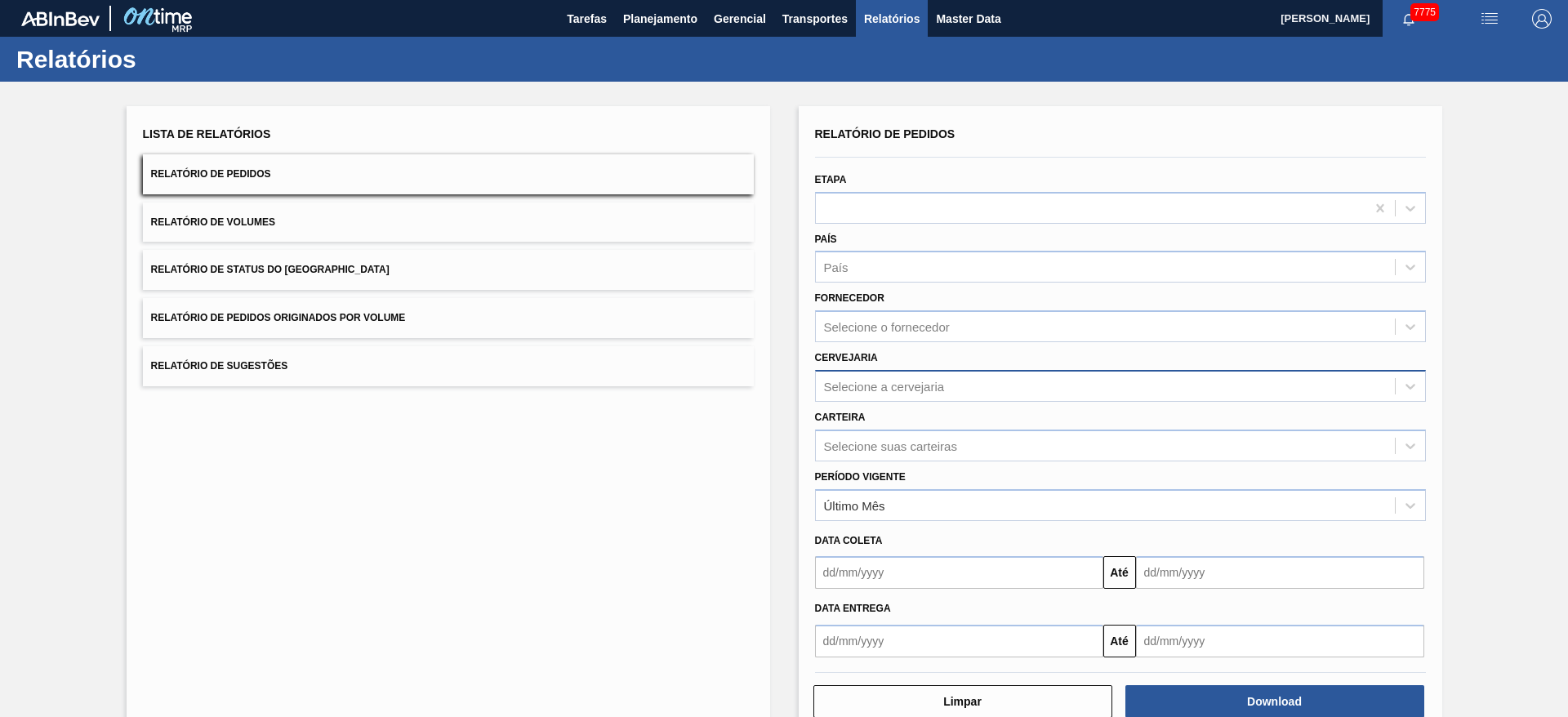
drag, startPoint x: 926, startPoint y: 380, endPoint x: 931, endPoint y: 403, distance: 23.5
click at [930, 389] on div "Selecione a cervejaria" at bounding box center [885, 385] width 121 height 14
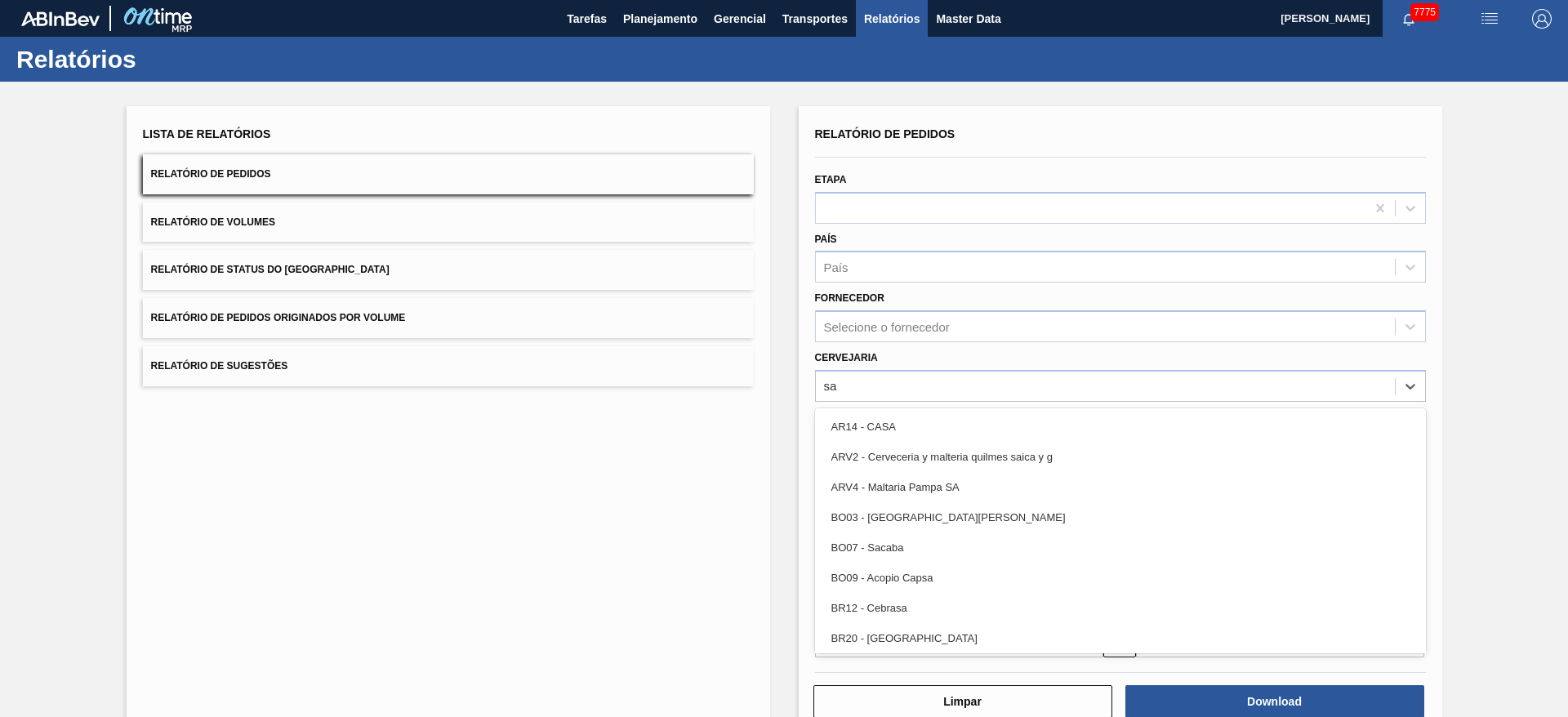
type input "sap"
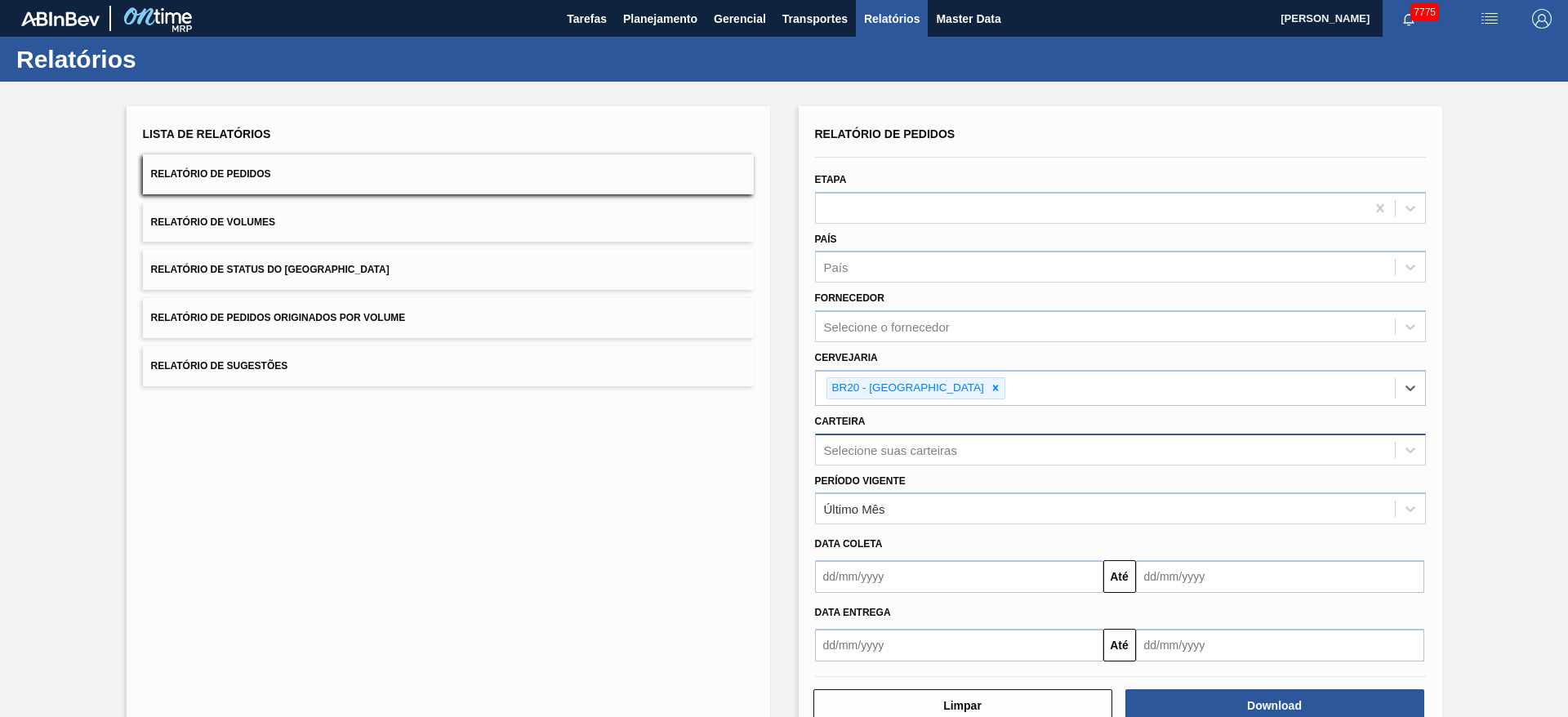
click at [963, 450] on div "Selecione suas carteiras" at bounding box center [1106, 448] width 579 height 23
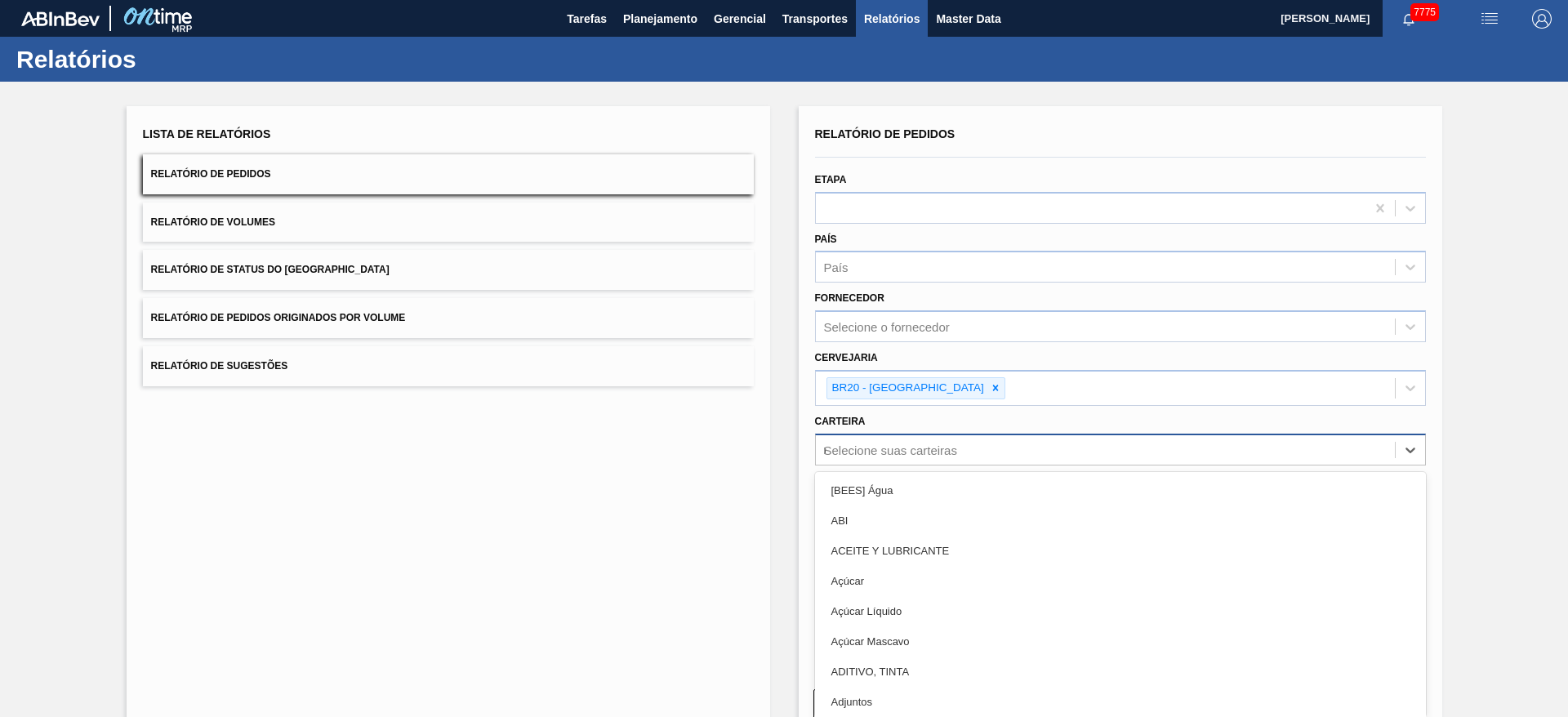
type input "rol"
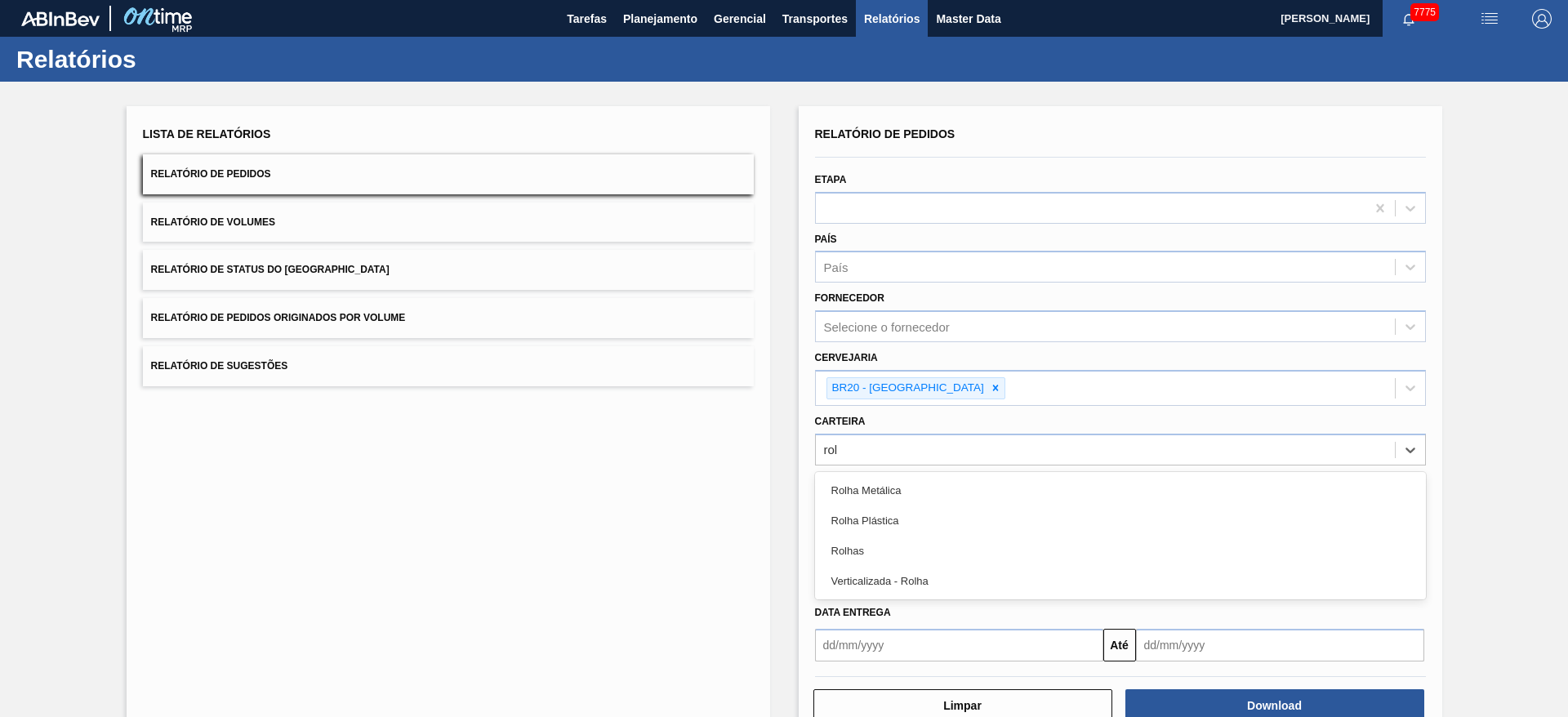
click at [920, 561] on div "Rolhas" at bounding box center [1120, 551] width 611 height 30
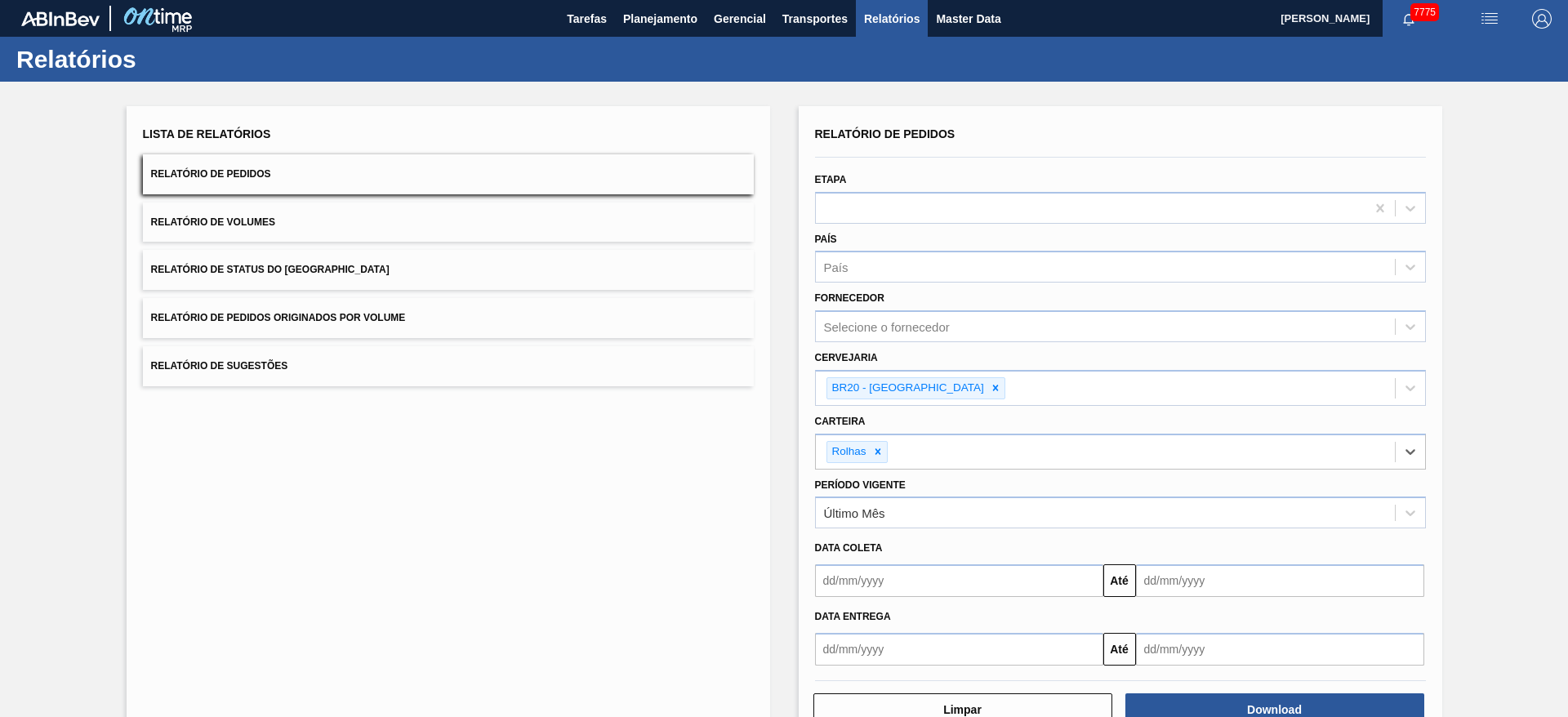
scroll to position [47, 0]
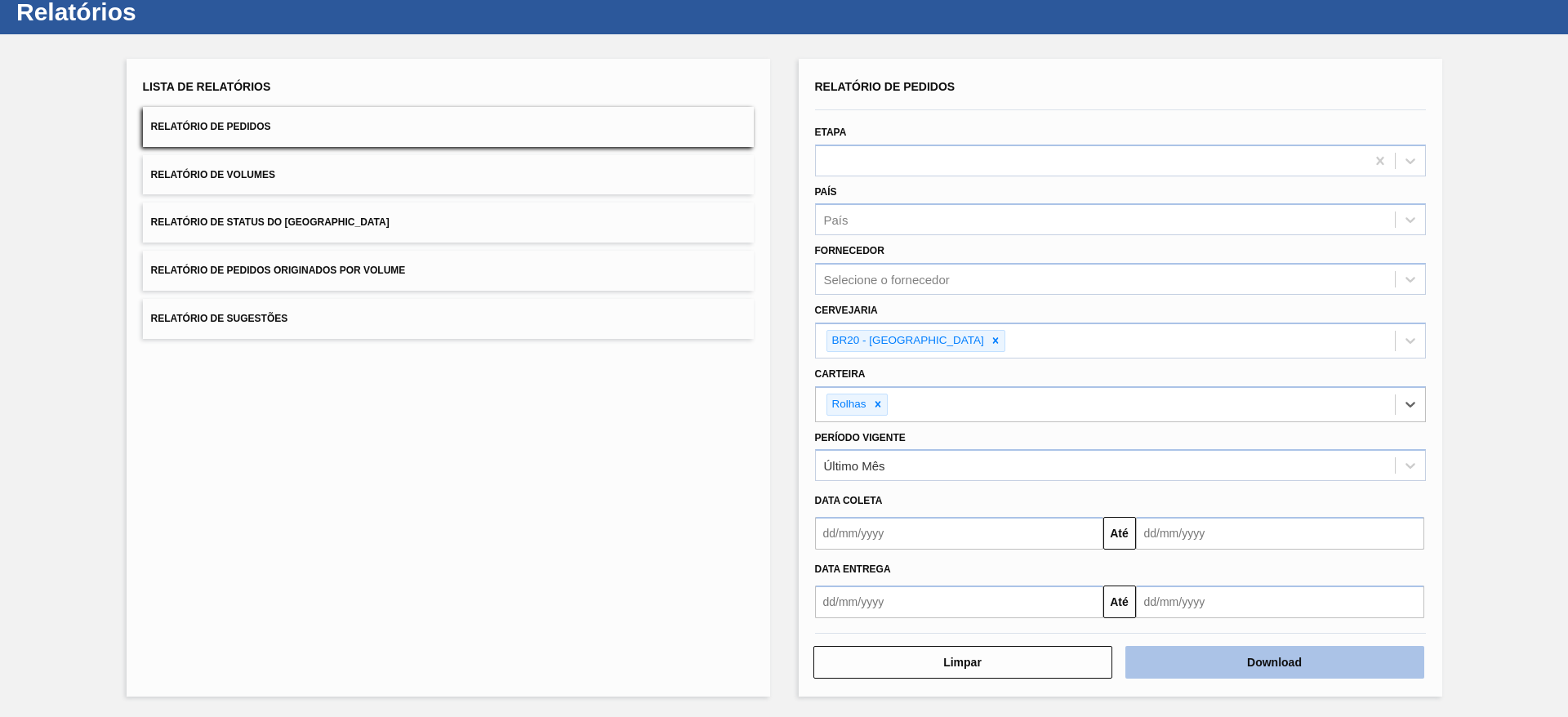
click at [1227, 657] on button "Download" at bounding box center [1274, 661] width 299 height 33
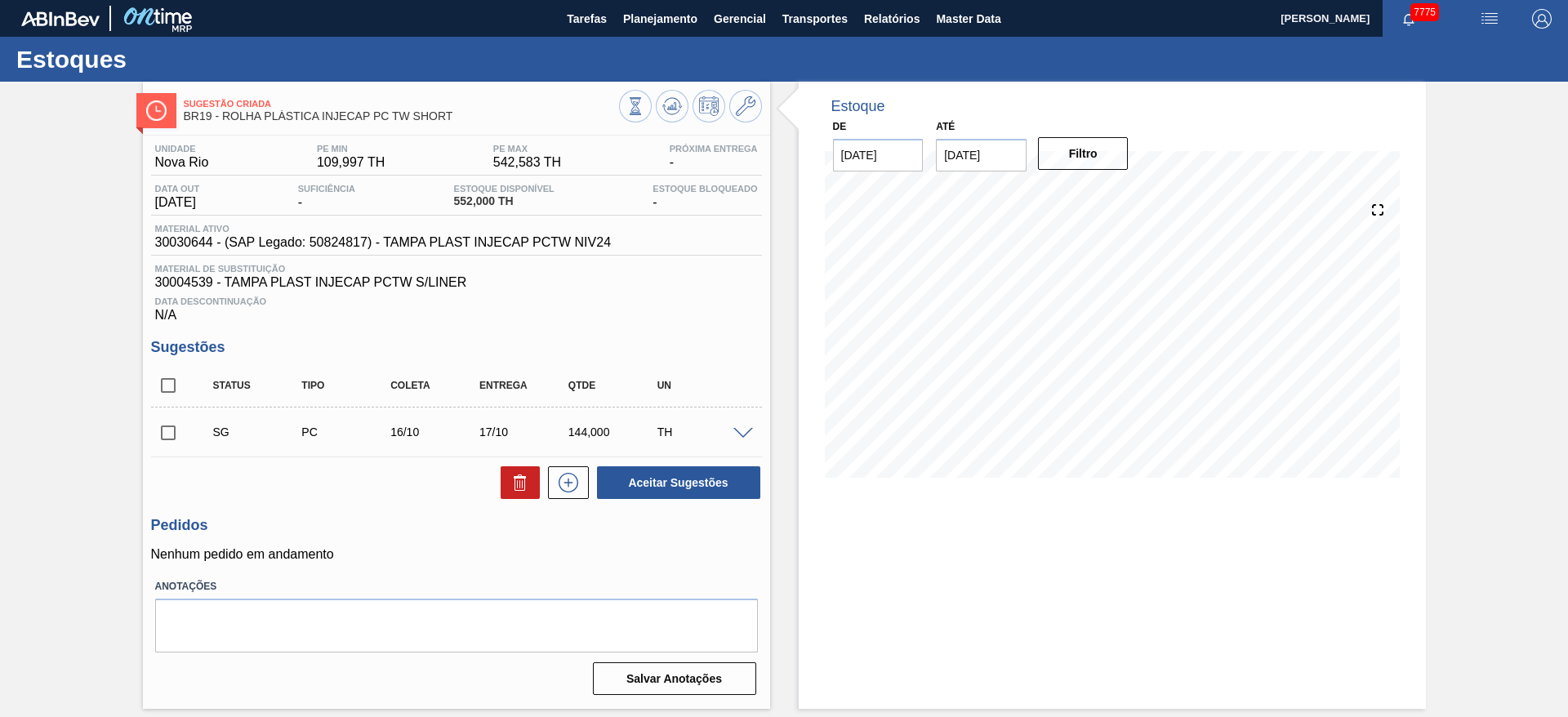
click at [739, 432] on span at bounding box center [743, 433] width 20 height 12
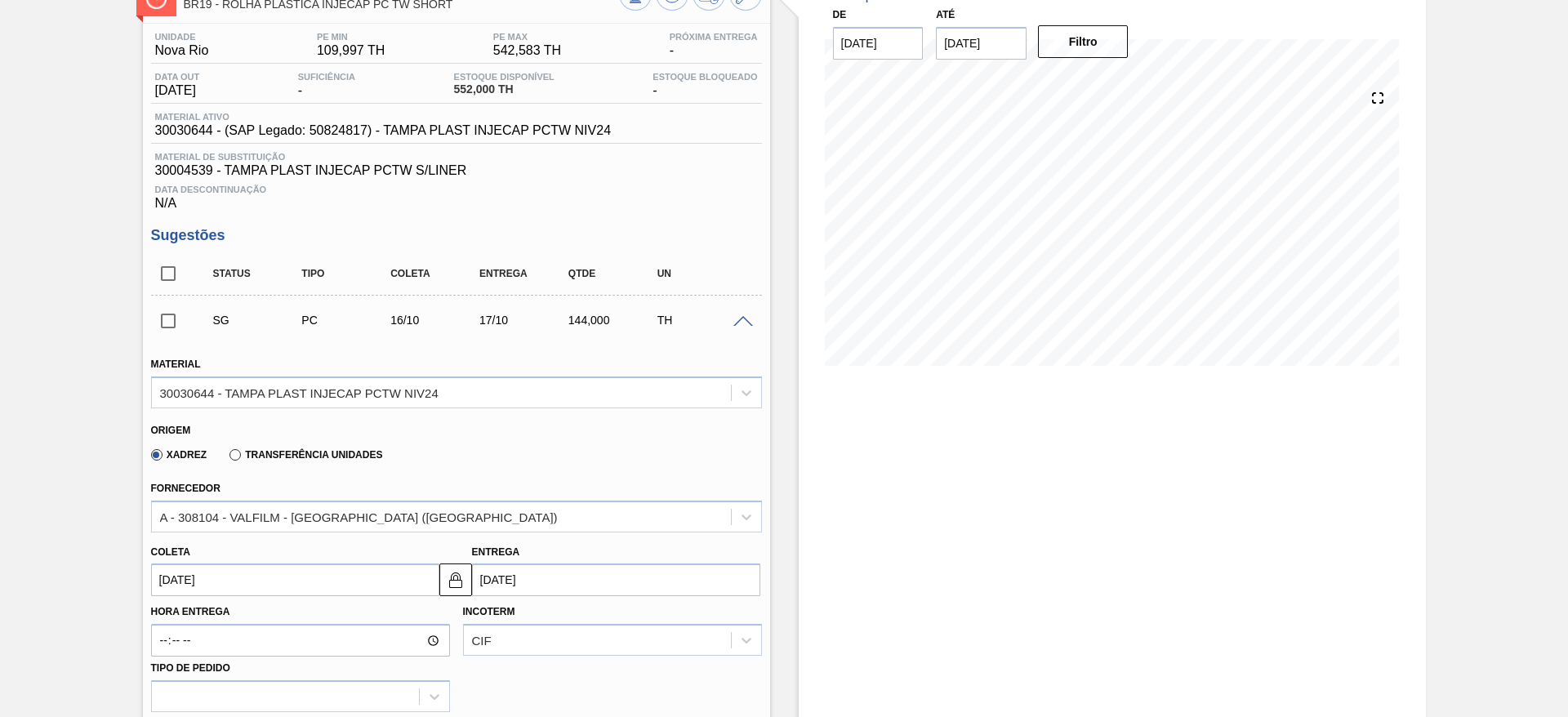
scroll to position [245, 0]
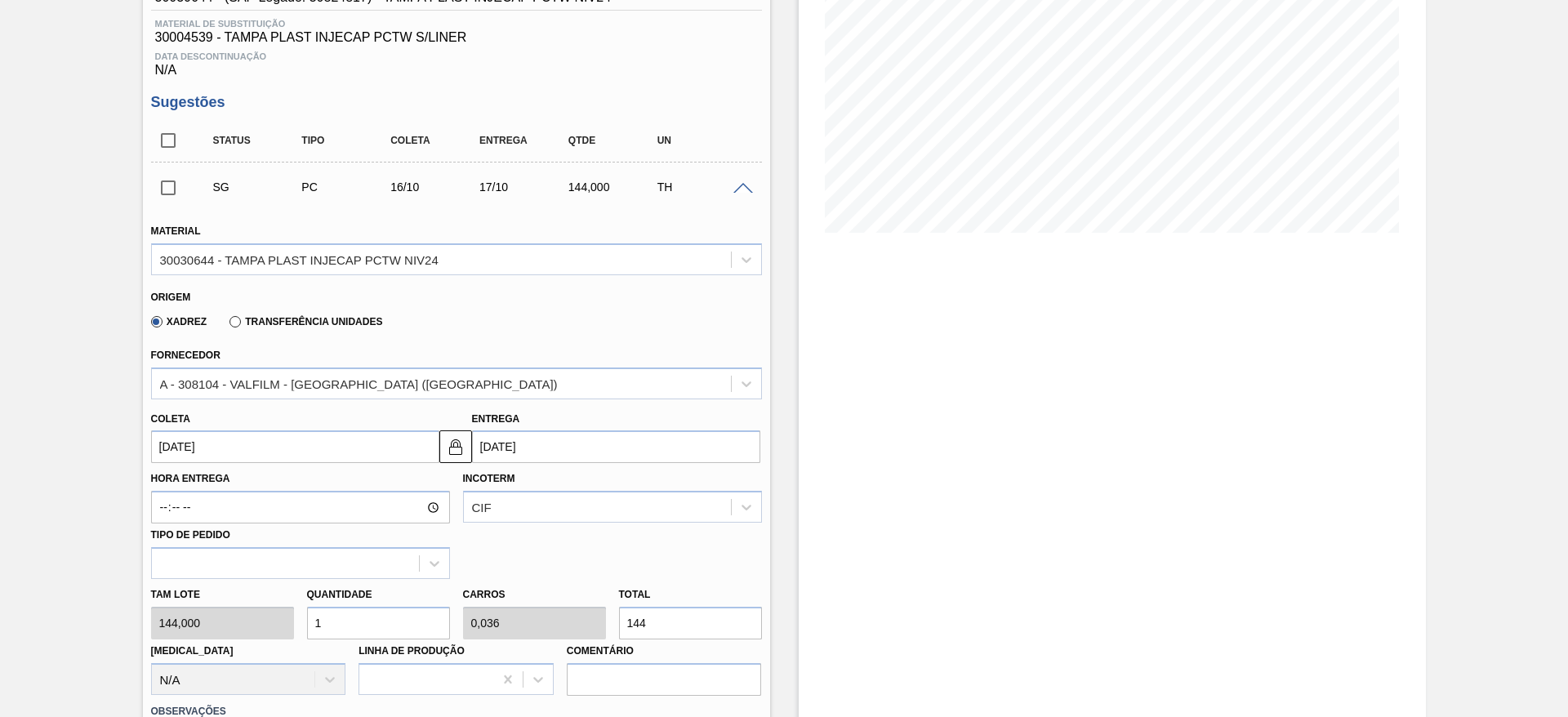
click at [196, 451] on input "[DATE]" at bounding box center [295, 446] width 288 height 33
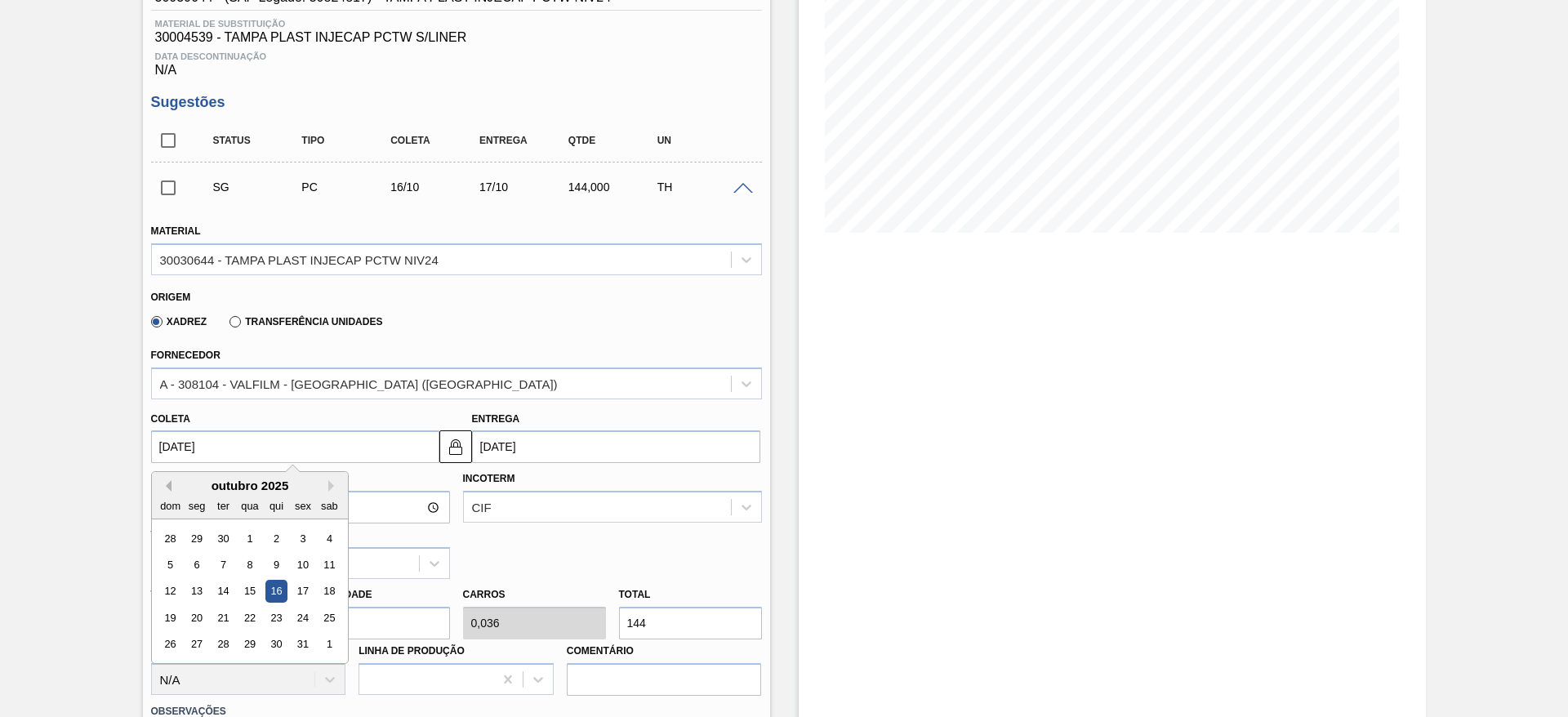
click at [163, 482] on button "Previous Month" at bounding box center [166, 485] width 11 height 11
click at [252, 562] on div "10" at bounding box center [249, 564] width 22 height 22
type input "[DATE]"
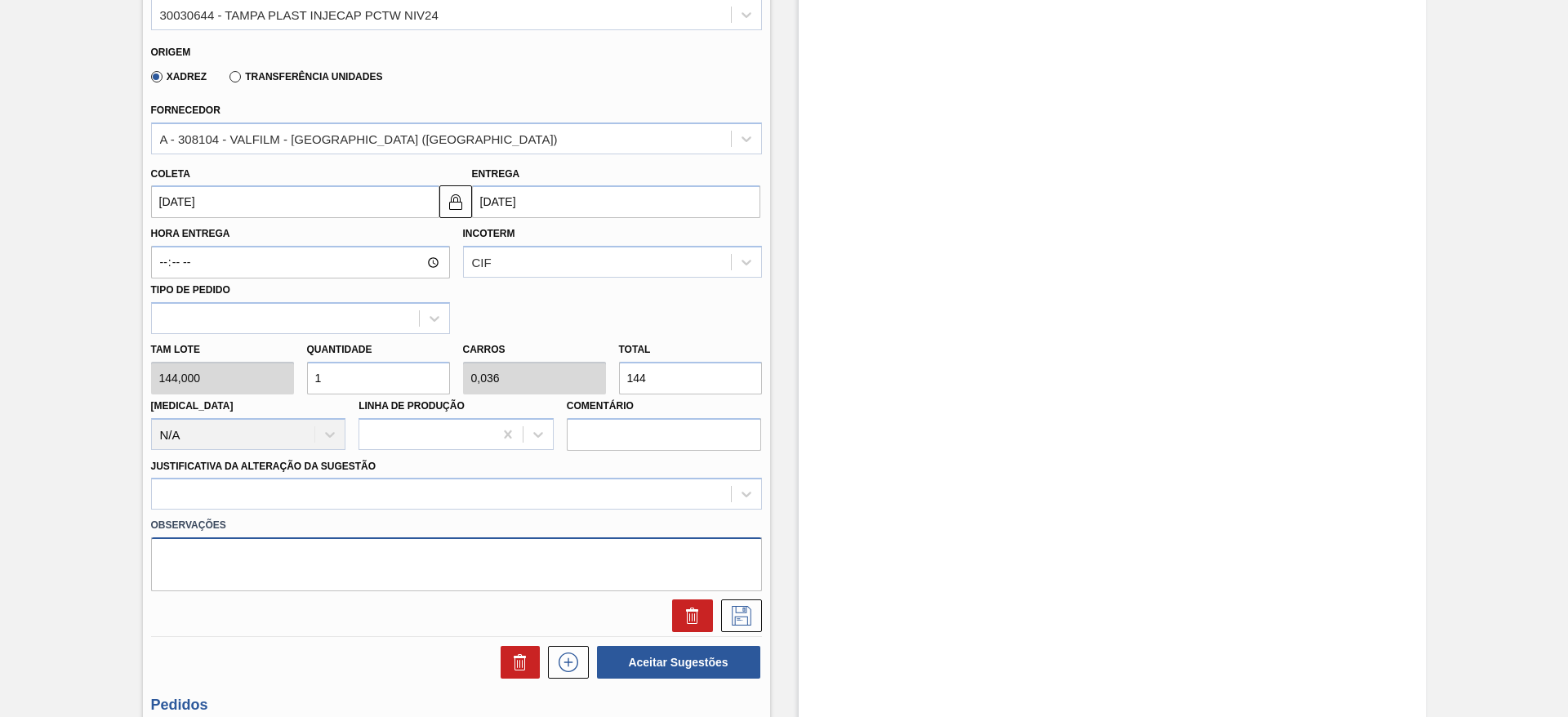
drag, startPoint x: 509, startPoint y: 537, endPoint x: 512, endPoint y: 511, distance: 26.2
click at [511, 530] on div "Observações" at bounding box center [456, 551] width 611 height 77
click at [513, 507] on div at bounding box center [456, 493] width 611 height 32
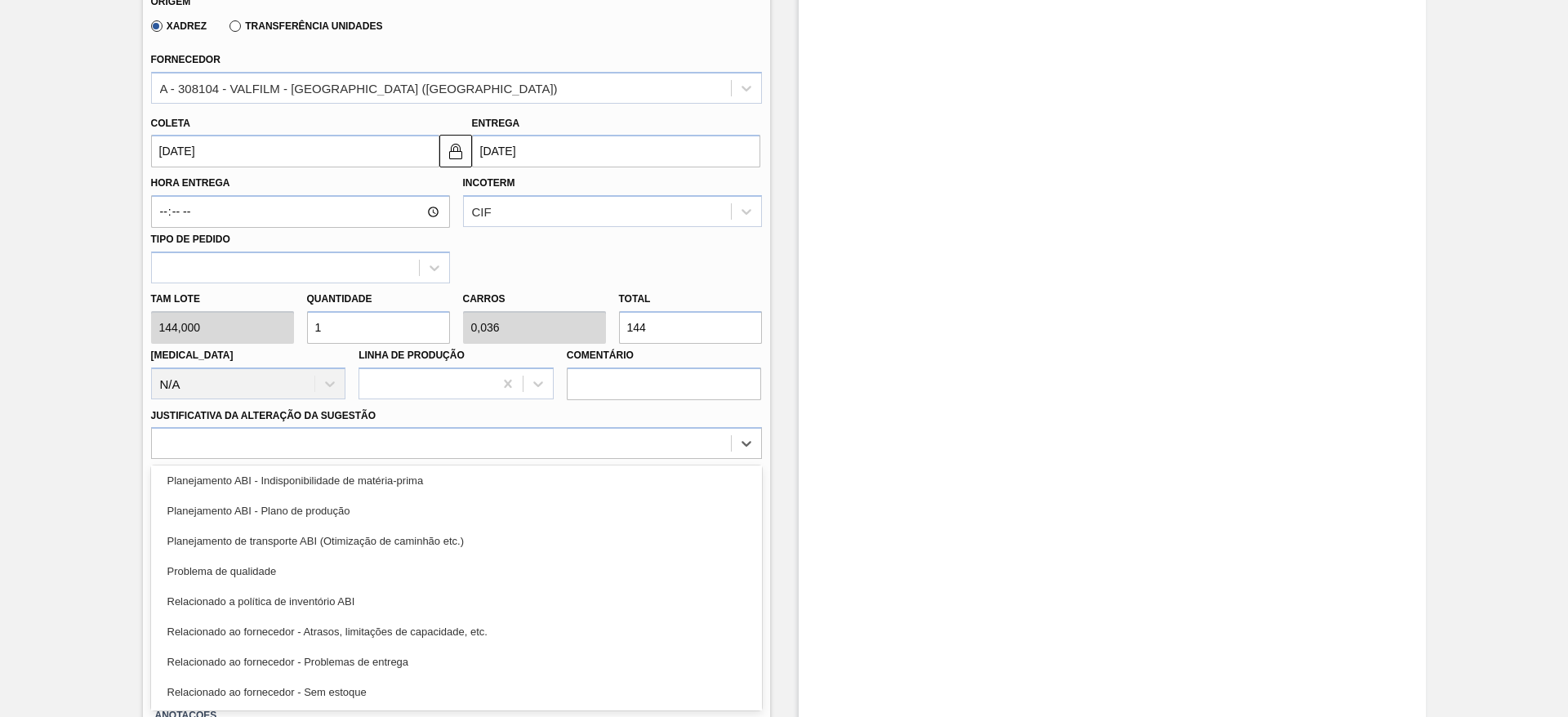
click at [450, 546] on div "Planejamento de transporte ABI (Otimização de caminhão etc.)" at bounding box center [456, 540] width 611 height 30
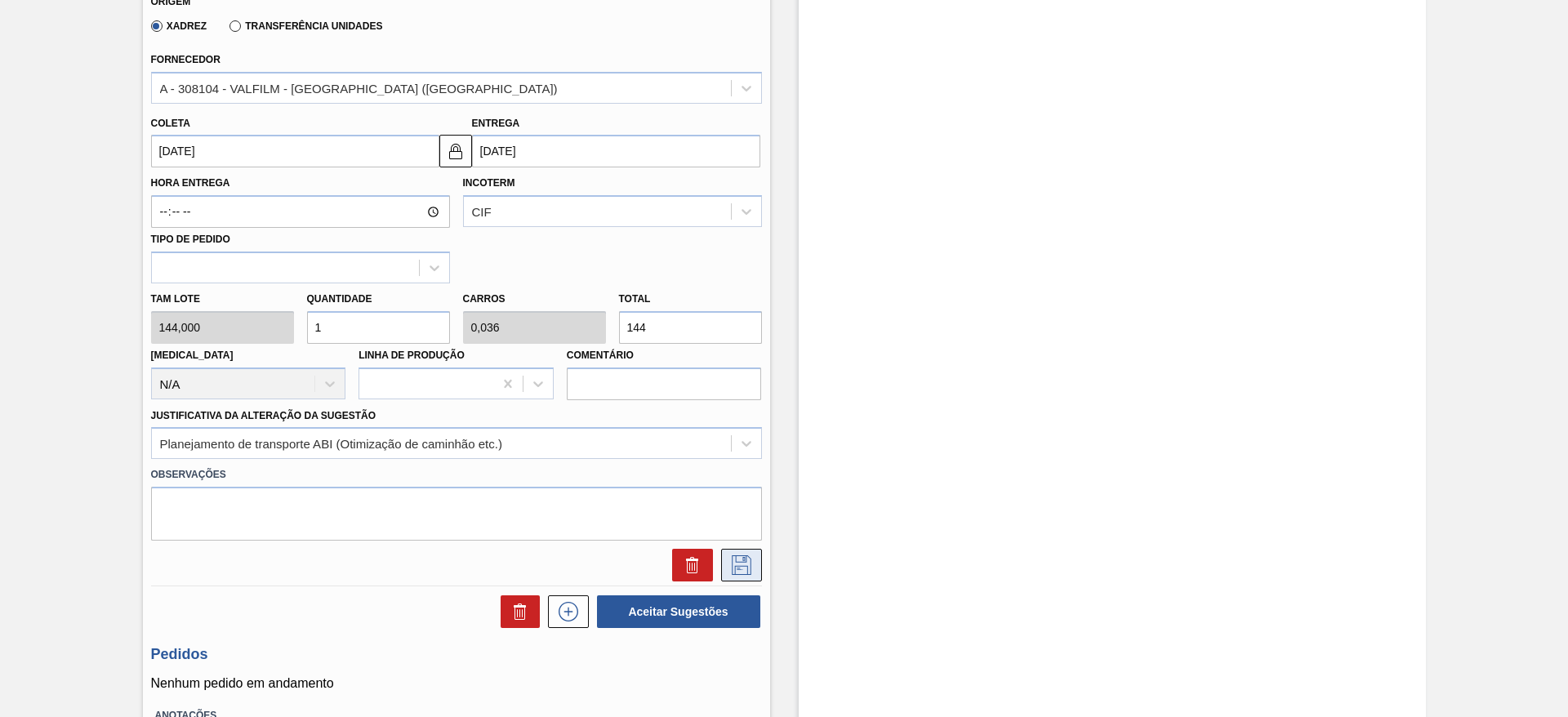
click at [739, 557] on icon at bounding box center [742, 564] width 26 height 20
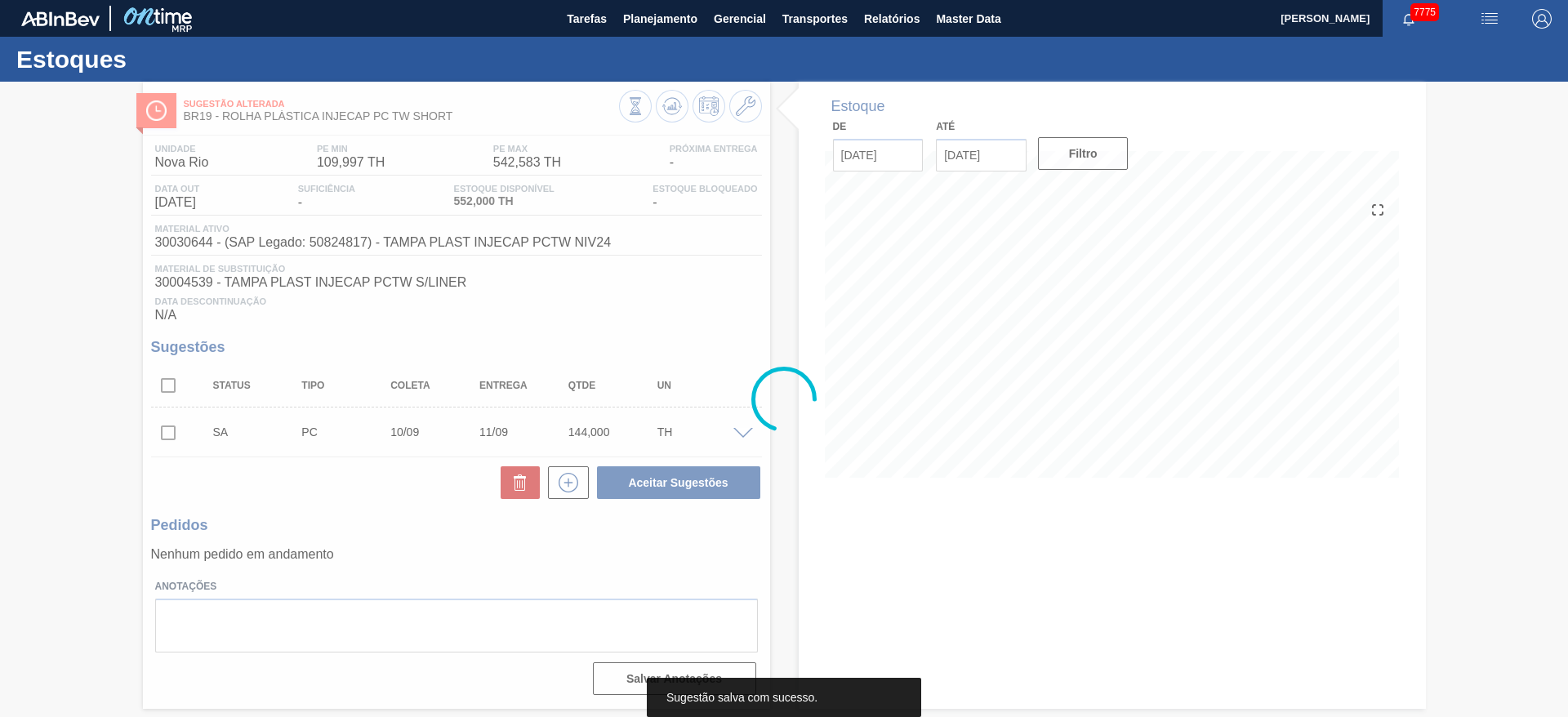
scroll to position [0, 0]
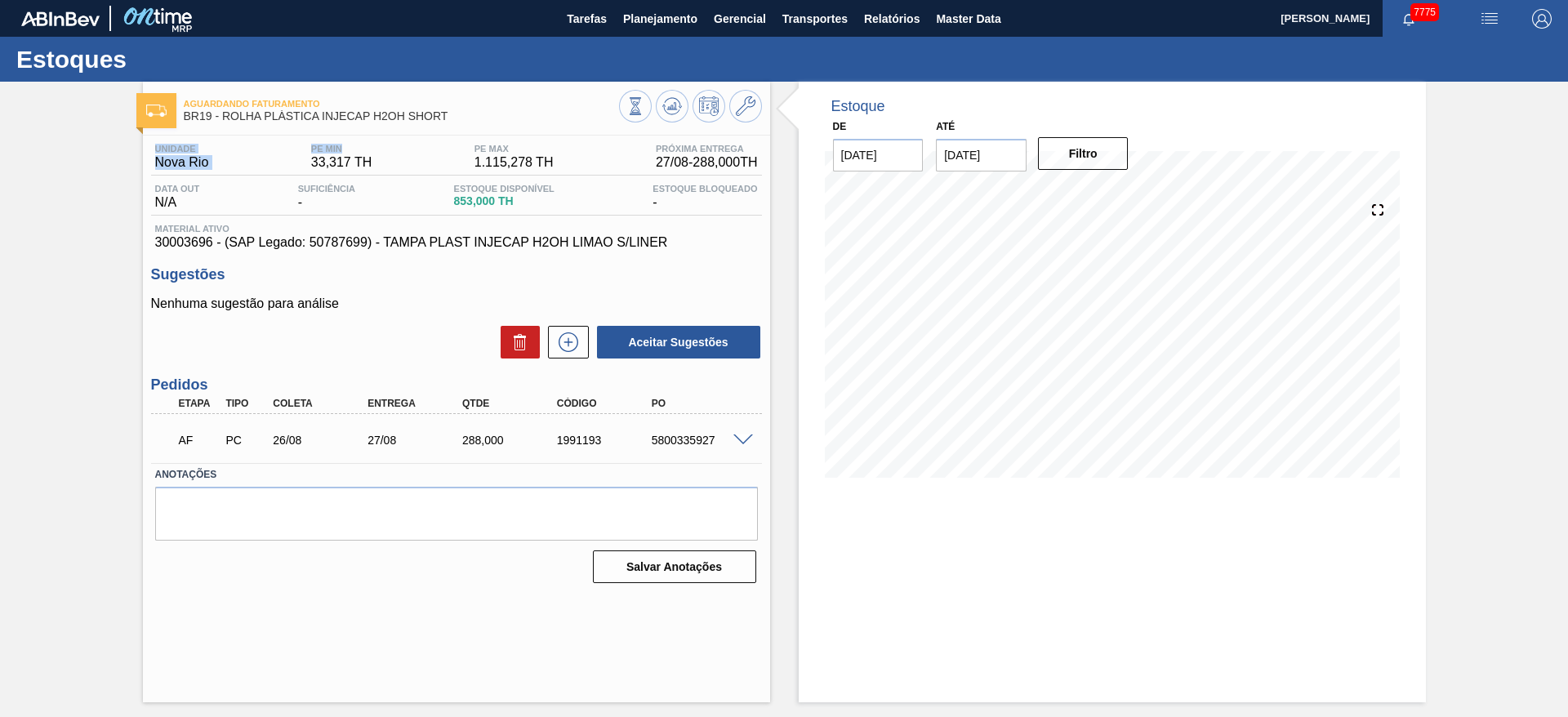
drag, startPoint x: 392, startPoint y: 134, endPoint x: 355, endPoint y: 140, distance: 37.5
click at [355, 140] on div "Aguardando Faturamento BR19 - ROLHA PLÁSTICA INJECAP H2OH SHORT Unidade Nova Ri…" at bounding box center [457, 392] width 627 height 620
drag, startPoint x: 441, startPoint y: 122, endPoint x: 534, endPoint y: 44, distance: 121.4
click at [443, 120] on span "BR19 - ROLHA PLÁSTICA INJECAP H2OH SHORT" at bounding box center [401, 115] width 436 height 12
drag, startPoint x: 461, startPoint y: 110, endPoint x: 377, endPoint y: 112, distance: 84.0
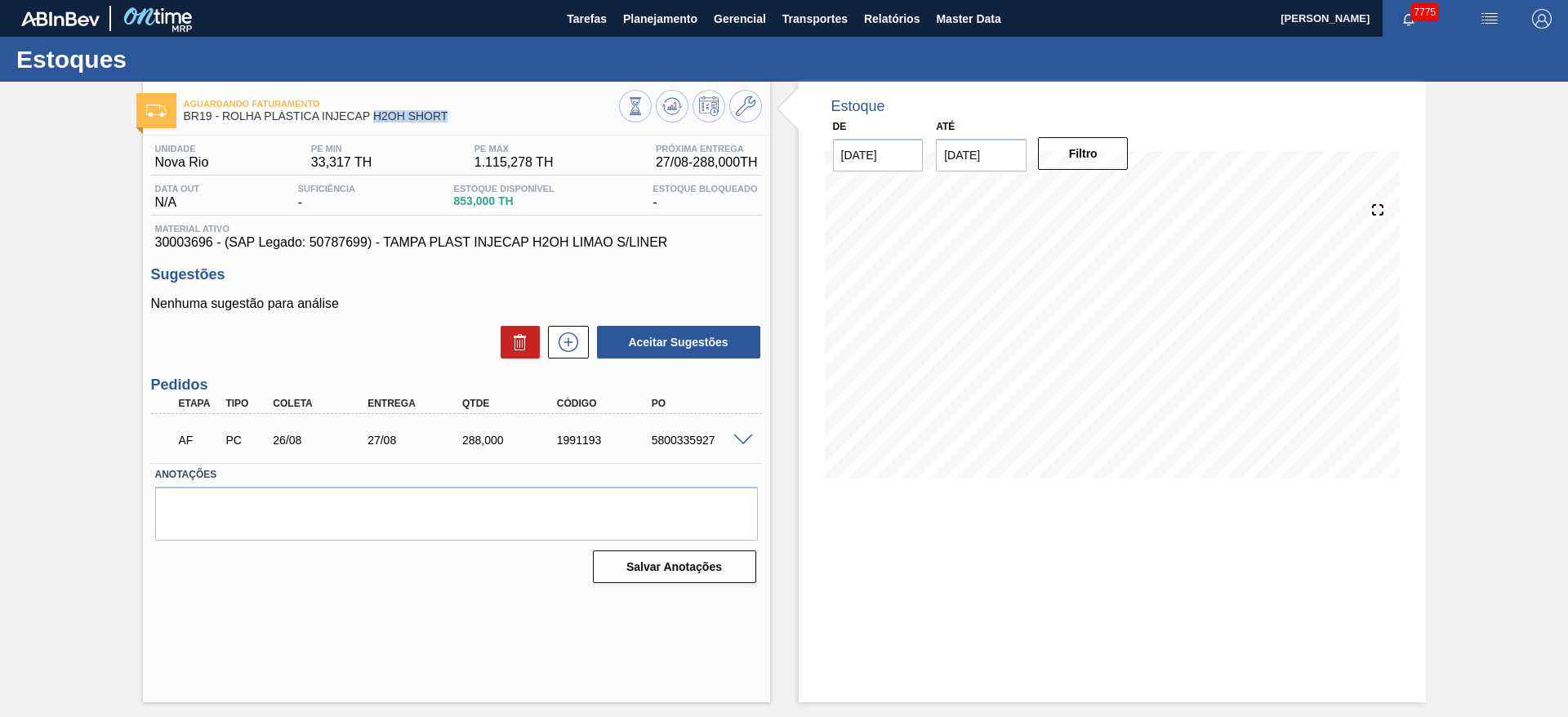
click at [376, 110] on span "BR19 - ROLHA PLÁSTICA INJECAP H2OH SHORT" at bounding box center [401, 115] width 436 height 12
click at [471, 124] on div "Aguardando Faturamento BR19 - ROLHA PLÁSTICA INJECAP H2OH SHORT" at bounding box center [401, 110] width 436 height 36
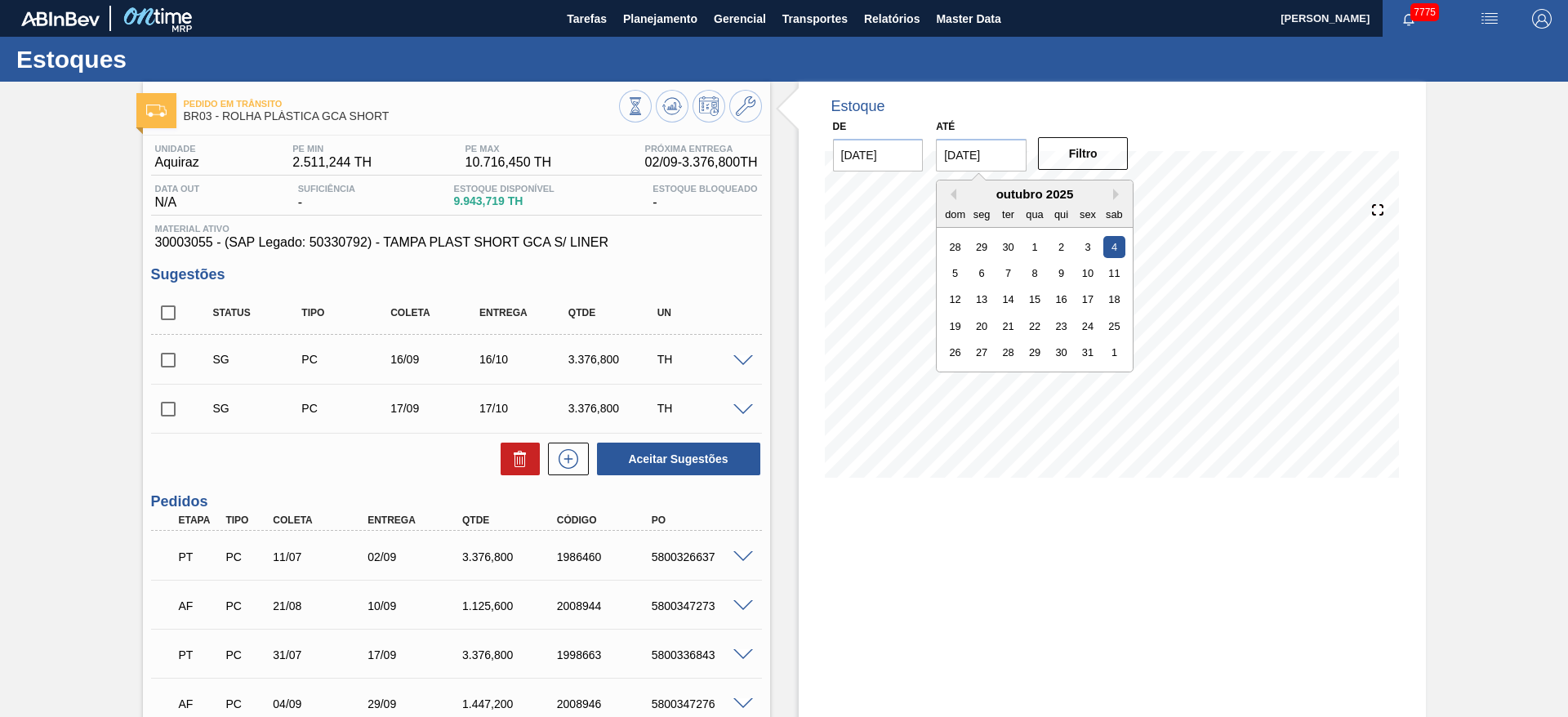
click at [975, 163] on input "[DATE]" at bounding box center [981, 154] width 90 height 33
click at [1115, 190] on button "Next Month" at bounding box center [1119, 194] width 11 height 11
click at [1070, 327] on div "20" at bounding box center [1062, 326] width 22 height 22
type input "[DATE]"
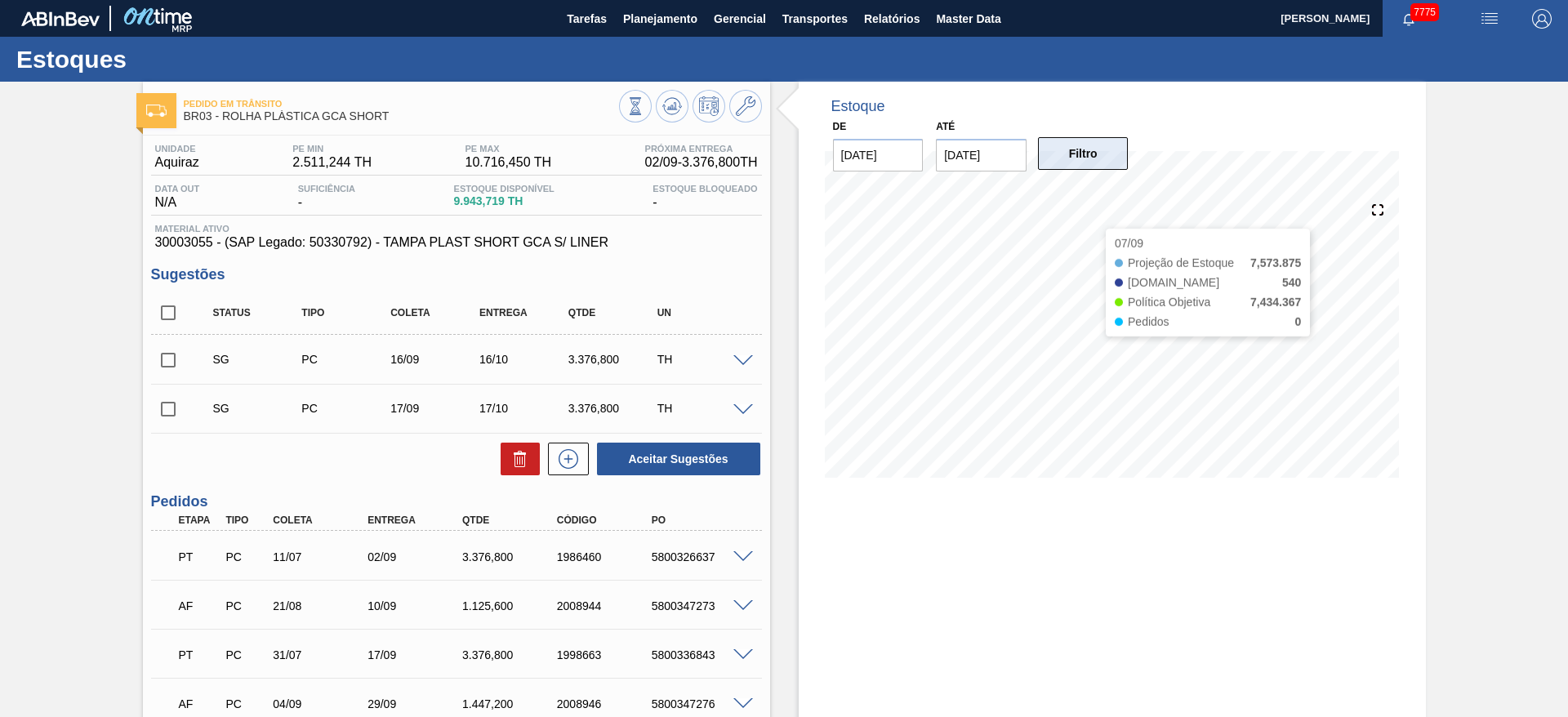
click at [1098, 161] on button "Filtro" at bounding box center [1083, 153] width 90 height 33
click at [162, 308] on input "checkbox" at bounding box center [168, 312] width 34 height 34
checkbox input "true"
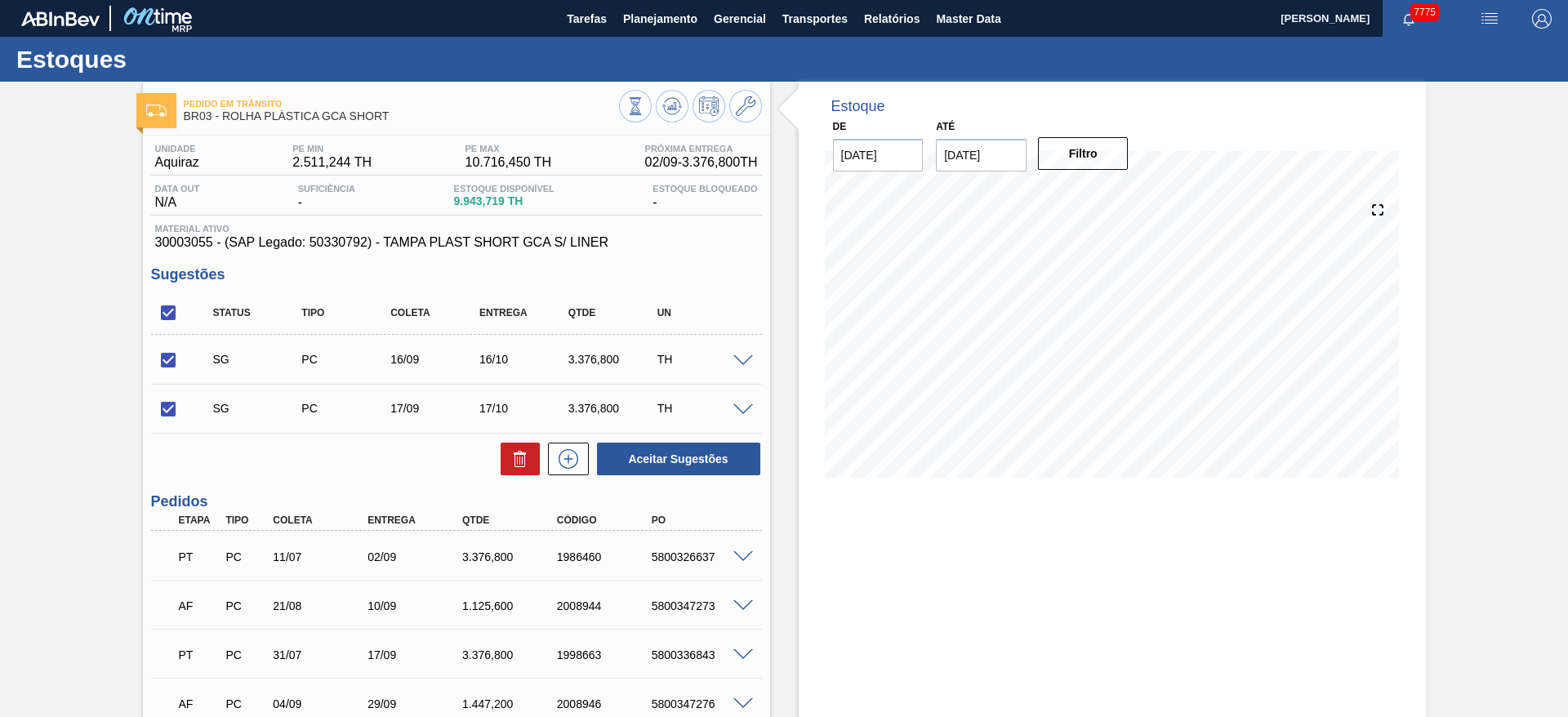
click at [494, 475] on div "Aceitar Sugestões" at bounding box center [456, 458] width 611 height 36
click at [505, 474] on button at bounding box center [520, 458] width 39 height 33
checkbox input "false"
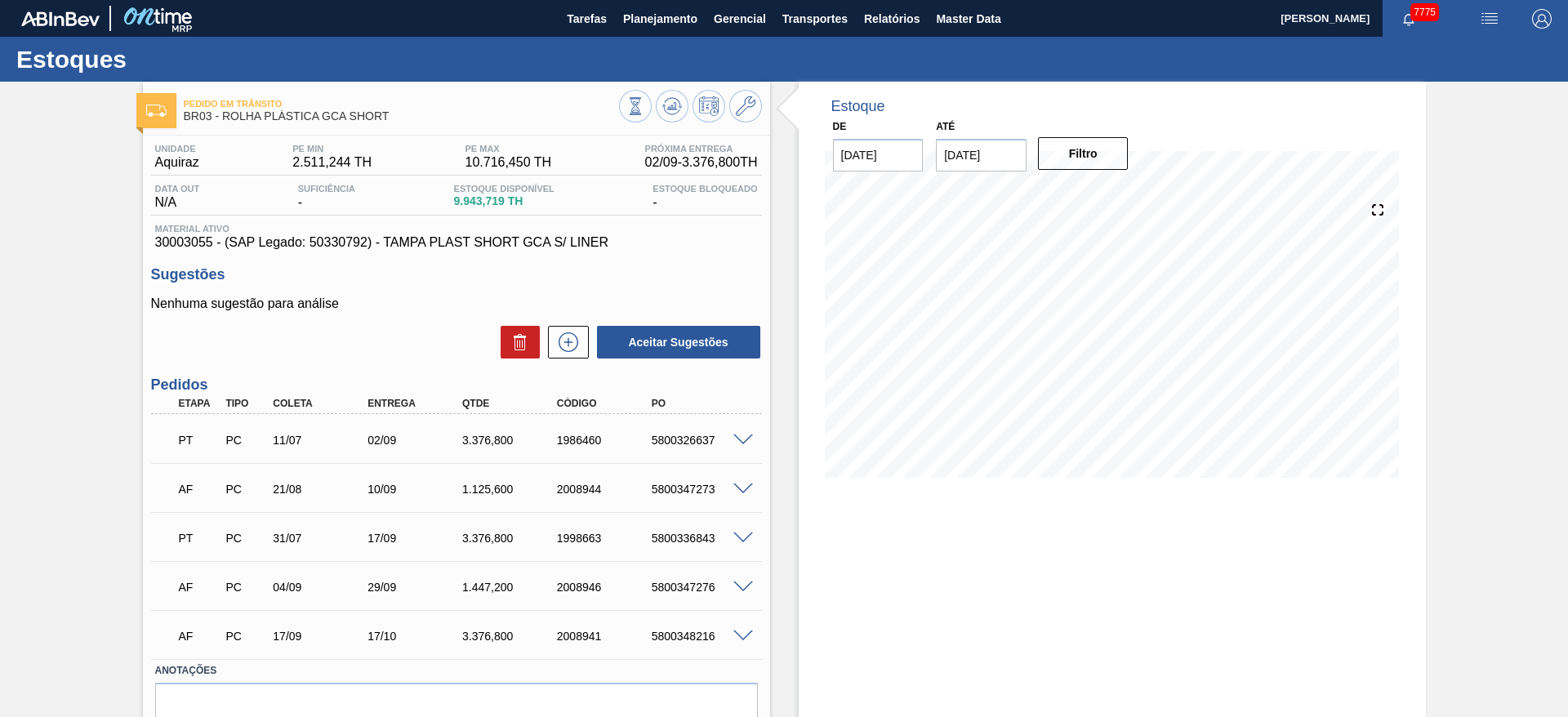
click at [738, 640] on div "5800348216" at bounding box center [701, 636] width 106 height 13
click at [738, 634] on span at bounding box center [743, 636] width 20 height 12
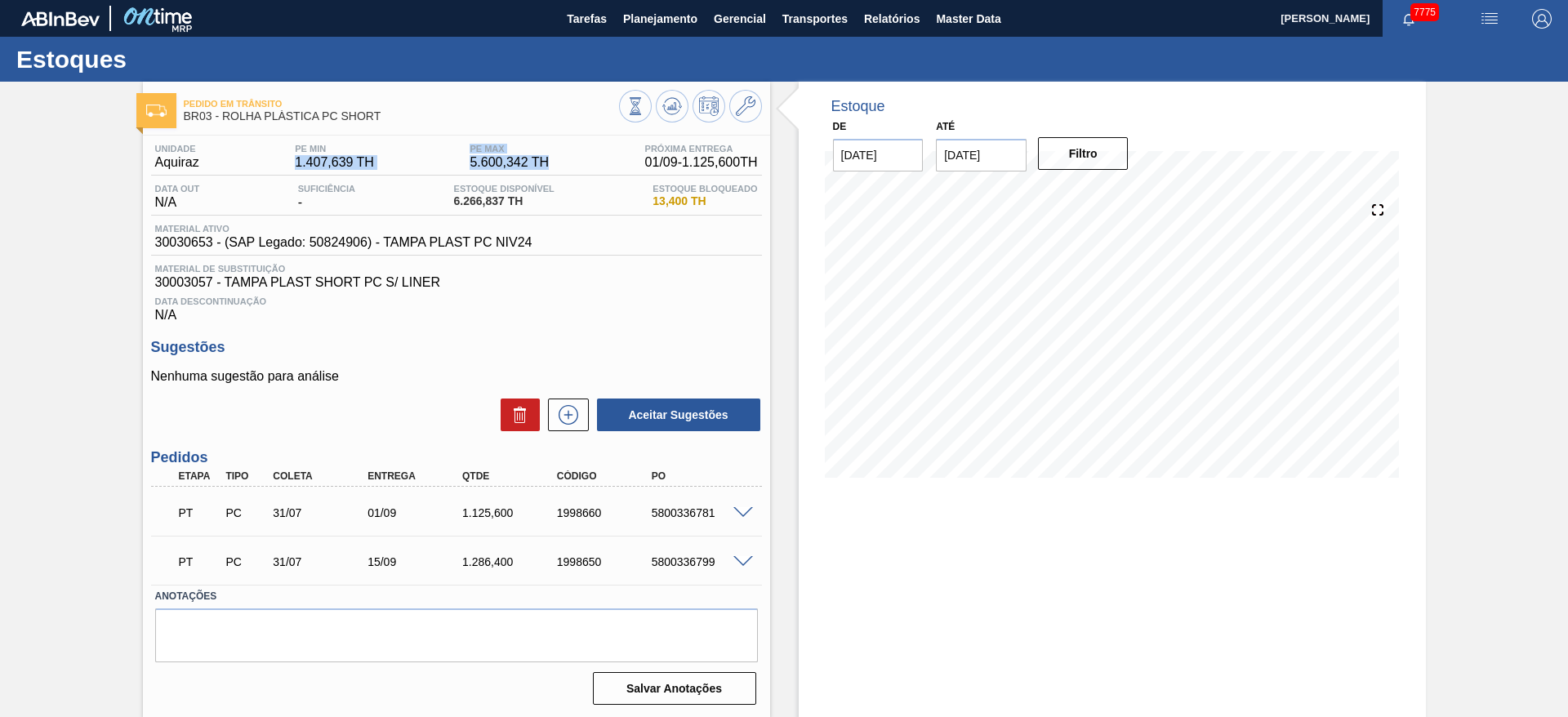
drag, startPoint x: 553, startPoint y: 165, endPoint x: 357, endPoint y: 193, distance: 198.0
click at [344, 163] on div "Unidade Aquiraz PE MIN 1.407,639 TH PE MAX 5.600,342 TH Próxima Entrega 01/09 -…" at bounding box center [456, 159] width 611 height 32
click at [771, 288] on div "Estoque De [DATE] Até [DATE] Filtro 22/08 Projeção de Estoque 6,258.837 [DOMAIN…" at bounding box center [1098, 400] width 656 height 637
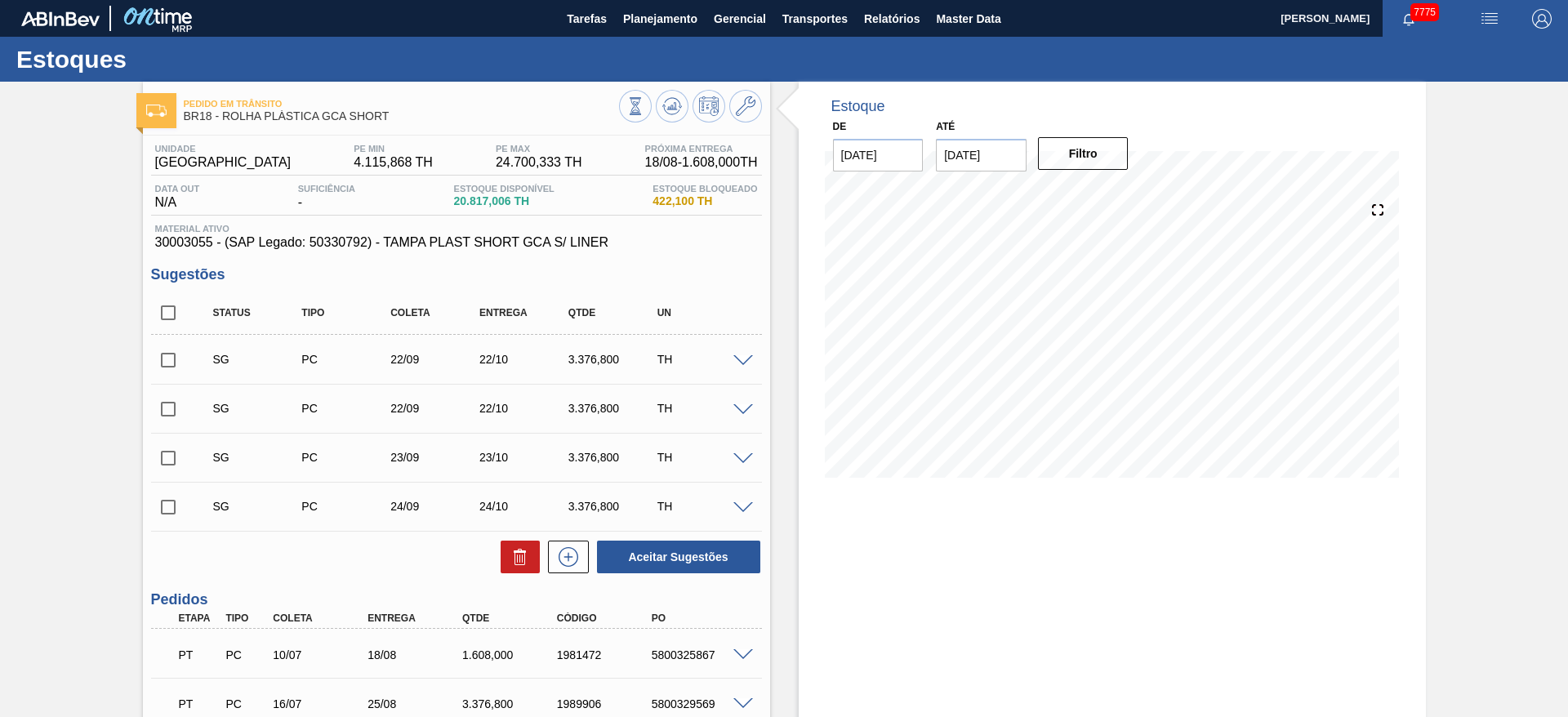
click at [160, 313] on input "checkbox" at bounding box center [168, 312] width 34 height 34
checkbox input "true"
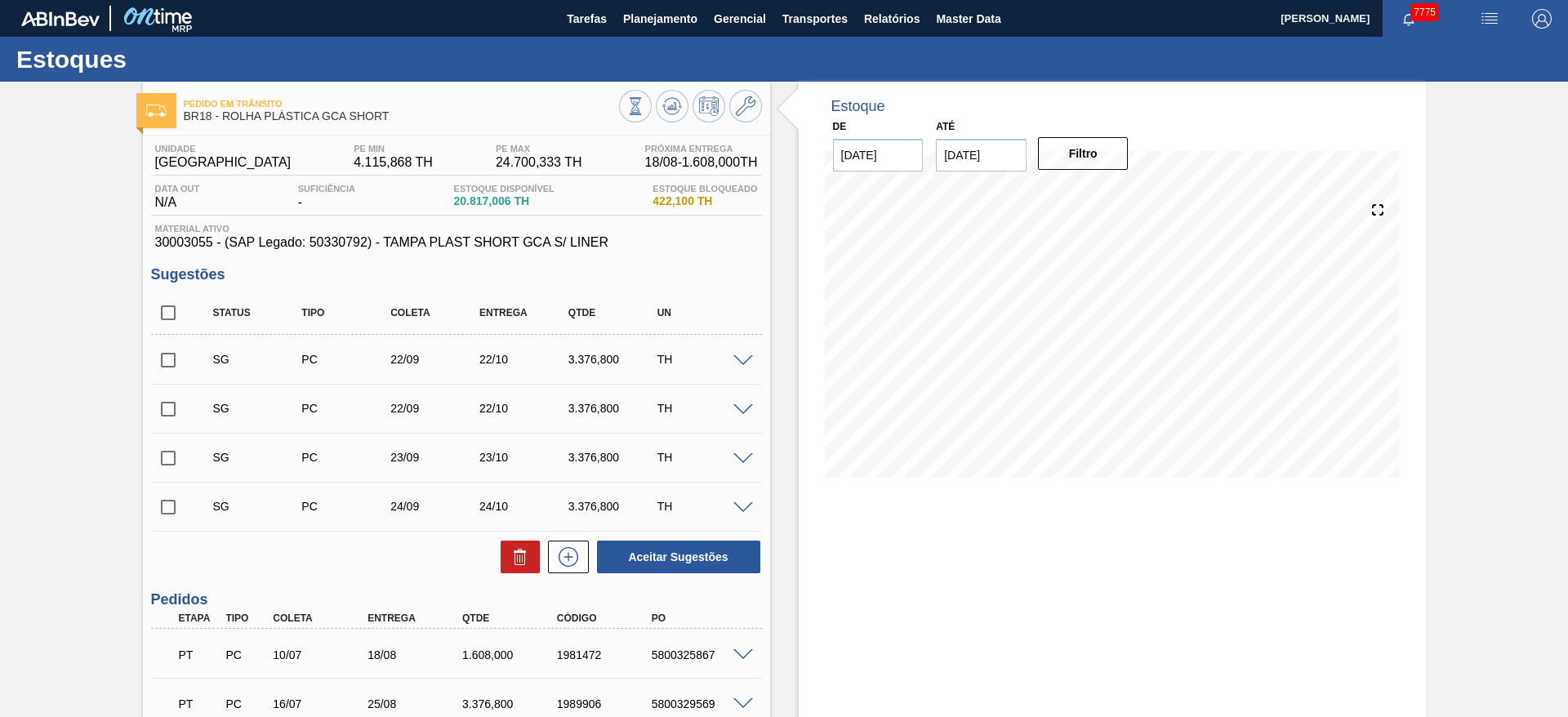
checkbox input "true"
click at [516, 563] on icon at bounding box center [520, 556] width 20 height 20
checkbox input "false"
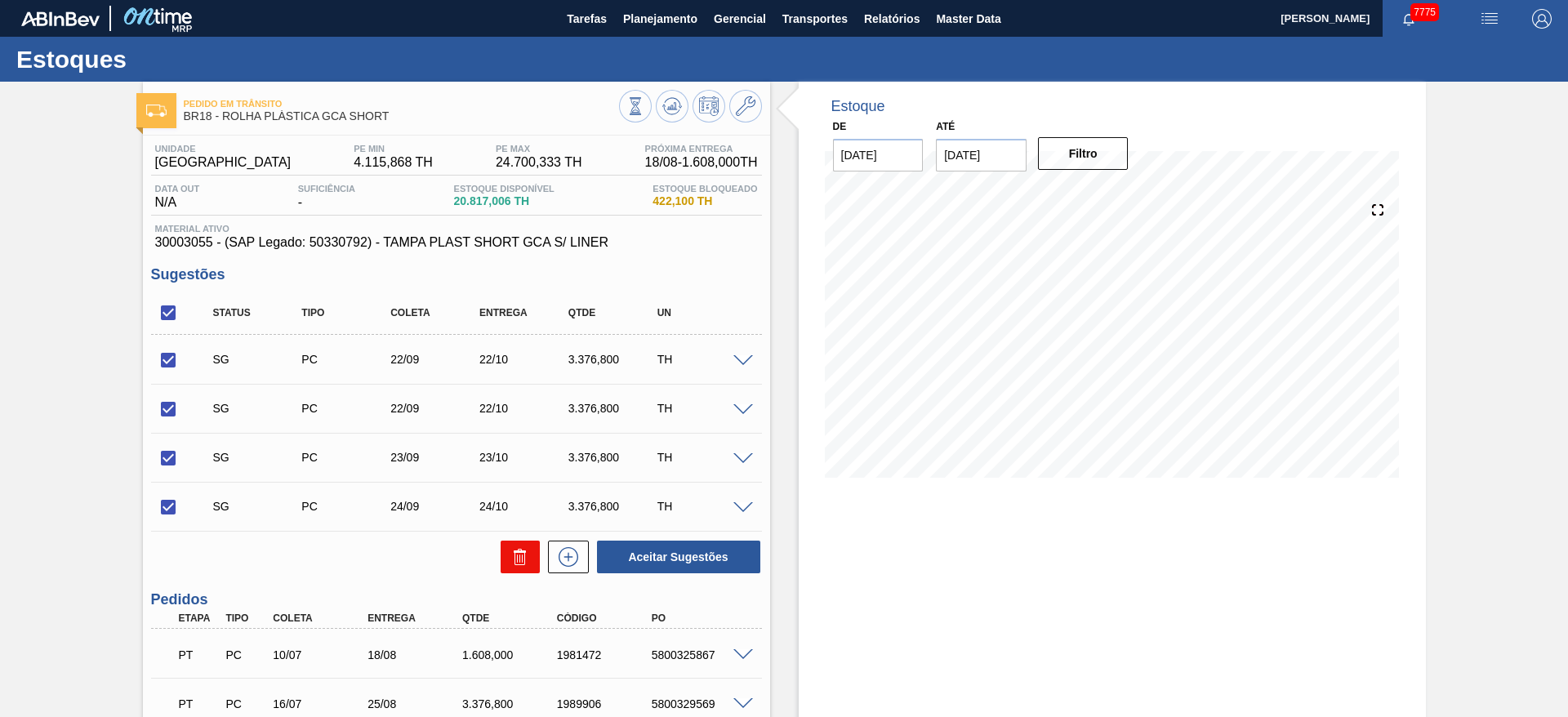
checkbox input "false"
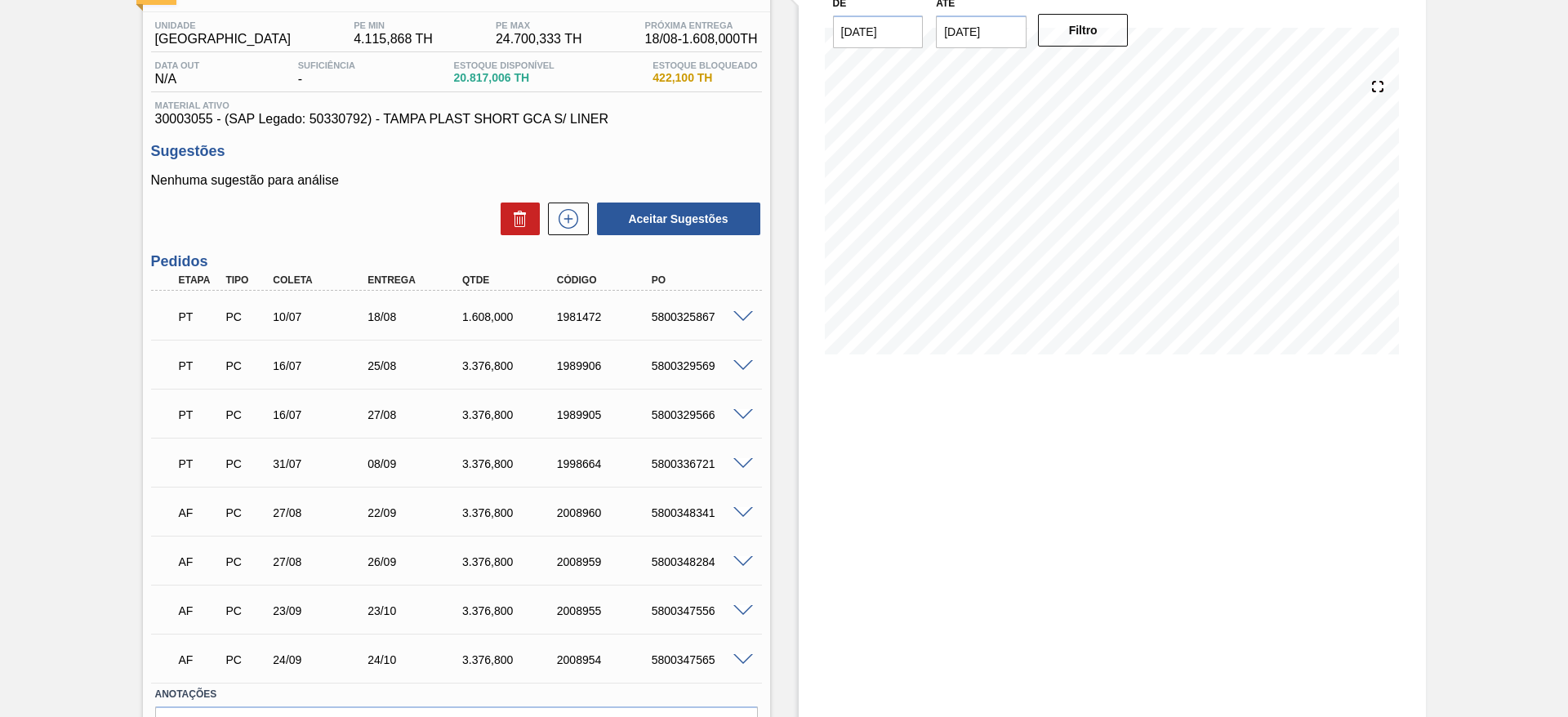
scroll to position [223, 0]
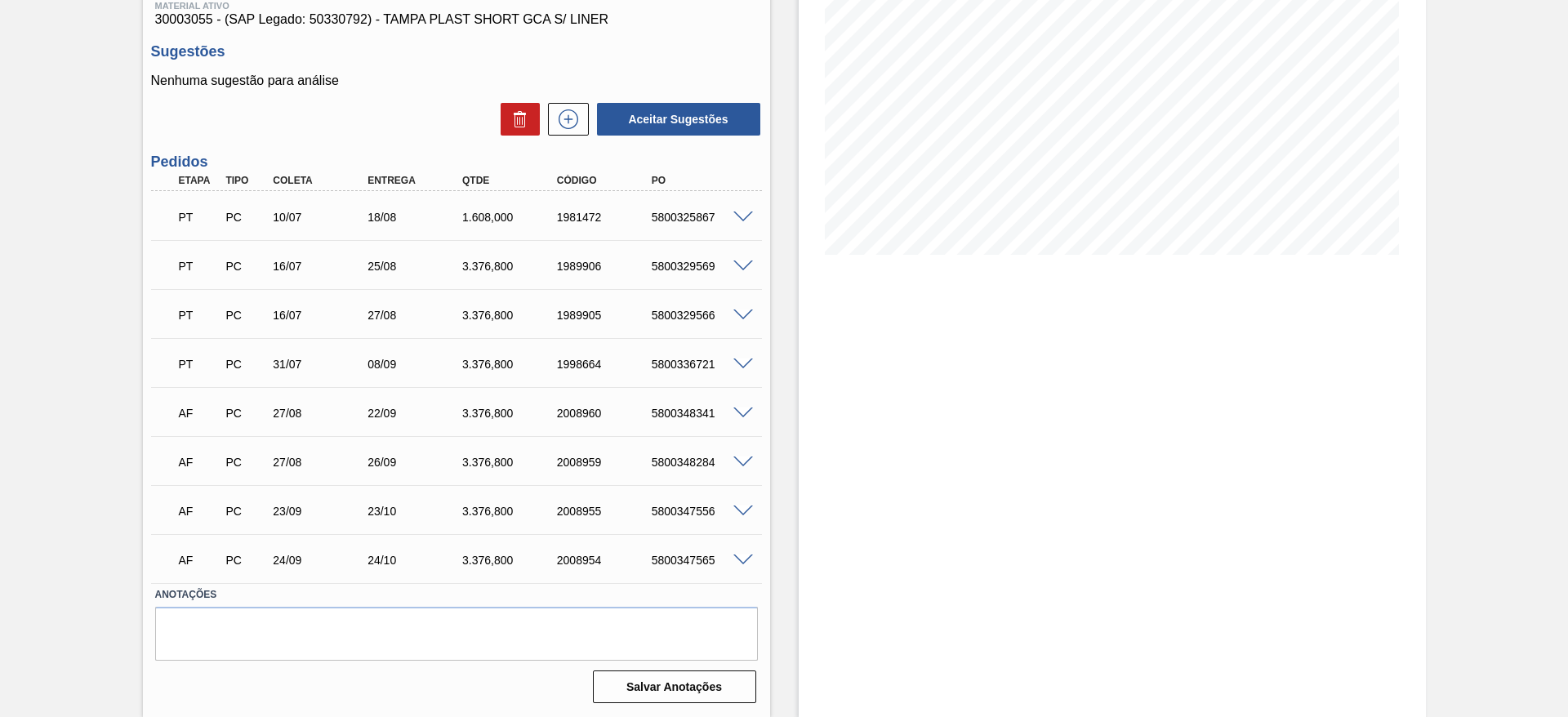
click at [738, 561] on span at bounding box center [743, 560] width 20 height 12
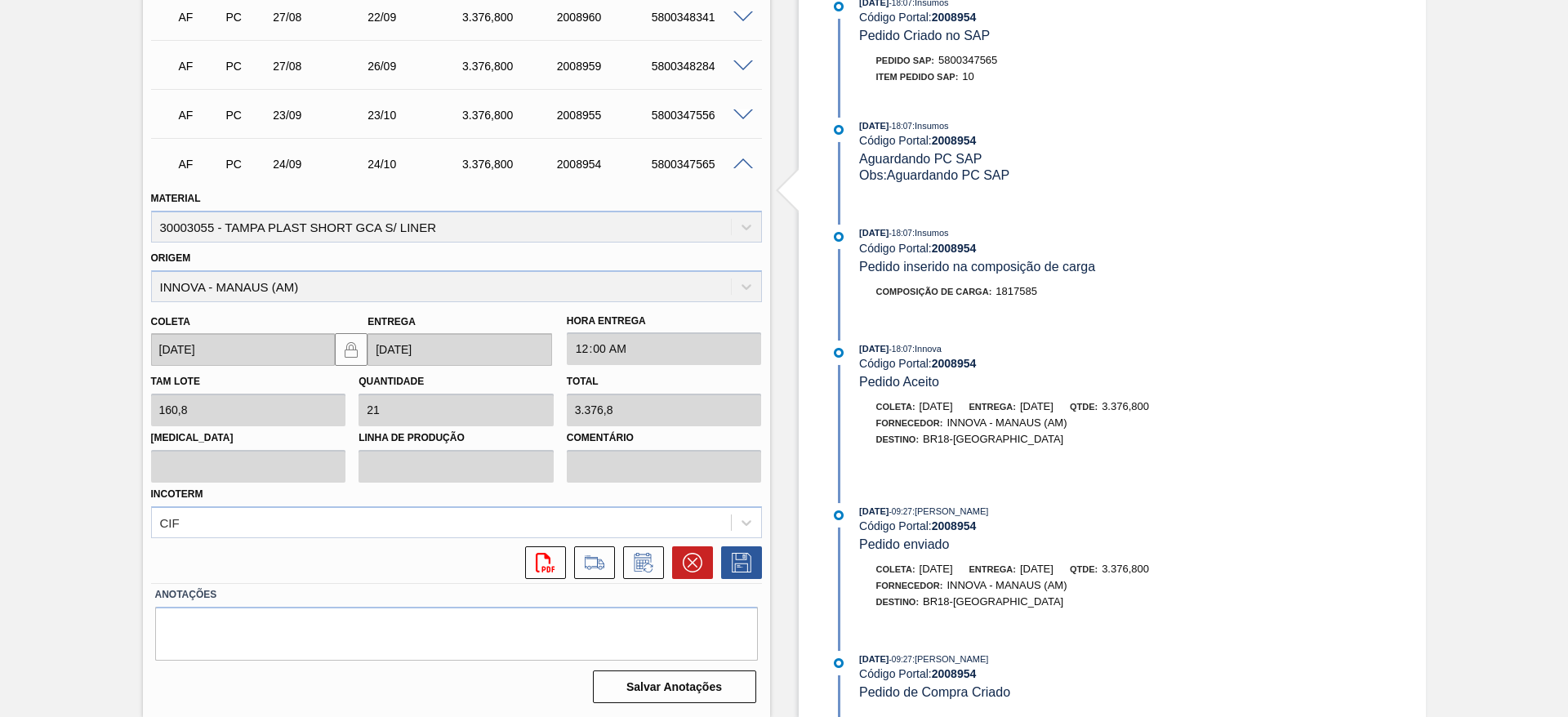
scroll to position [497, 0]
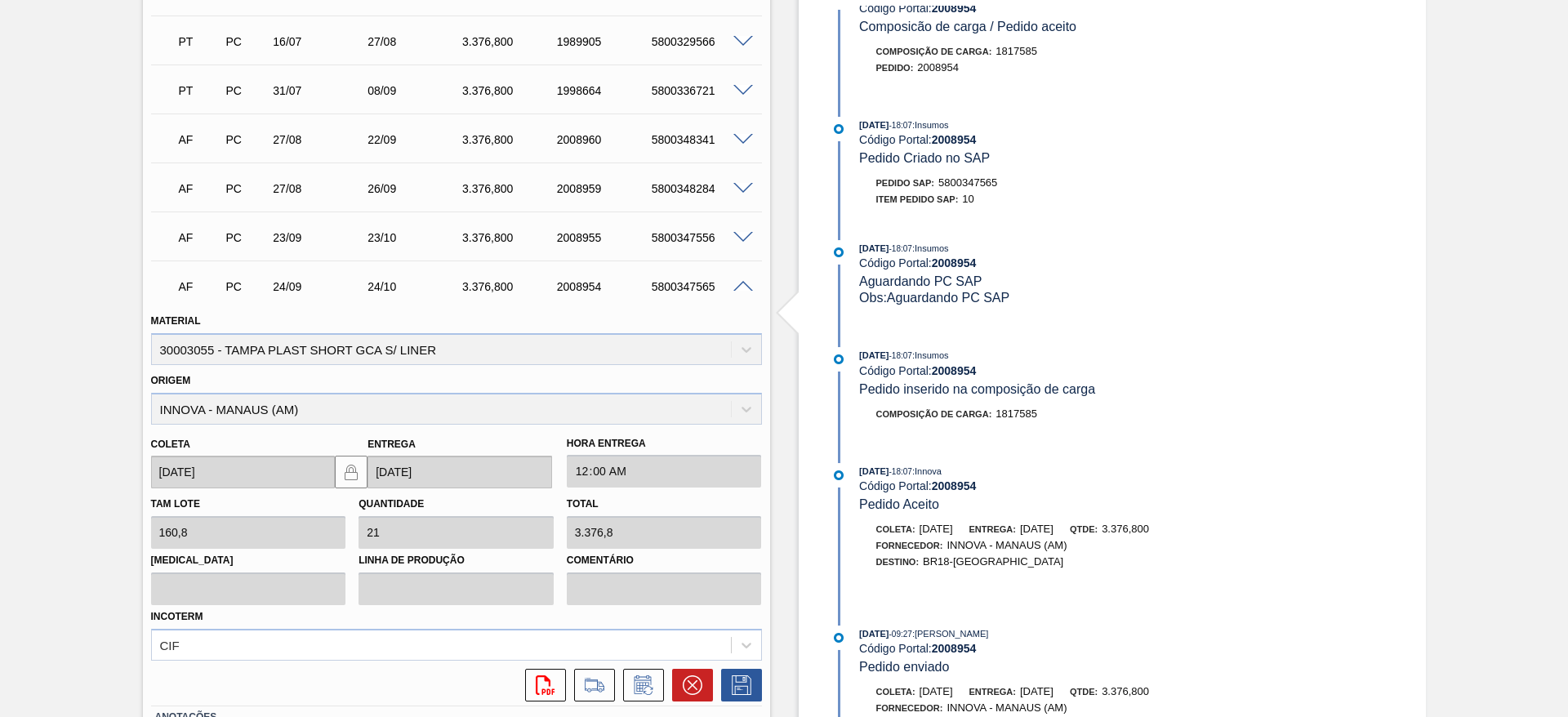
click at [747, 137] on span at bounding box center [743, 139] width 20 height 12
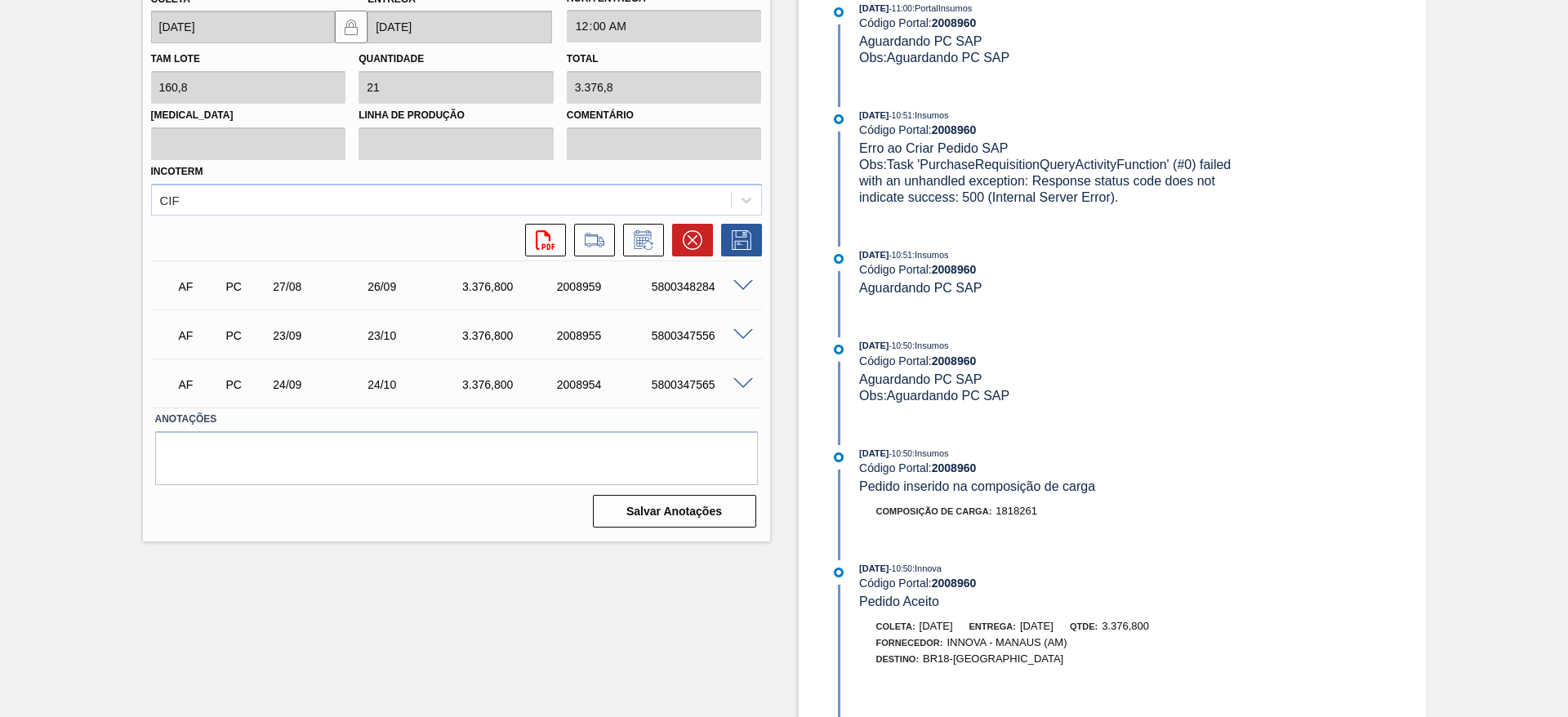
scroll to position [769, 0]
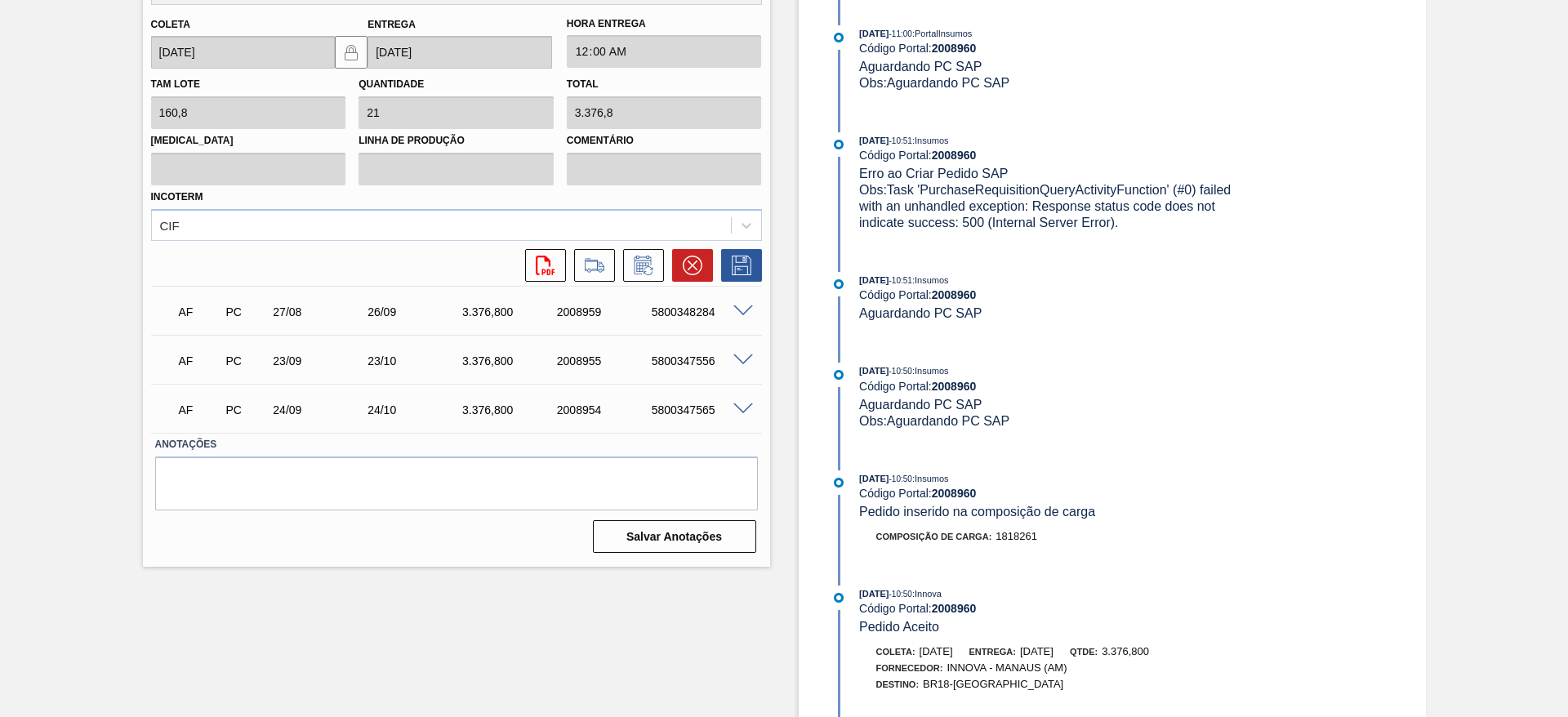
click at [740, 305] on span at bounding box center [743, 311] width 20 height 12
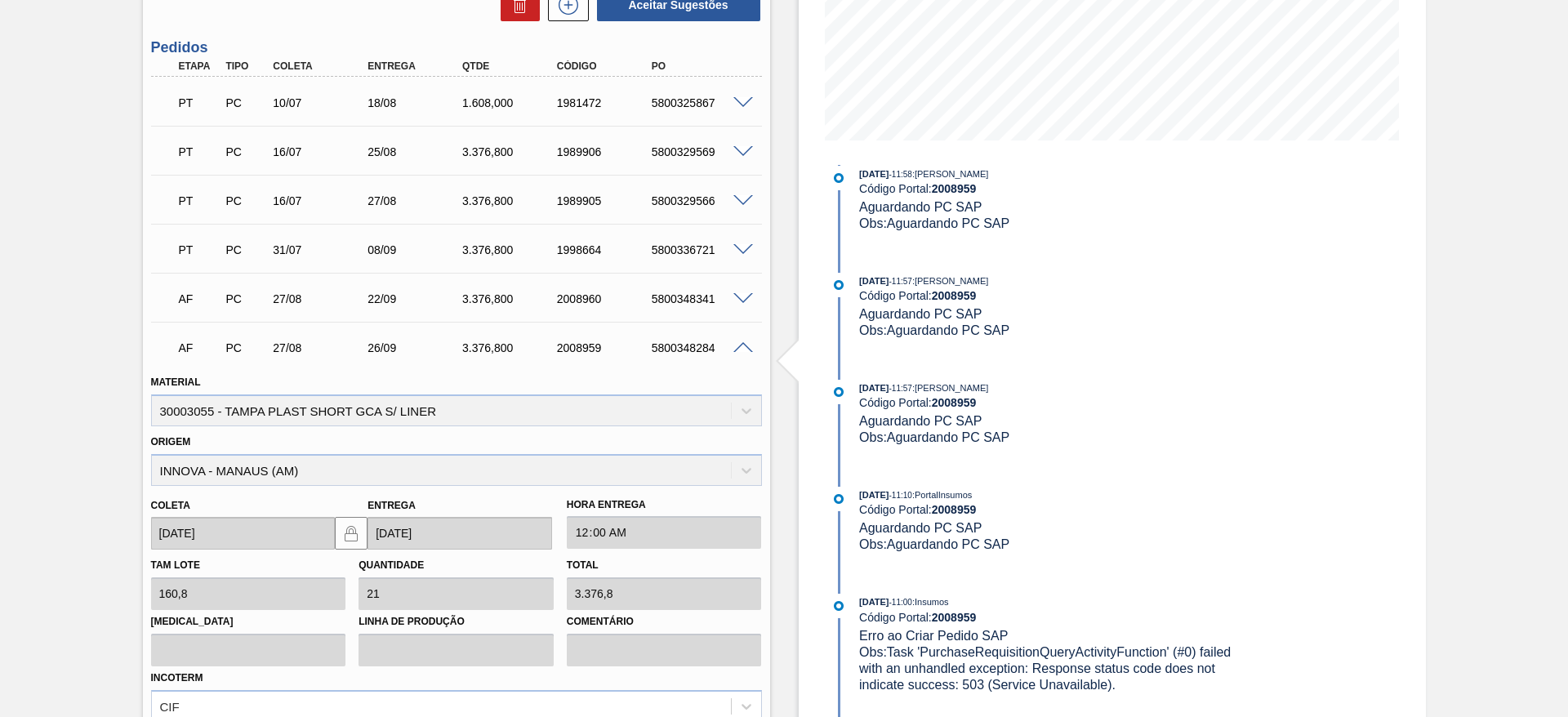
scroll to position [490, 0]
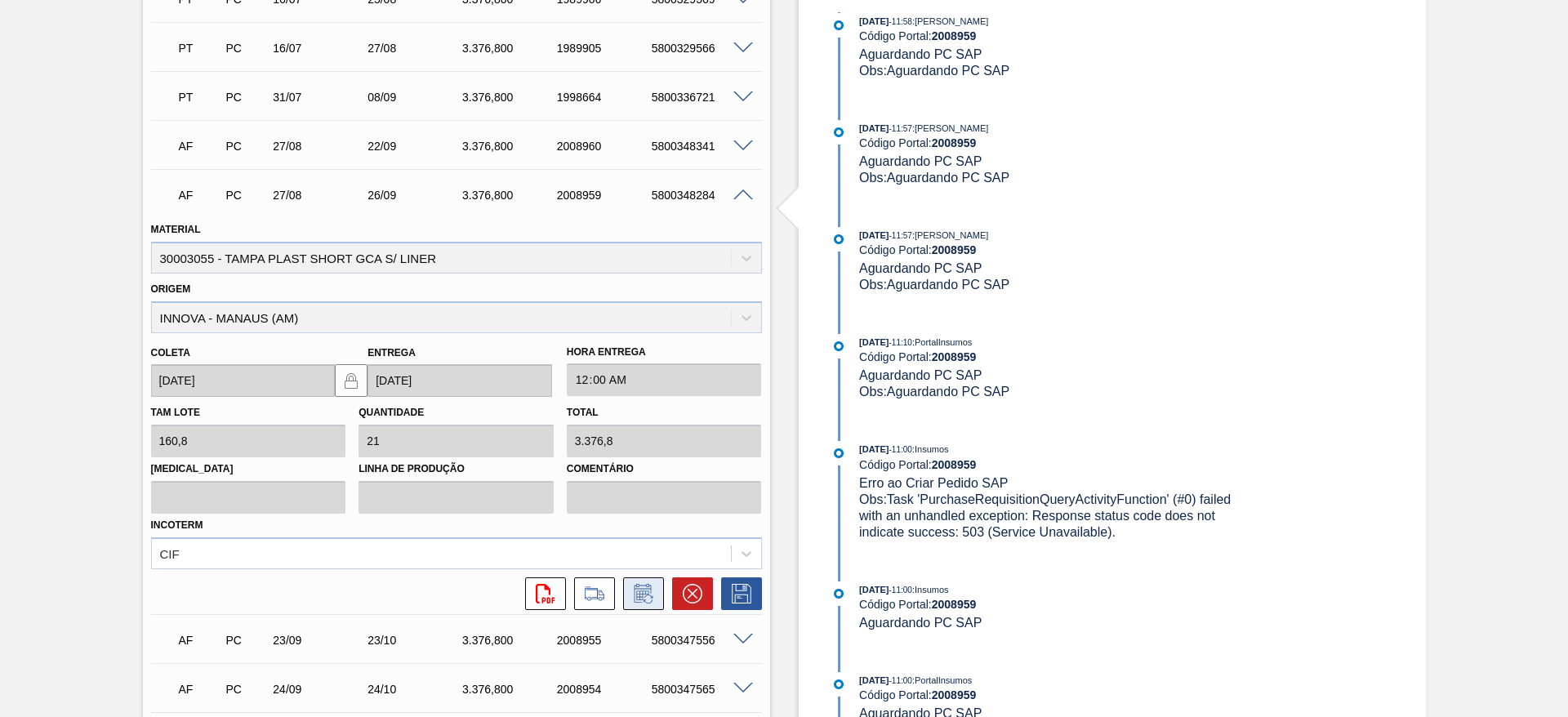
click at [637, 601] on icon at bounding box center [644, 593] width 26 height 20
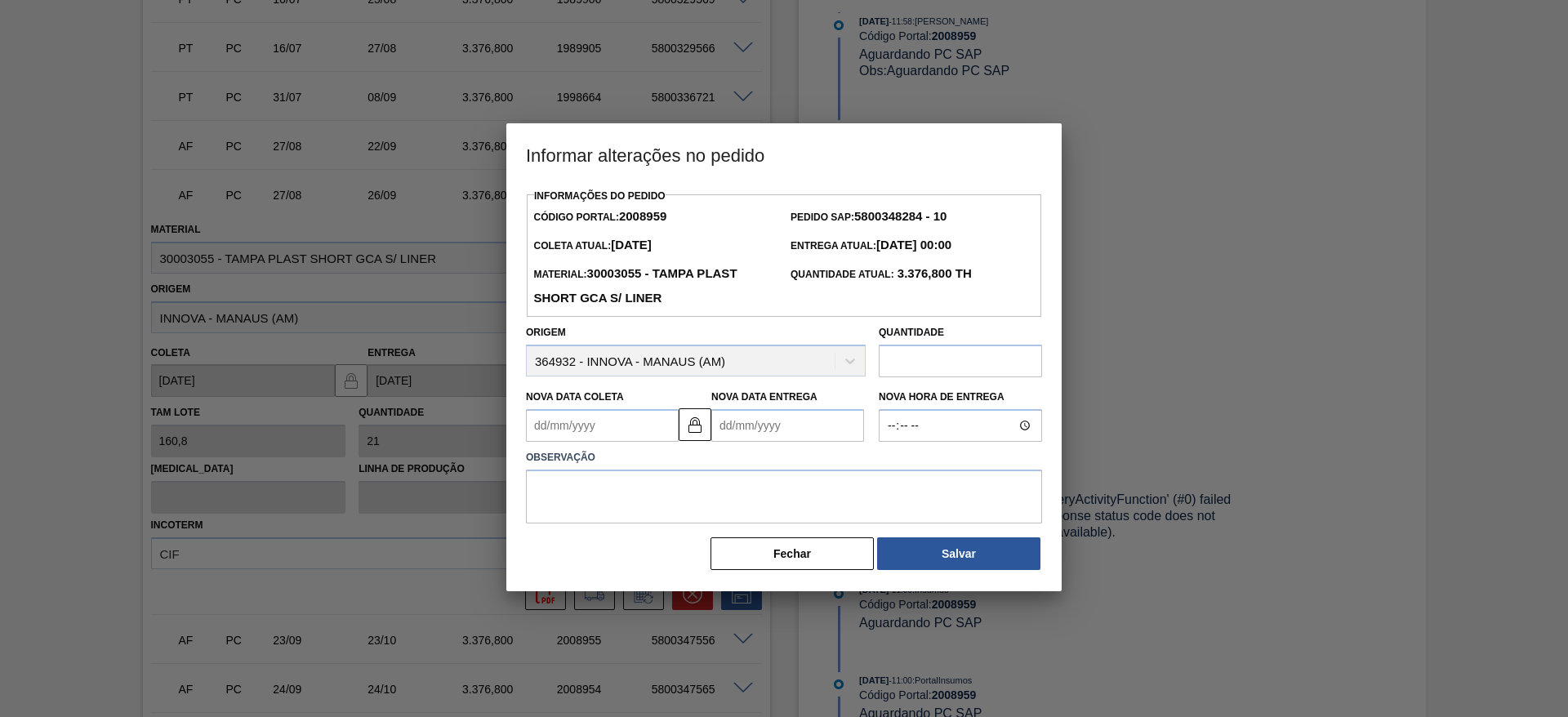
click at [569, 438] on Coleta "Nova Data Coleta" at bounding box center [602, 425] width 153 height 33
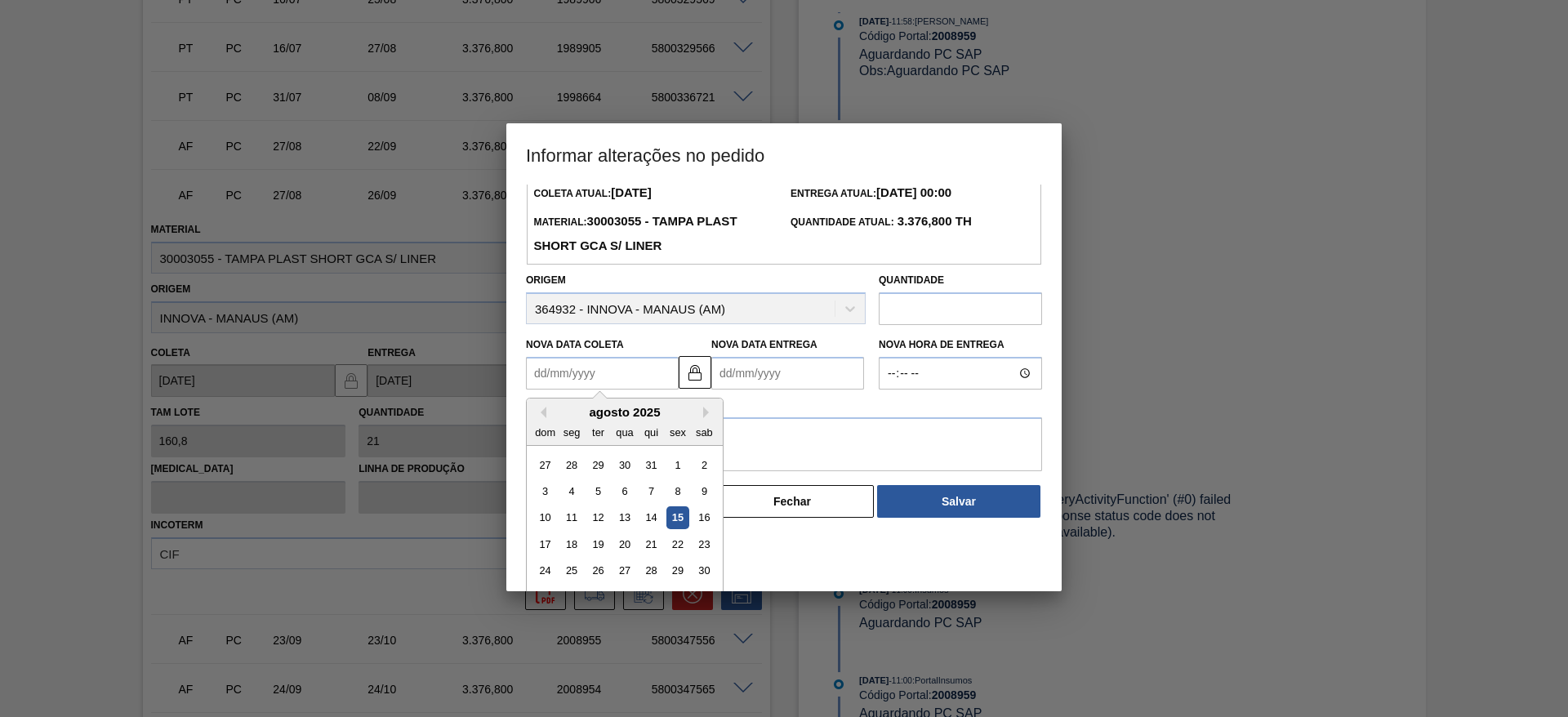
scroll to position [81, 0]
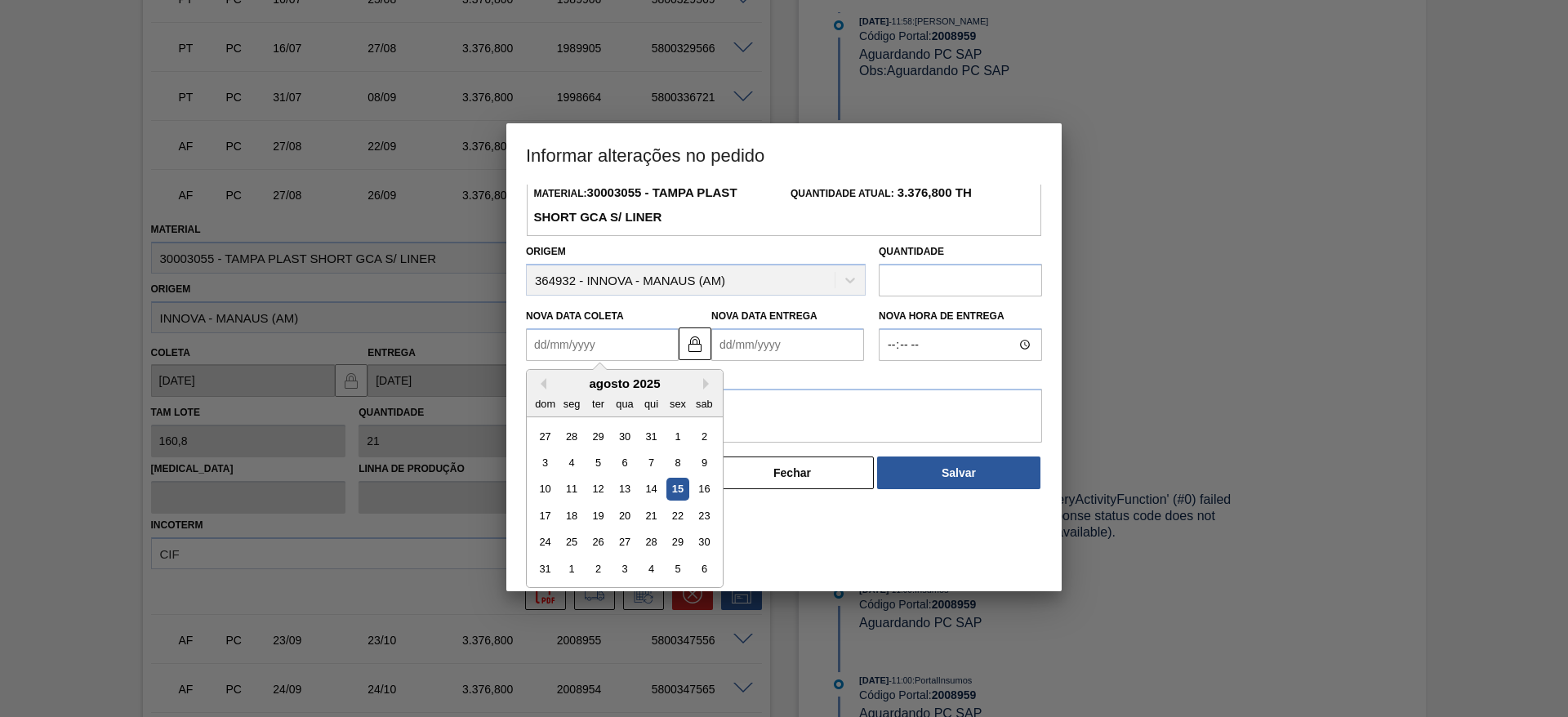
click at [665, 527] on div "17 18 19 20 21 22 23" at bounding box center [623, 515] width 185 height 26
click at [665, 526] on div "17 18 19 20 21 22 23" at bounding box center [623, 515] width 185 height 26
drag, startPoint x: 665, startPoint y: 526, endPoint x: 673, endPoint y: 520, distance: 10.0
click at [665, 524] on div "17 18 19 20 21 22 23" at bounding box center [623, 515] width 185 height 26
click at [680, 517] on div "22" at bounding box center [677, 515] width 22 height 22
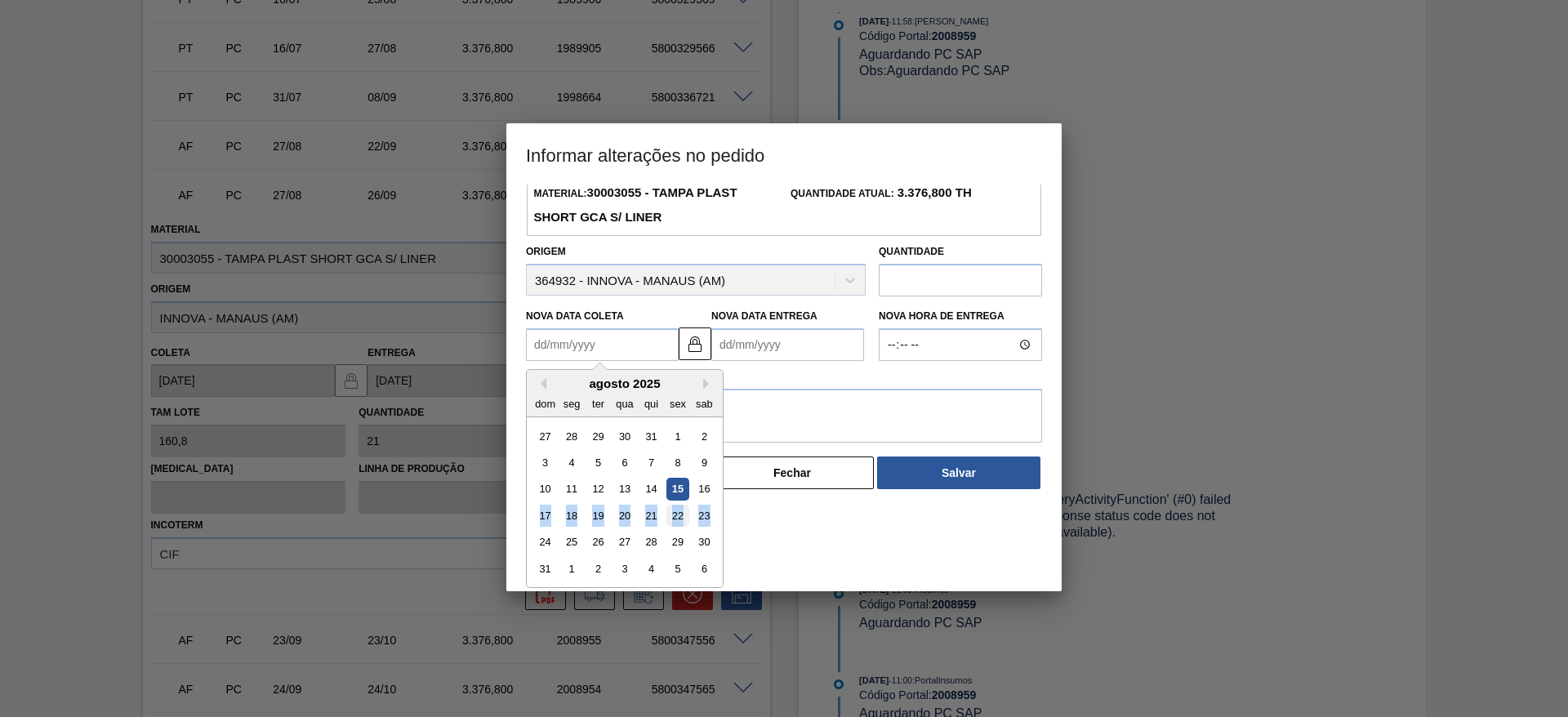
type Coleta "22/08/2025"
type Entrega "21/09/2025"
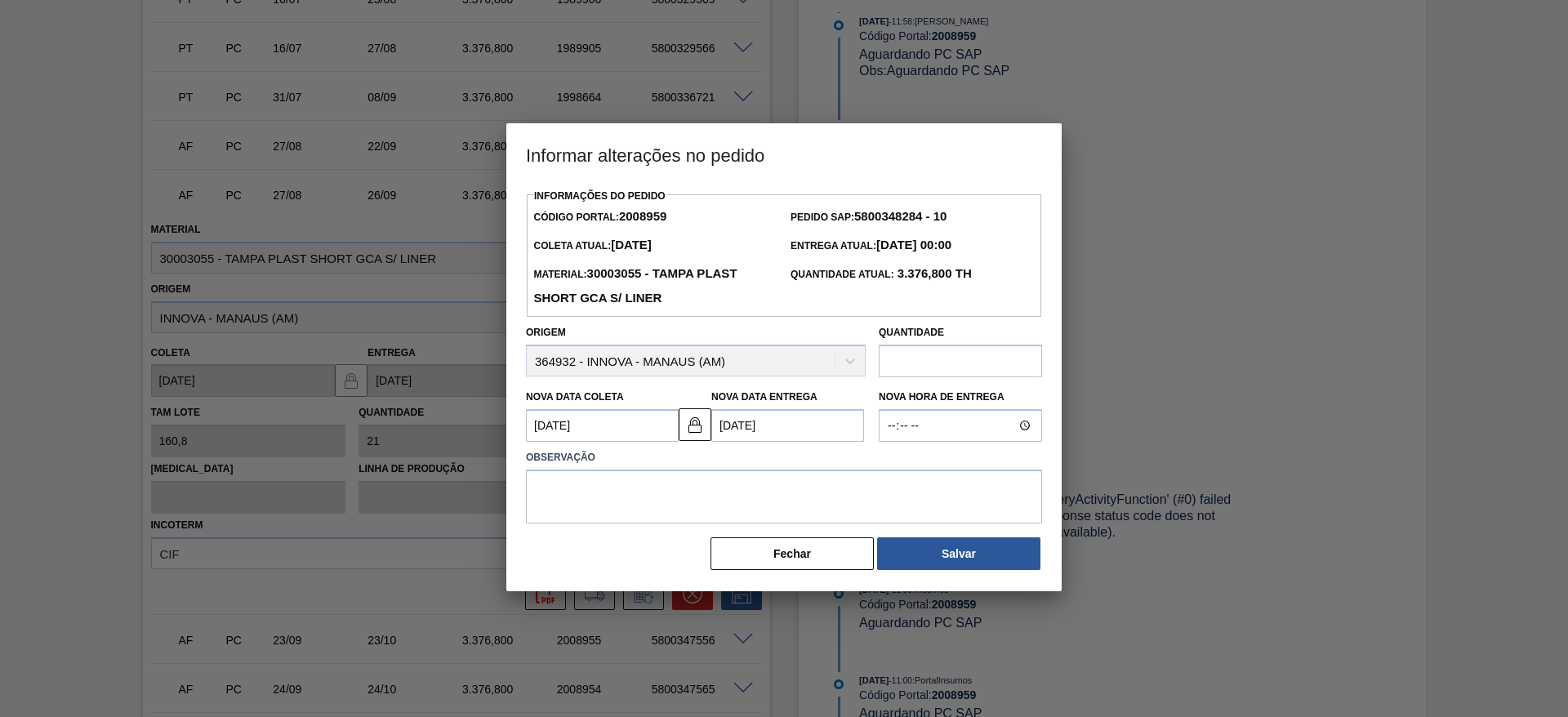
scroll to position [0, 0]
click at [658, 494] on textarea at bounding box center [784, 497] width 516 height 54
type textarea "."
click at [782, 563] on button "Fechar" at bounding box center [793, 553] width 164 height 33
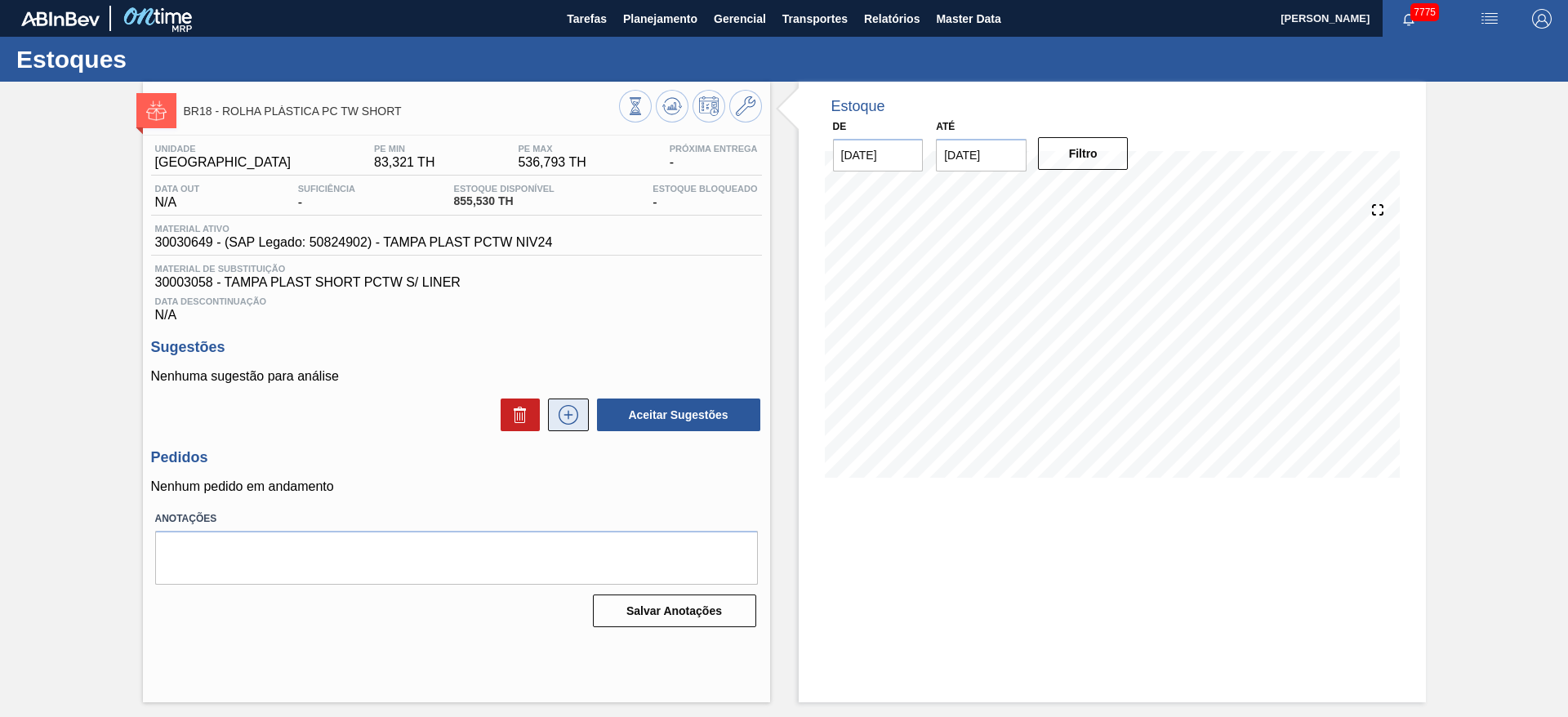
click at [566, 418] on icon at bounding box center [569, 414] width 26 height 20
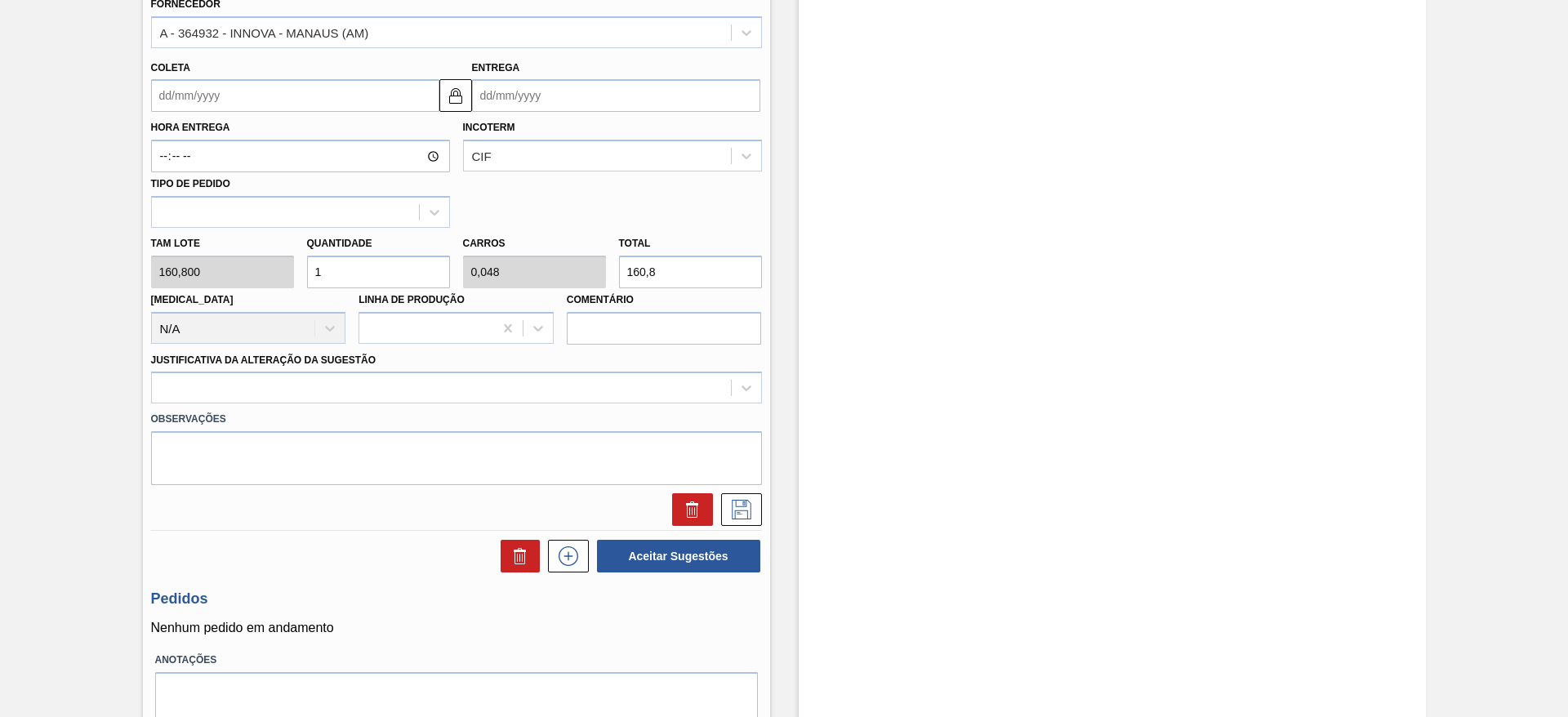
scroll to position [612, 0]
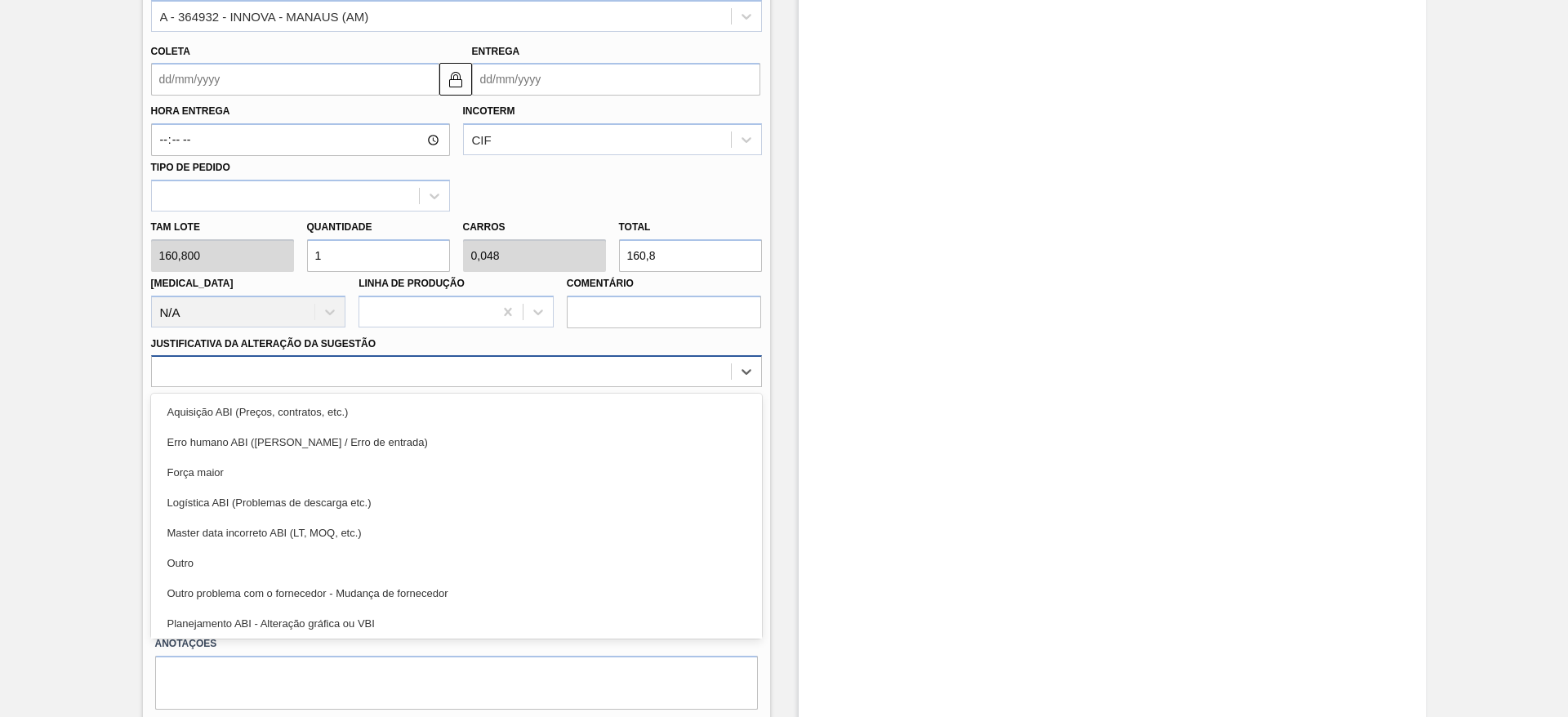
click at [427, 356] on div at bounding box center [456, 371] width 611 height 32
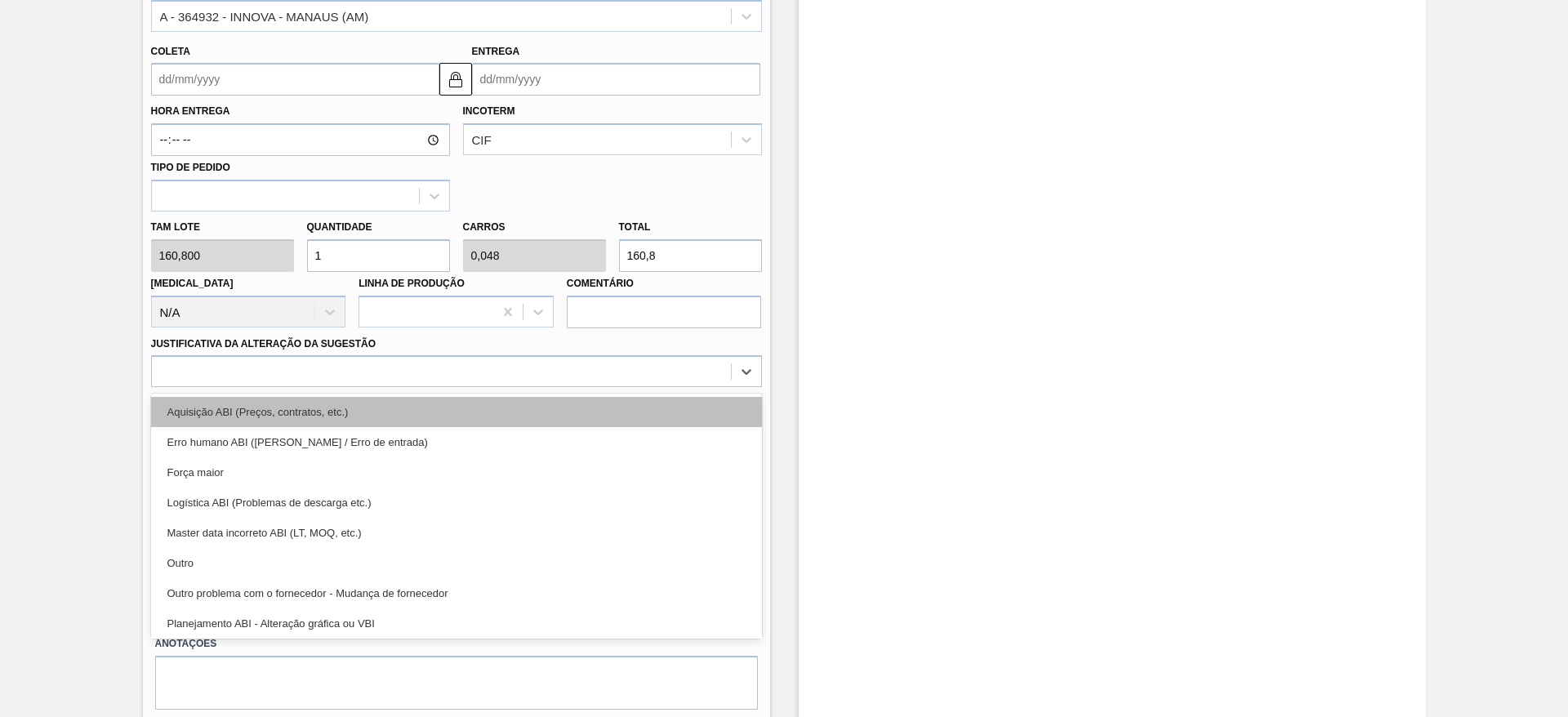
click at [425, 410] on div "Aquisição ABI (Preços, contratos, etc.)" at bounding box center [456, 412] width 611 height 30
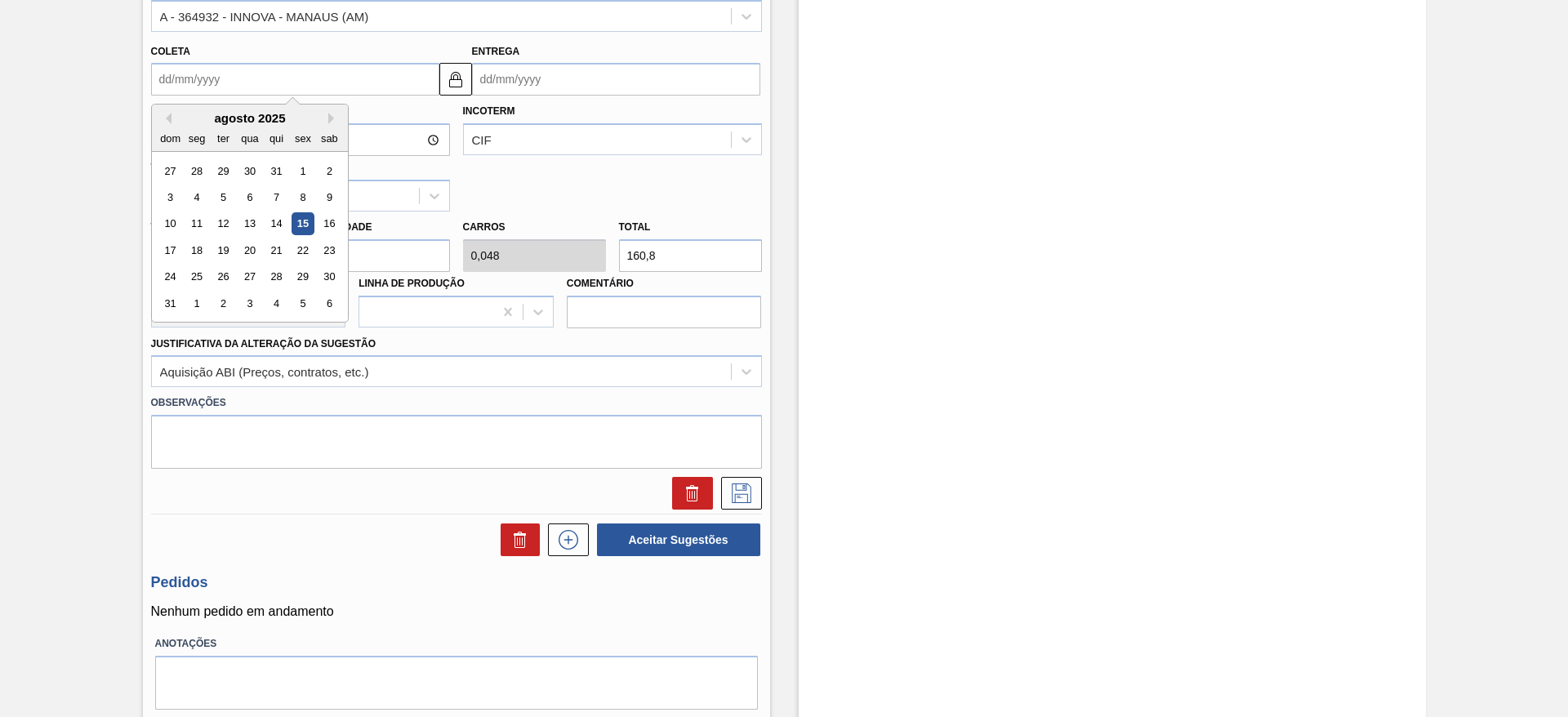
click at [210, 90] on input "Coleta" at bounding box center [295, 79] width 288 height 33
click at [230, 130] on div "ter" at bounding box center [222, 139] width 22 height 22
click at [332, 125] on div "dom seg ter qua qui sex sab" at bounding box center [249, 138] width 196 height 26
click at [333, 118] on button "Next Month" at bounding box center [334, 118] width 11 height 11
click at [232, 208] on div "7 8 9 10 11 12 13" at bounding box center [249, 197] width 185 height 26
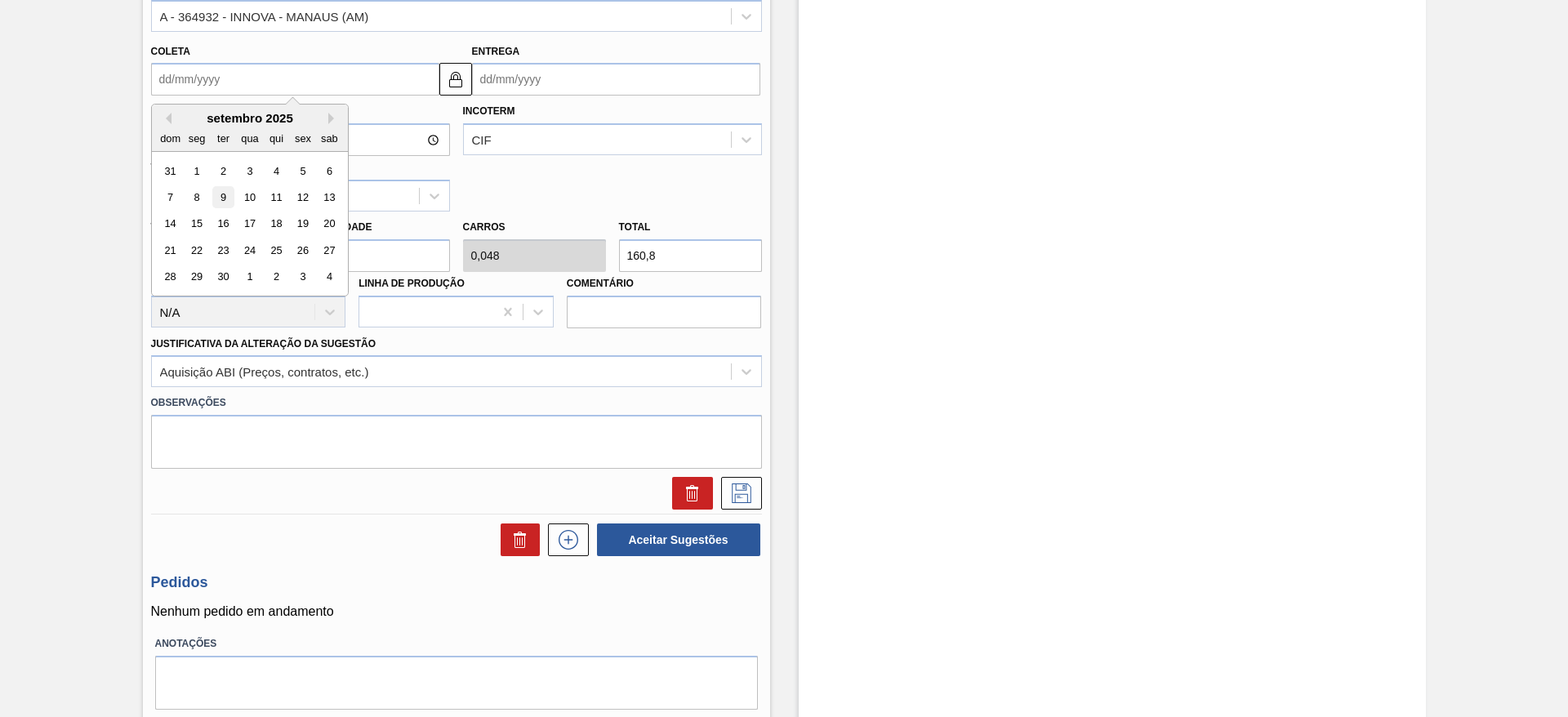
click at [226, 204] on div "9" at bounding box center [222, 197] width 22 height 22
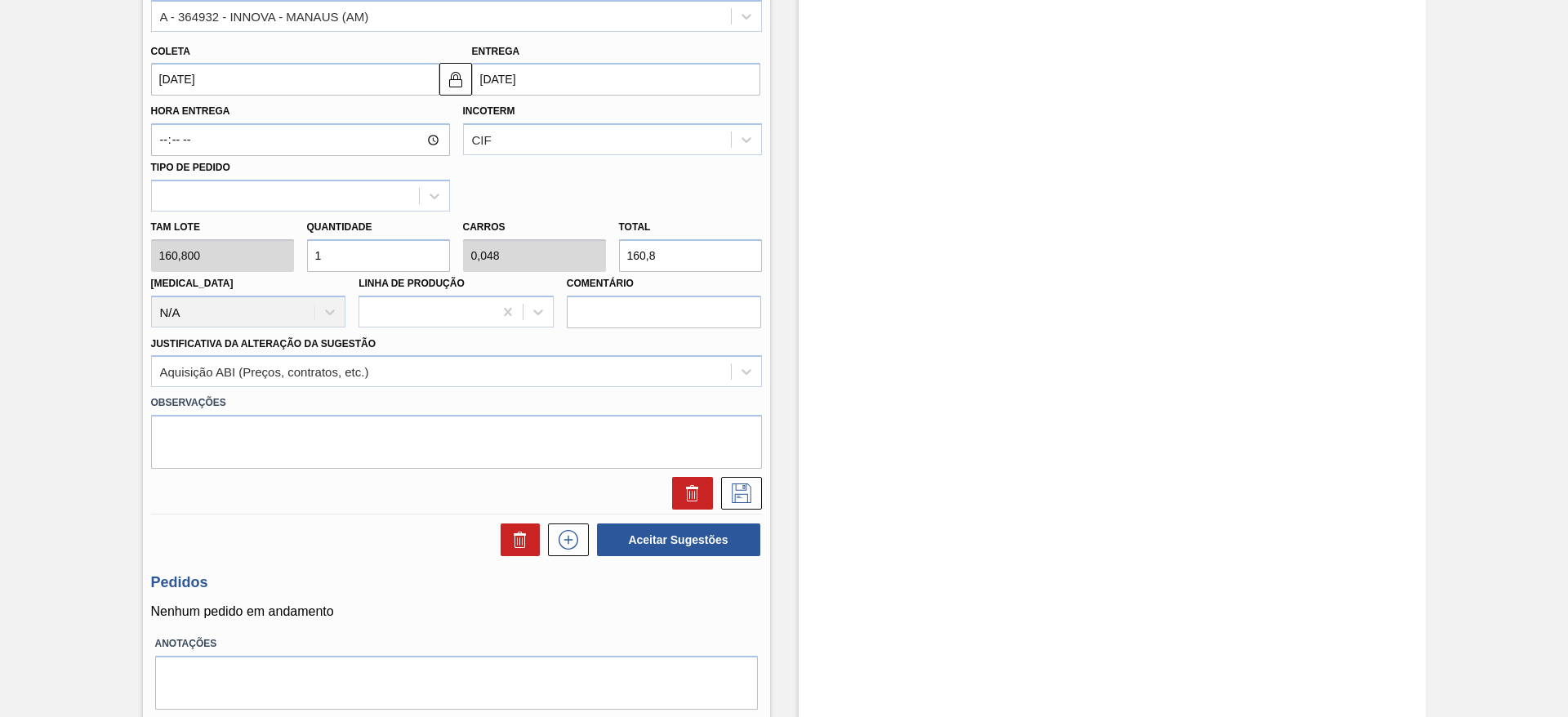
type input "[DATE]"
click at [551, 376] on div "Aquisição ABI (Preços, contratos, etc.)" at bounding box center [441, 371] width 579 height 23
click at [586, 344] on div "Justificativa da Alteração da Sugestão Aquisição ABI (Preços, contratos, etc.)" at bounding box center [456, 360] width 611 height 56
click at [744, 506] on button at bounding box center [742, 493] width 41 height 33
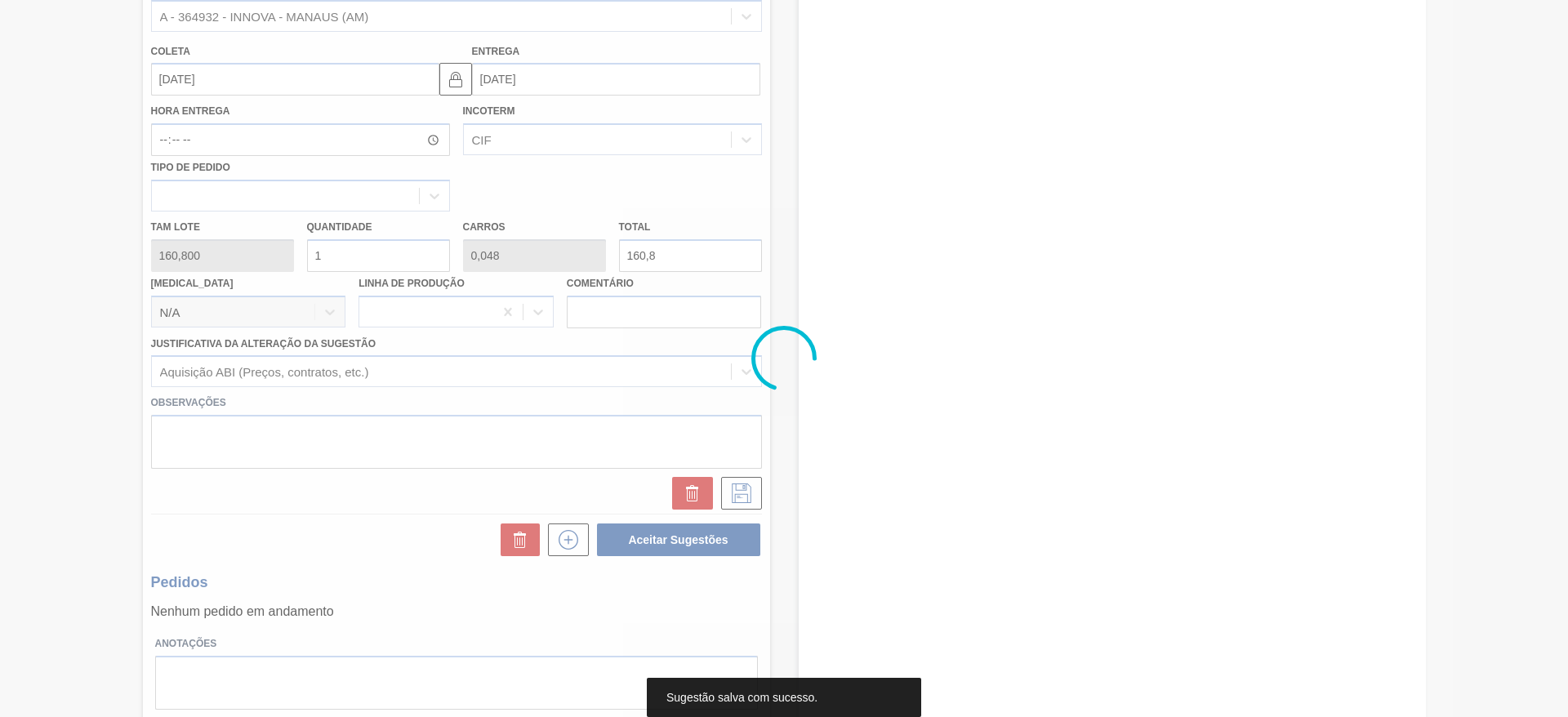
scroll to position [0, 0]
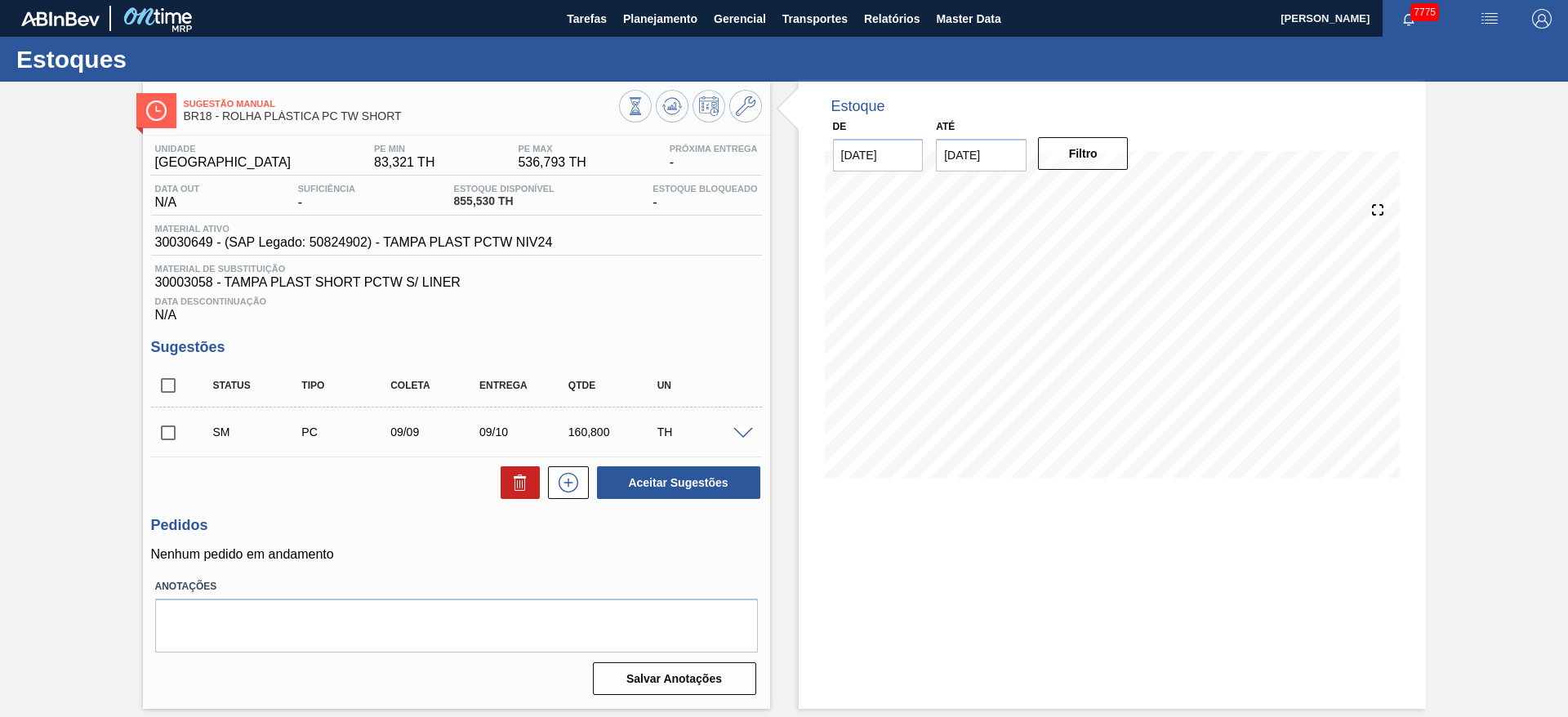
drag, startPoint x: 514, startPoint y: 157, endPoint x: 456, endPoint y: 170, distance: 59.4
click at [456, 170] on div "Unidade Pernambuco PE MIN 83,321 TH PE MAX 536,793 TH Próxima Entrega -" at bounding box center [456, 159] width 611 height 32
drag, startPoint x: 363, startPoint y: 159, endPoint x: 332, endPoint y: 154, distance: 31.4
click at [332, 154] on div "Unidade Pernambuco PE MIN 83,321 TH PE MAX 536,793 TH Próxima Entrega -" at bounding box center [456, 159] width 611 height 32
drag, startPoint x: 395, startPoint y: 110, endPoint x: 258, endPoint y: 147, distance: 141.9
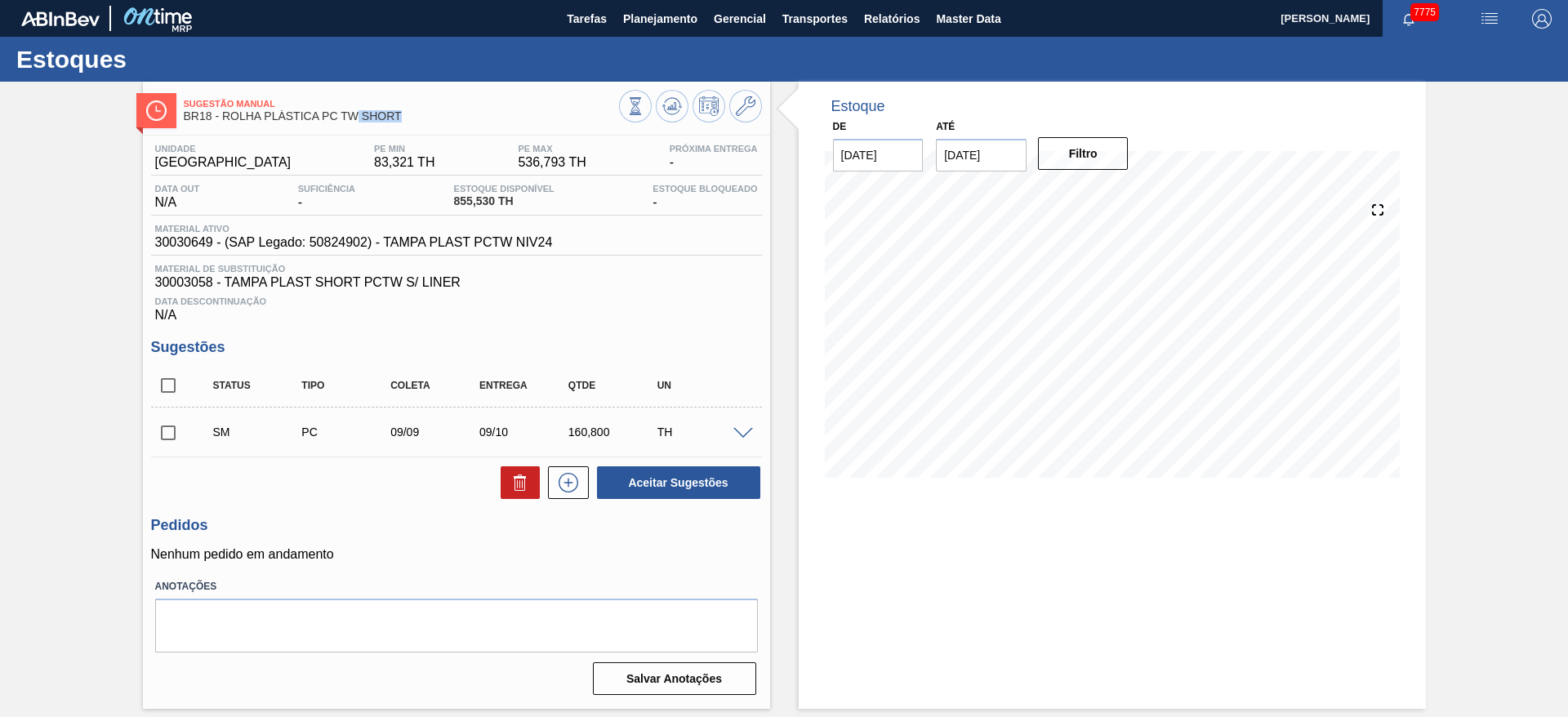
click at [290, 121] on span "BR18 - ROLHA PLÁSTICA PC TW SHORT" at bounding box center [401, 115] width 436 height 12
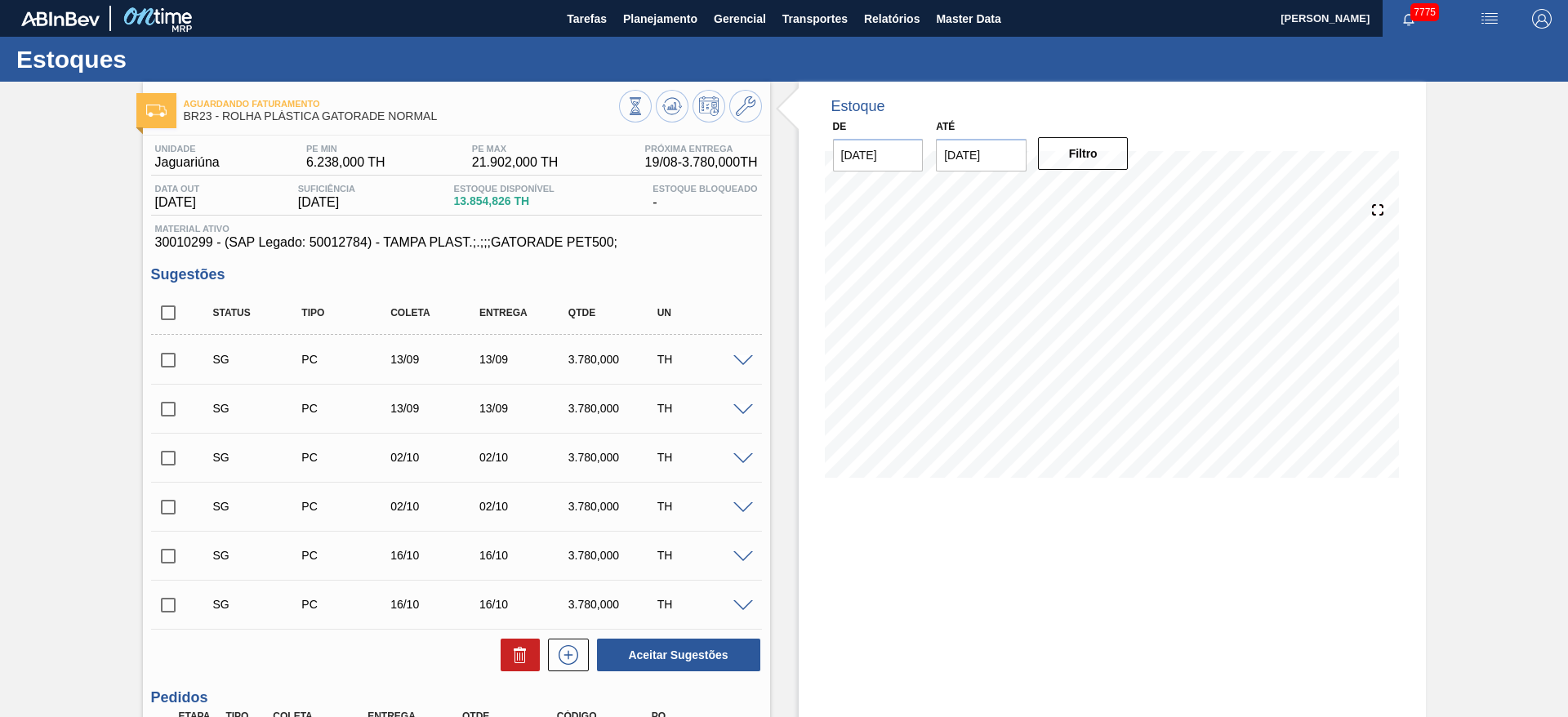
click at [792, 463] on div "Estoque De 15/08/2025 Até 20/11/2025 Filtro" at bounding box center [1098, 569] width 656 height 975
click at [735, 362] on span at bounding box center [743, 361] width 20 height 12
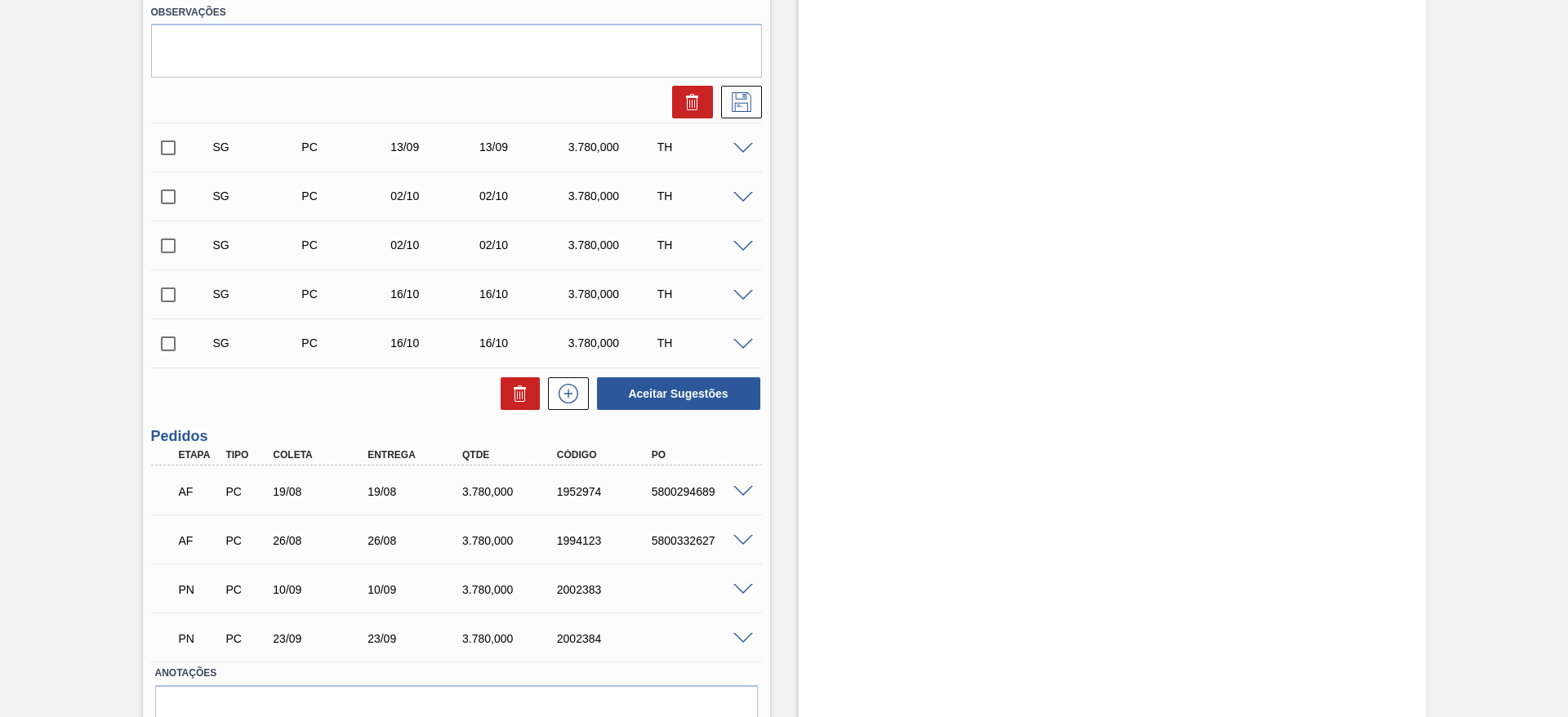
scroll to position [949, 0]
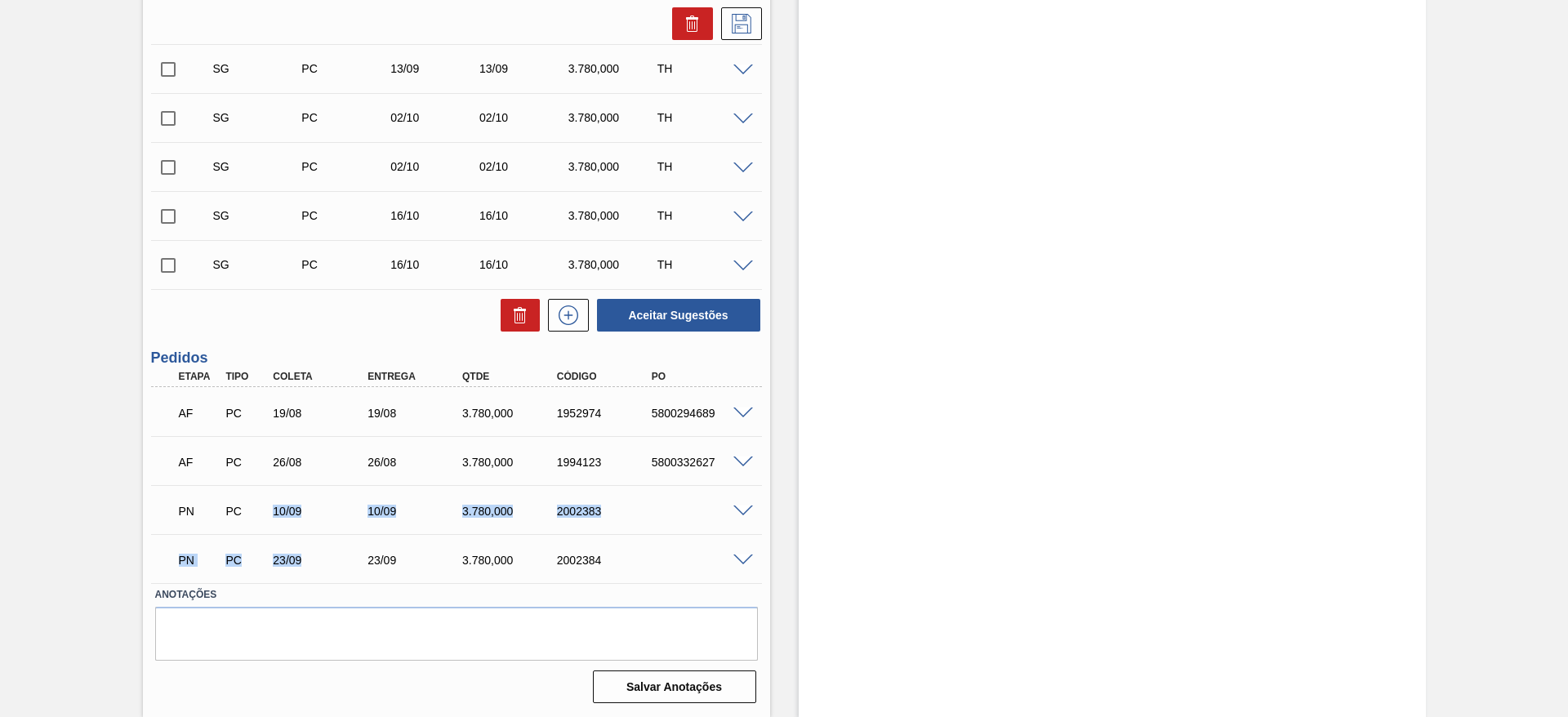
drag, startPoint x: 270, startPoint y: 513, endPoint x: 299, endPoint y: 544, distance: 42.4
click at [299, 544] on div "AF PC 19/08 19/08 3.780,000 1952974 5800294689 Material 30010299 - TAMPA PLAST.…" at bounding box center [456, 485] width 611 height 196
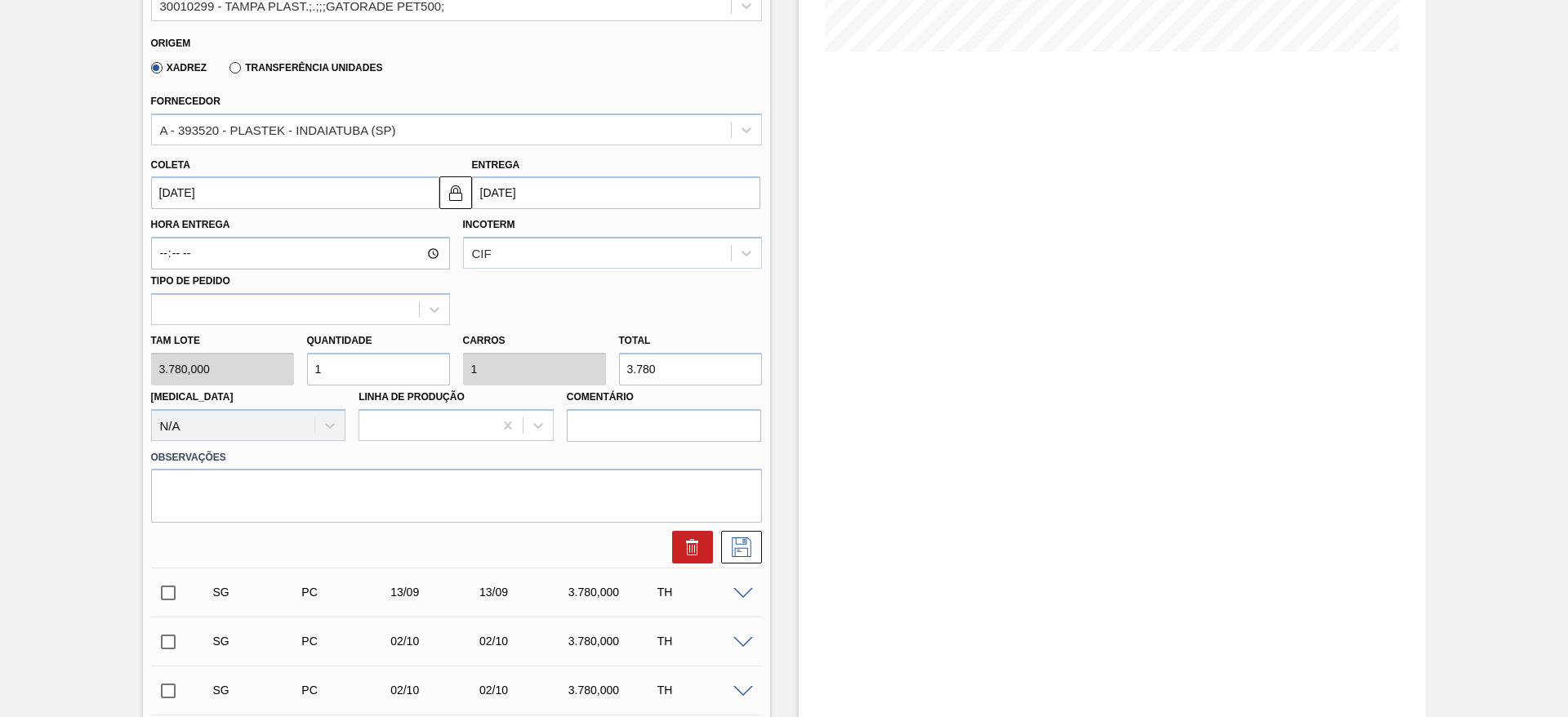
scroll to position [0, 0]
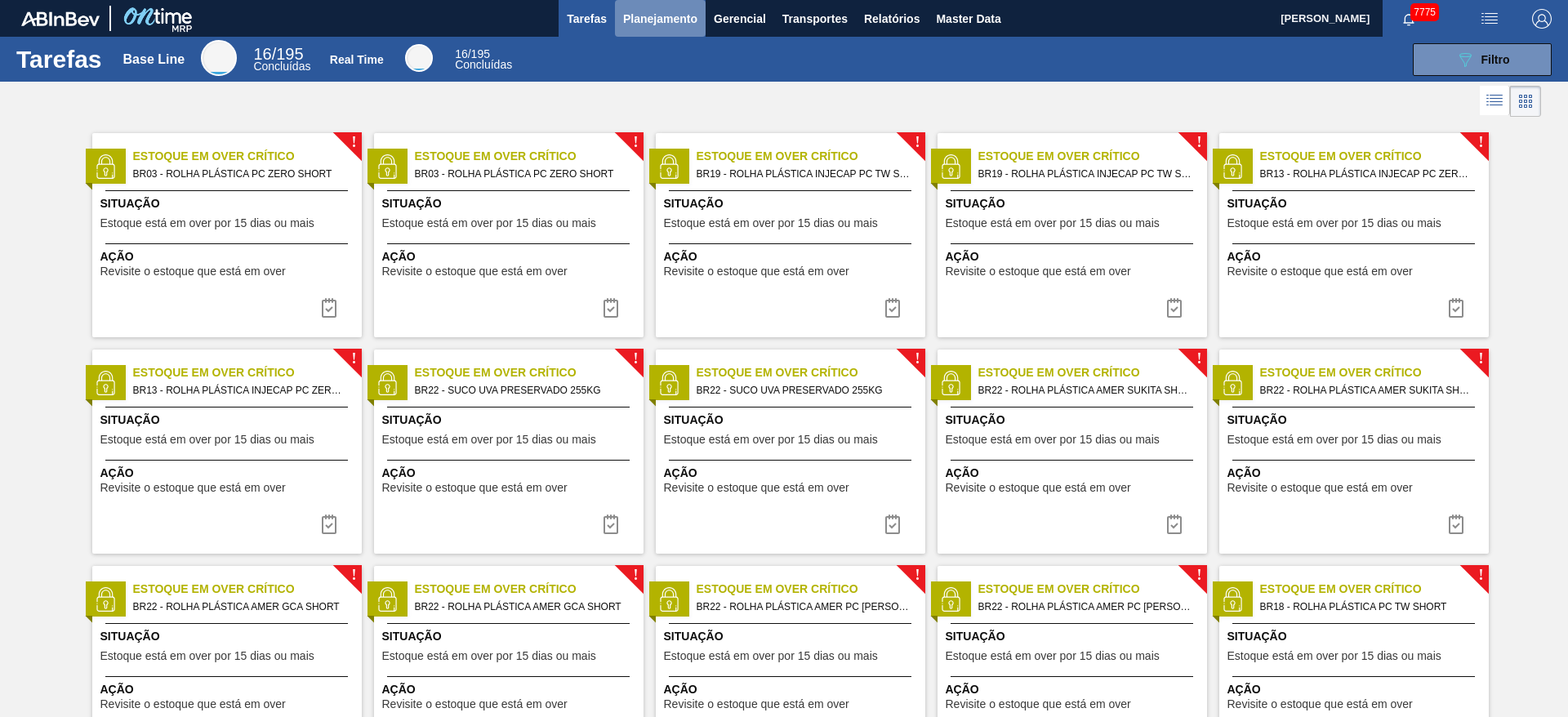
click at [641, 14] on span "Planejamento" at bounding box center [661, 19] width 74 height 20
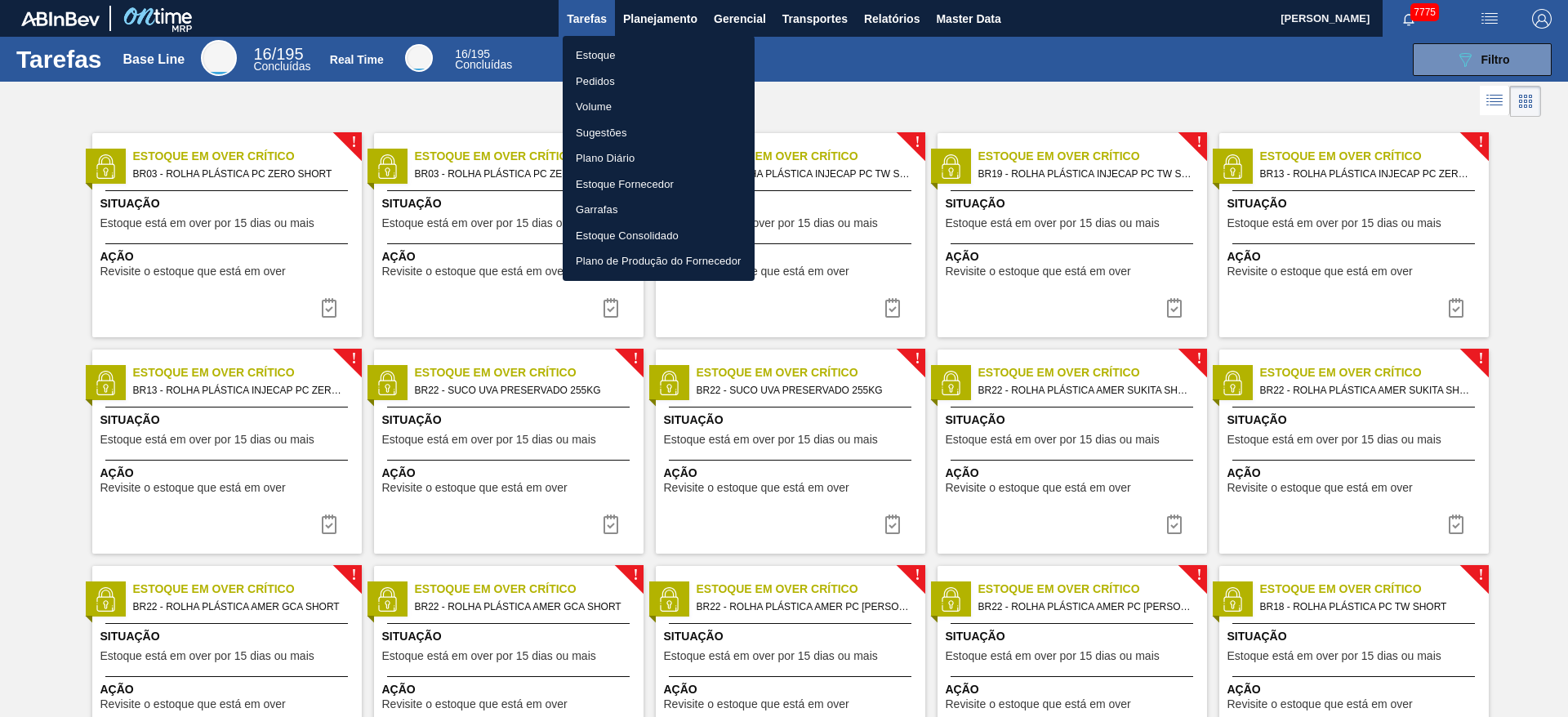
click at [625, 43] on li "Estoque" at bounding box center [659, 56] width 192 height 26
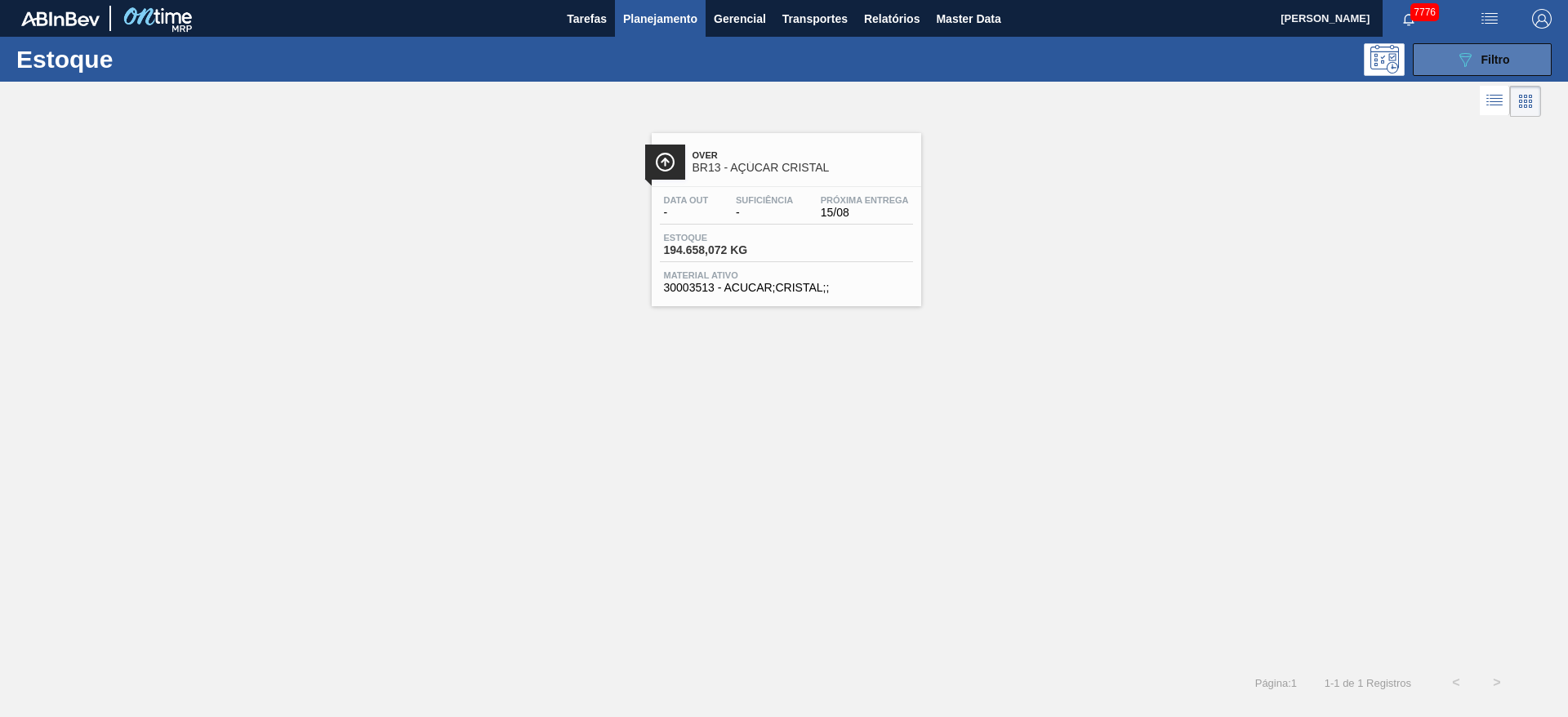
click at [1045, 58] on button "089F7B8B-B2A5-4AFE-B5C0-19BA573D28AC Filtro" at bounding box center [1481, 60] width 139 height 33
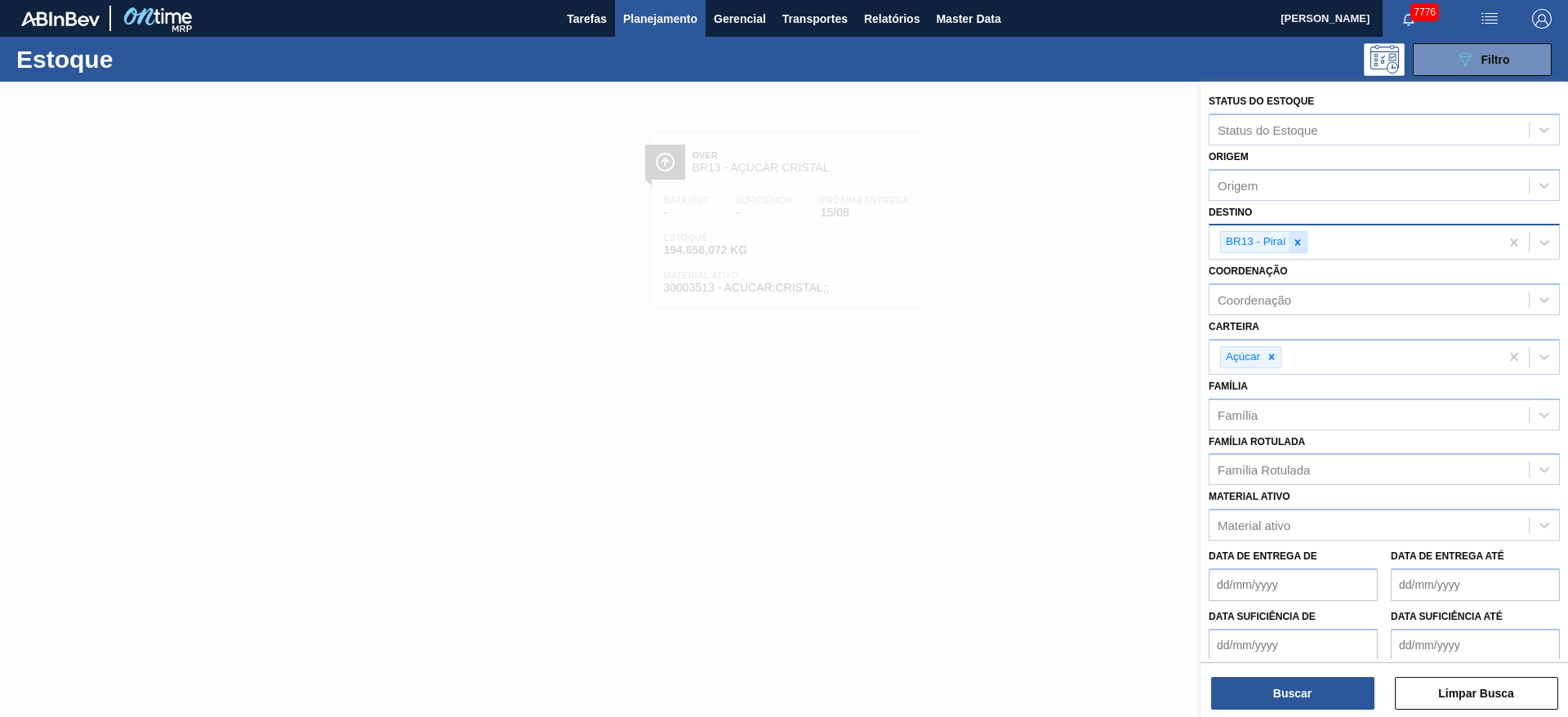
click at [1045, 238] on icon at bounding box center [1297, 243] width 11 height 11
click at [1045, 238] on div "BR13 - Piraí" at bounding box center [1355, 242] width 290 height 33
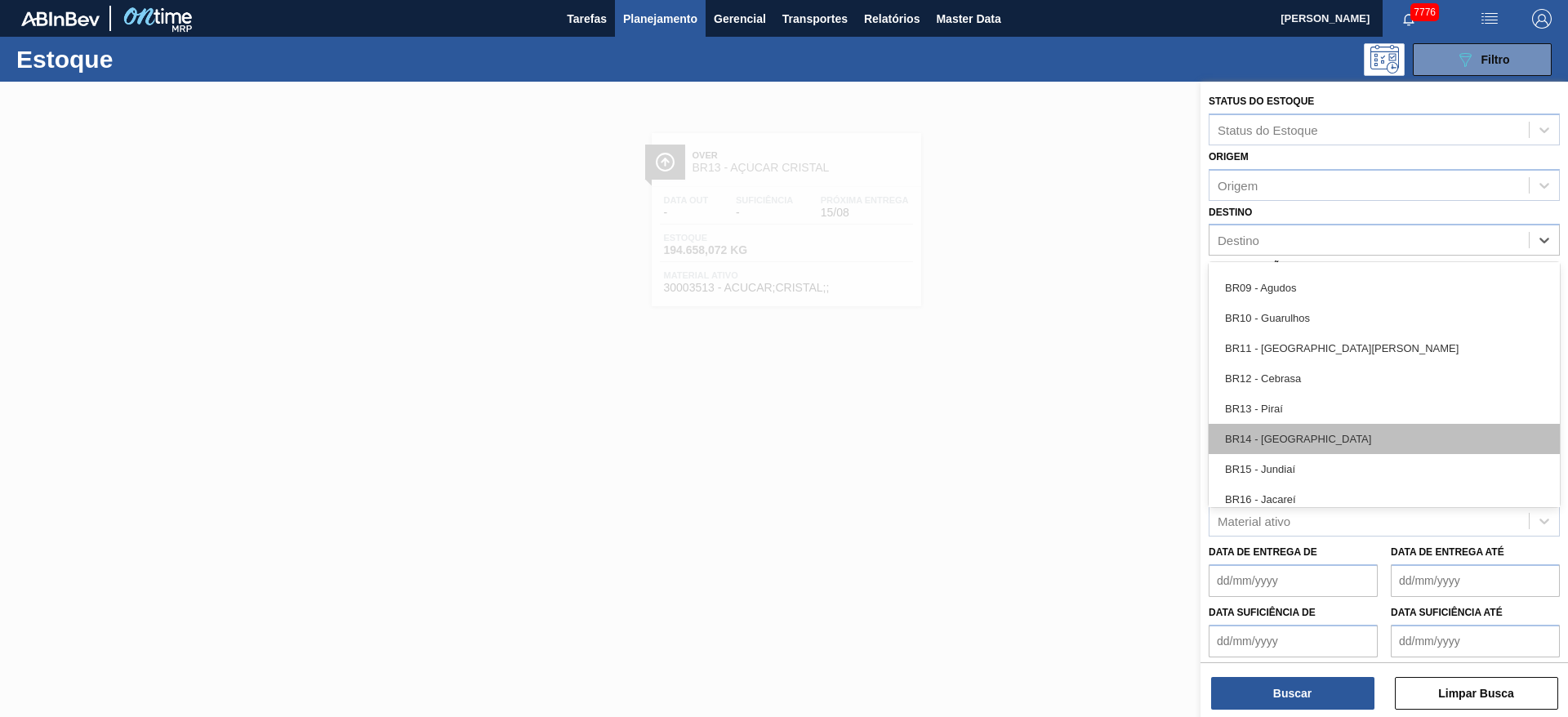
scroll to position [979, 0]
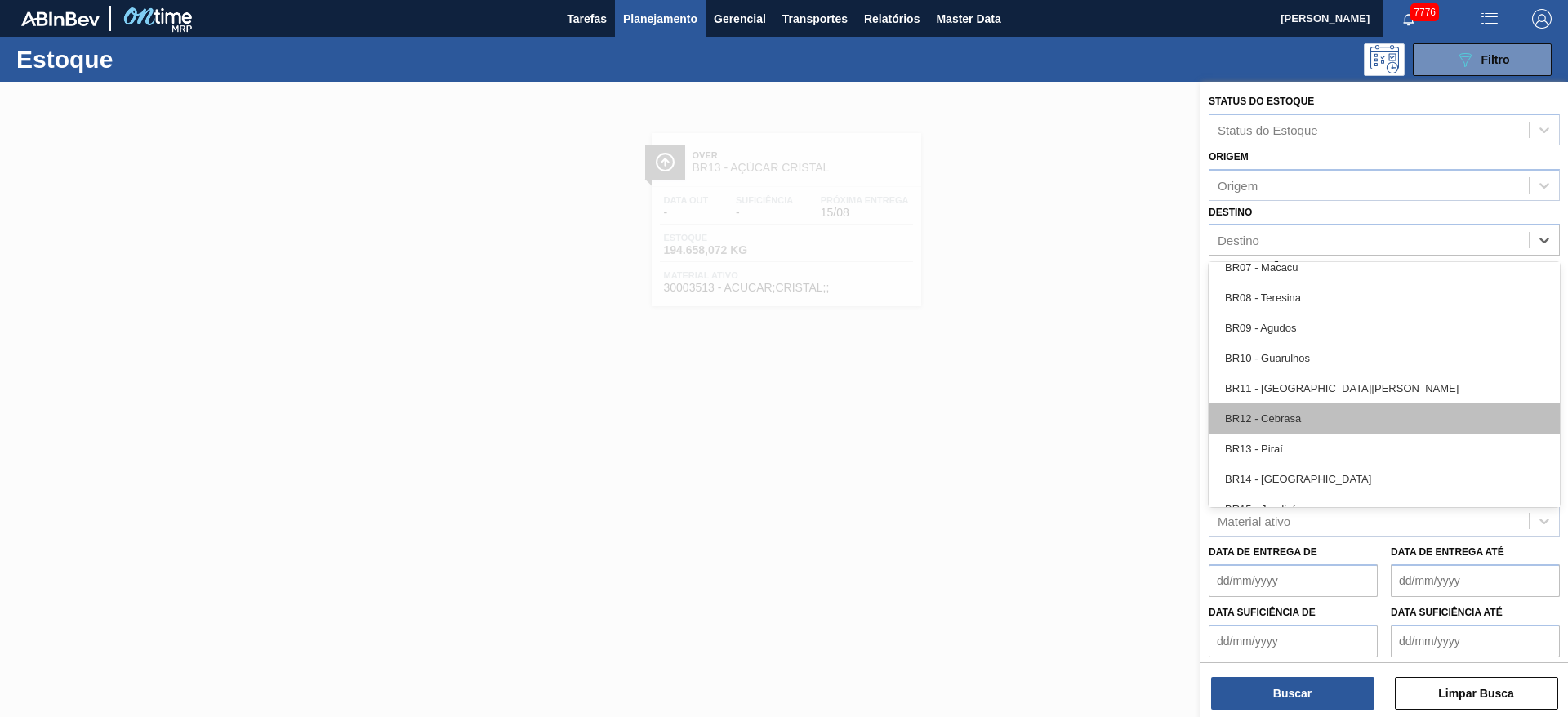
click at [1045, 428] on div "BR12 - Cebrasa" at bounding box center [1384, 418] width 351 height 30
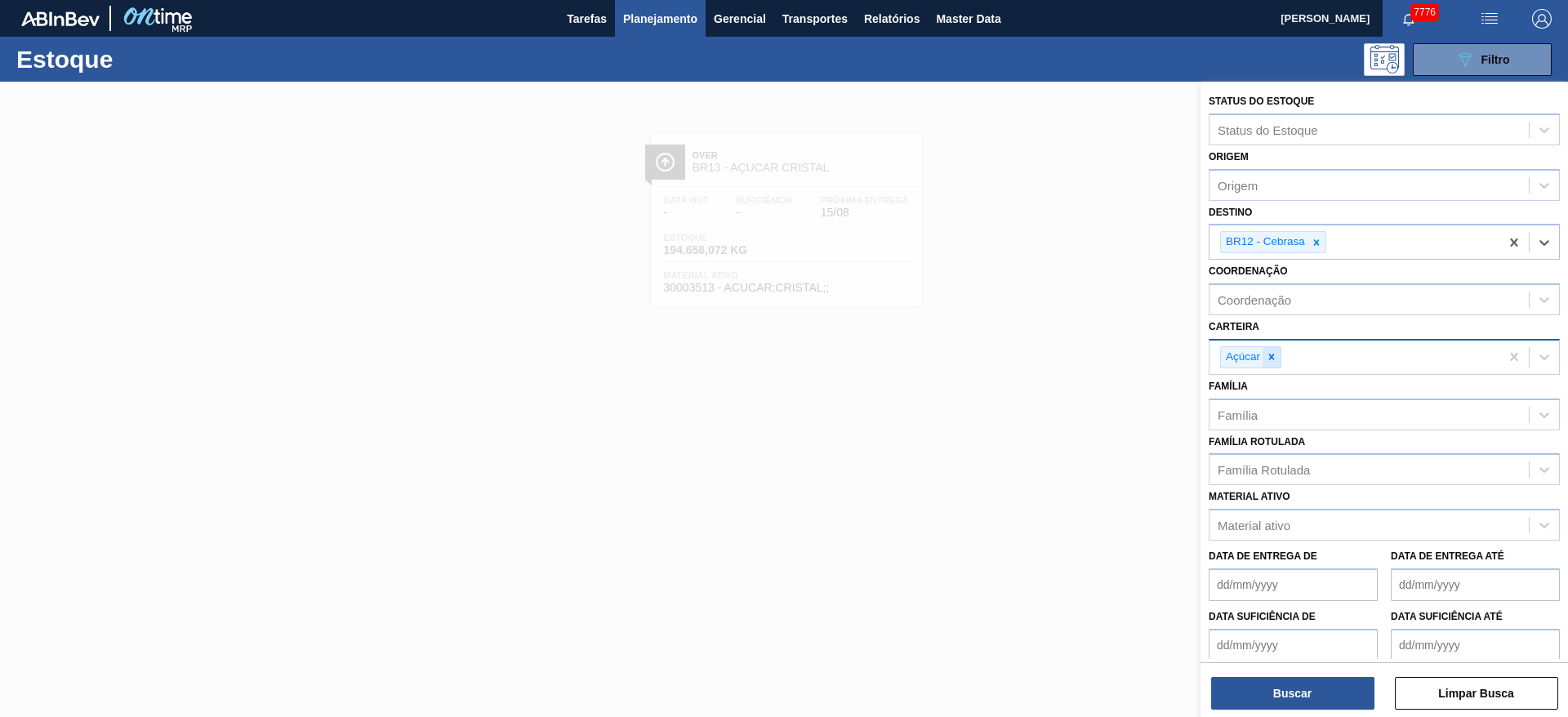
click at [1045, 362] on icon at bounding box center [1271, 356] width 11 height 11
click at [1045, 362] on div "Açúcar" at bounding box center [1355, 357] width 290 height 33
click at [1045, 477] on div "Suco" at bounding box center [1384, 485] width 351 height 30
click at [1045, 477] on button "Buscar" at bounding box center [1293, 693] width 164 height 33
